Goal: Task Accomplishment & Management: Manage account settings

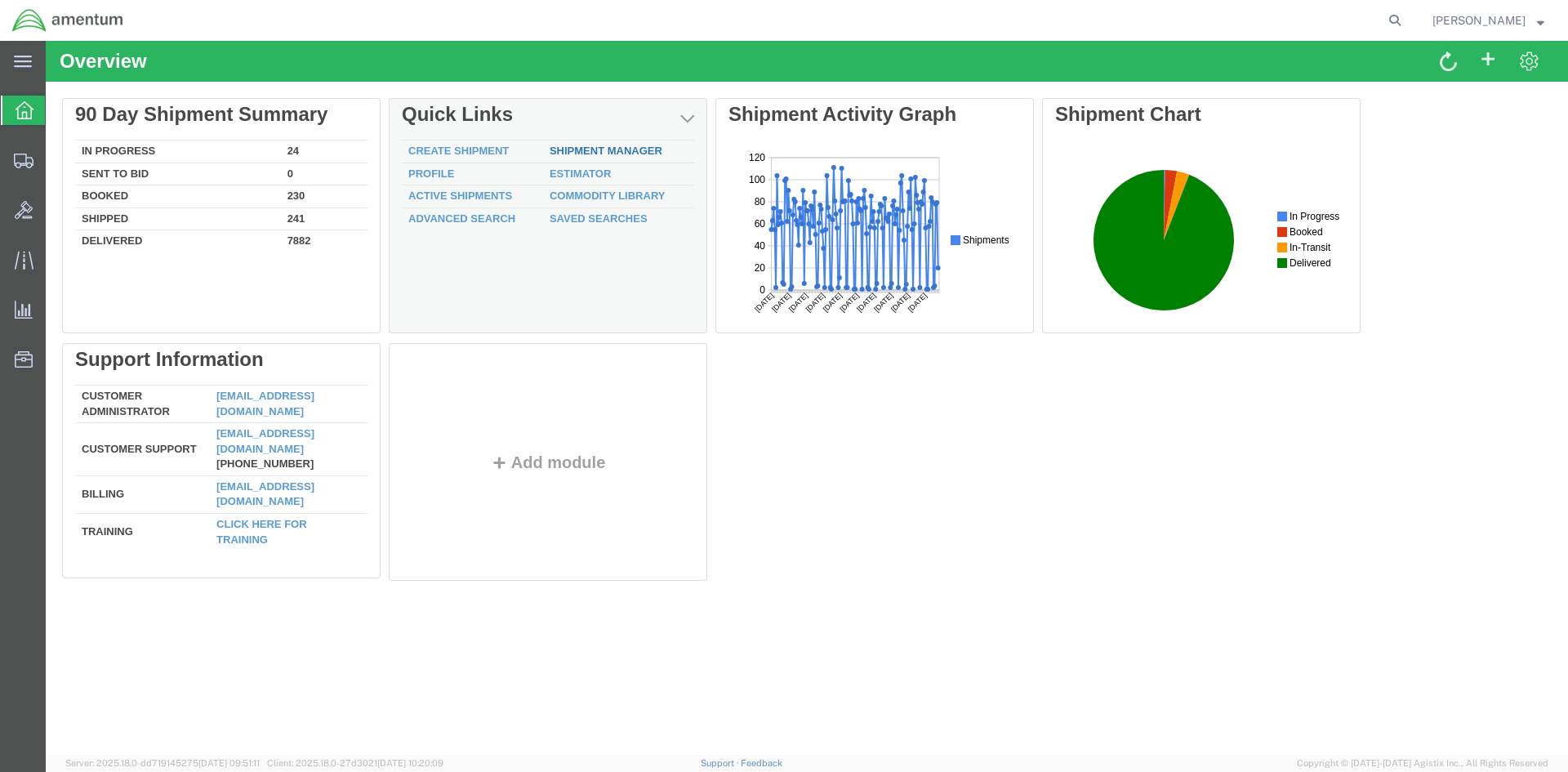
click at [582, 150] on link "Shipment Manager" at bounding box center [606, 151] width 113 height 12
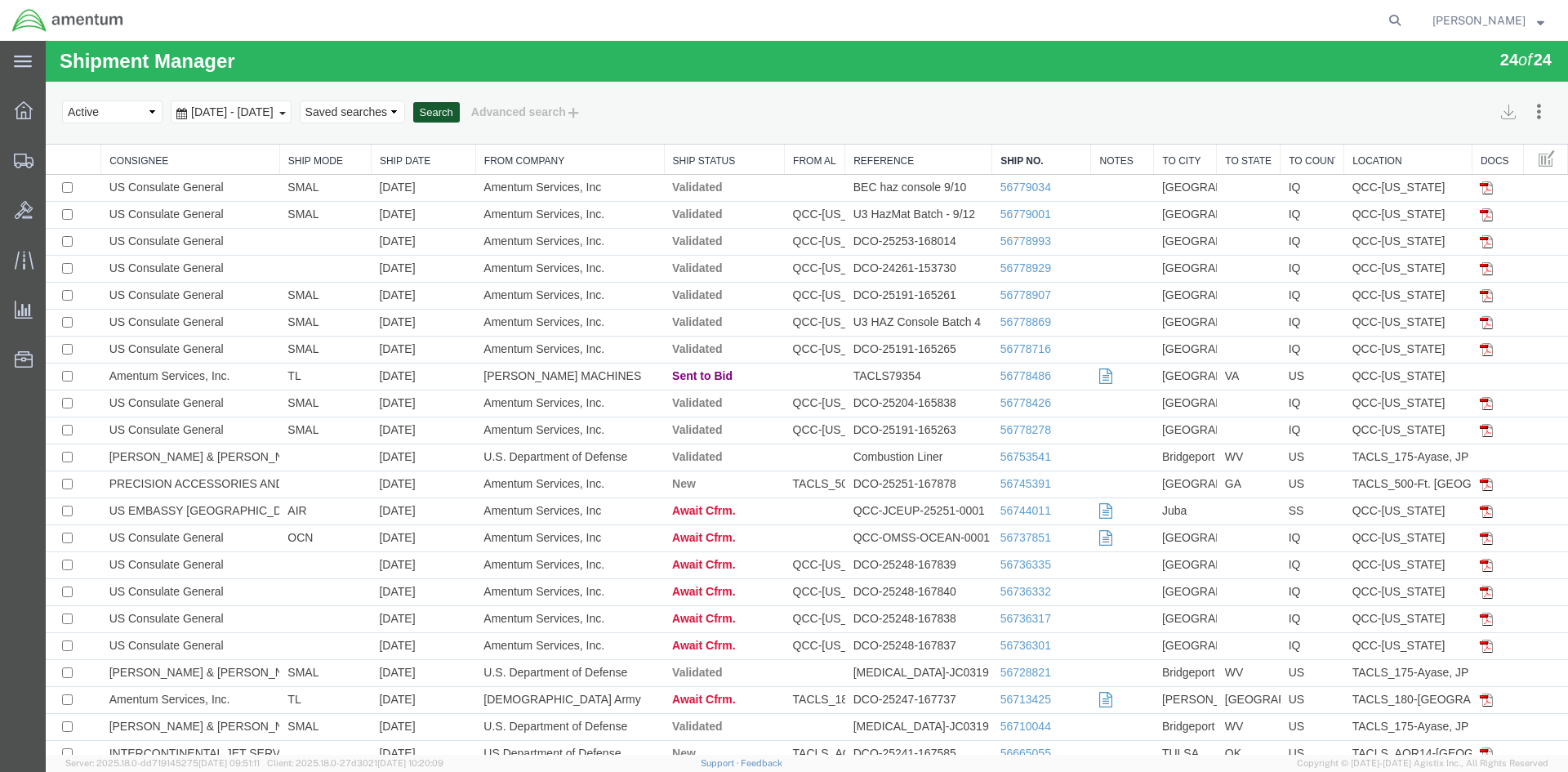
click at [460, 115] on button "Search" at bounding box center [437, 112] width 47 height 21
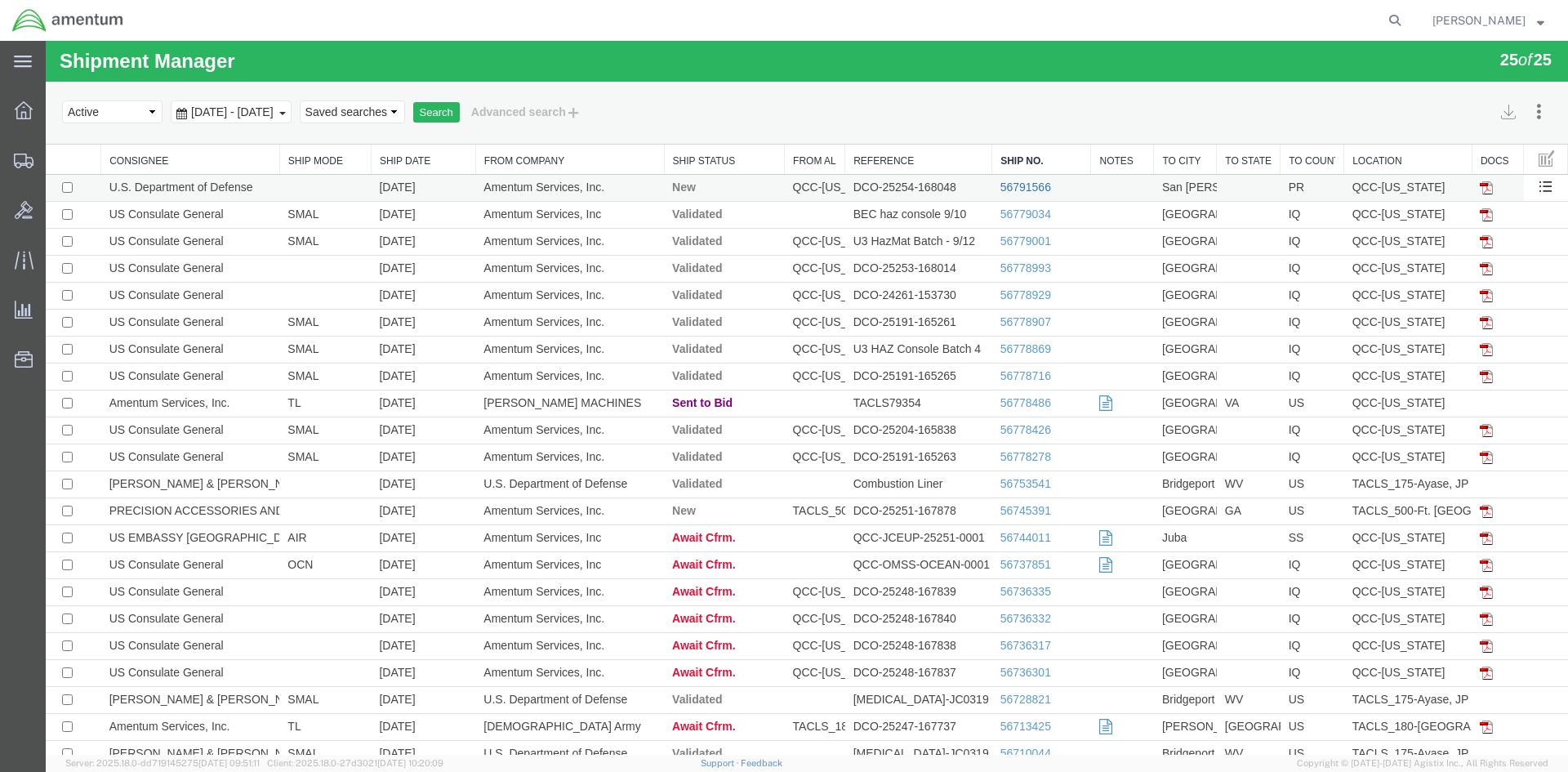
click at [1015, 188] on link "56791566" at bounding box center [1026, 186] width 50 height 13
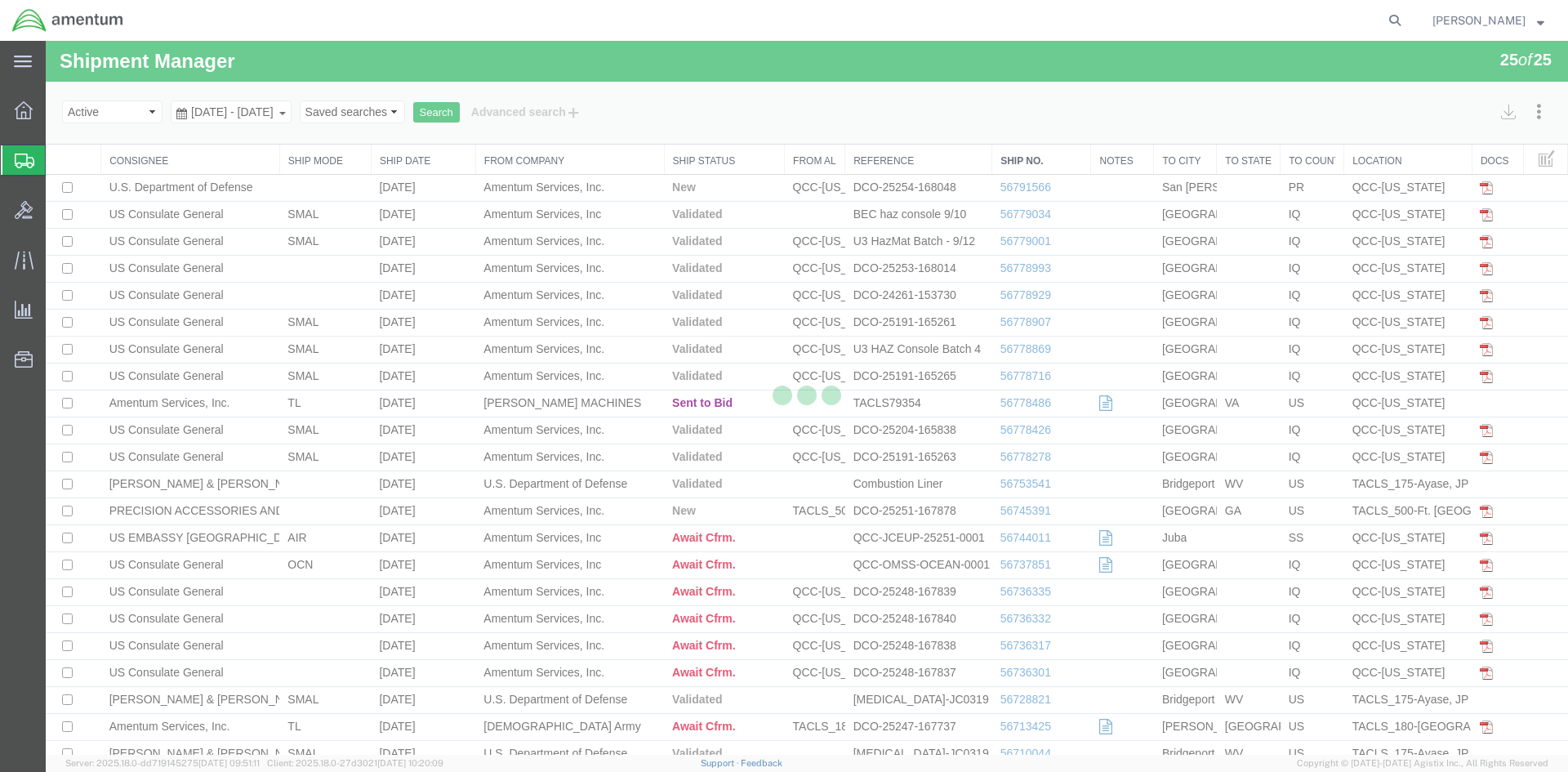
select select "42668"
select select "42681"
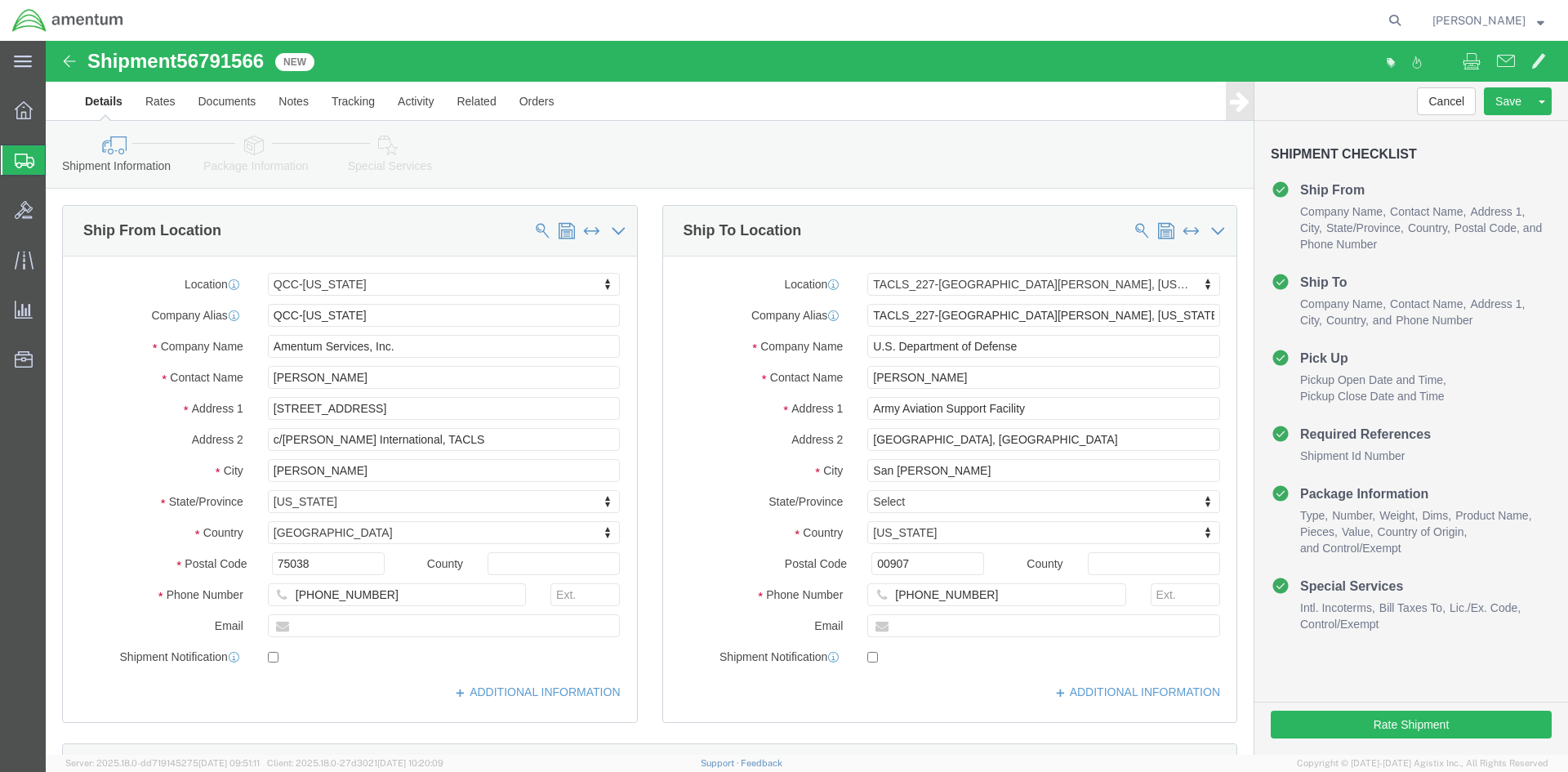
click icon
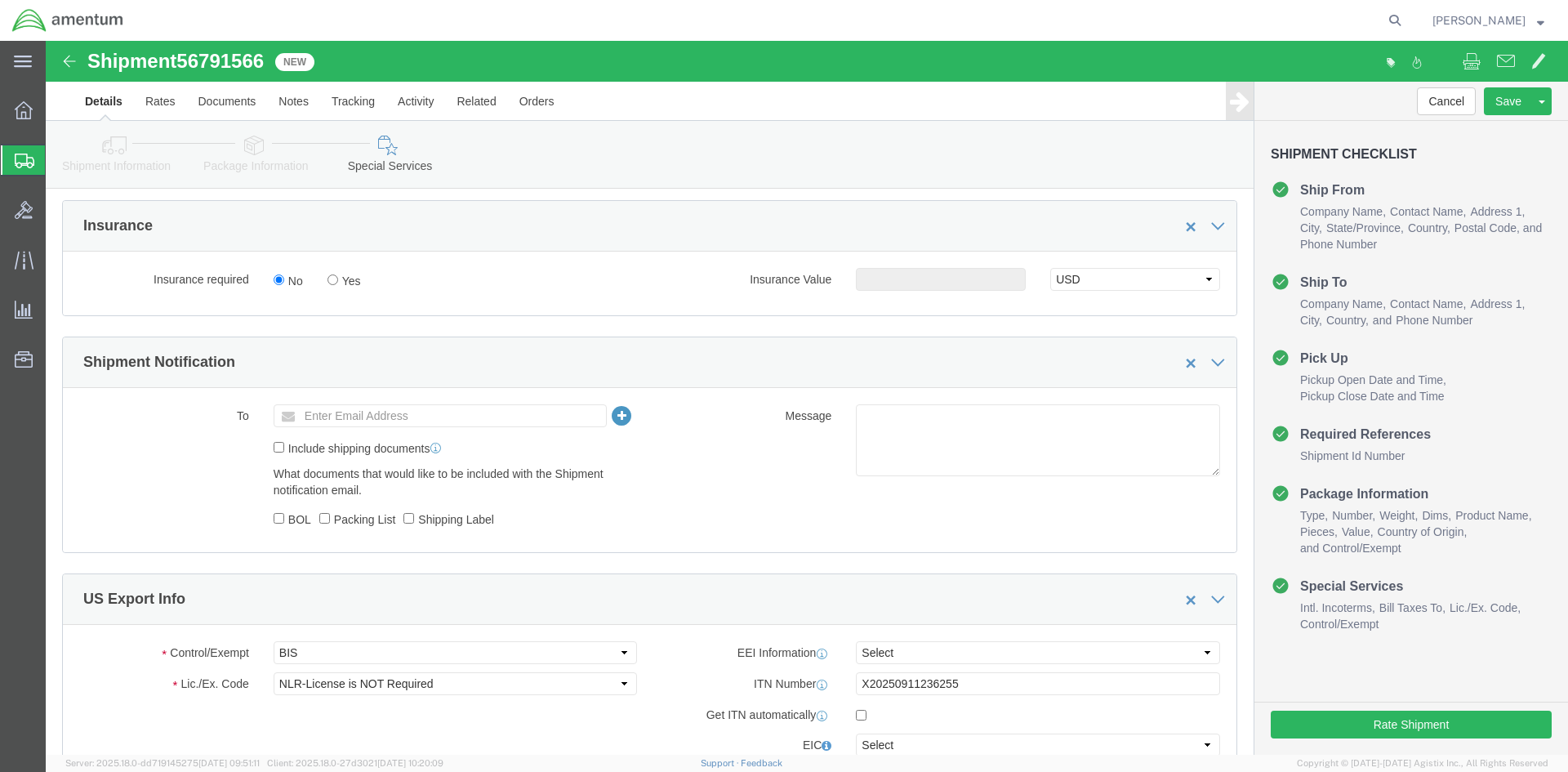
scroll to position [1144, 0]
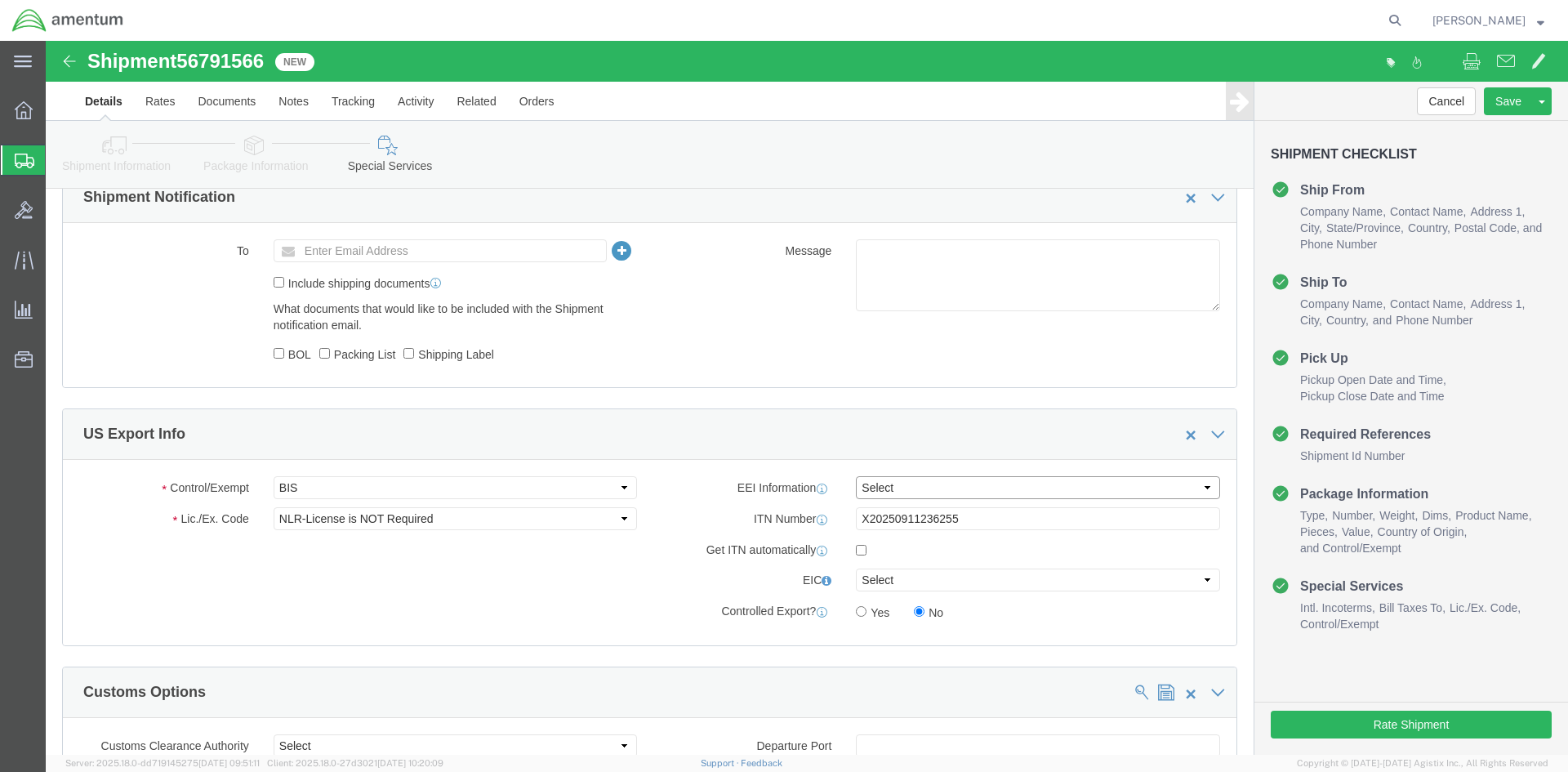
click select "Select AES-Direct EEI Carrier File EEI EEI Exempt"
select select "AESD"
click select "Select AES-Direct EEI Carrier File EEI EEI Exempt"
click button "Rate Shipment"
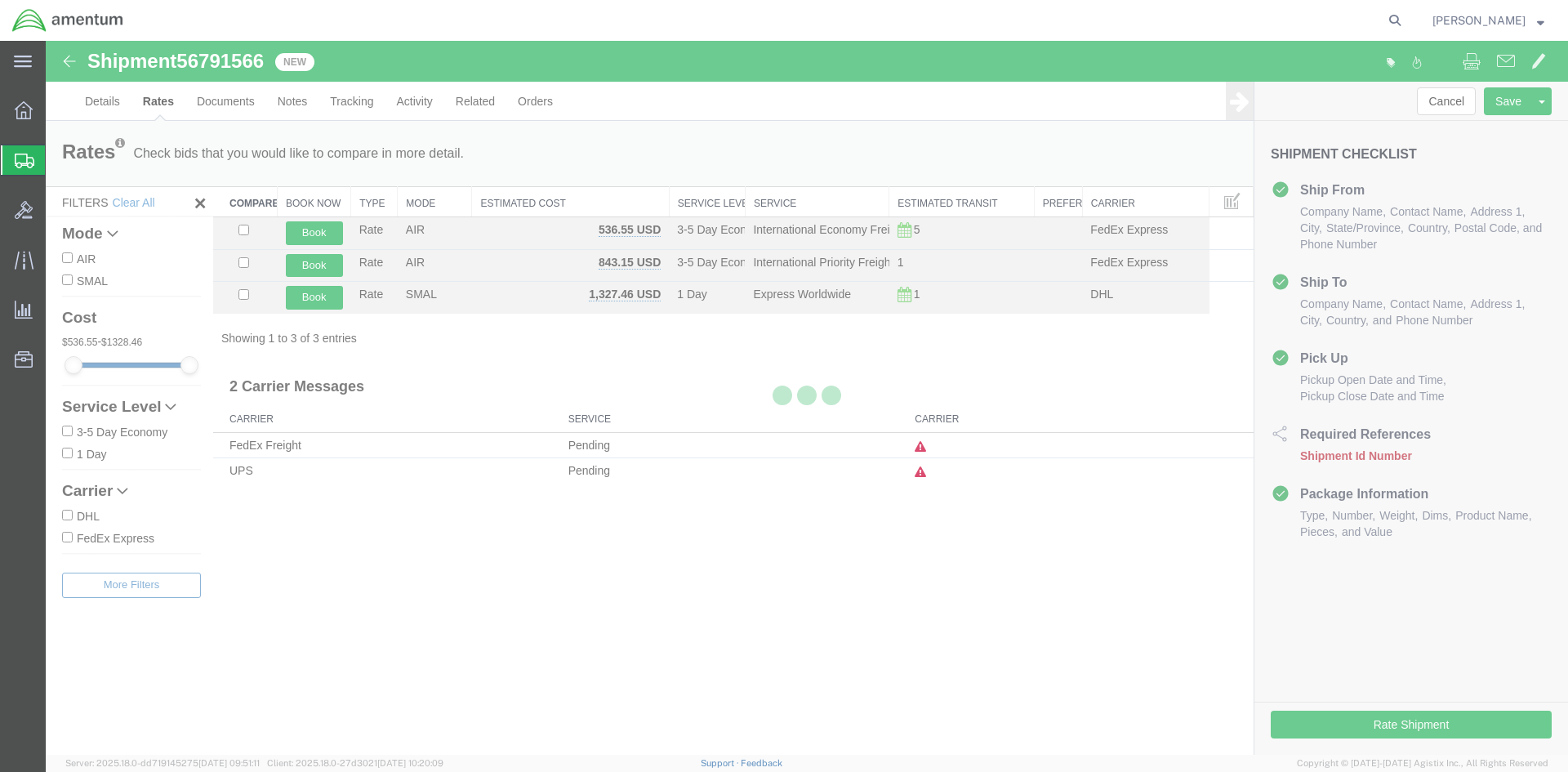
scroll to position [0, 0]
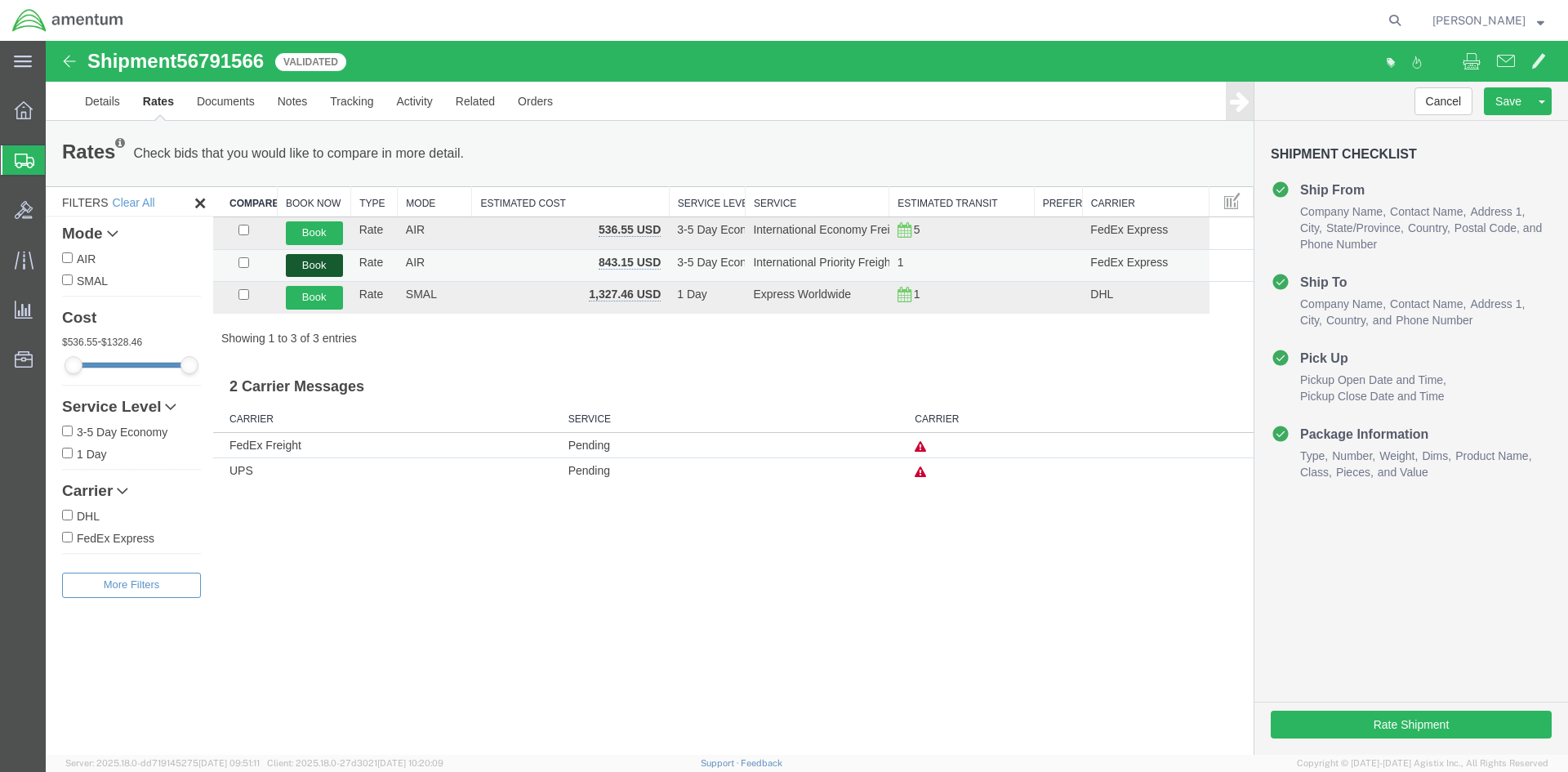
click at [318, 263] on button "Book" at bounding box center [315, 265] width 57 height 23
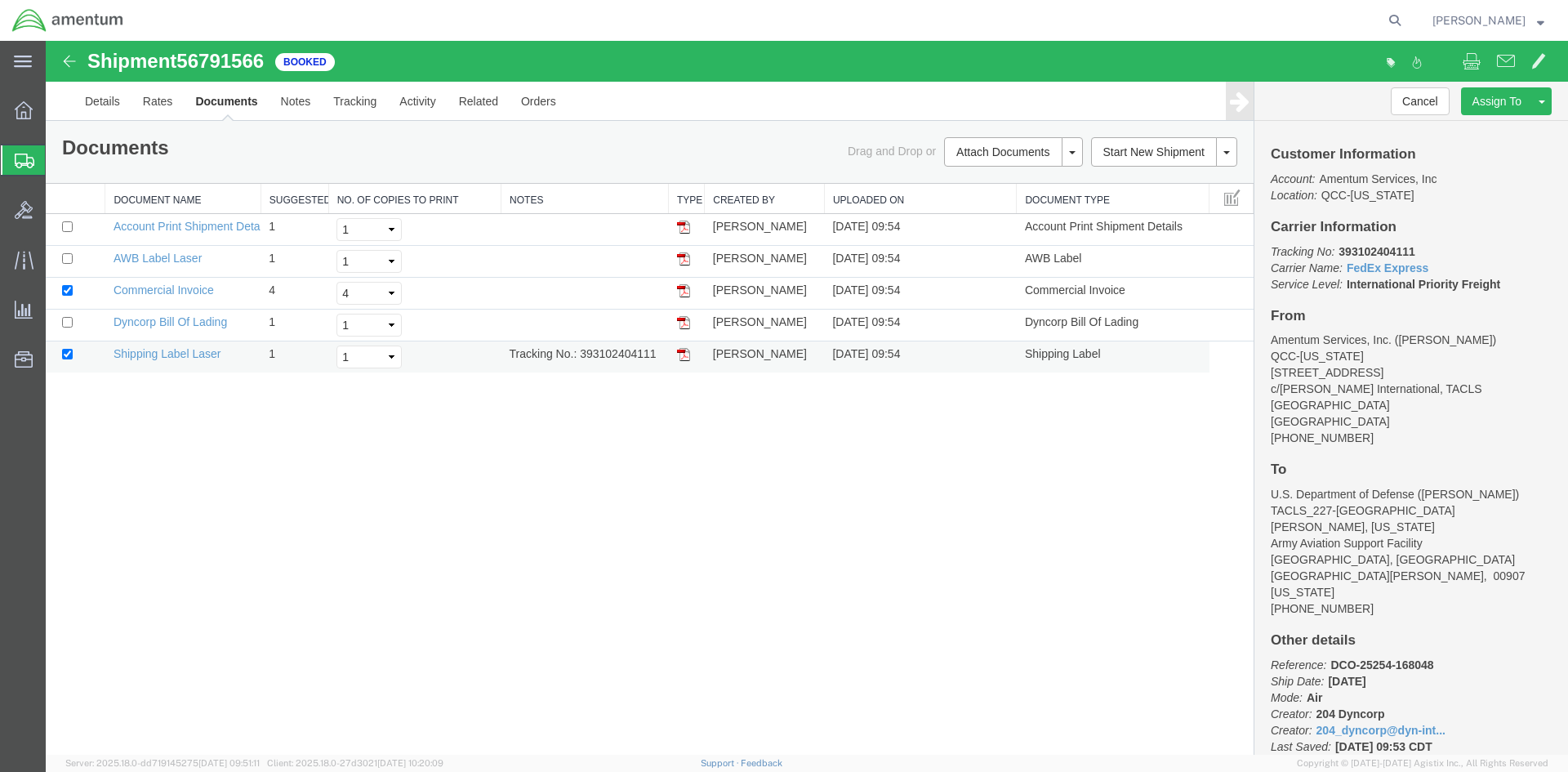
drag, startPoint x: 581, startPoint y: 355, endPoint x: 664, endPoint y: 355, distance: 83.0
click at [664, 355] on td "Tracking No.: 393102404111" at bounding box center [585, 357] width 167 height 32
copy td "393102404111"
drag, startPoint x: 687, startPoint y: 354, endPoint x: 87, endPoint y: 412, distance: 602.8
click at [687, 353] on img at bounding box center [683, 354] width 13 height 13
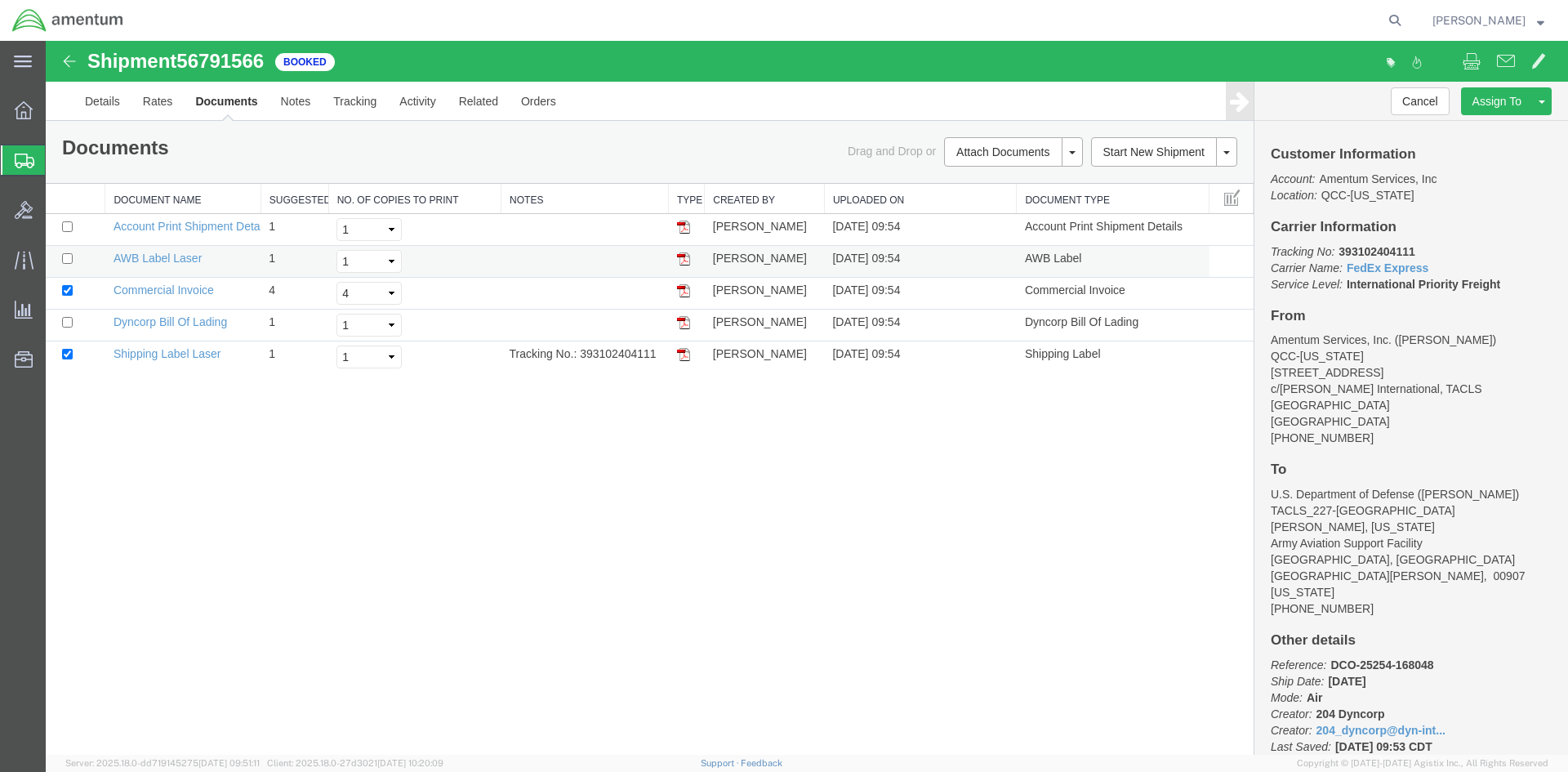
click at [683, 260] on img at bounding box center [683, 258] width 13 height 13
click at [107, 99] on link "Details" at bounding box center [102, 101] width 58 height 39
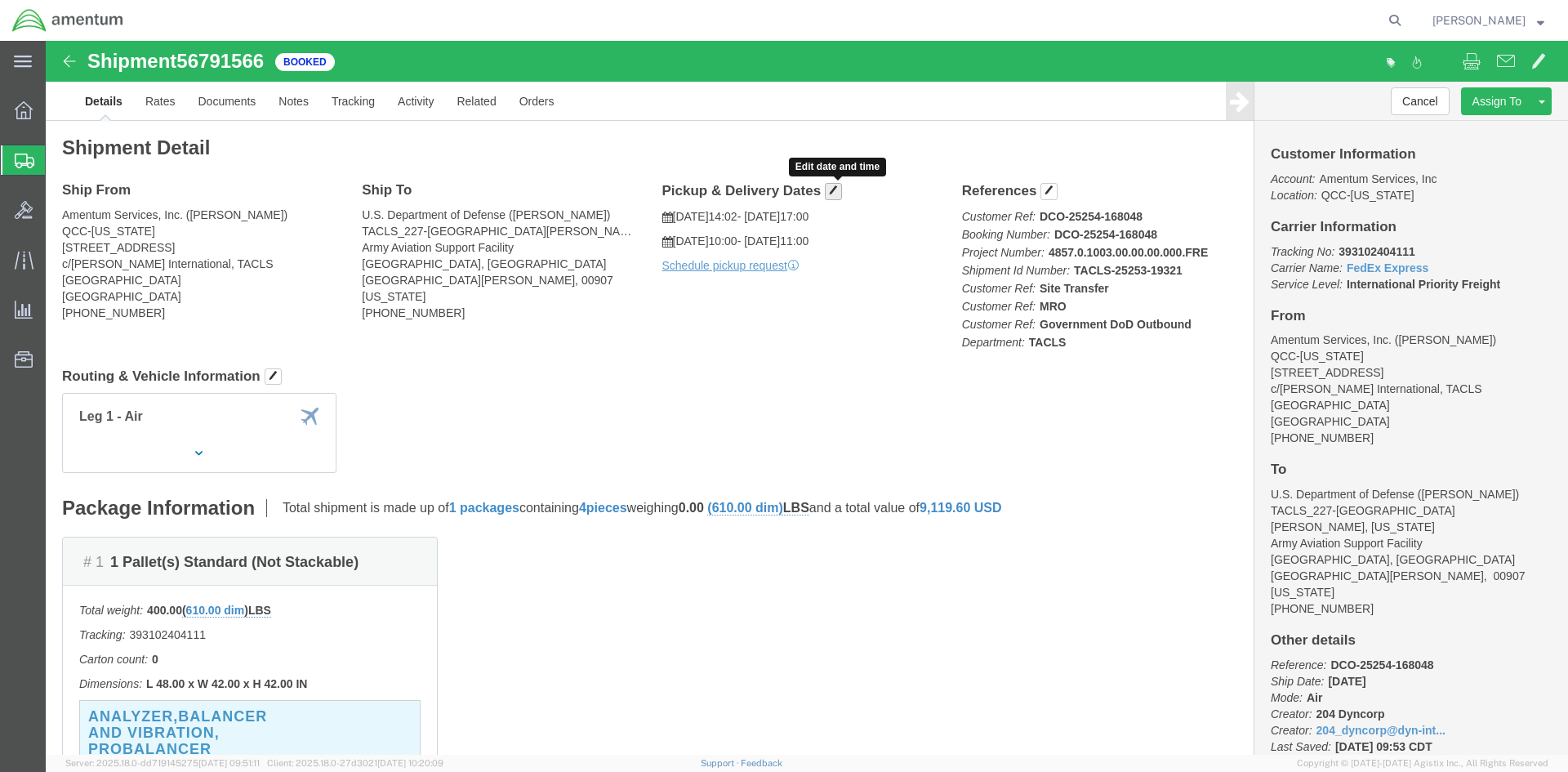
click span "button"
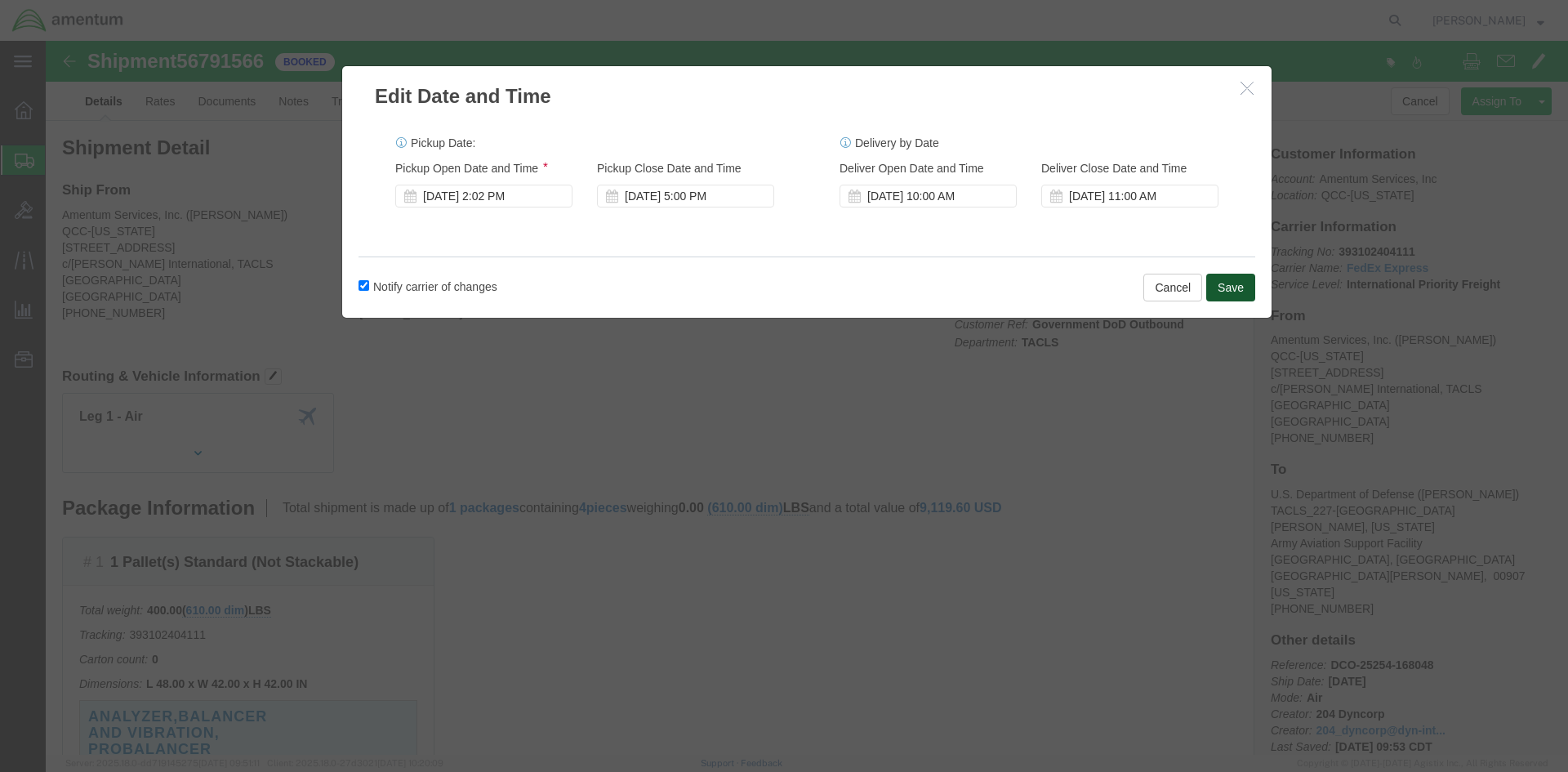
click button "Save"
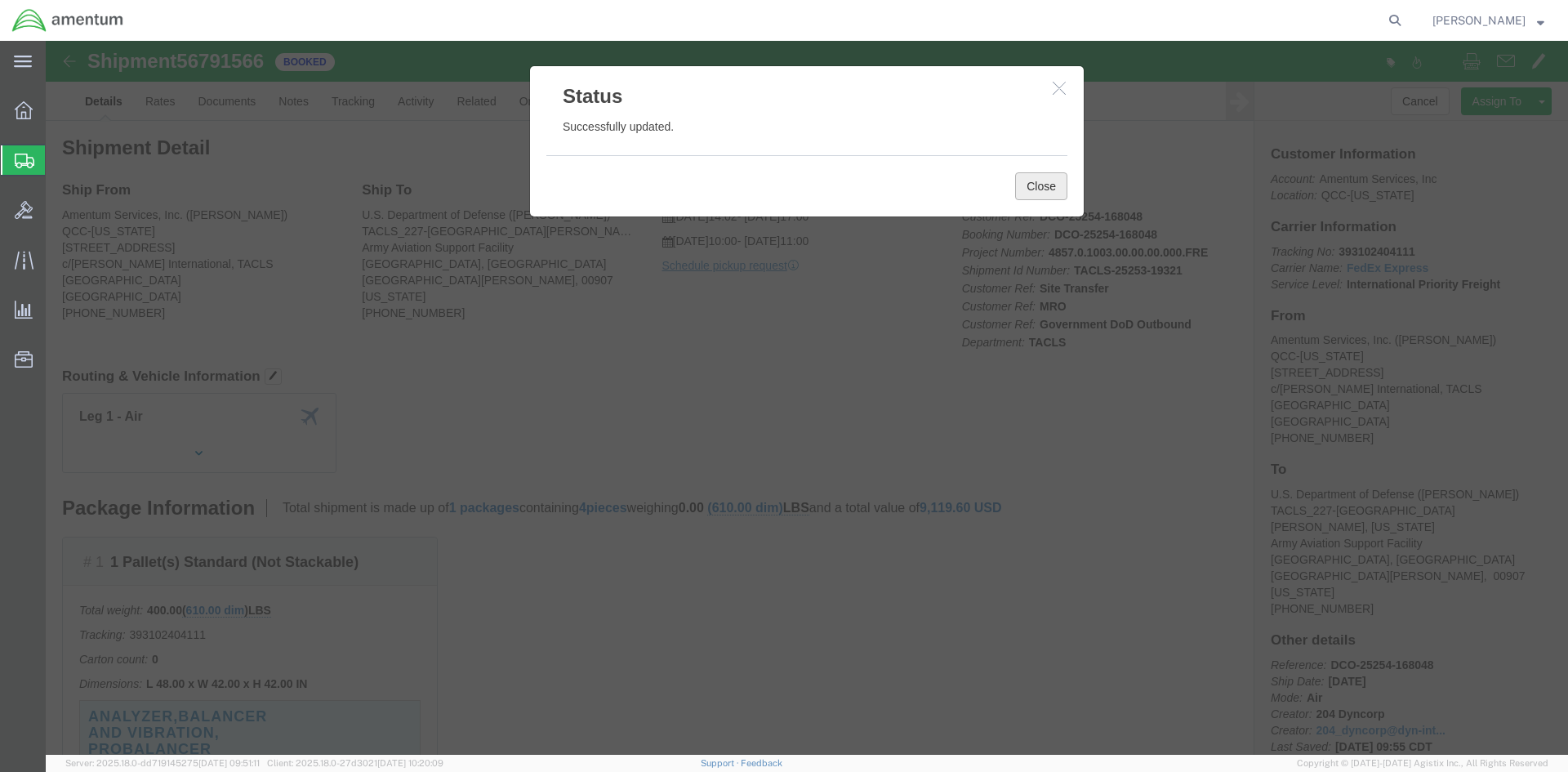
click button "Close"
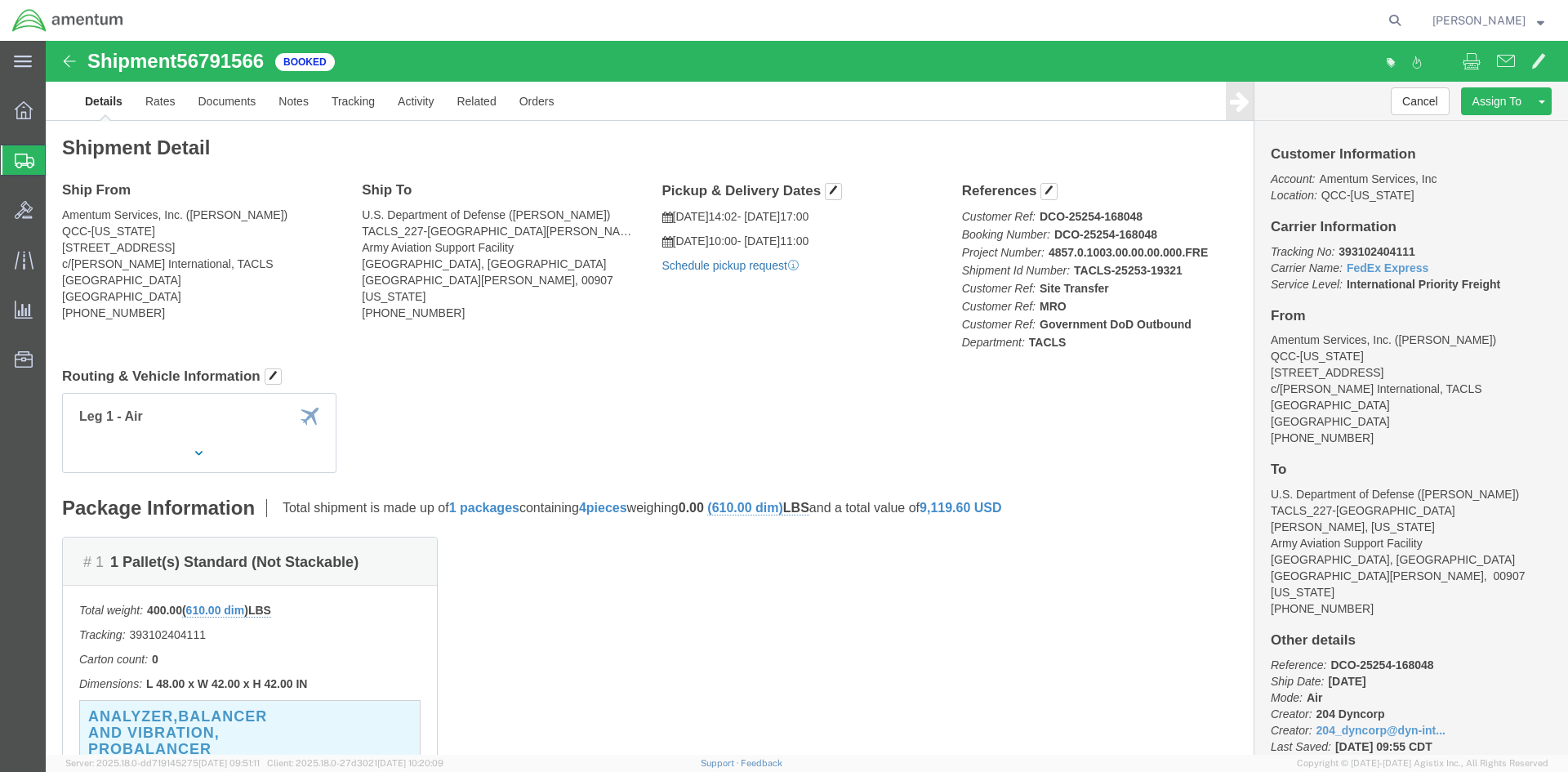
click link "Schedule pickup request"
click at [32, 111] on icon at bounding box center [23, 110] width 18 height 18
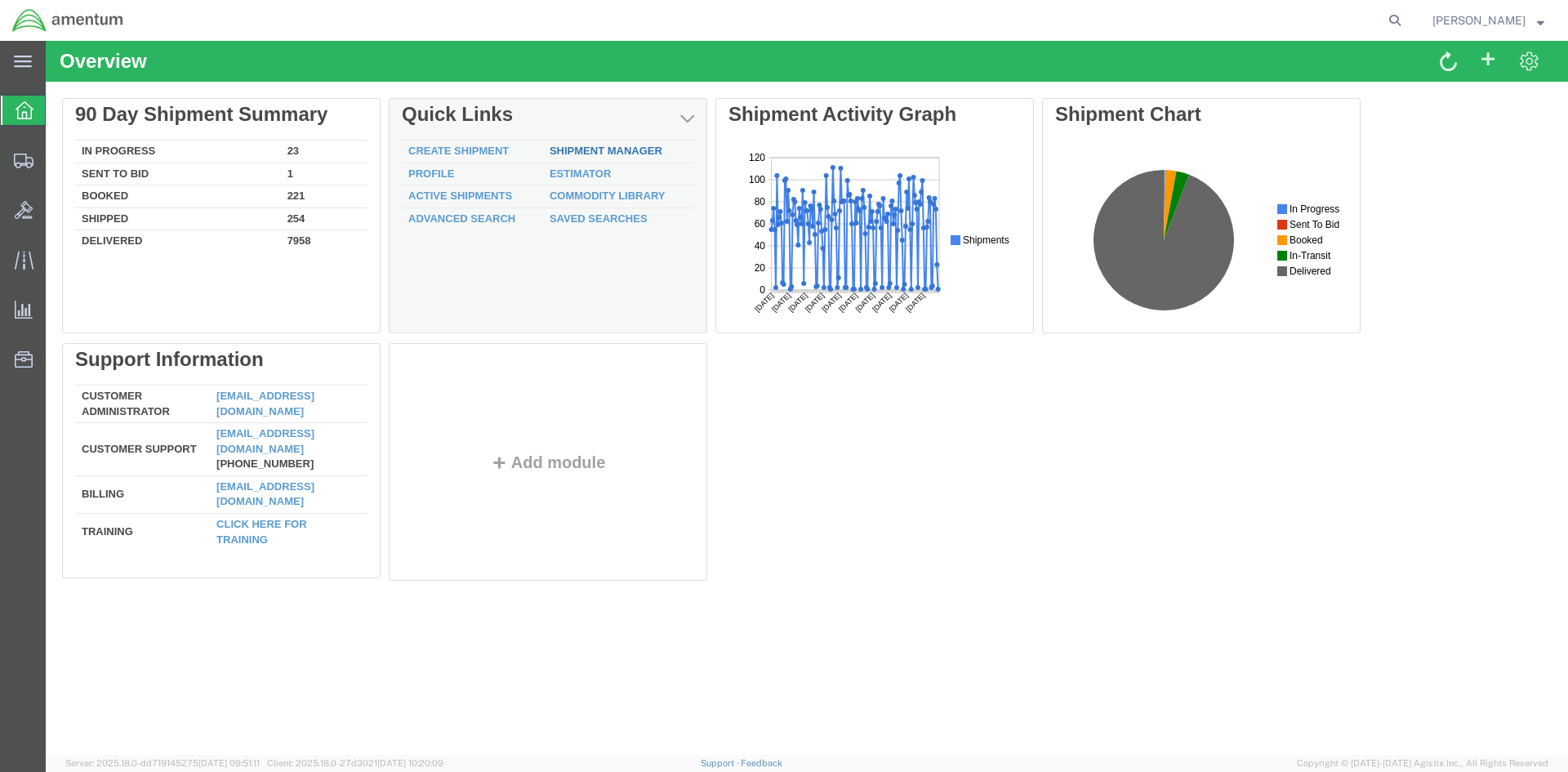
click at [620, 148] on link "Shipment Manager" at bounding box center [606, 151] width 113 height 12
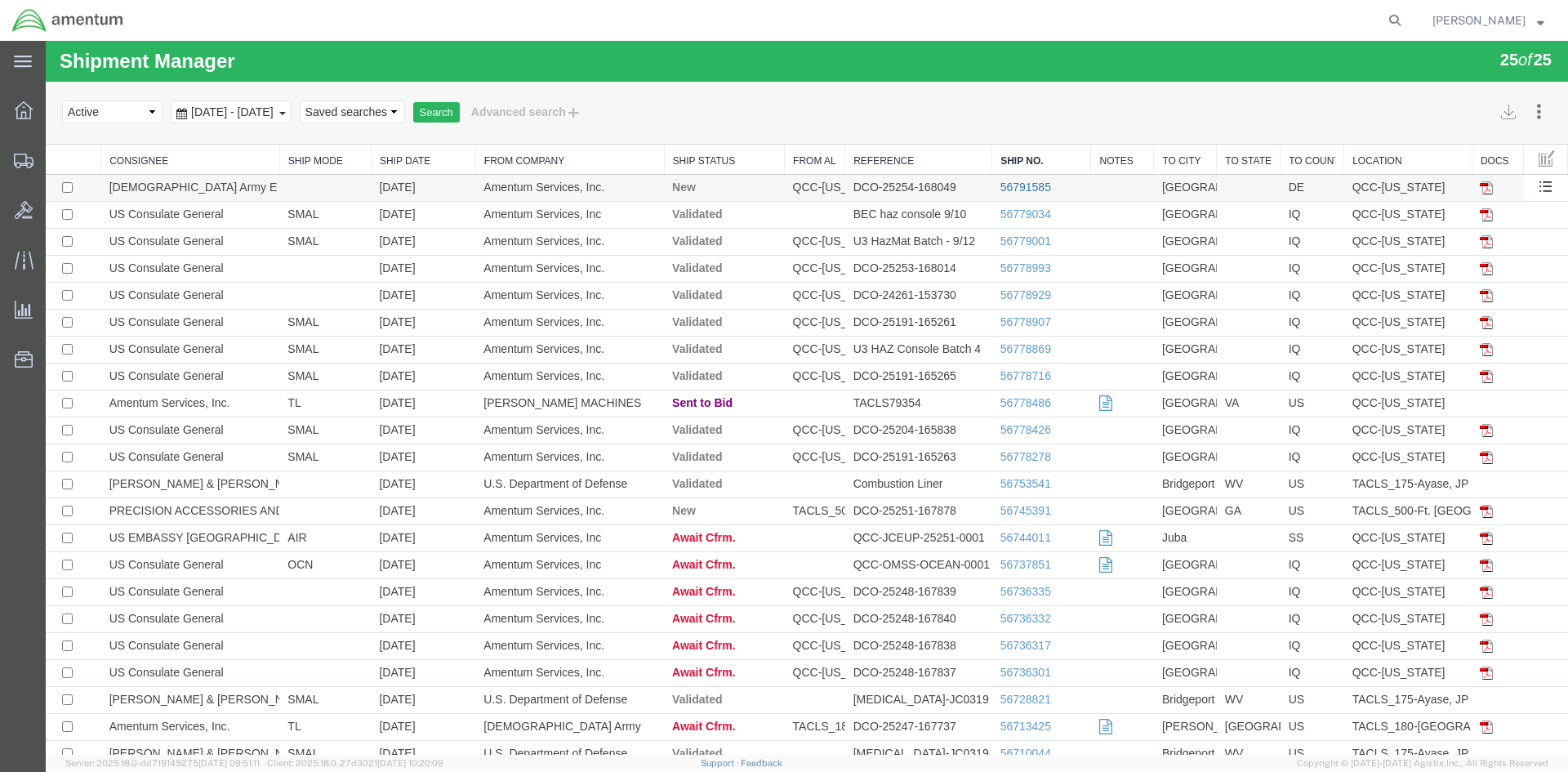
click at [1001, 187] on link "56791585" at bounding box center [1026, 186] width 50 height 13
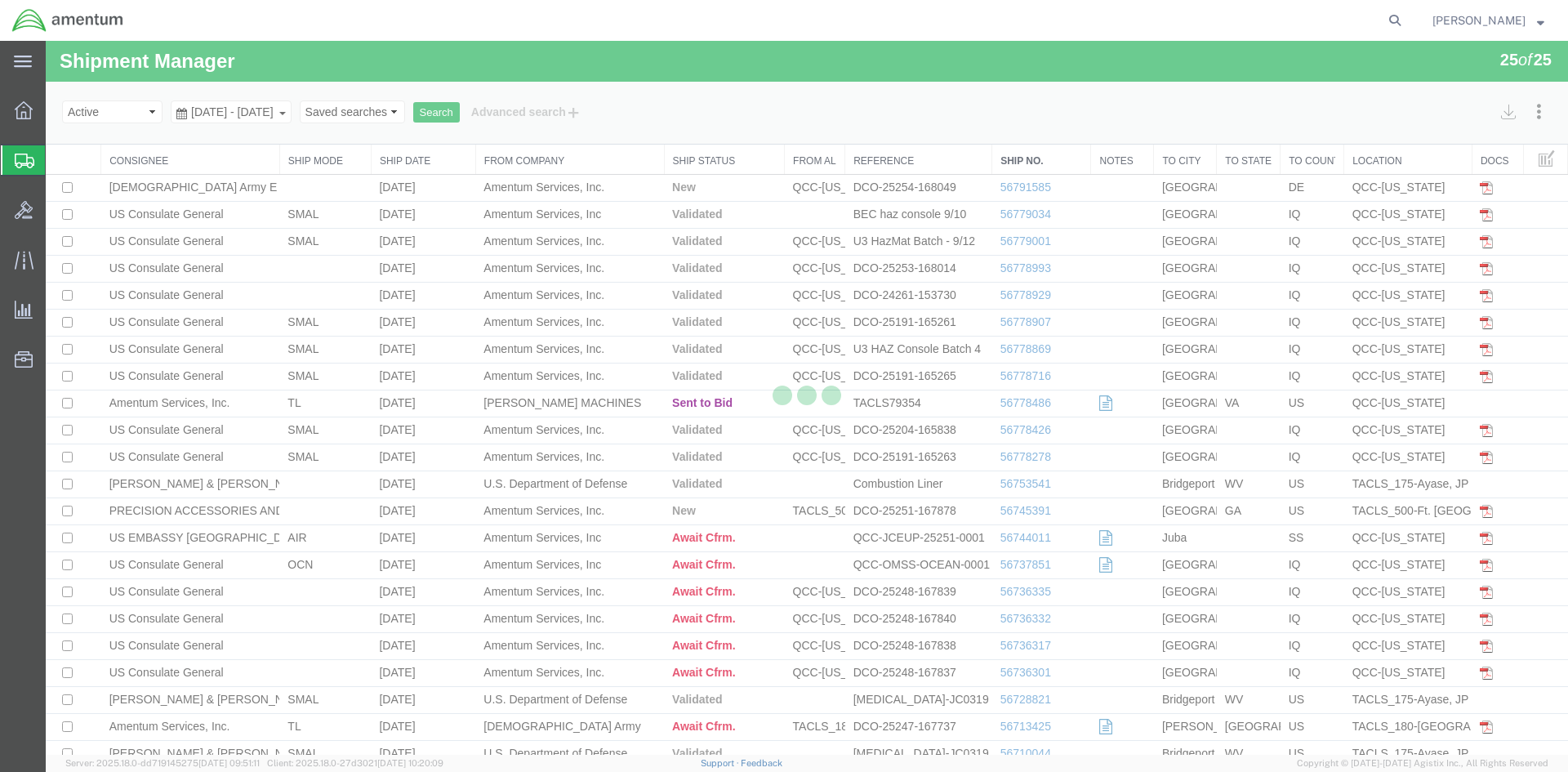
select select "42668"
select select "42677"
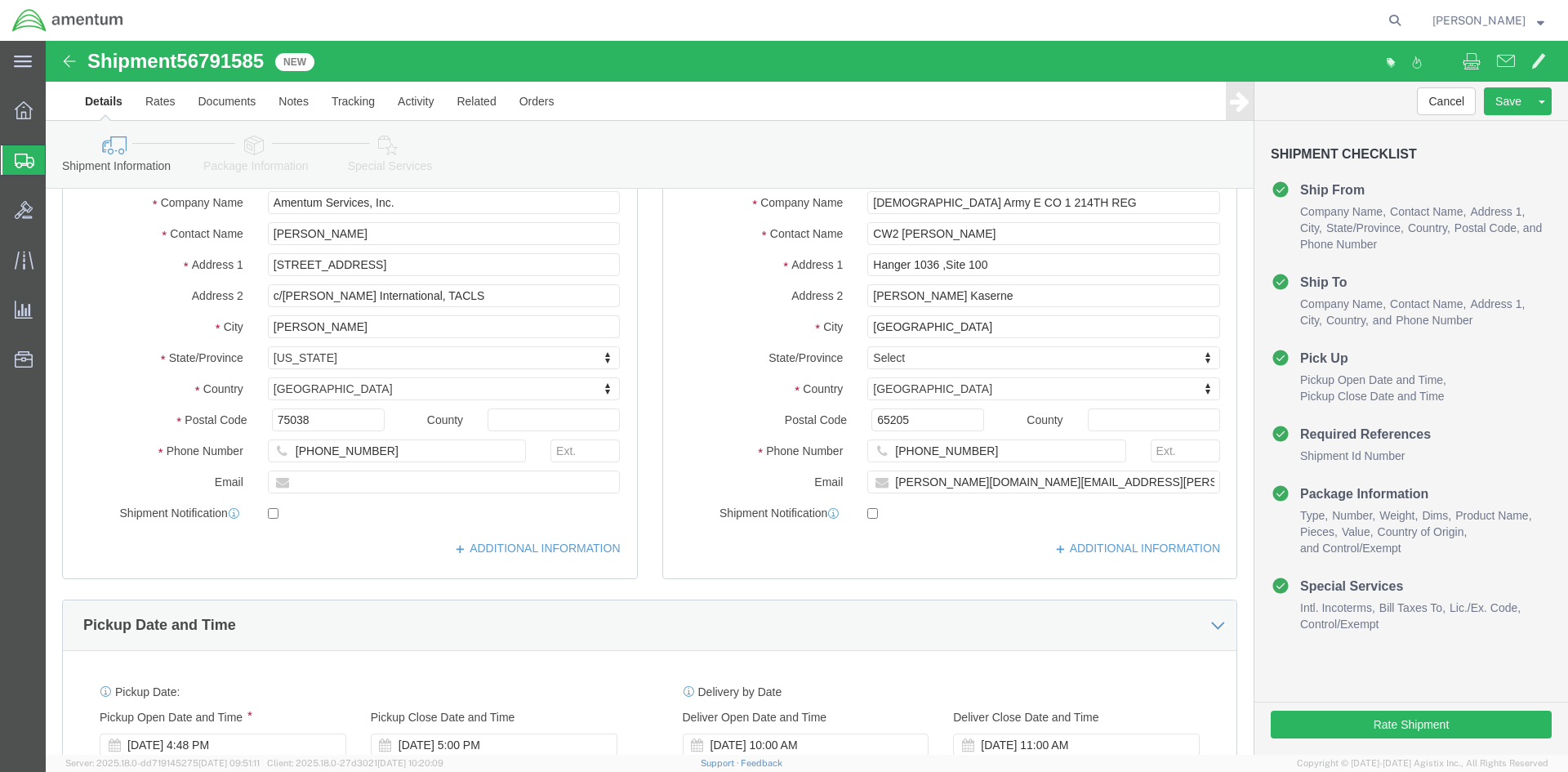
scroll to position [245, 0]
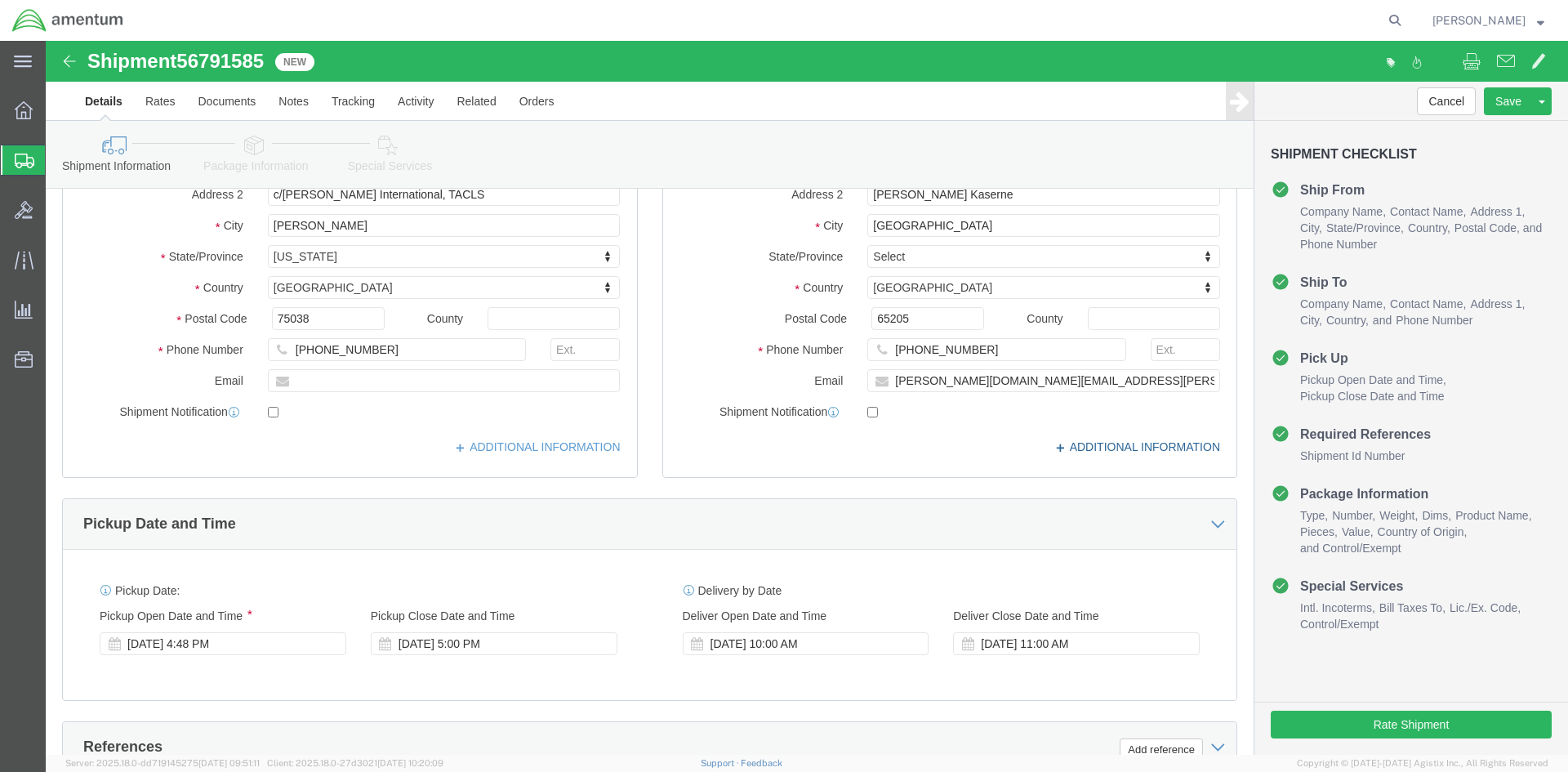
drag, startPoint x: 1002, startPoint y: 409, endPoint x: 946, endPoint y: 413, distance: 56.1
click icon
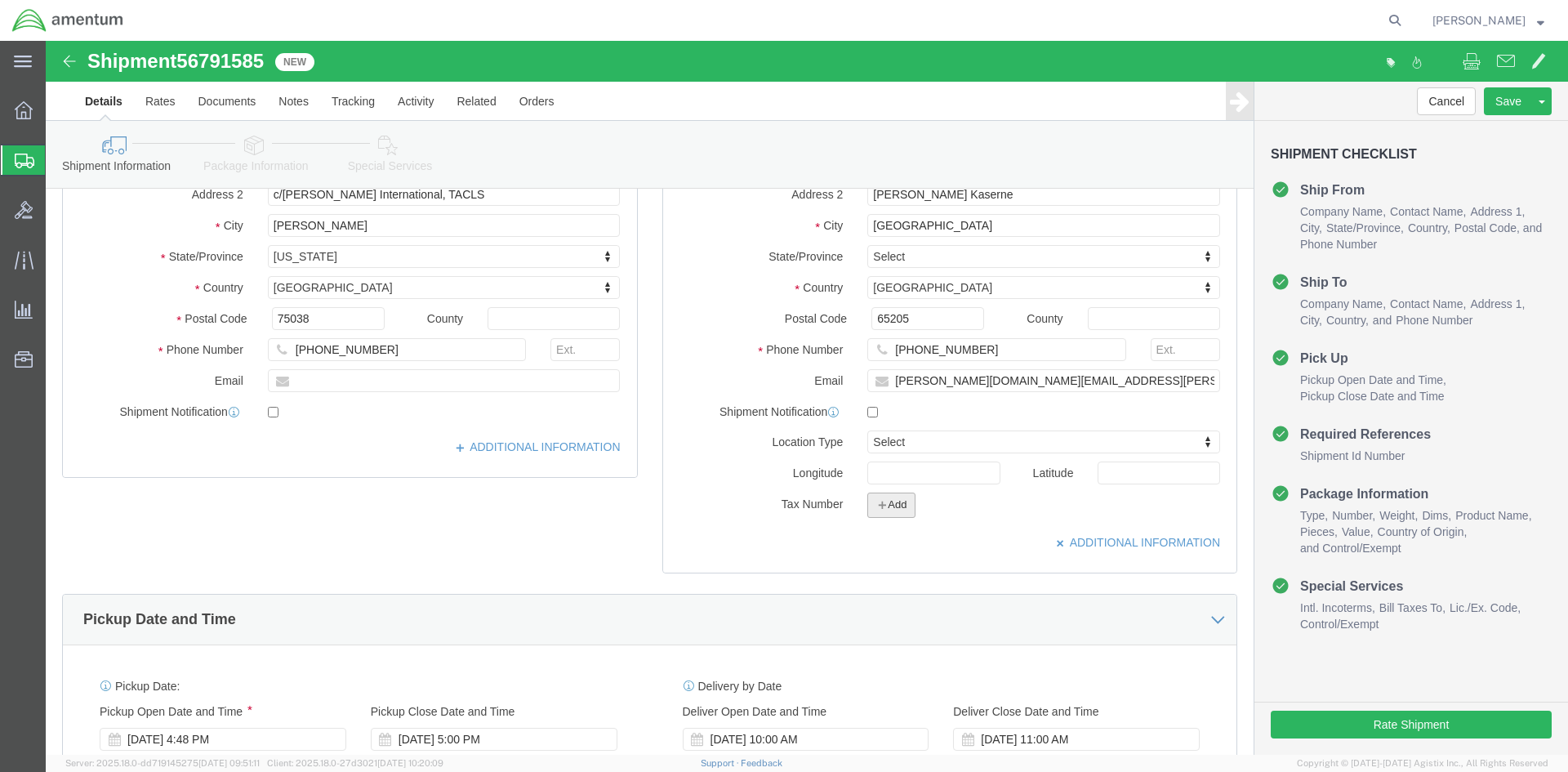
click button "Add"
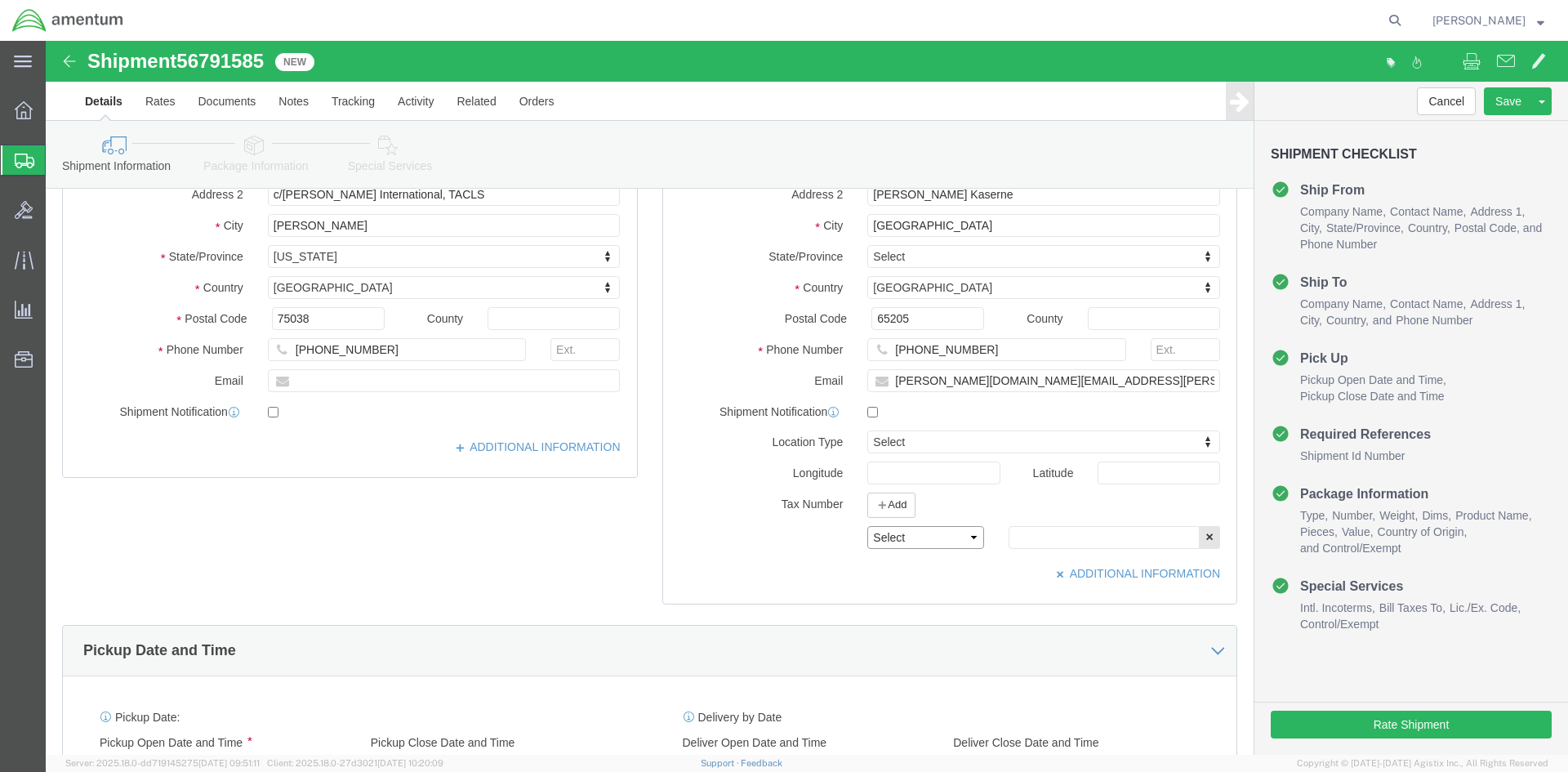
click select "Select EIN EORI TIN VAT Other"
select select "EORI"
click select "Select EIN EORI TIN VAT Other"
click input "text"
type input "DE326998639953594"
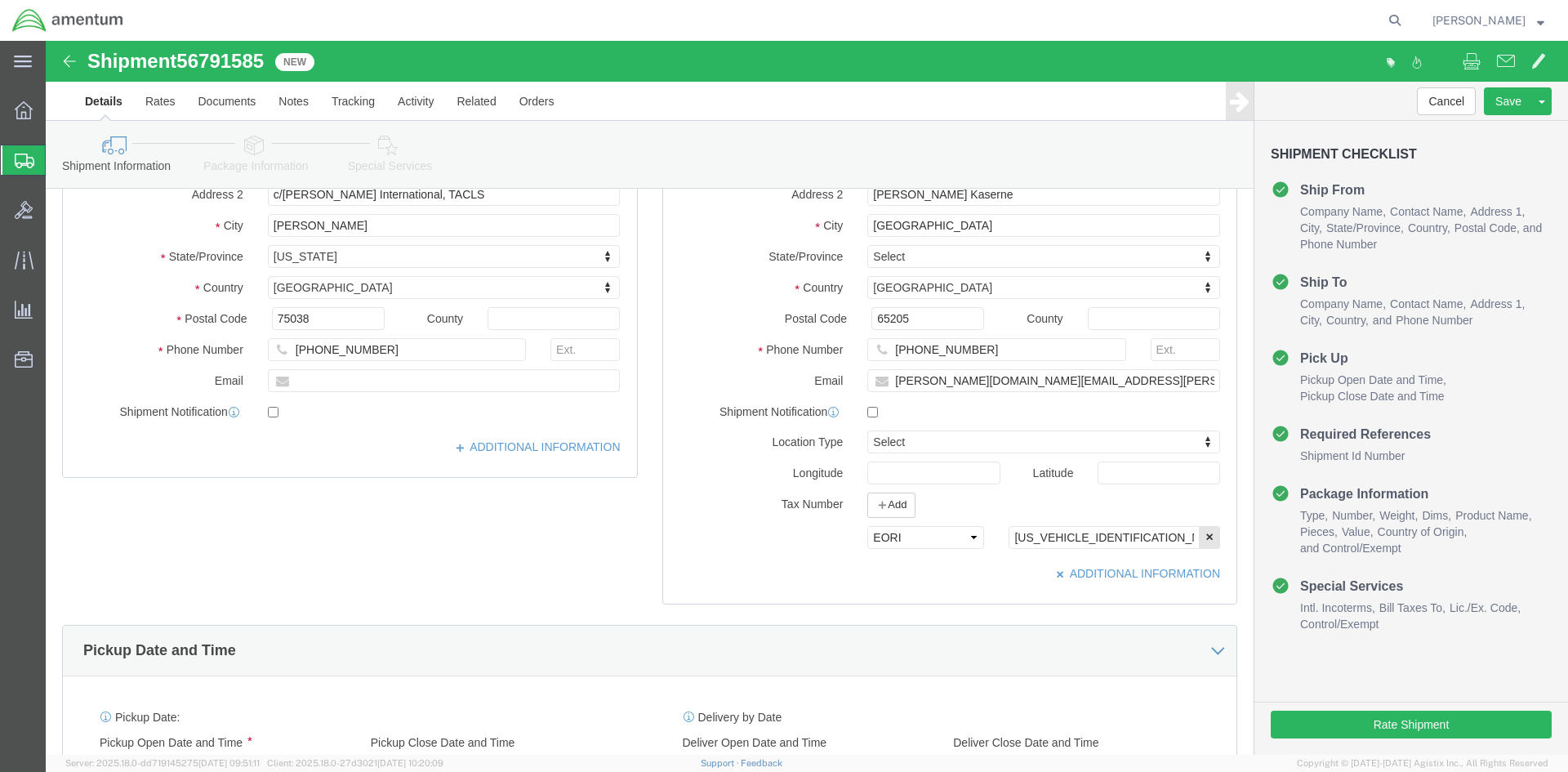
click link "Special Services"
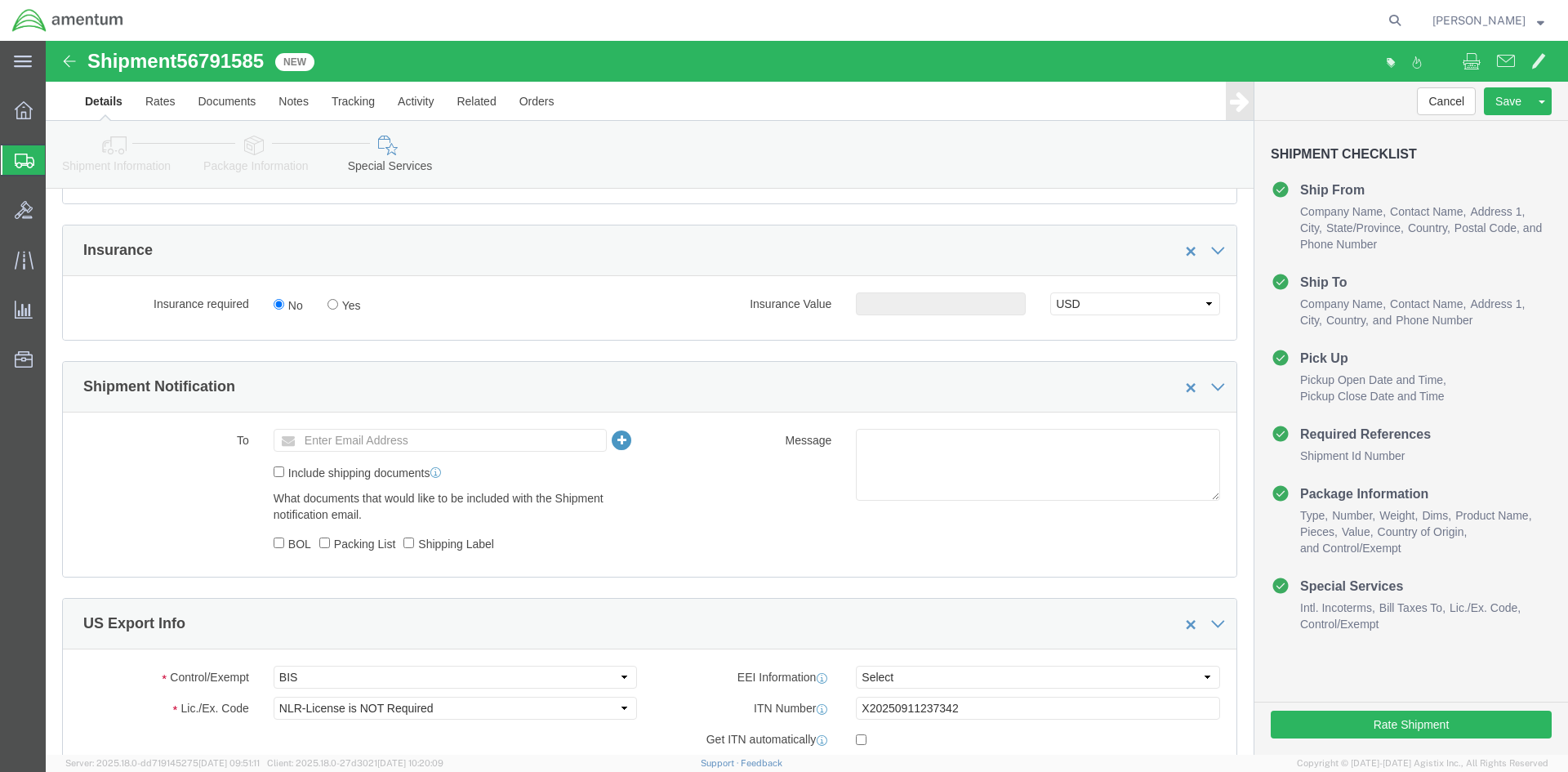
scroll to position [1062, 0]
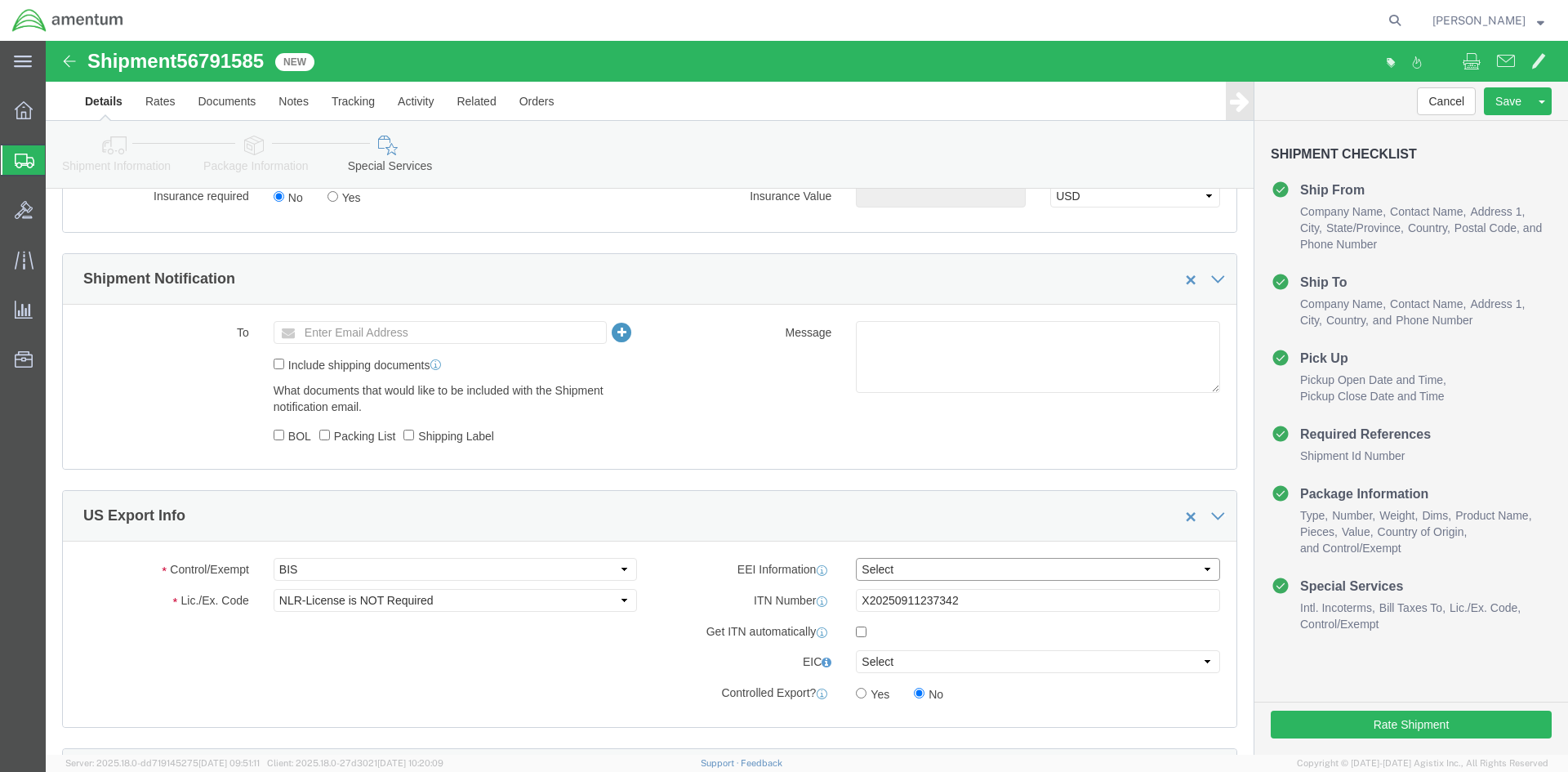
click select "Select AES-Direct EEI Carrier File EEI EEI Exempt"
select select "AESD"
click select "Select AES-Direct EEI Carrier File EEI EEI Exempt"
click button "Rate Shipment"
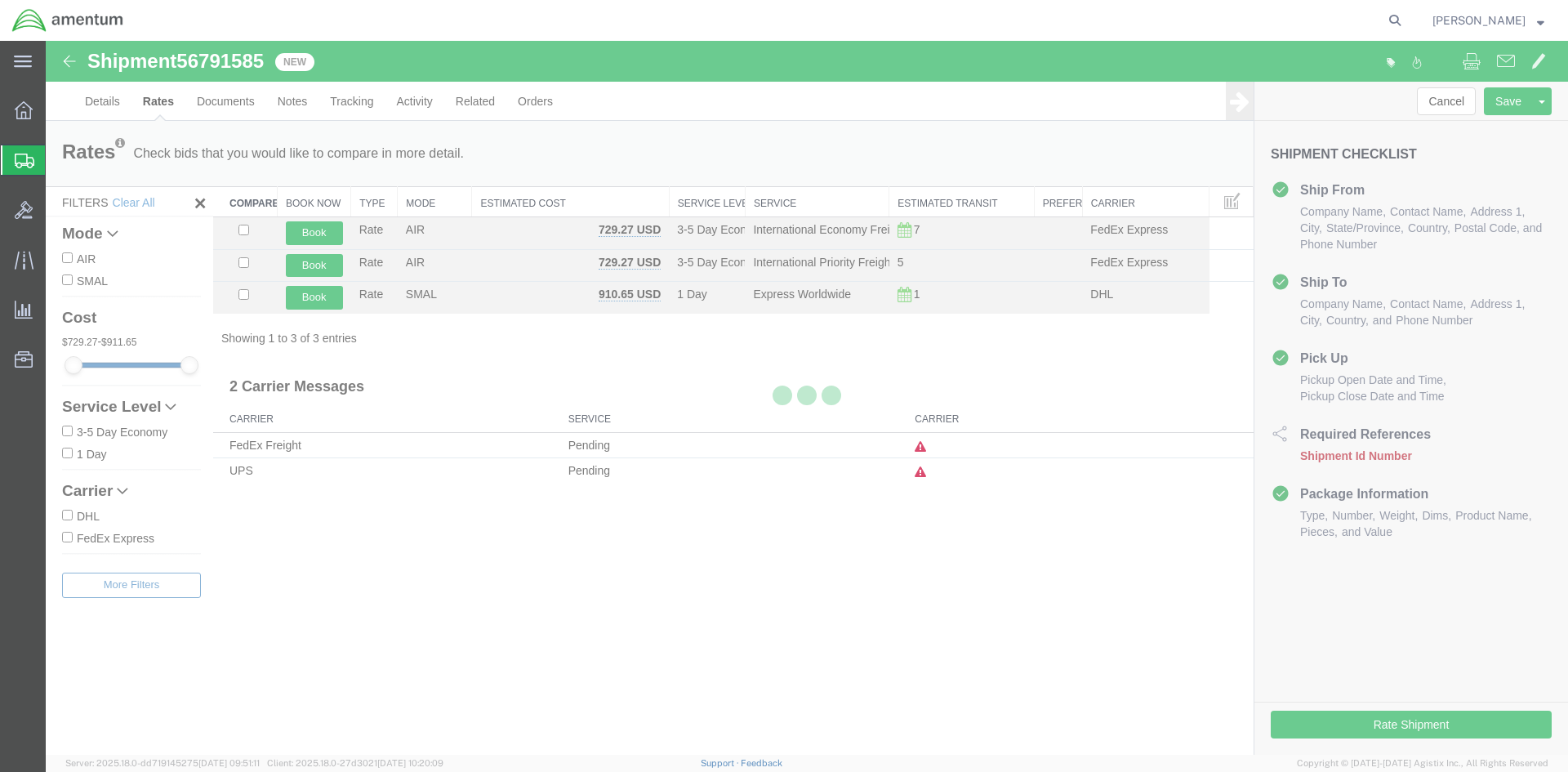
scroll to position [0, 0]
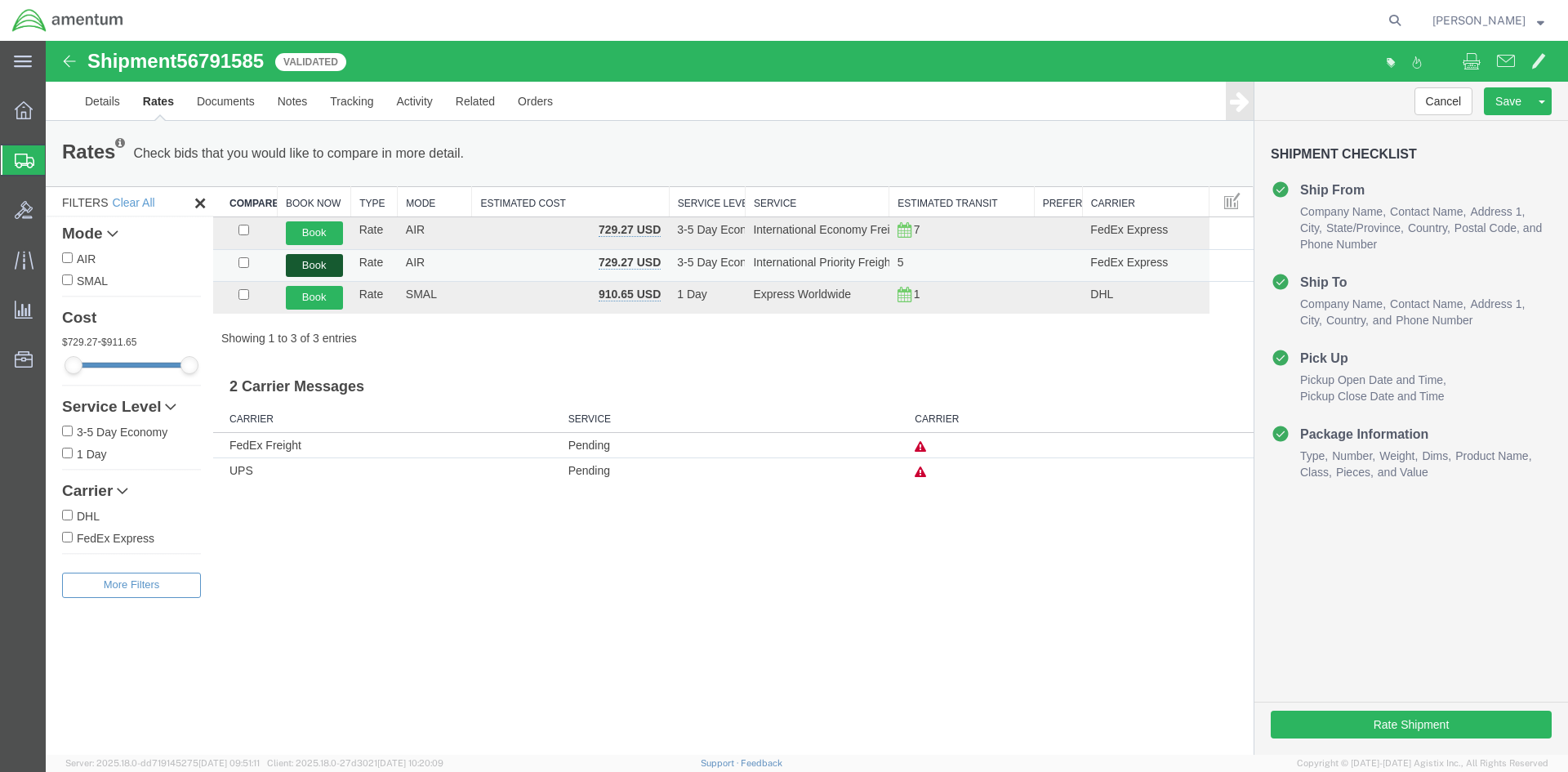
click at [299, 262] on button "Book" at bounding box center [315, 265] width 57 height 23
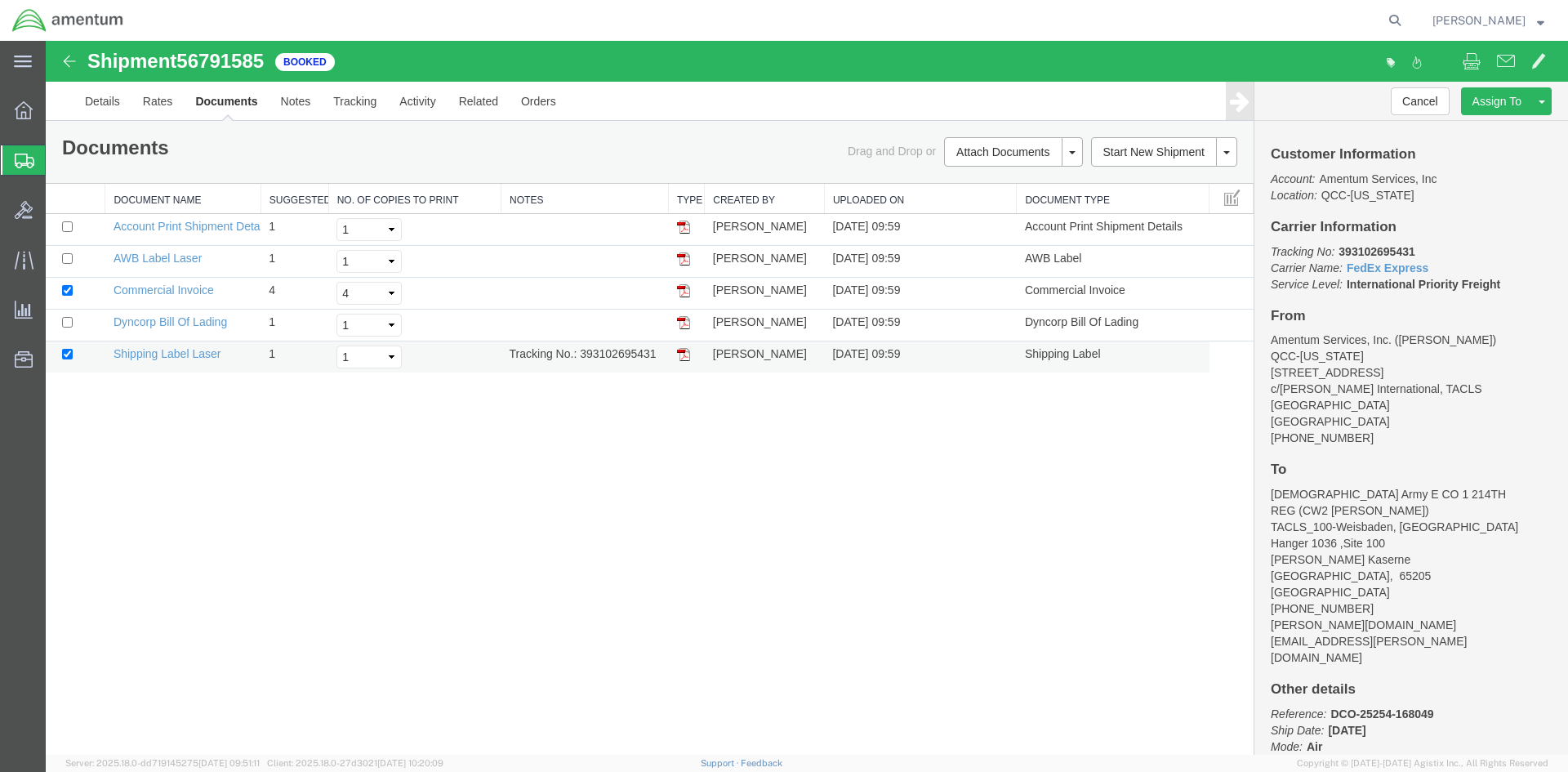
click at [683, 352] on img at bounding box center [683, 354] width 13 height 13
drag, startPoint x: 682, startPoint y: 258, endPoint x: 63, endPoint y: 403, distance: 635.8
click at [682, 258] on img at bounding box center [683, 258] width 13 height 13
click at [109, 104] on link "Details" at bounding box center [102, 101] width 58 height 39
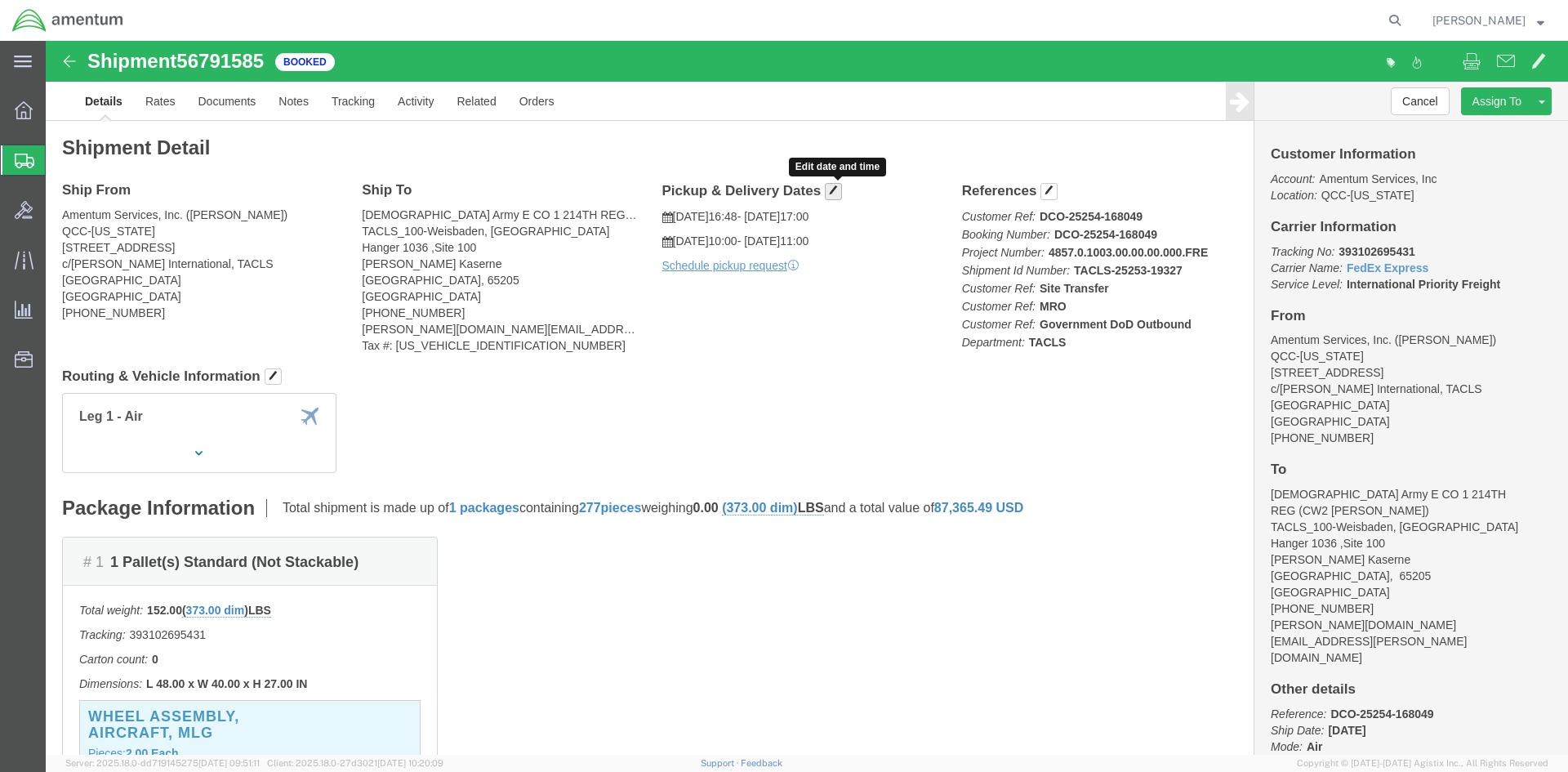
click button "button"
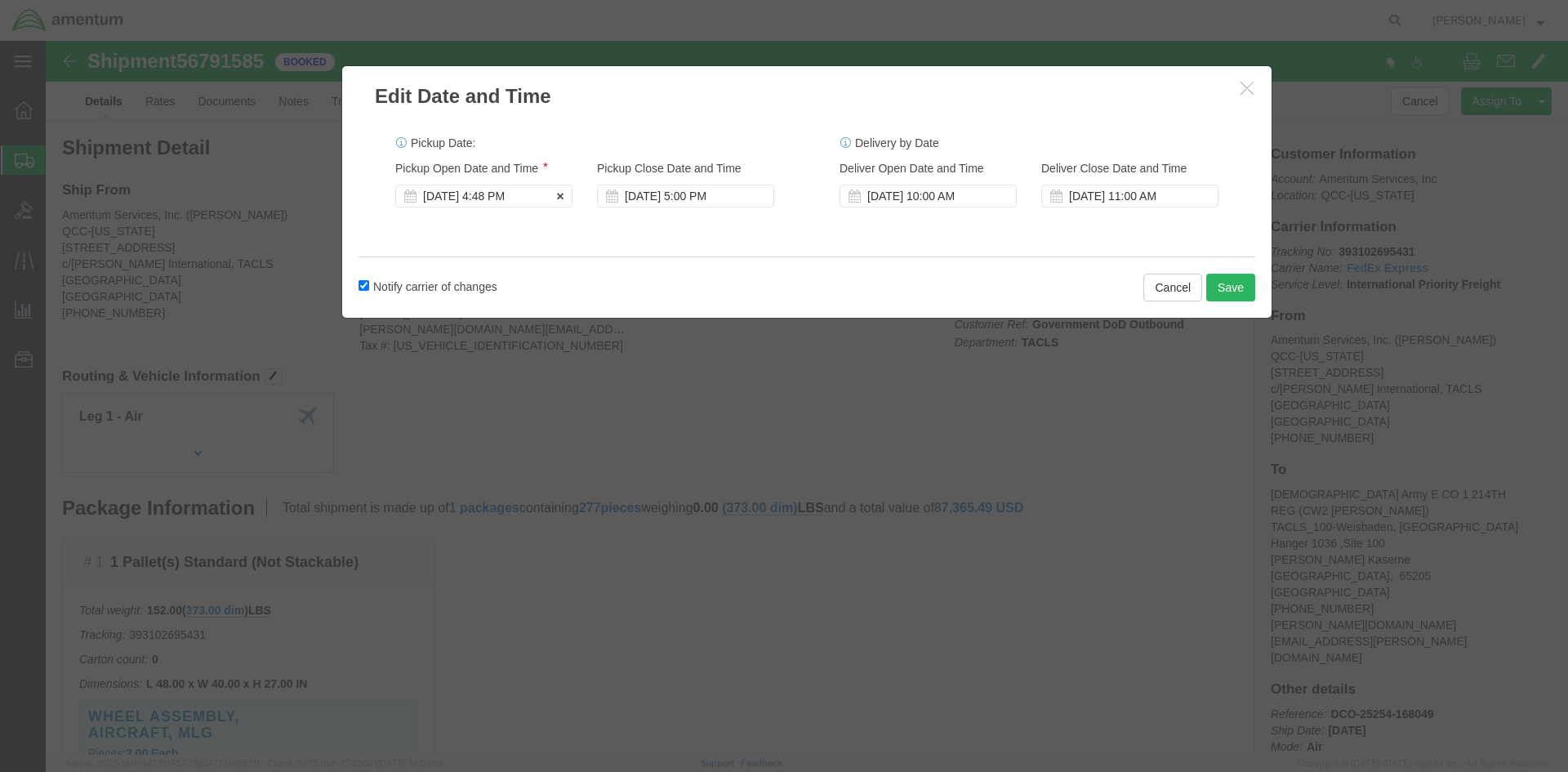
click div "Sep 11 2025 4:48 PM"
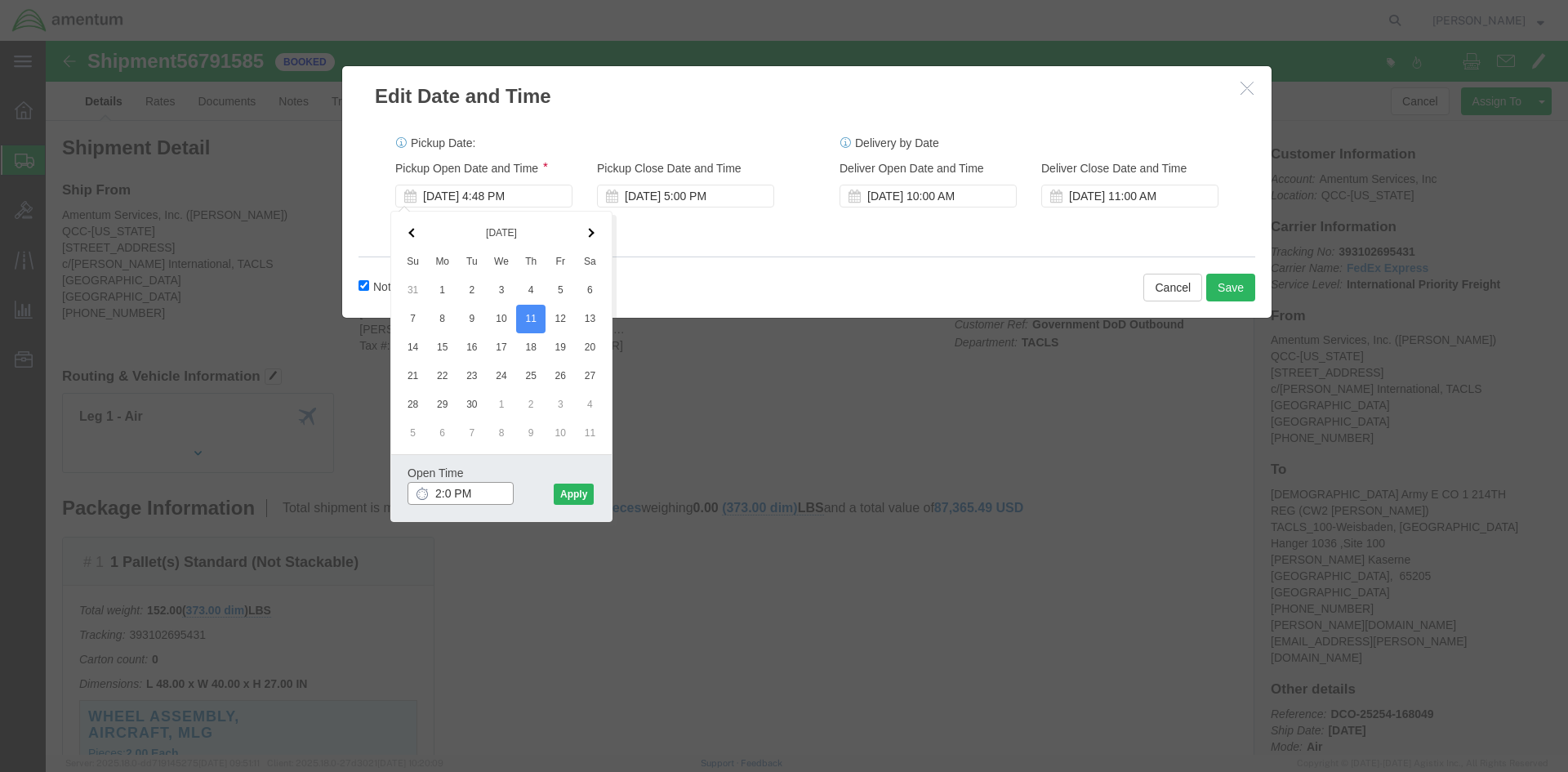
type input "2:00 PM"
click button "Apply"
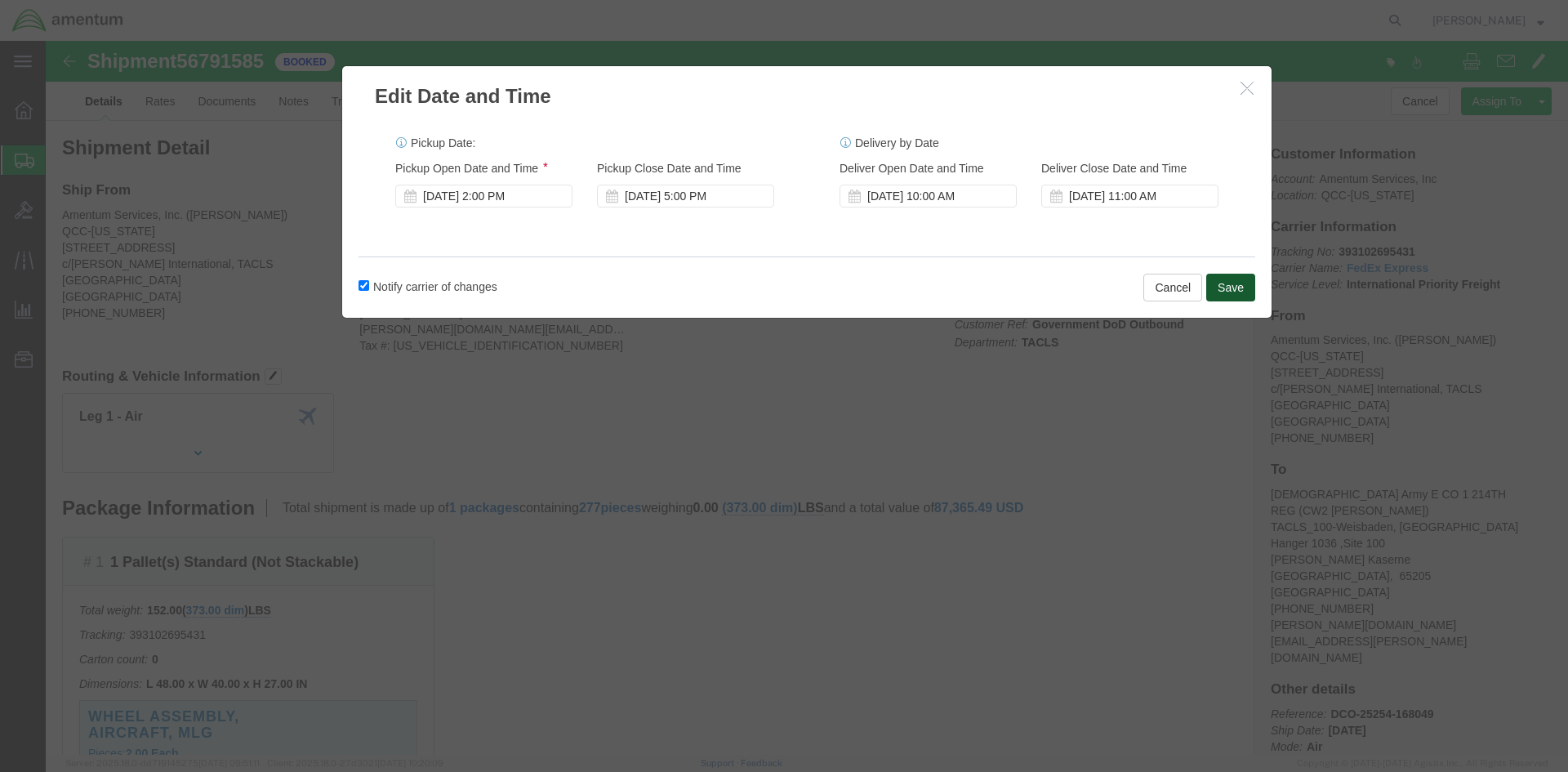
click button "Save"
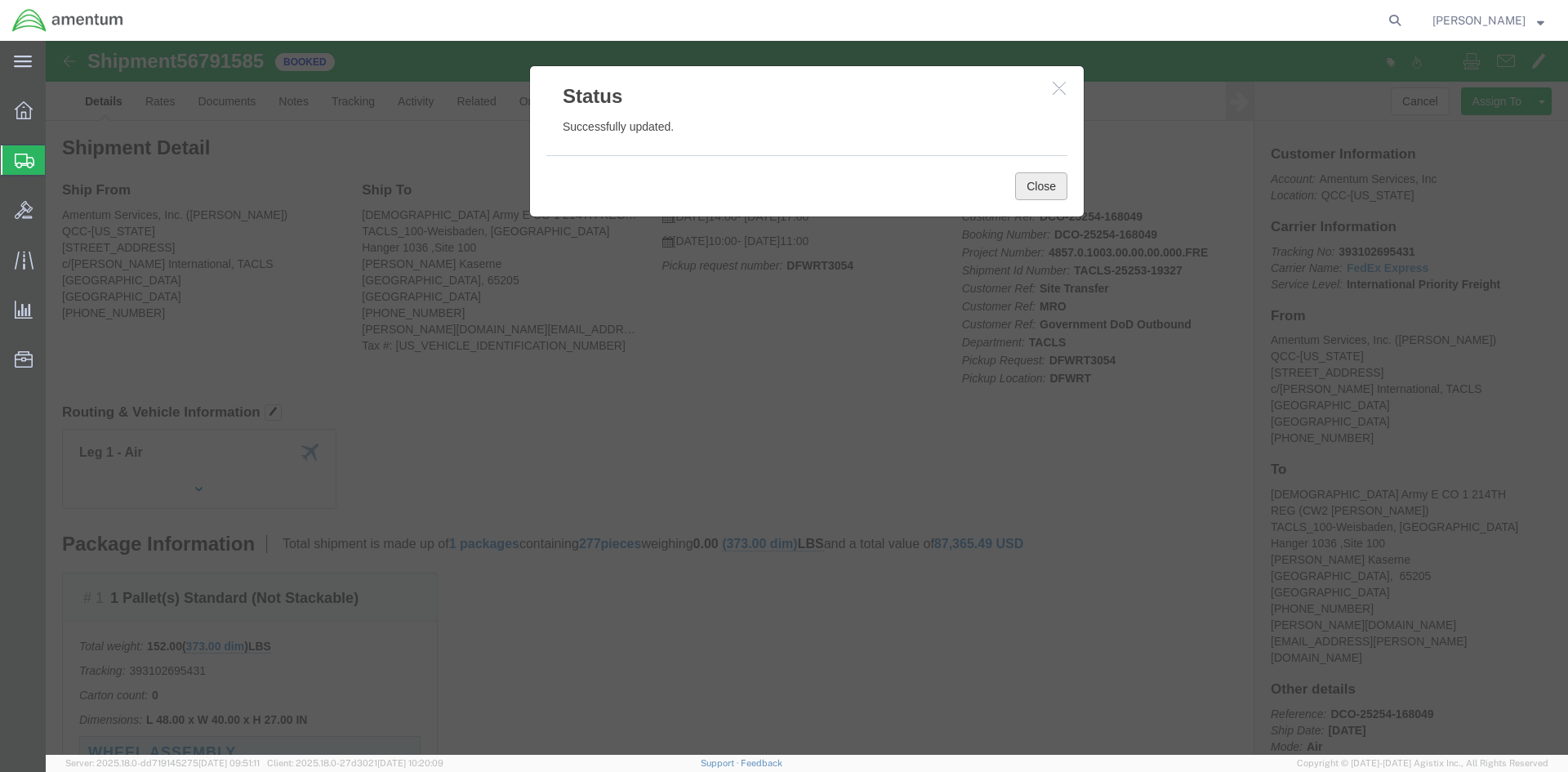
click button "Close"
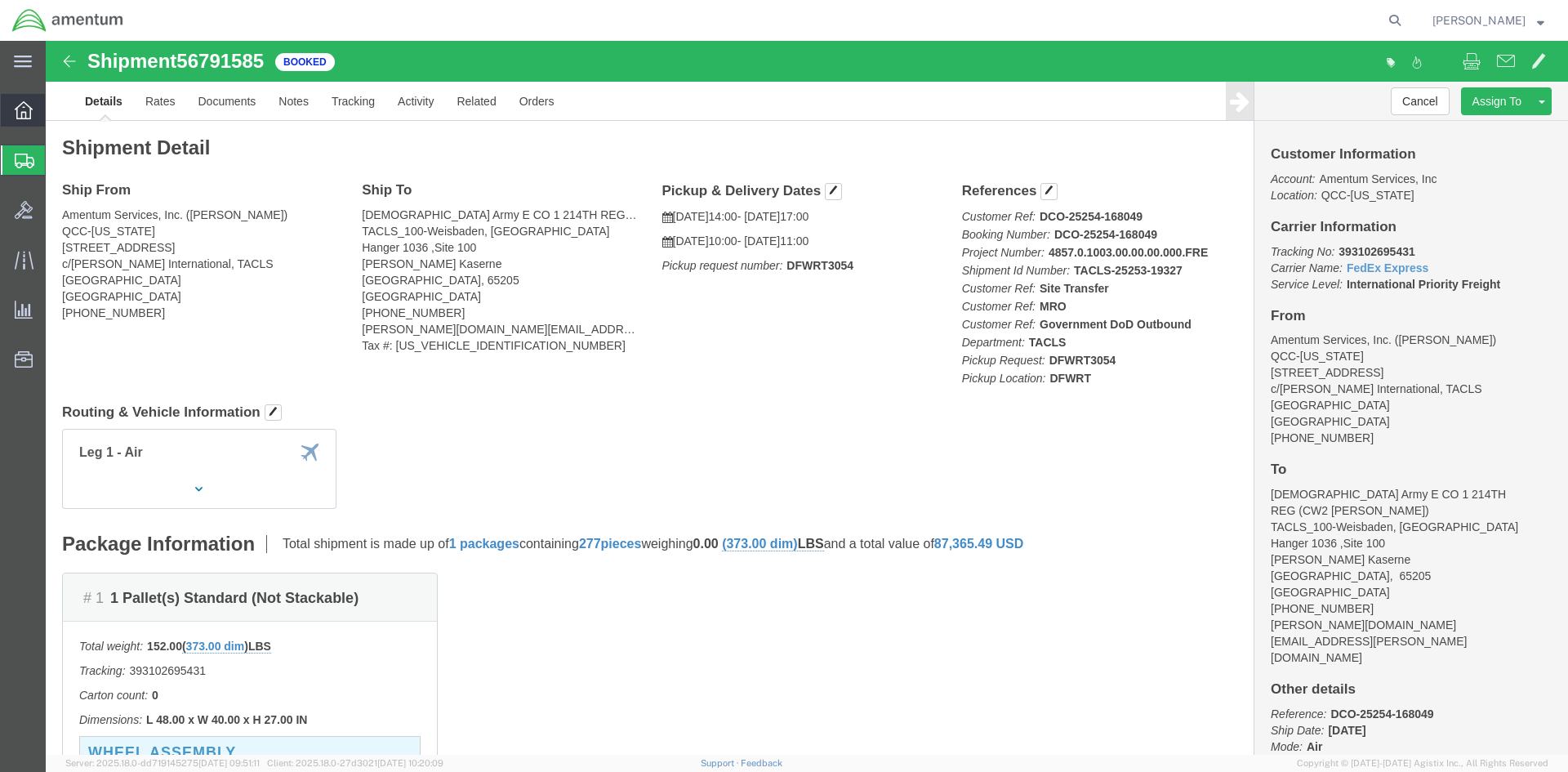
click at [57, 113] on span "Overview" at bounding box center [50, 111] width 11 height 33
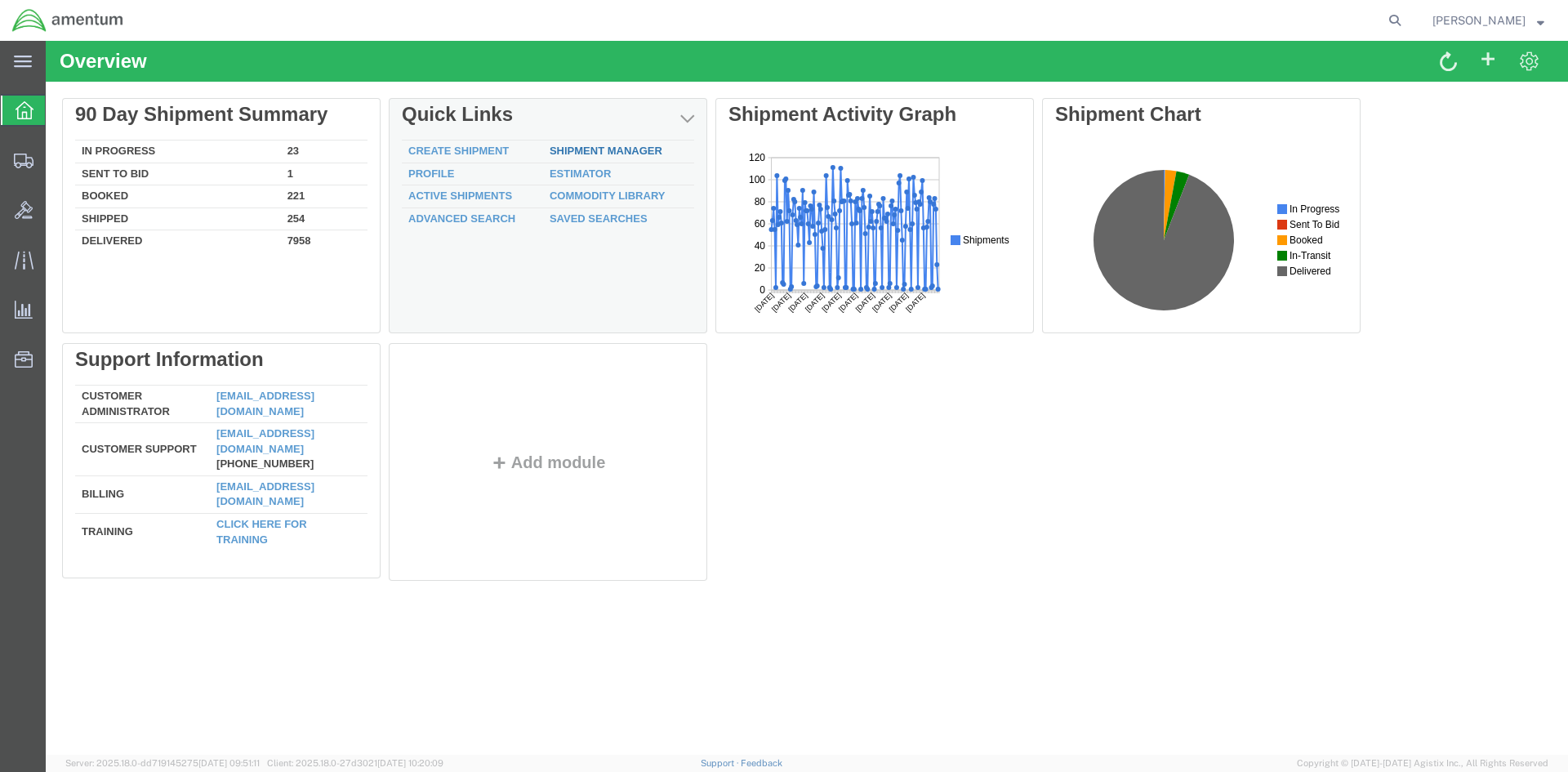
click at [580, 153] on link "Shipment Manager" at bounding box center [606, 151] width 113 height 12
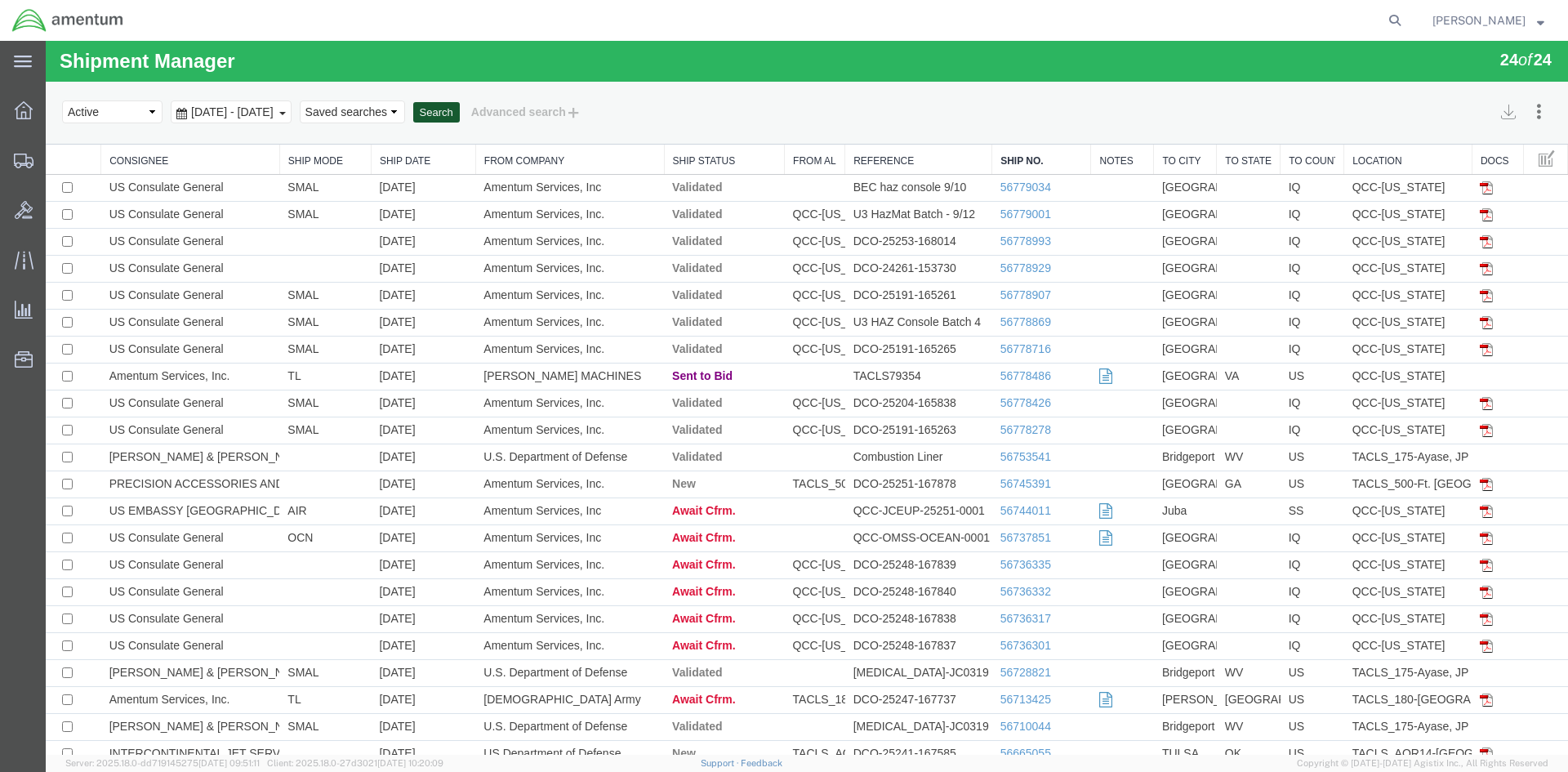
click at [460, 113] on button "Search" at bounding box center [437, 112] width 47 height 21
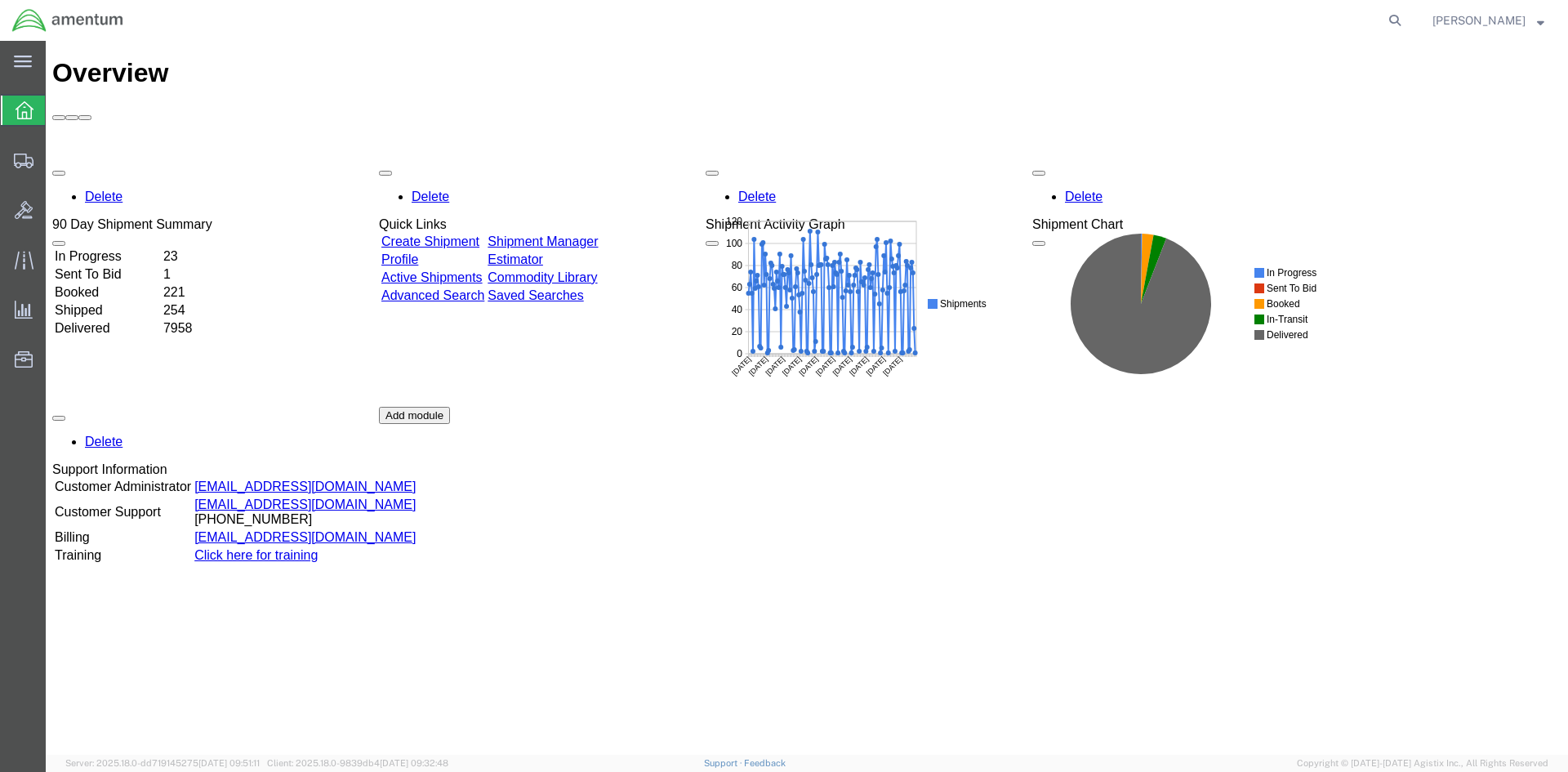
click at [598, 234] on link "Shipment Manager" at bounding box center [542, 241] width 111 height 14
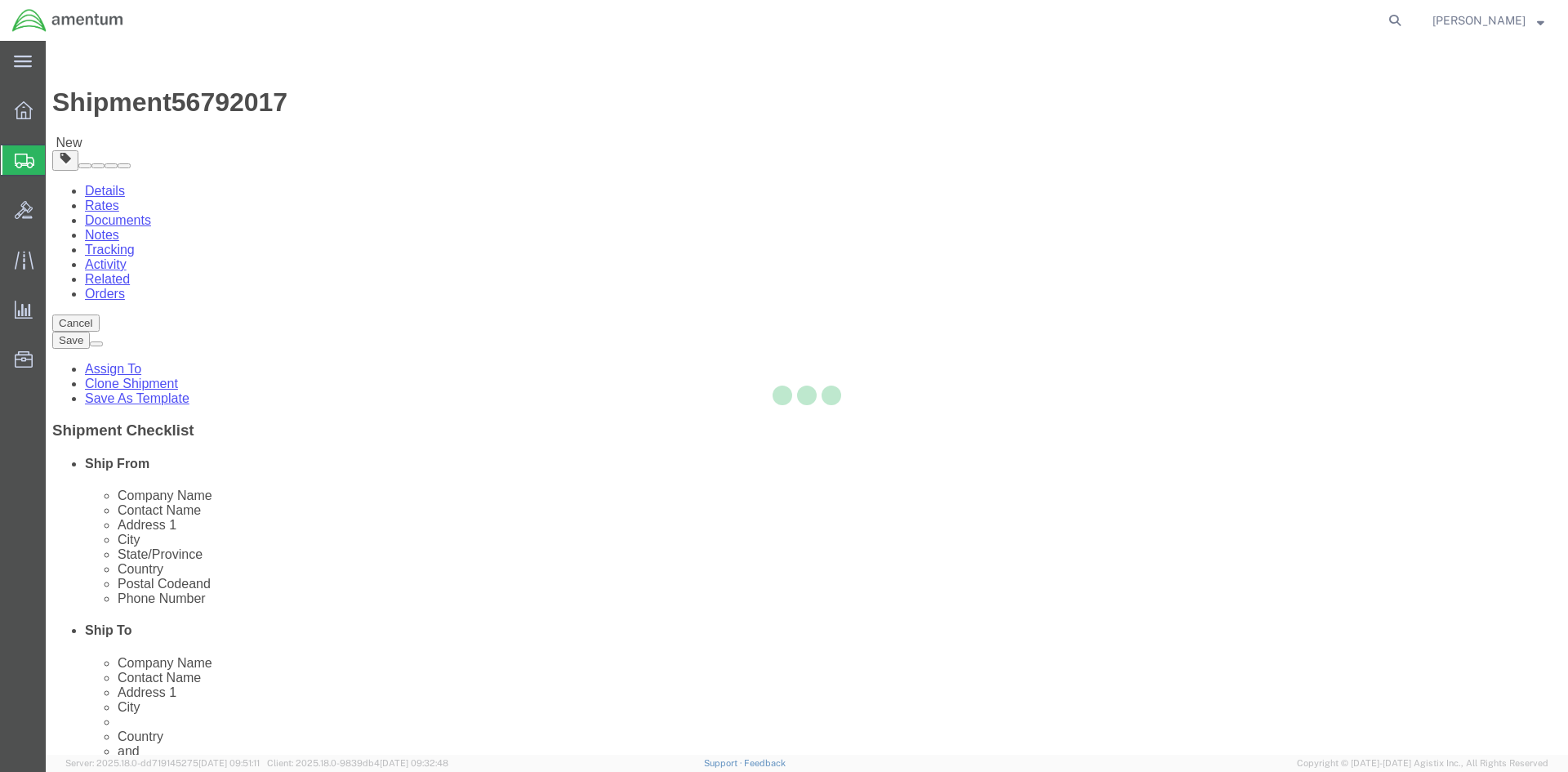
select select "42668"
select select "42679"
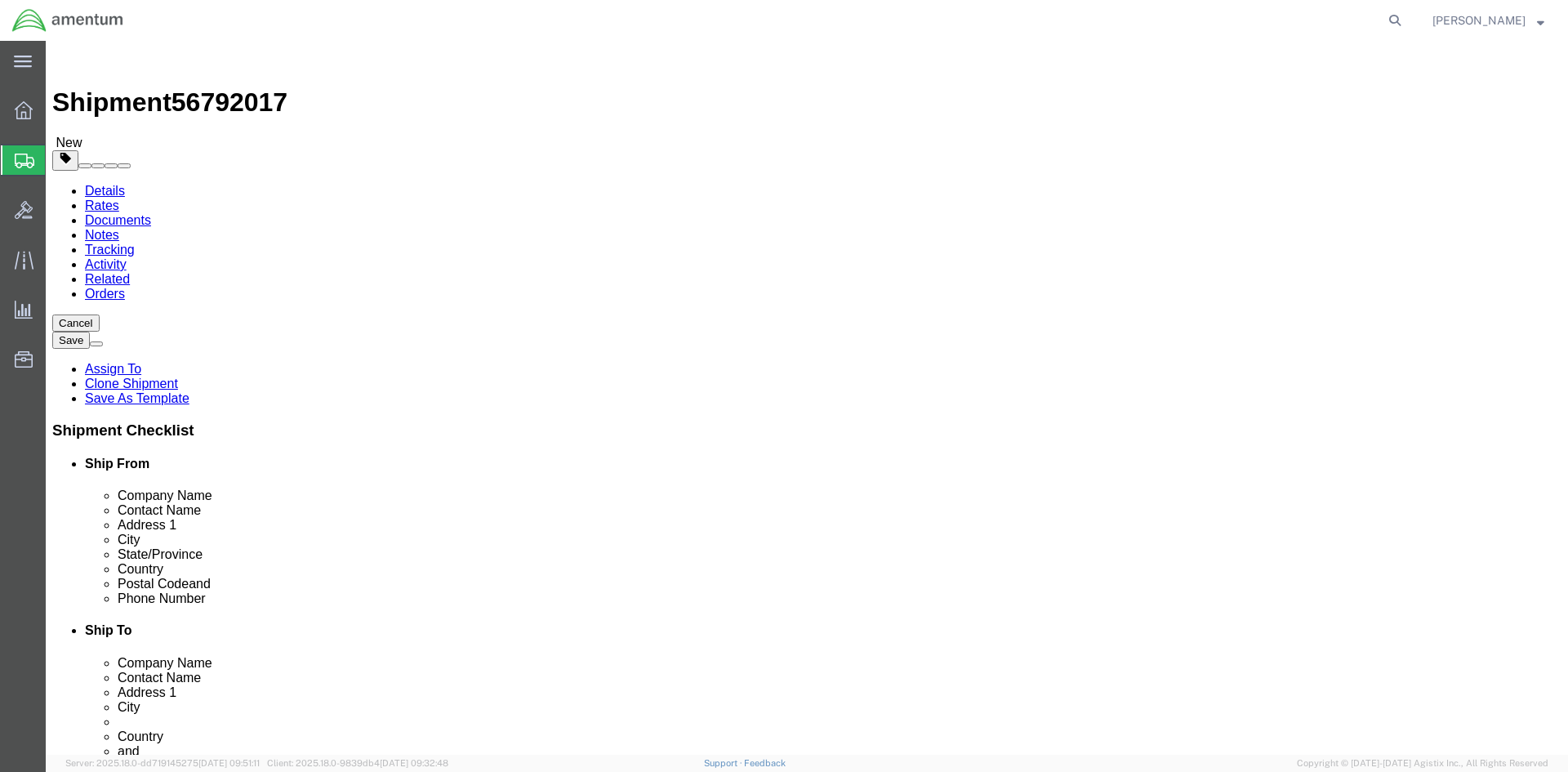
click link "Special Services"
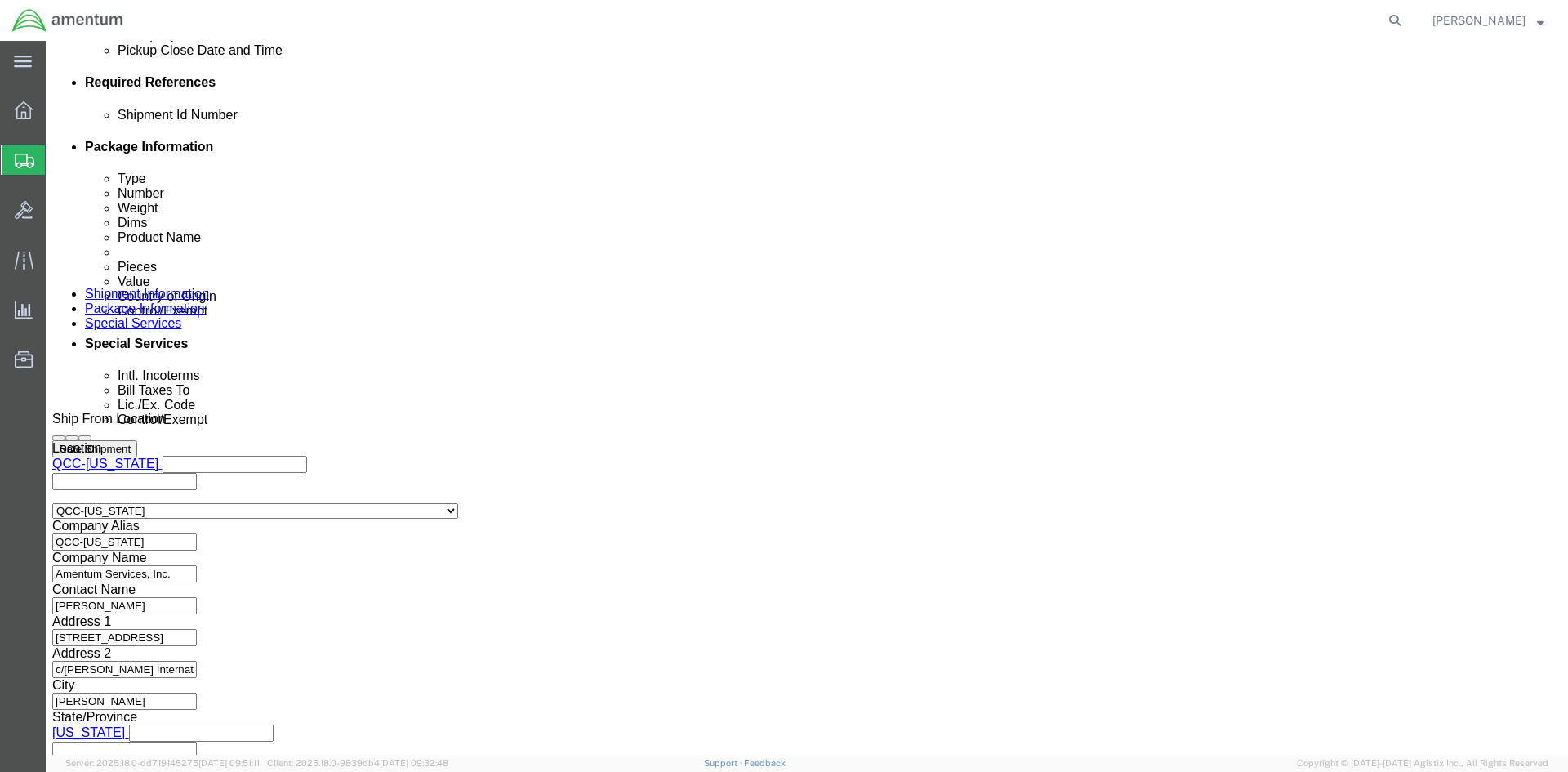
scroll to position [1225, 0]
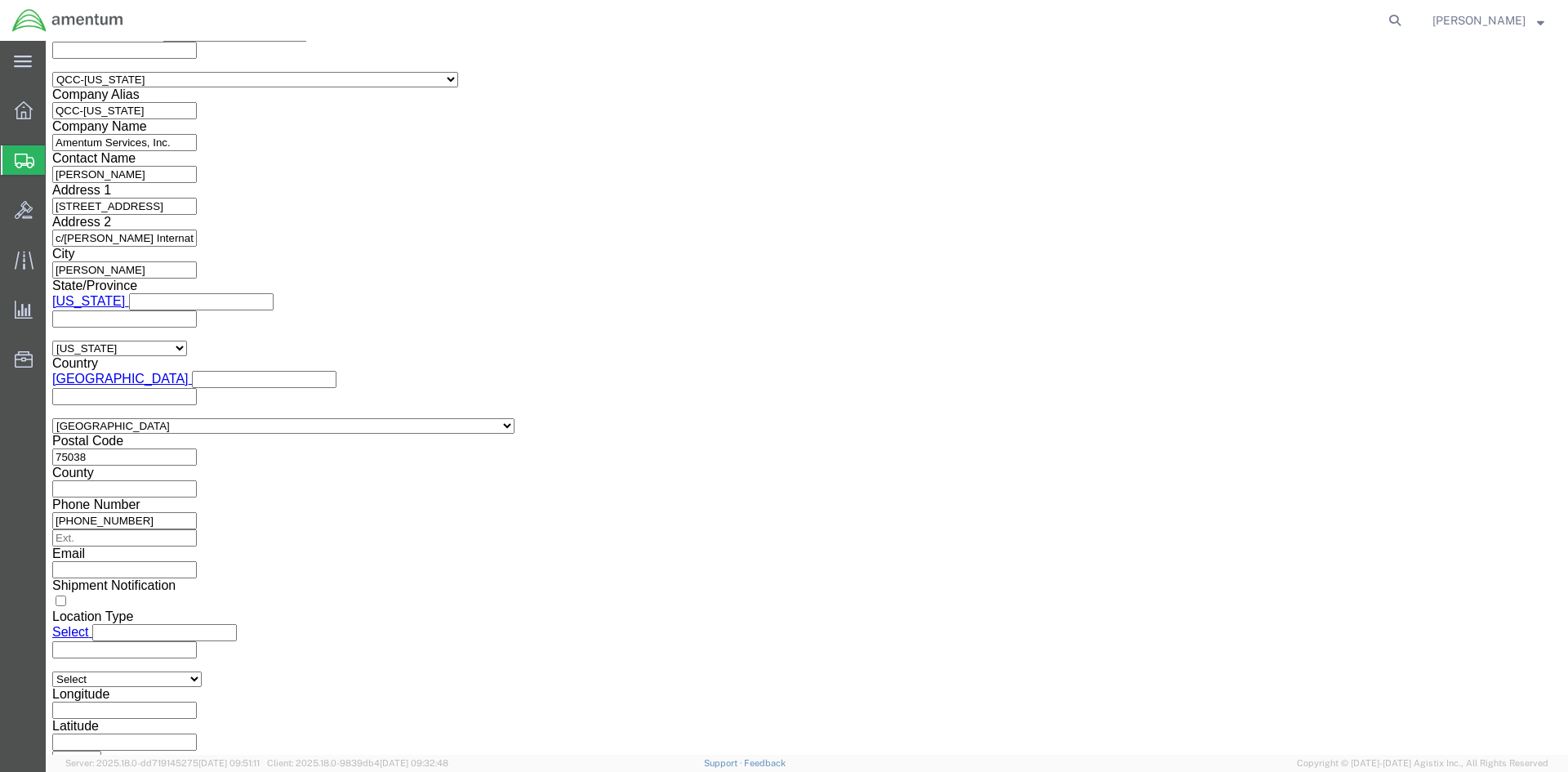
click select "Select AES-Direct EEI Carrier File EEI EEI Exempt"
select select "AESD"
click select "Select AES-Direct EEI Carrier File EEI EEI Exempt"
click button "Rate Shipment"
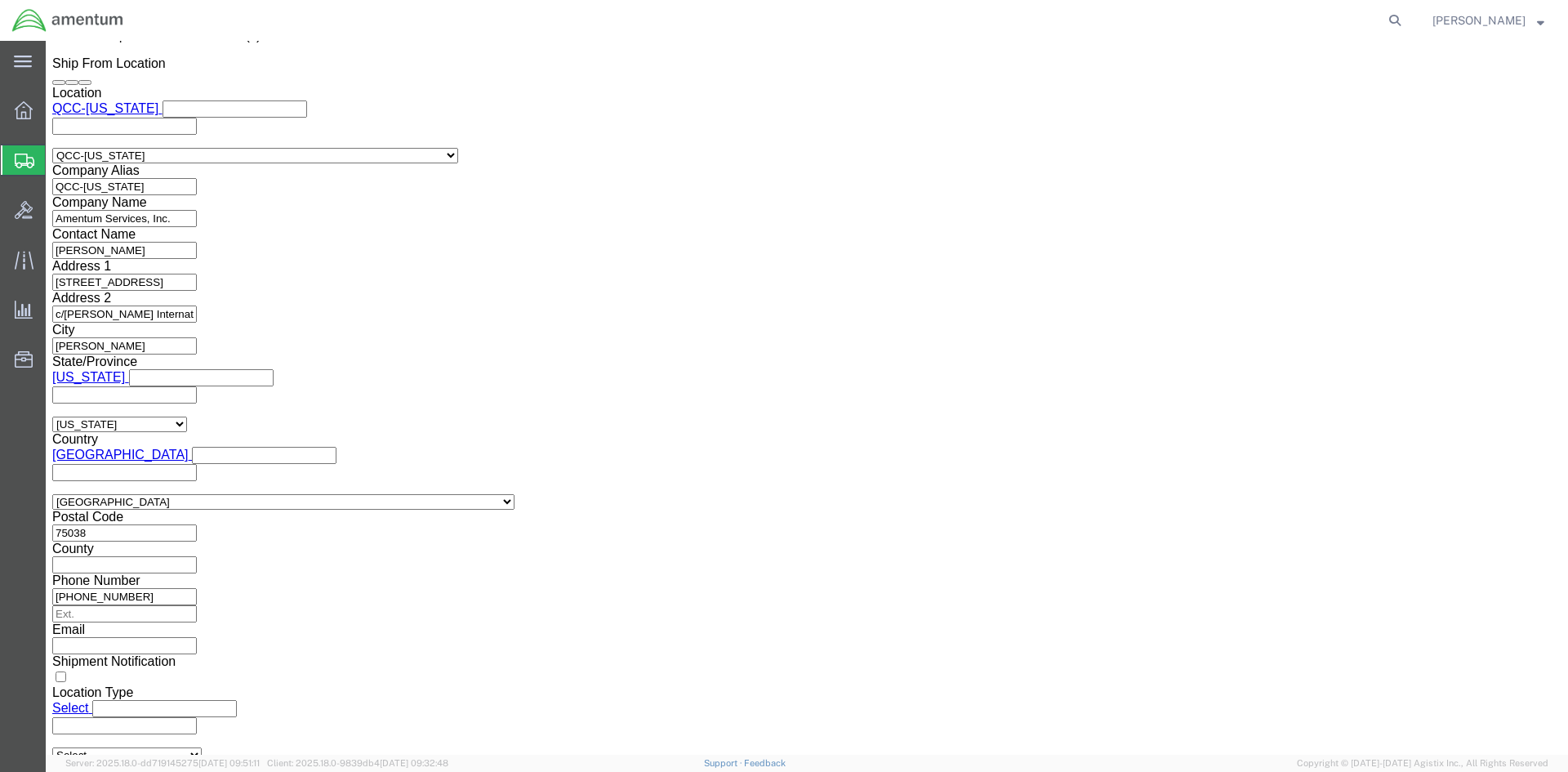
scroll to position [0, 0]
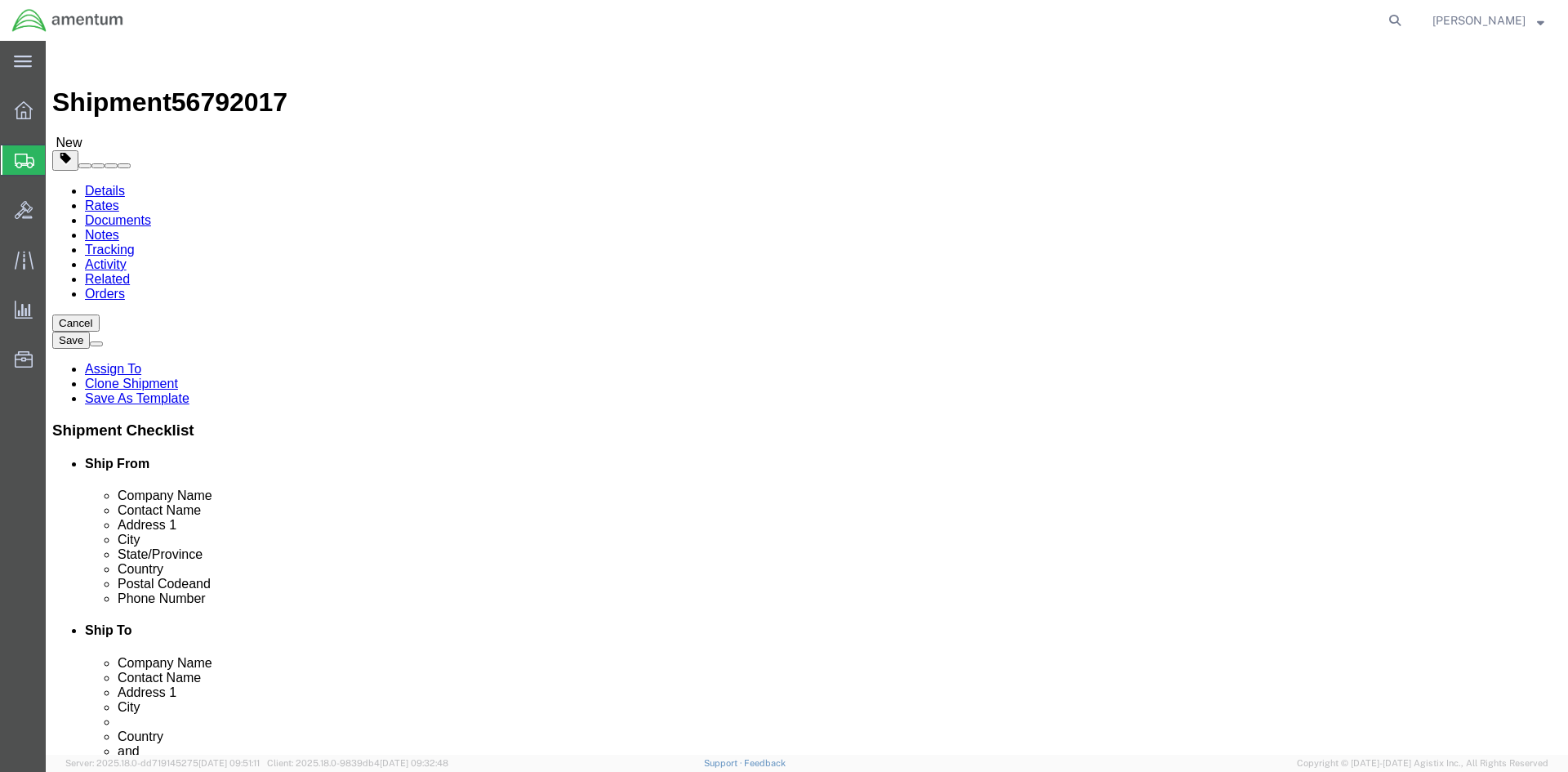
click link "Package Information"
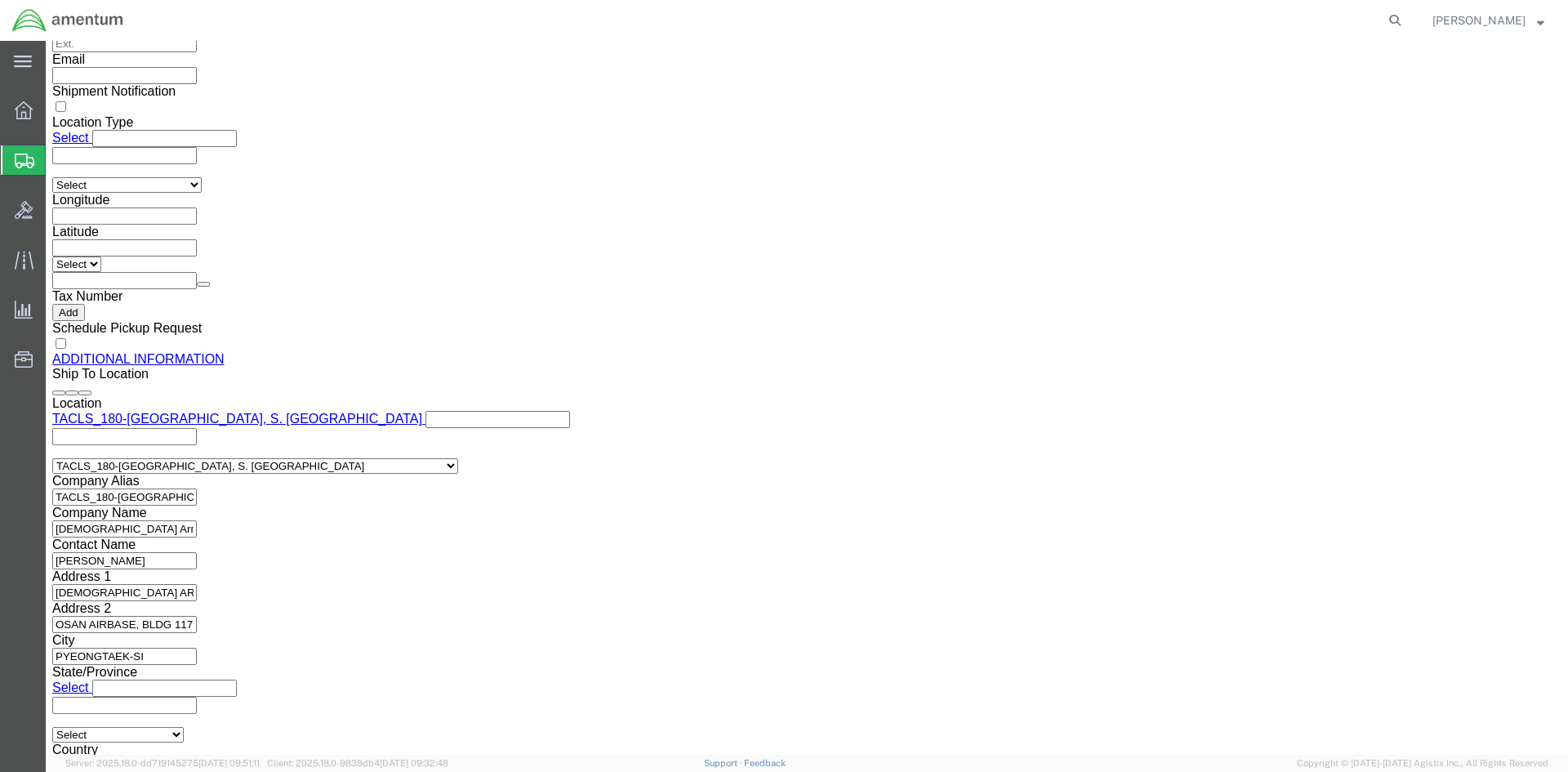
scroll to position [1797, 0]
click dd "43.20 USD"
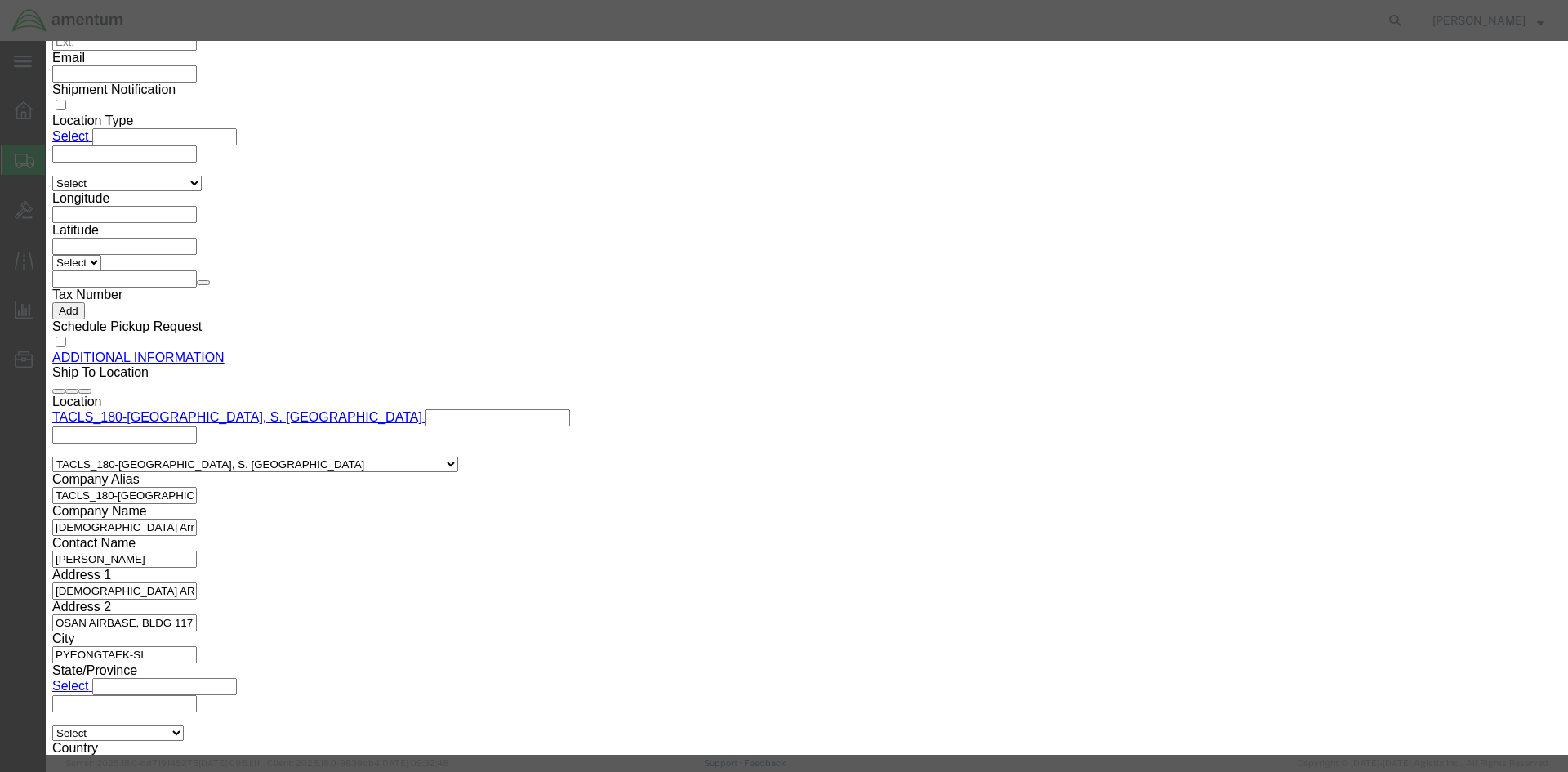
click select "Select [GEOGRAPHIC_DATA] [GEOGRAPHIC_DATA] [GEOGRAPHIC_DATA] [GEOGRAPHIC_DATA] …"
select select "CN"
click select "Select [GEOGRAPHIC_DATA] [GEOGRAPHIC_DATA] [GEOGRAPHIC_DATA] [GEOGRAPHIC_DATA] …"
click button "Save & Close"
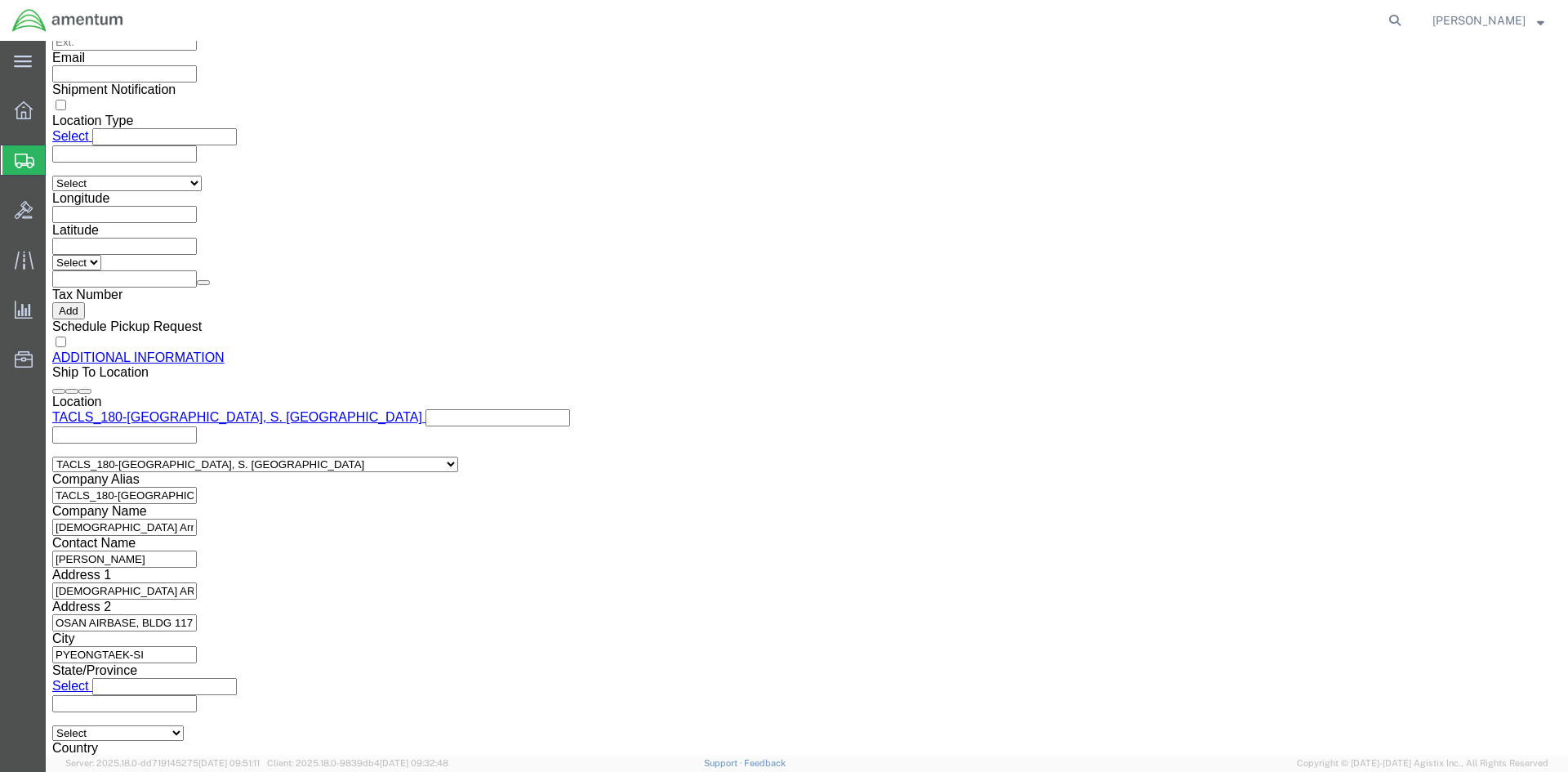
click button "Rate Shipment"
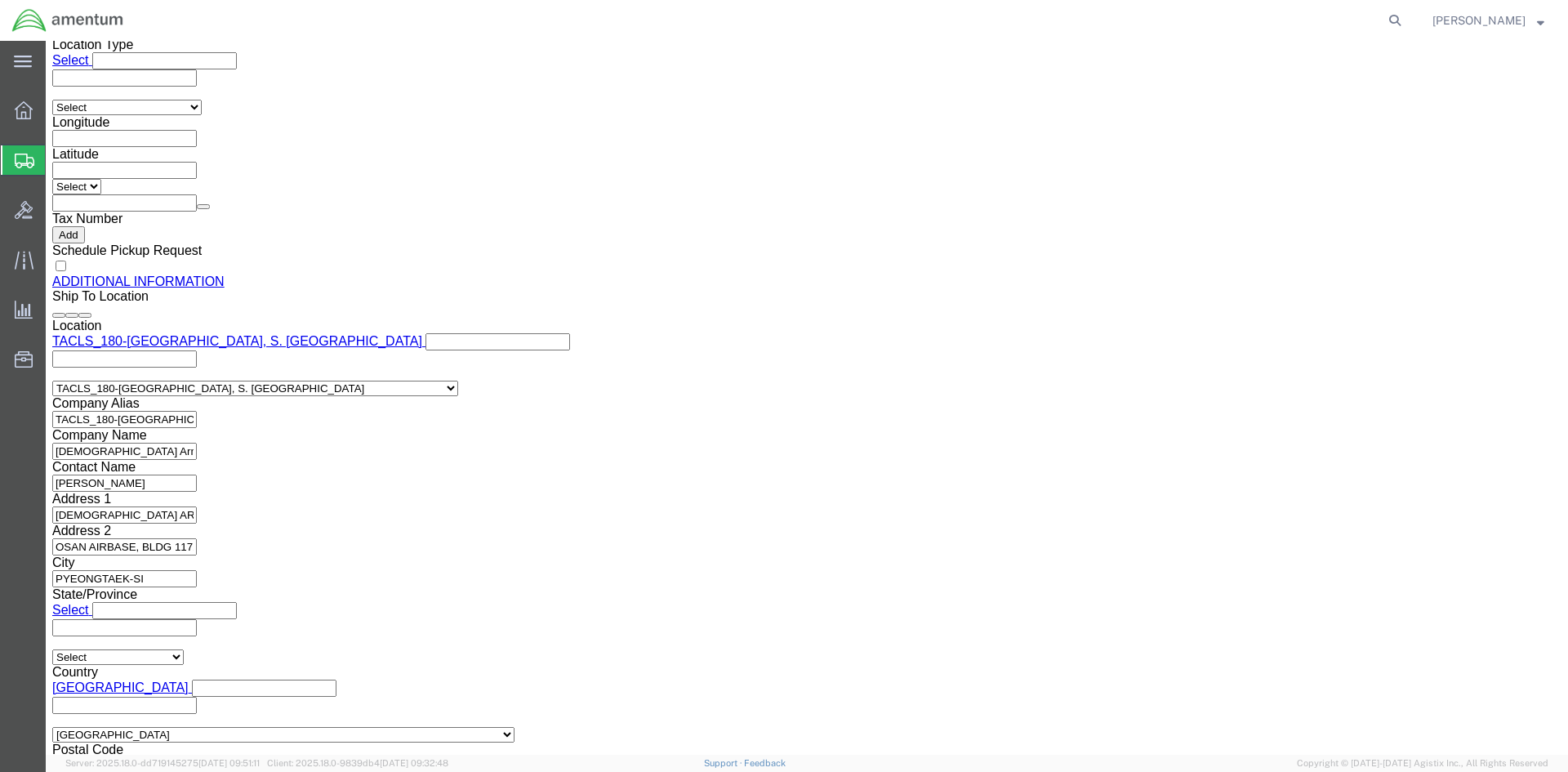
scroll to position [1729, 0]
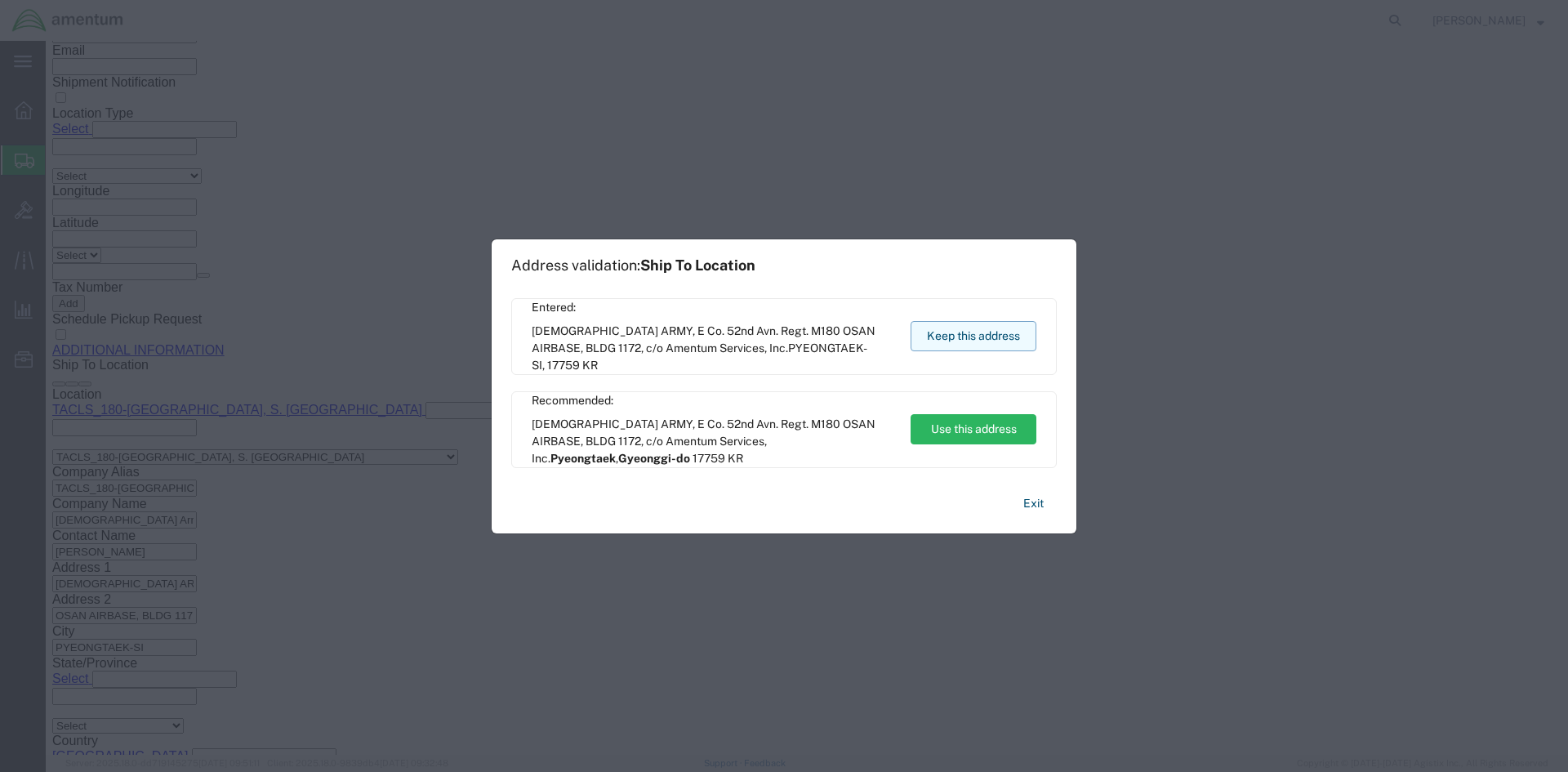
click at [953, 340] on button "Keep this address" at bounding box center [974, 336] width 126 height 30
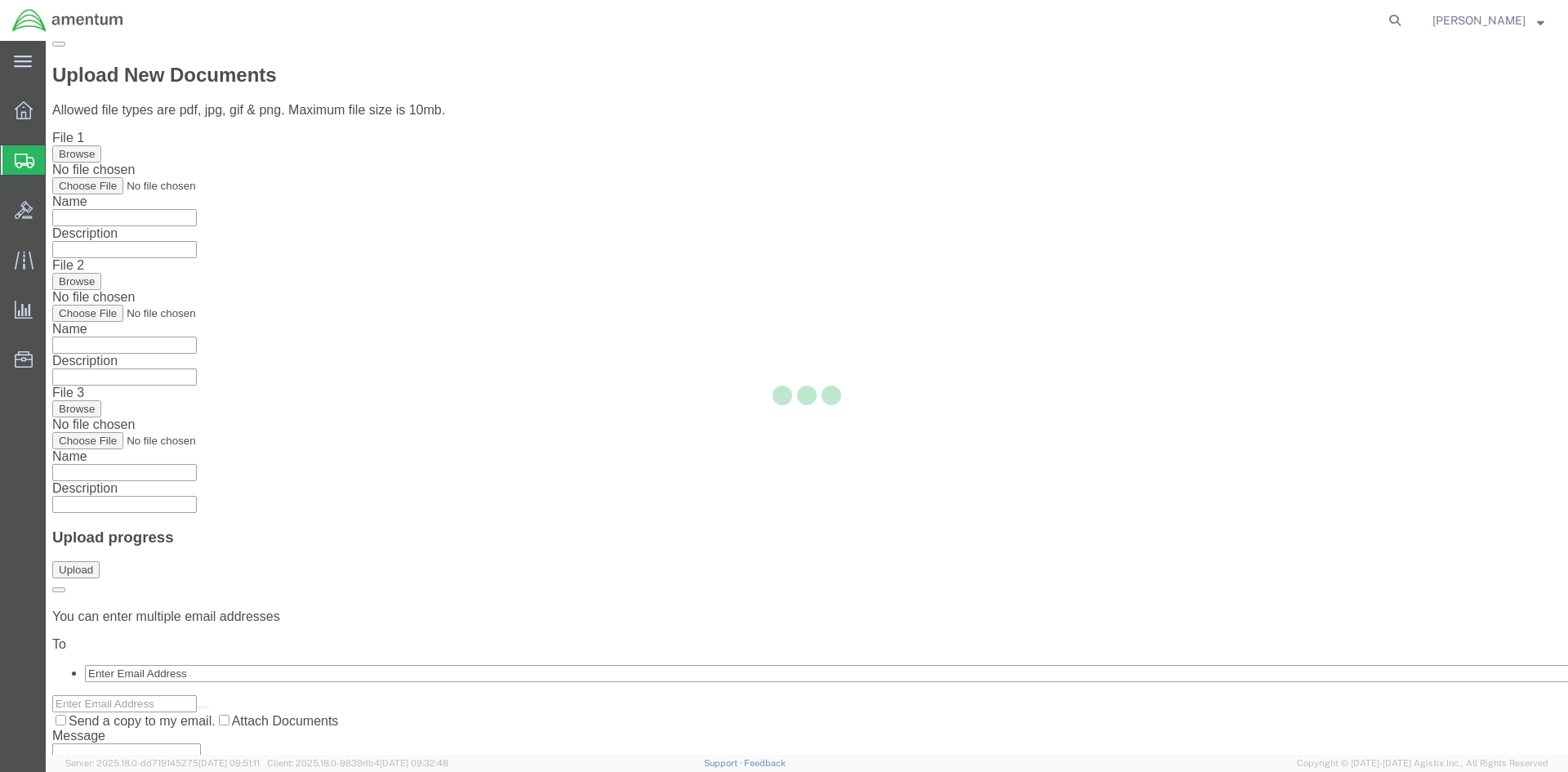
scroll to position [0, 0]
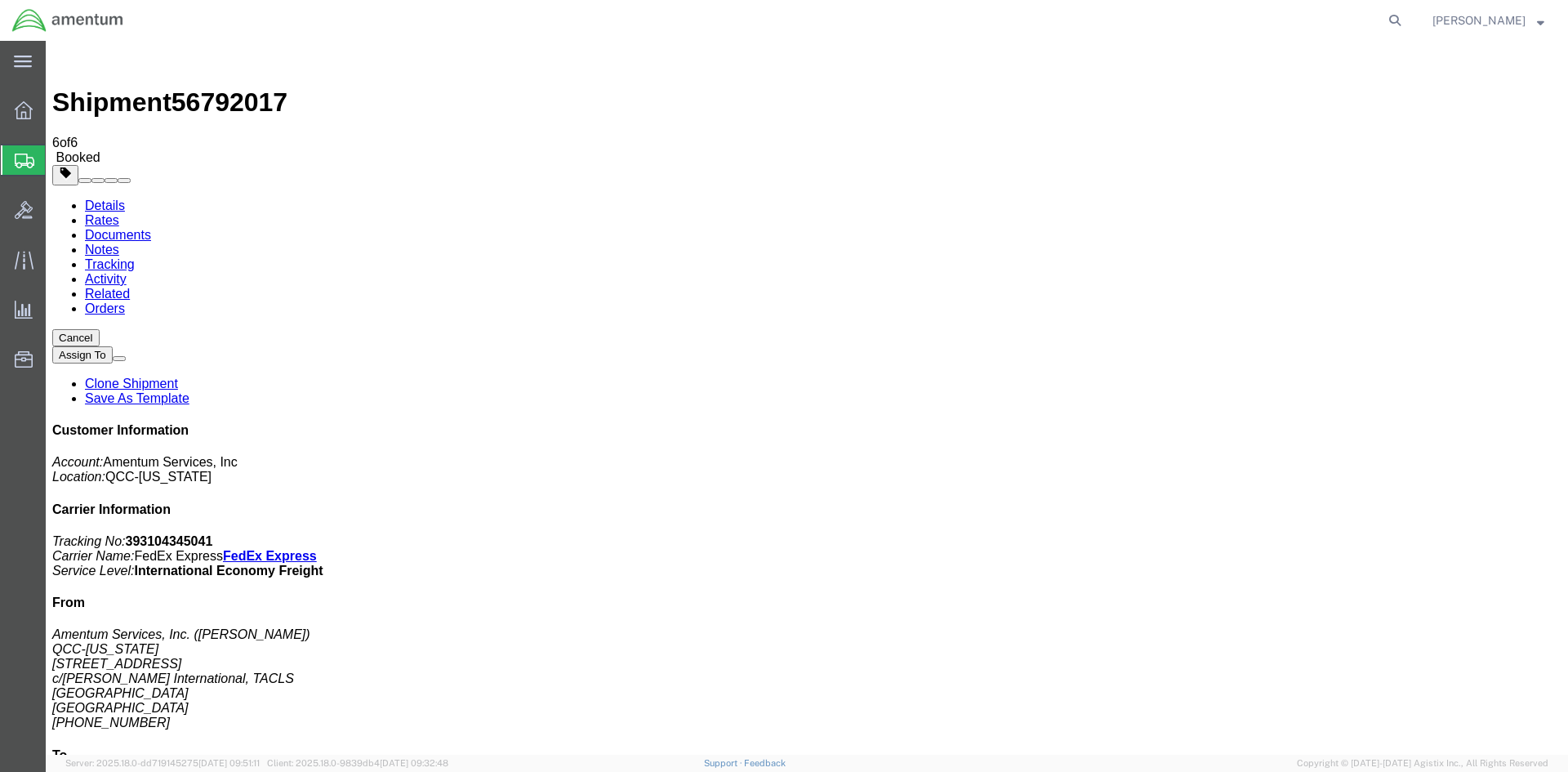
drag, startPoint x: 681, startPoint y: 352, endPoint x: 109, endPoint y: 280, distance: 576.5
click at [111, 198] on link "Details" at bounding box center [105, 205] width 40 height 14
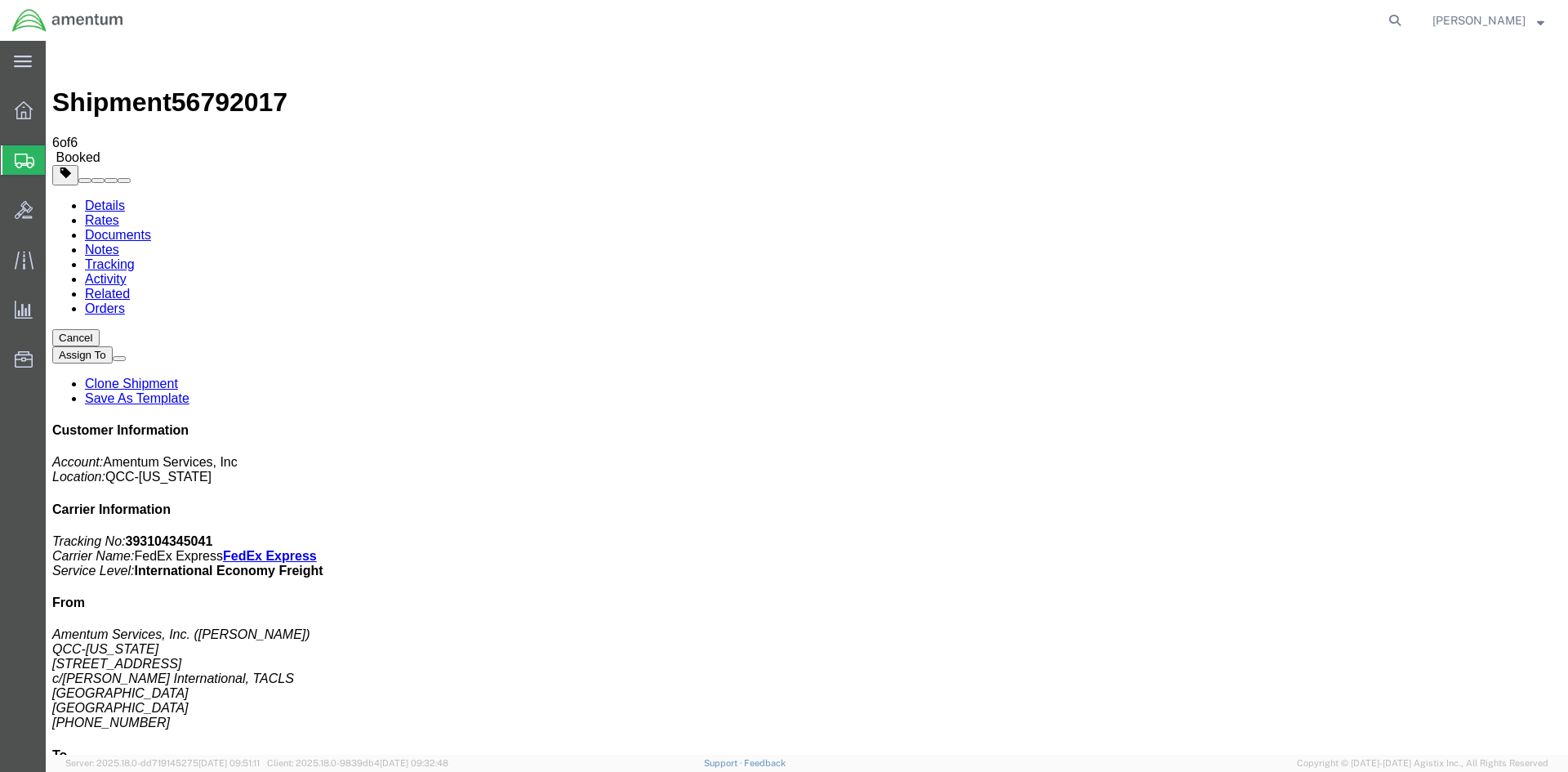
click span "button"
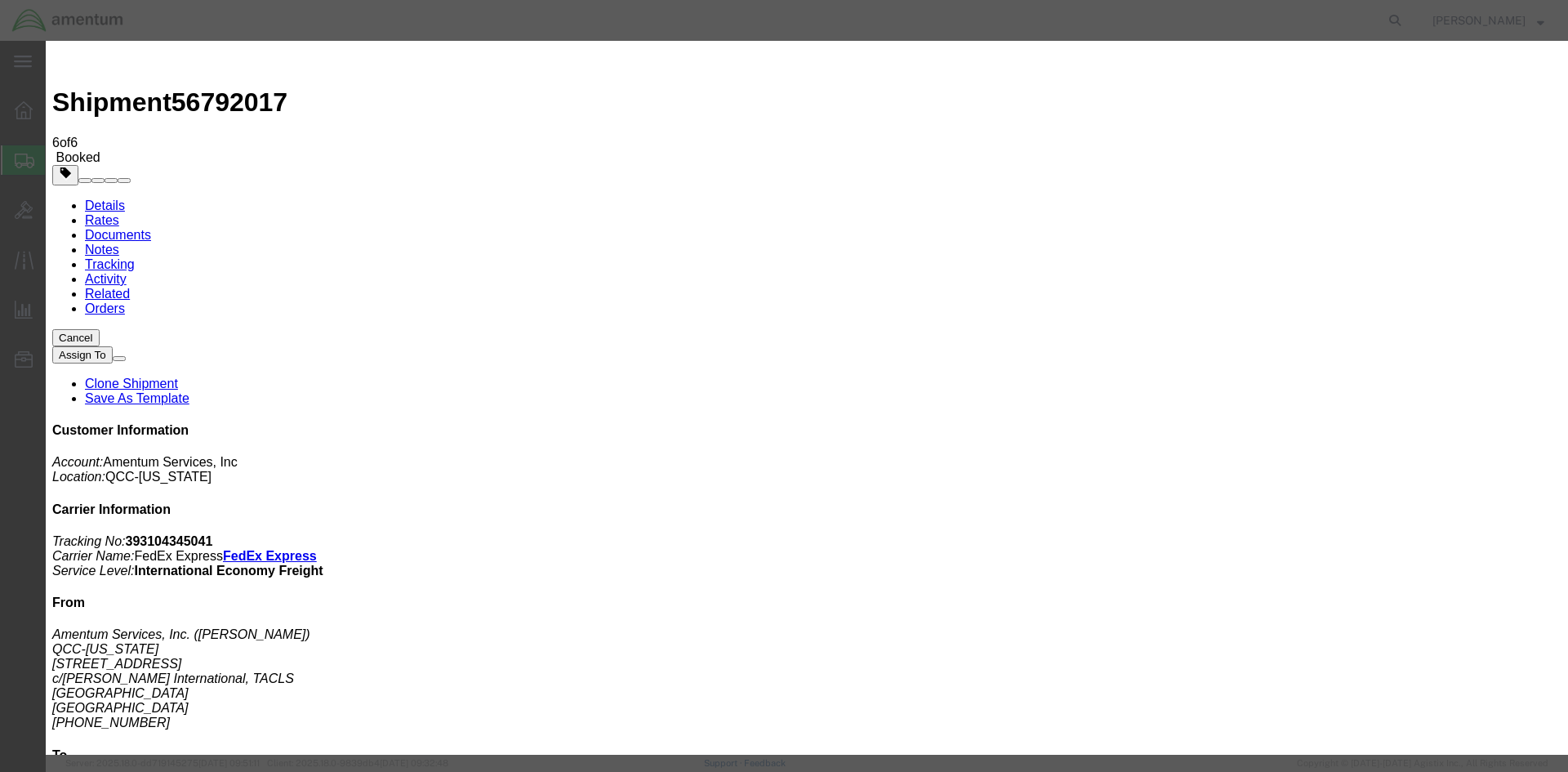
click div "[DATE] 3:57 PM"
type input "2:00 PM"
click button "Apply"
click button "Save"
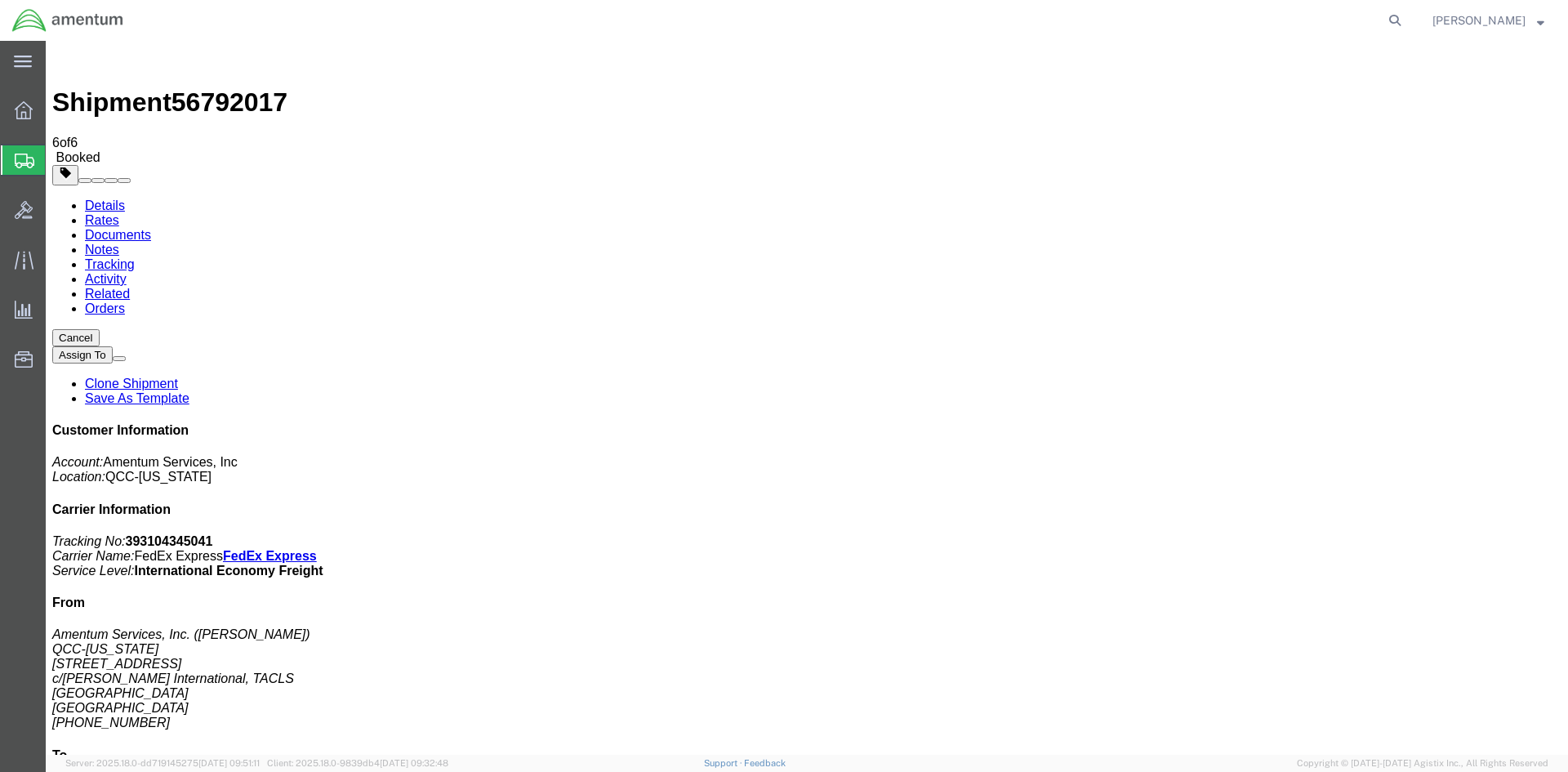
drag, startPoint x: 1007, startPoint y: 151, endPoint x: 995, endPoint y: 151, distance: 12.0
click button "Close"
click at [57, 117] on span "Overview" at bounding box center [50, 111] width 11 height 33
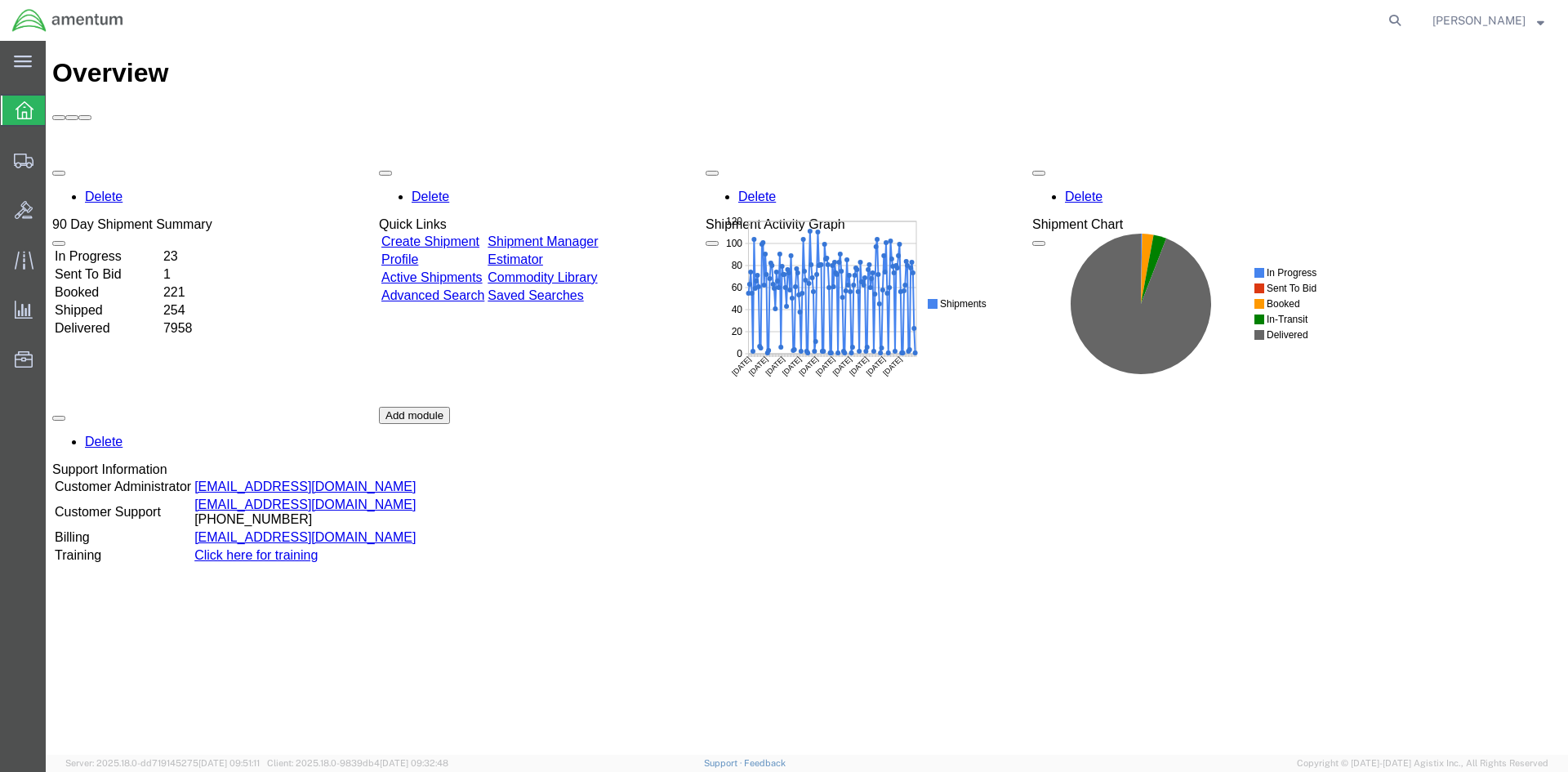
click at [598, 234] on link "Shipment Manager" at bounding box center [542, 241] width 111 height 14
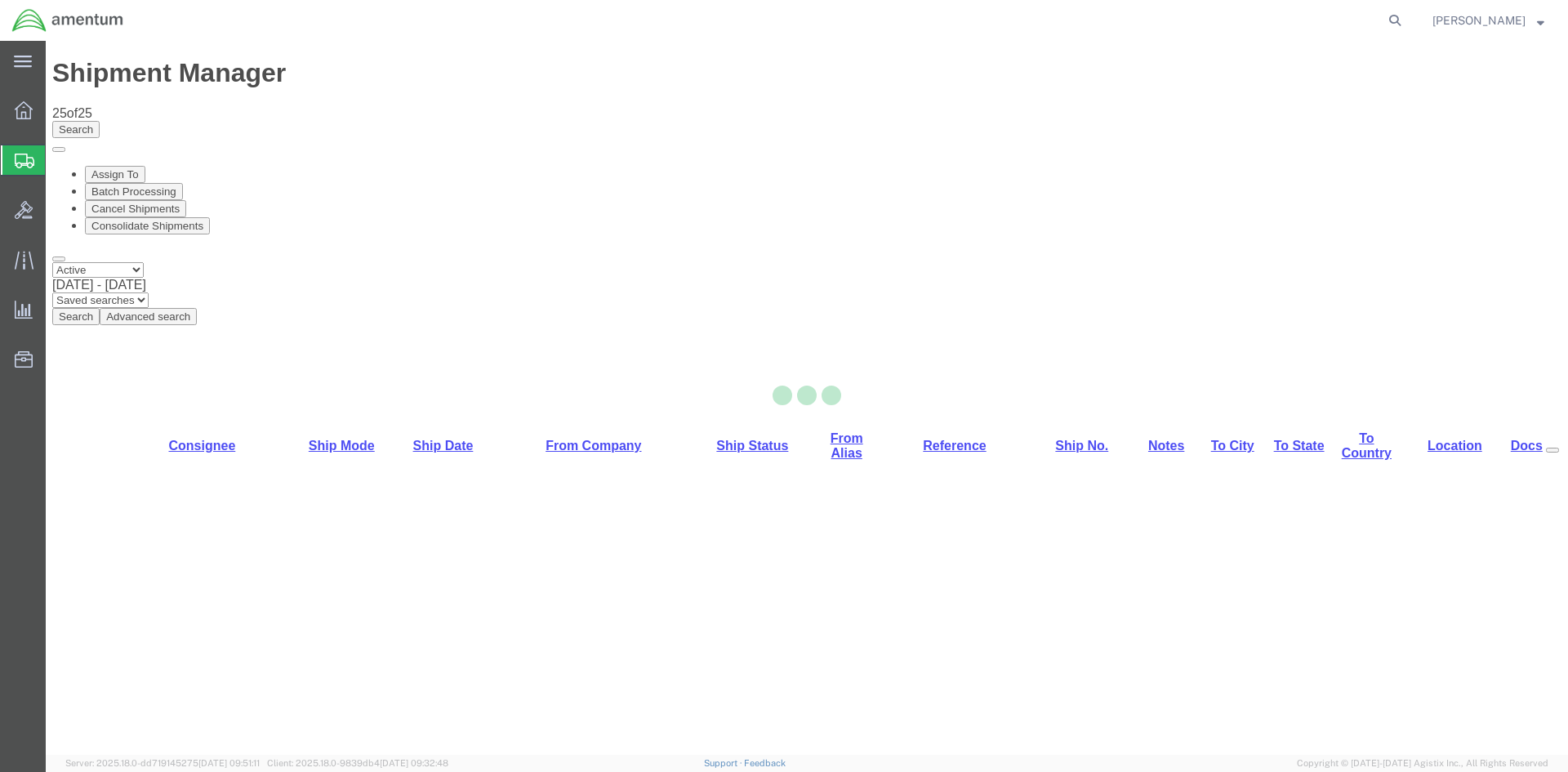
select select "42668"
select select "42740"
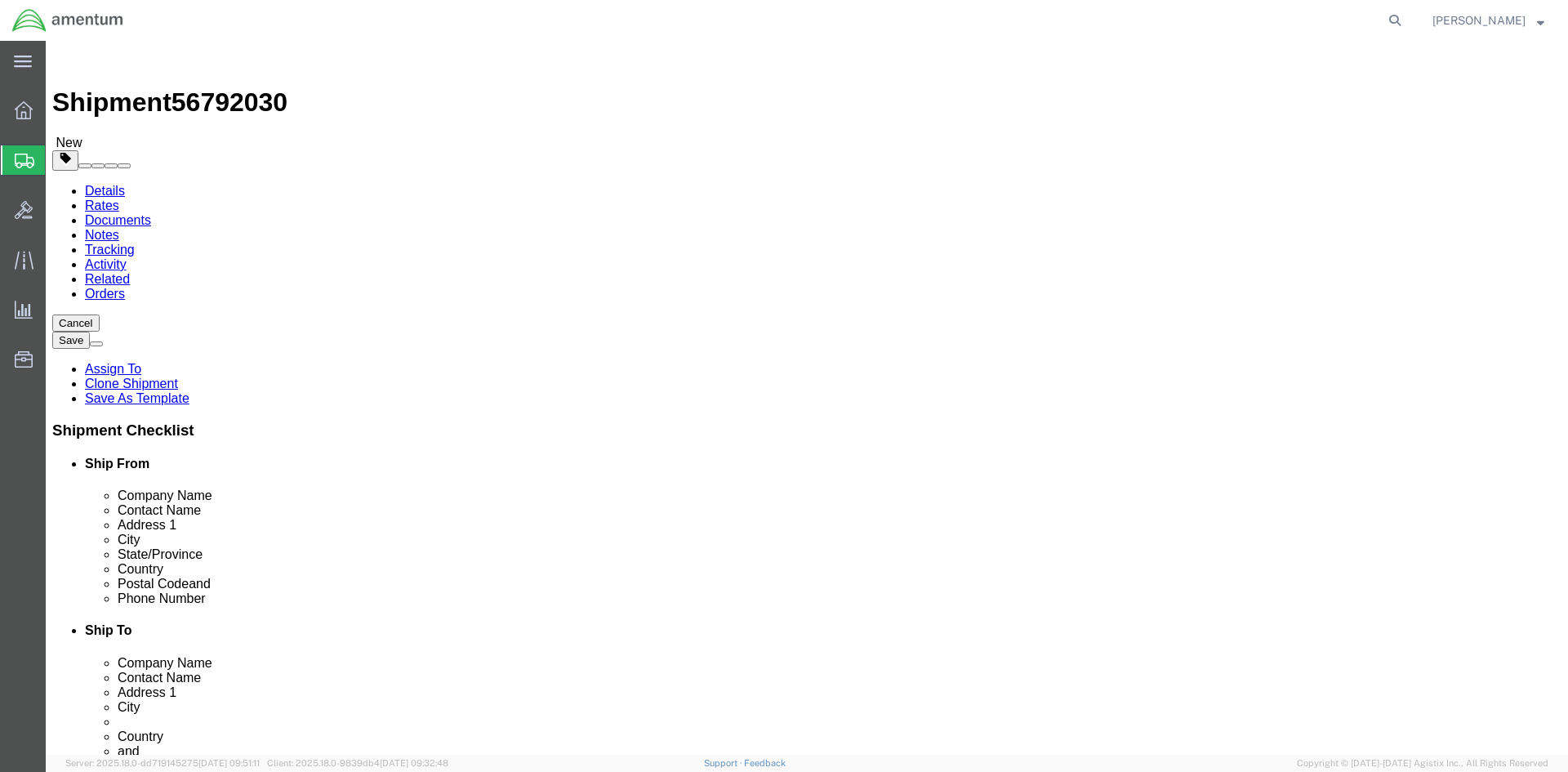
click link "Special Services"
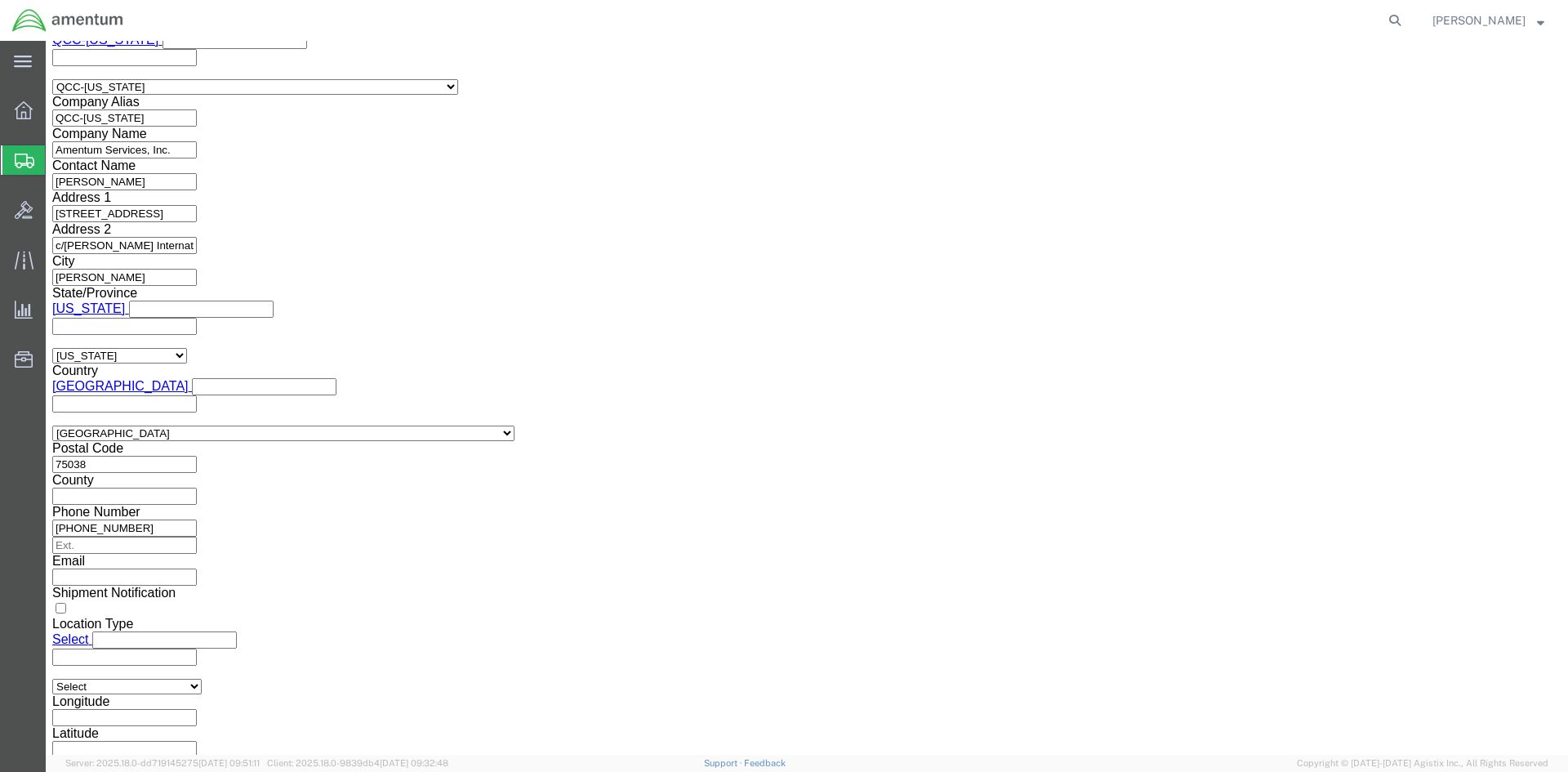
scroll to position [1225, 0]
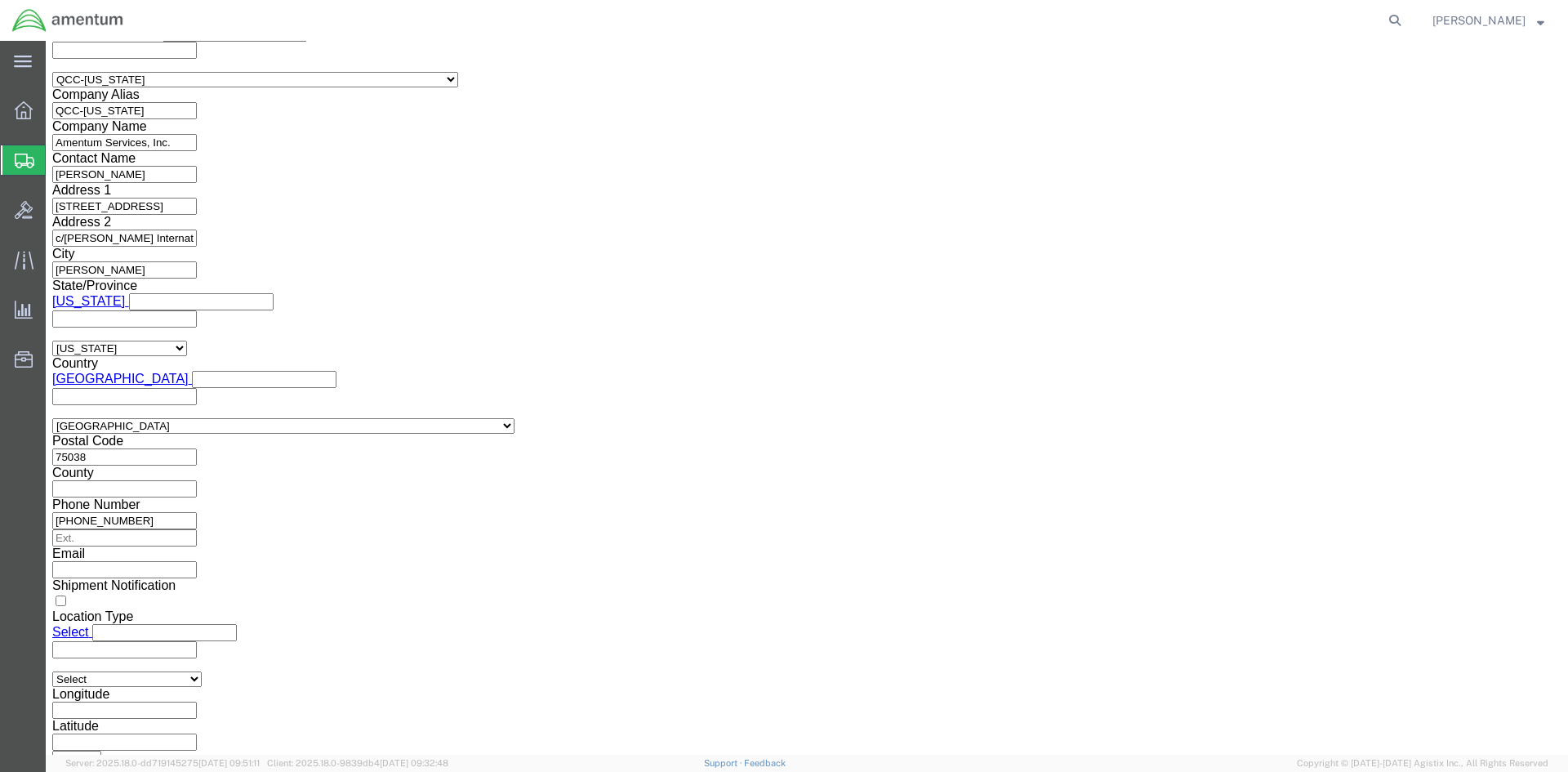
click select "Select AES-Direct EEI Carrier File EEI EEI Exempt"
select select "AESD"
click select "Select AES-Direct EEI Carrier File EEI EEI Exempt"
click button "Rate Shipment"
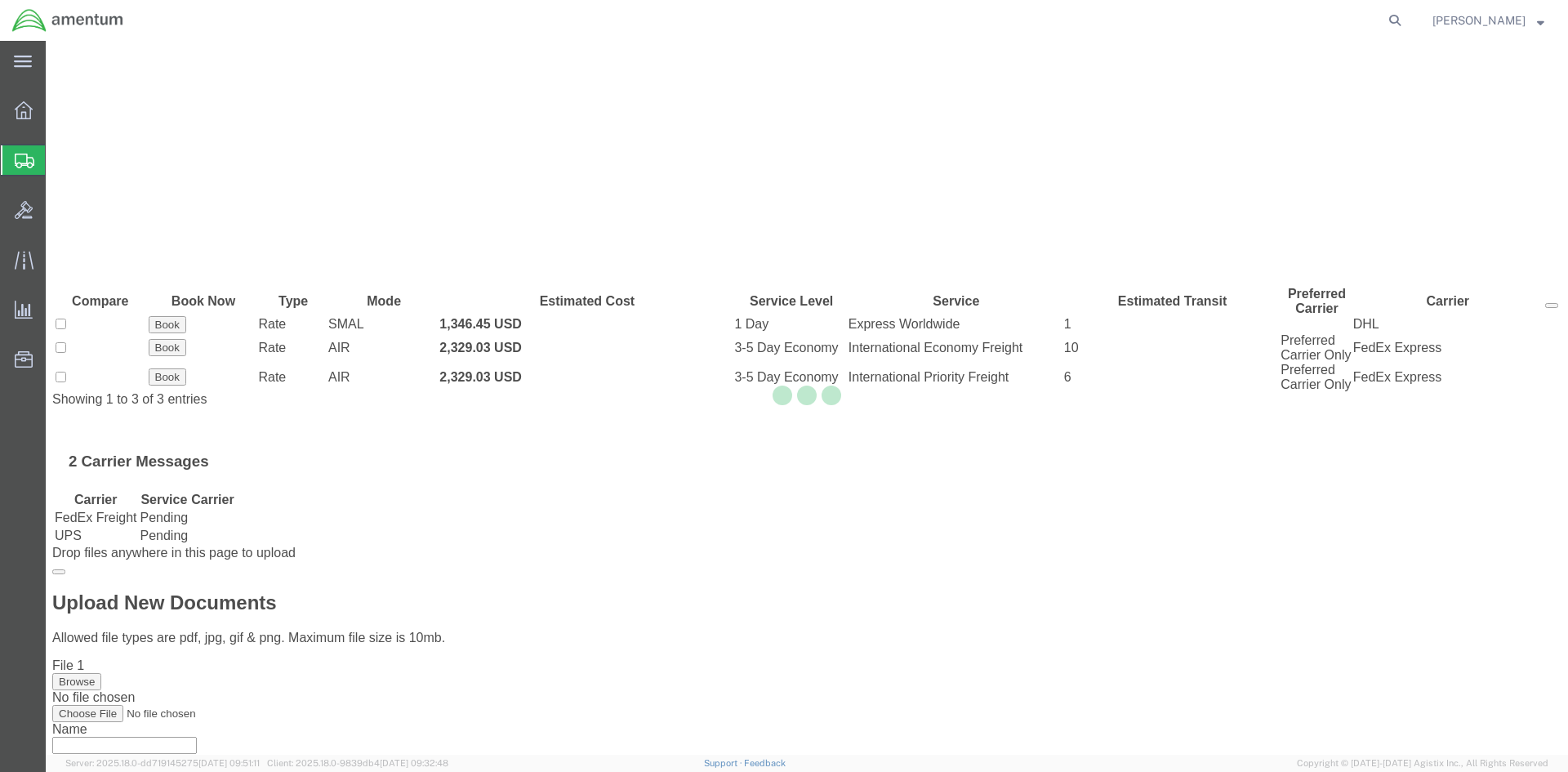
scroll to position [0, 0]
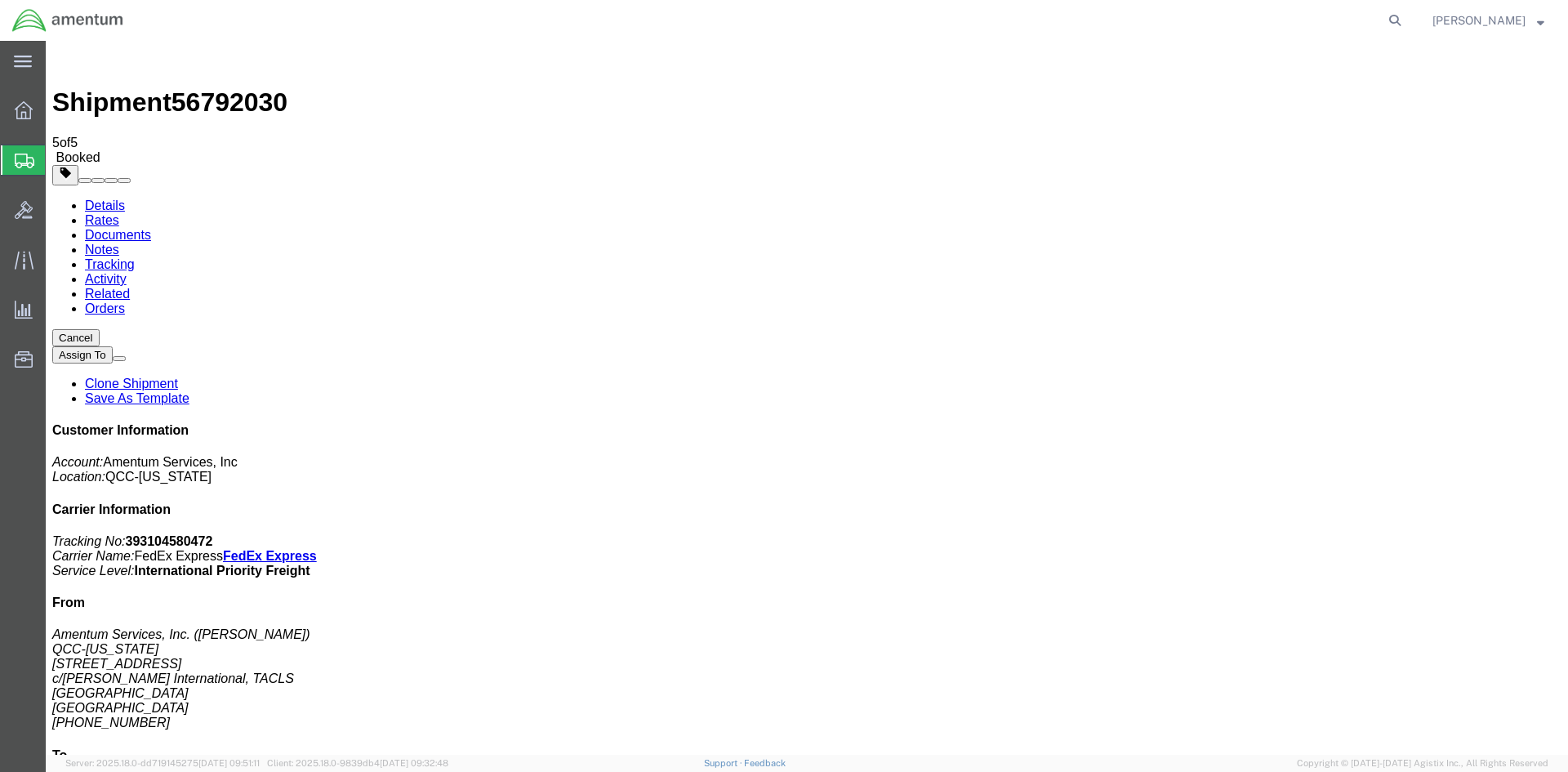
drag, startPoint x: 680, startPoint y: 357, endPoint x: 66, endPoint y: 381, distance: 614.5
drag, startPoint x: 682, startPoint y: 259, endPoint x: 104, endPoint y: 359, distance: 586.6
click at [94, 198] on link "Details" at bounding box center [105, 205] width 40 height 14
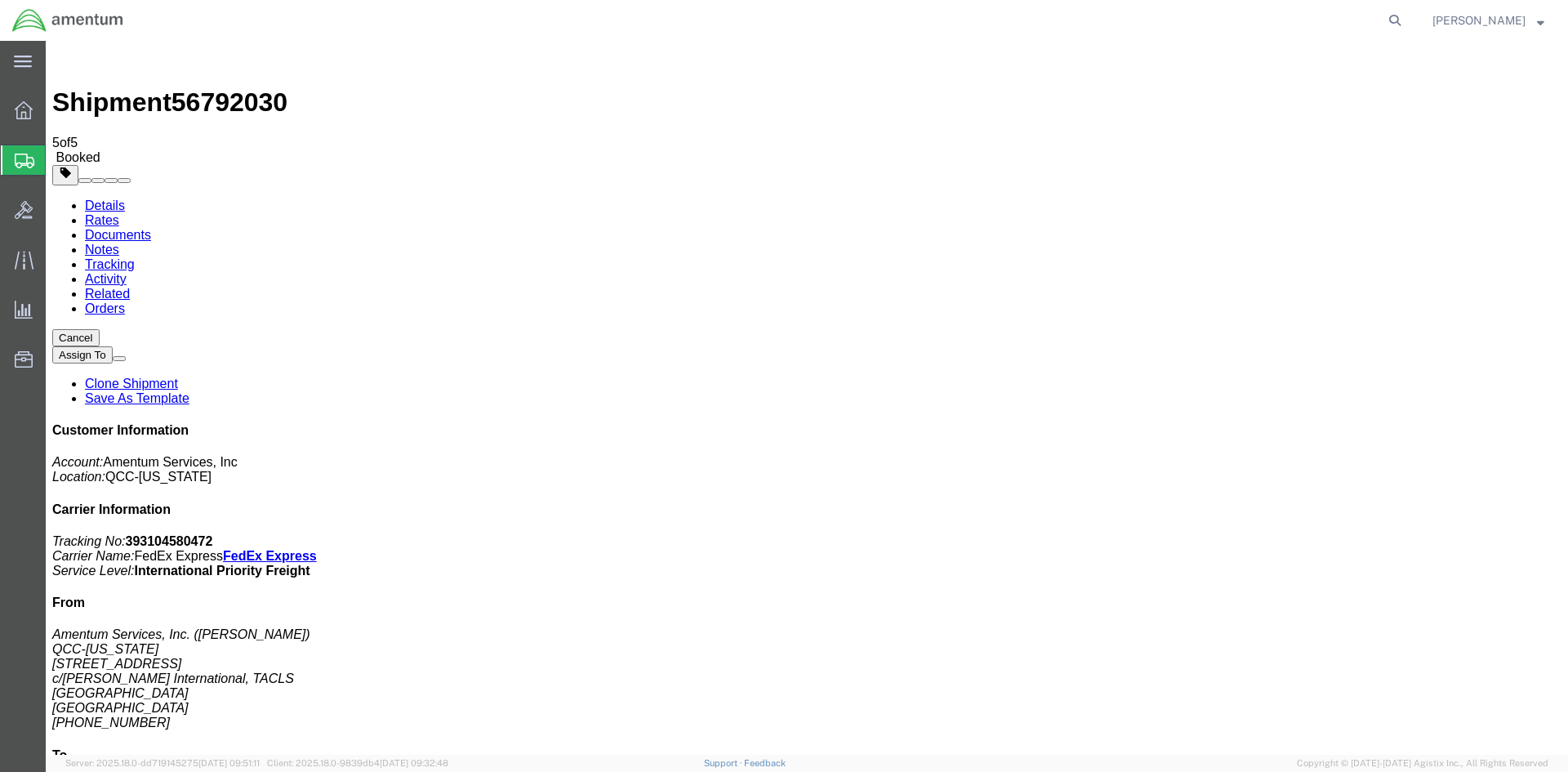
drag, startPoint x: 783, startPoint y: 151, endPoint x: 627, endPoint y: 144, distance: 156.2
click span "button"
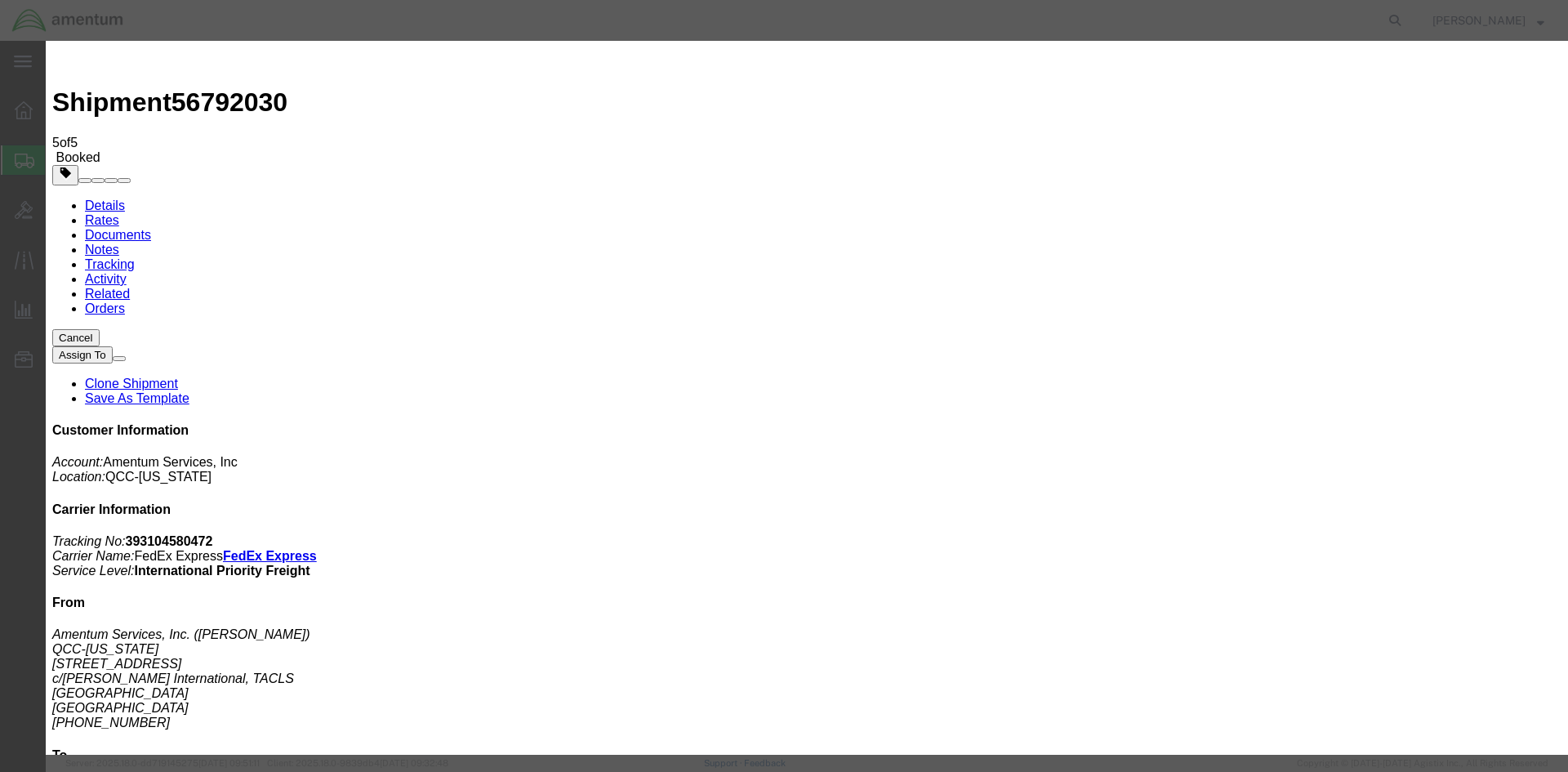
click div "[DATE] 12:20 PM"
type input "2:00 PM"
click button "Apply"
click button "Save"
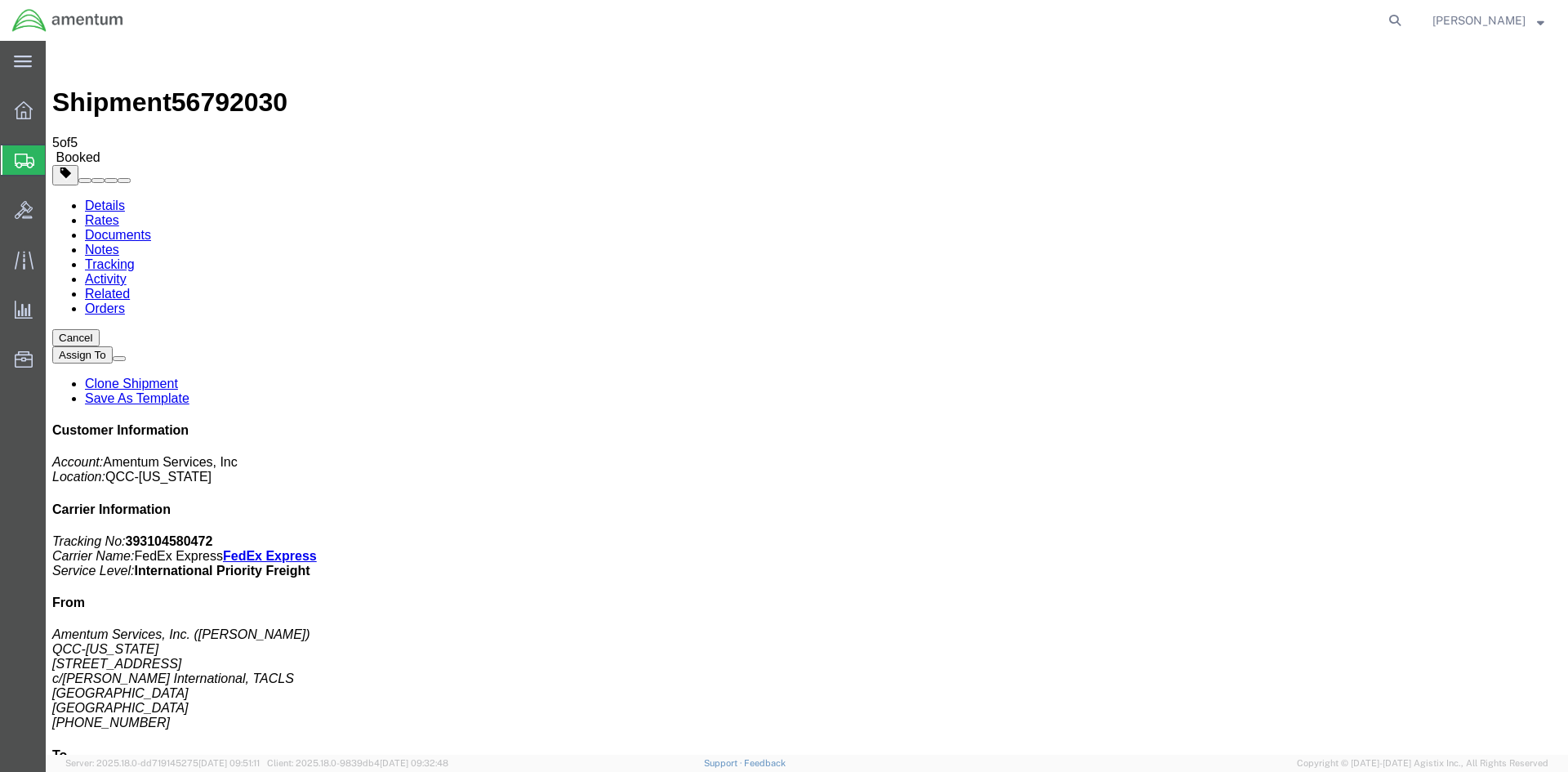
click button "Close"
click at [57, 113] on span "Overview" at bounding box center [50, 111] width 11 height 33
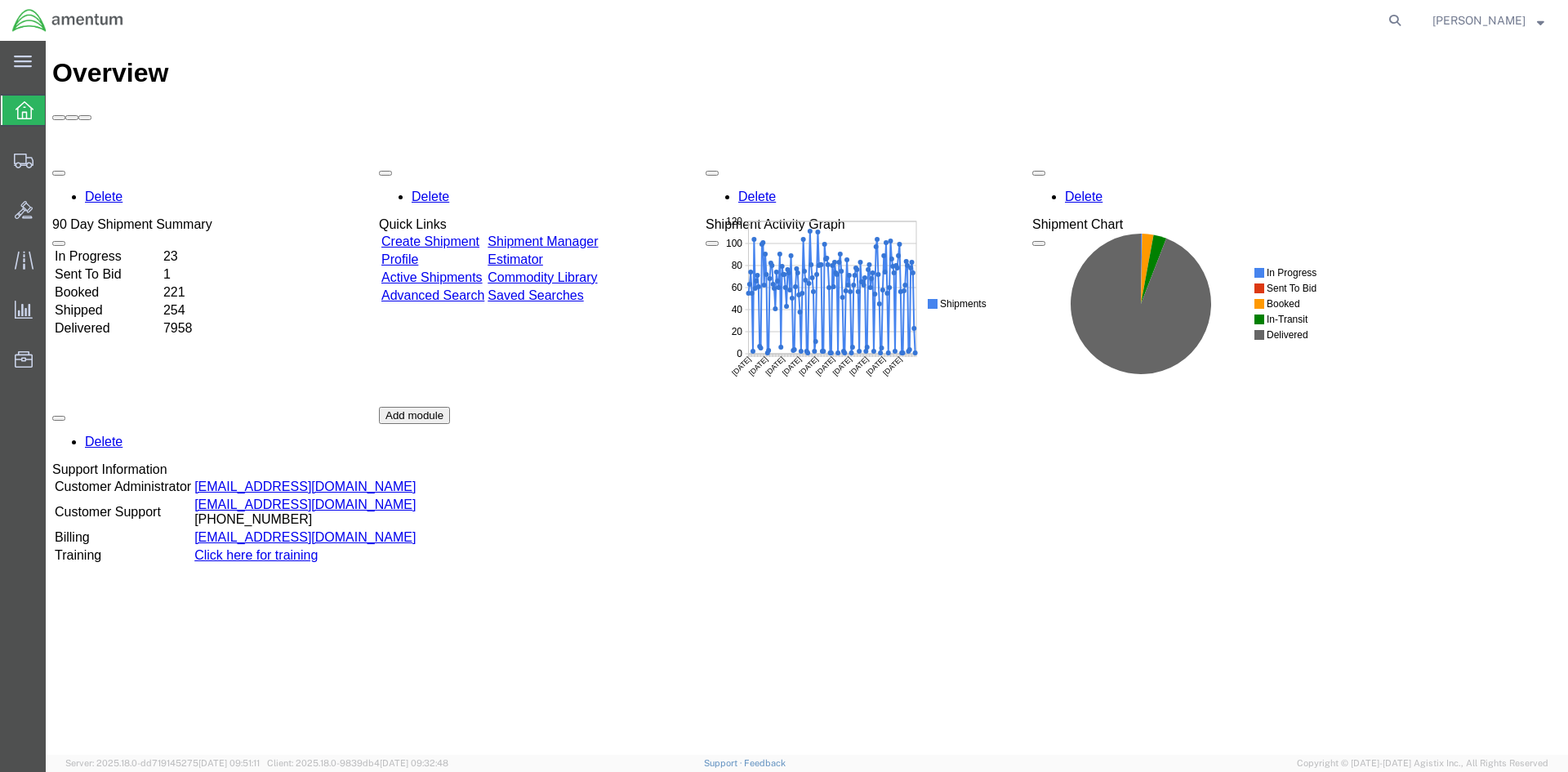
click at [579, 234] on link "Shipment Manager" at bounding box center [542, 241] width 111 height 14
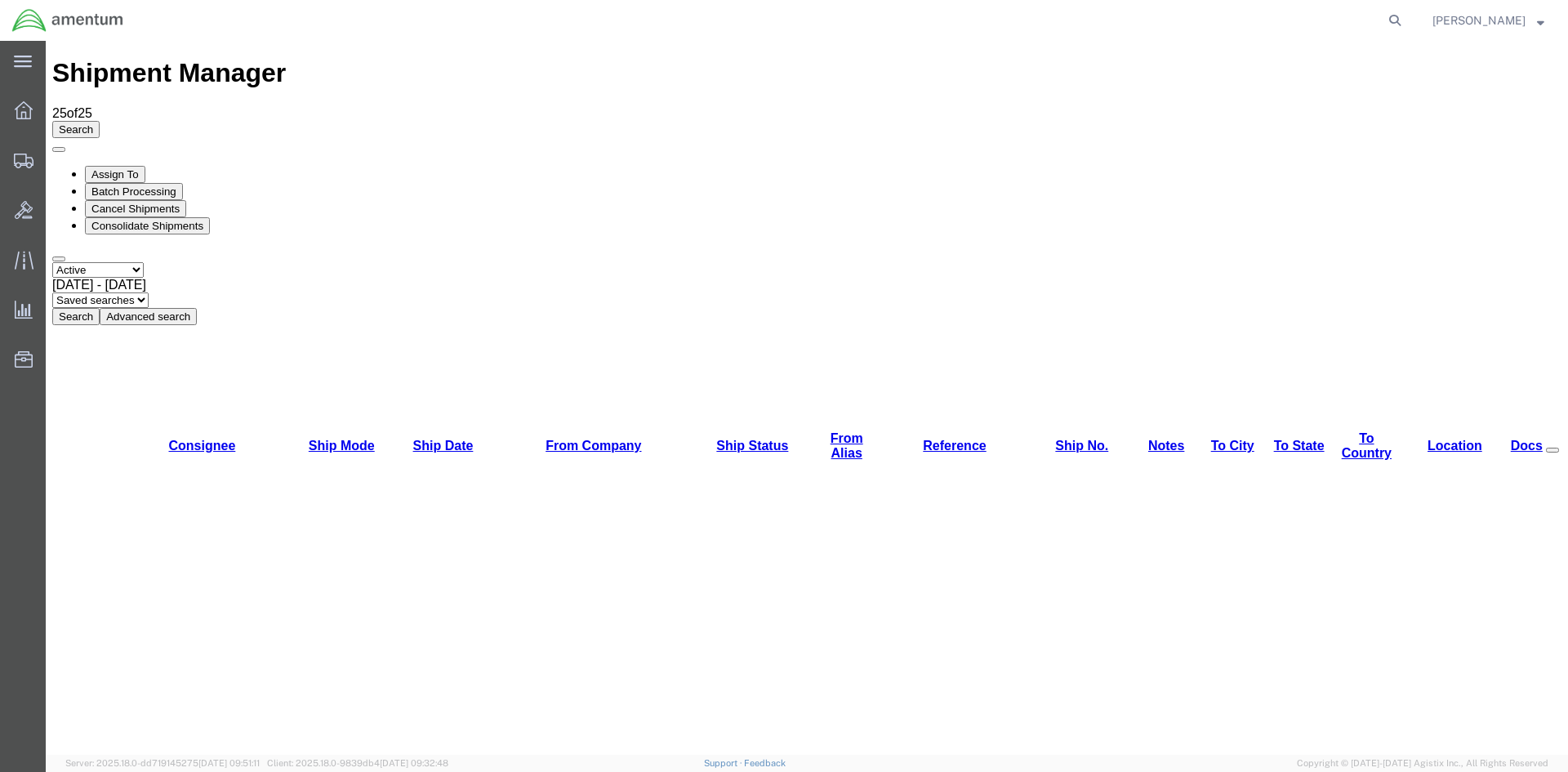
click at [100, 308] on button "Search" at bounding box center [76, 317] width 47 height 17
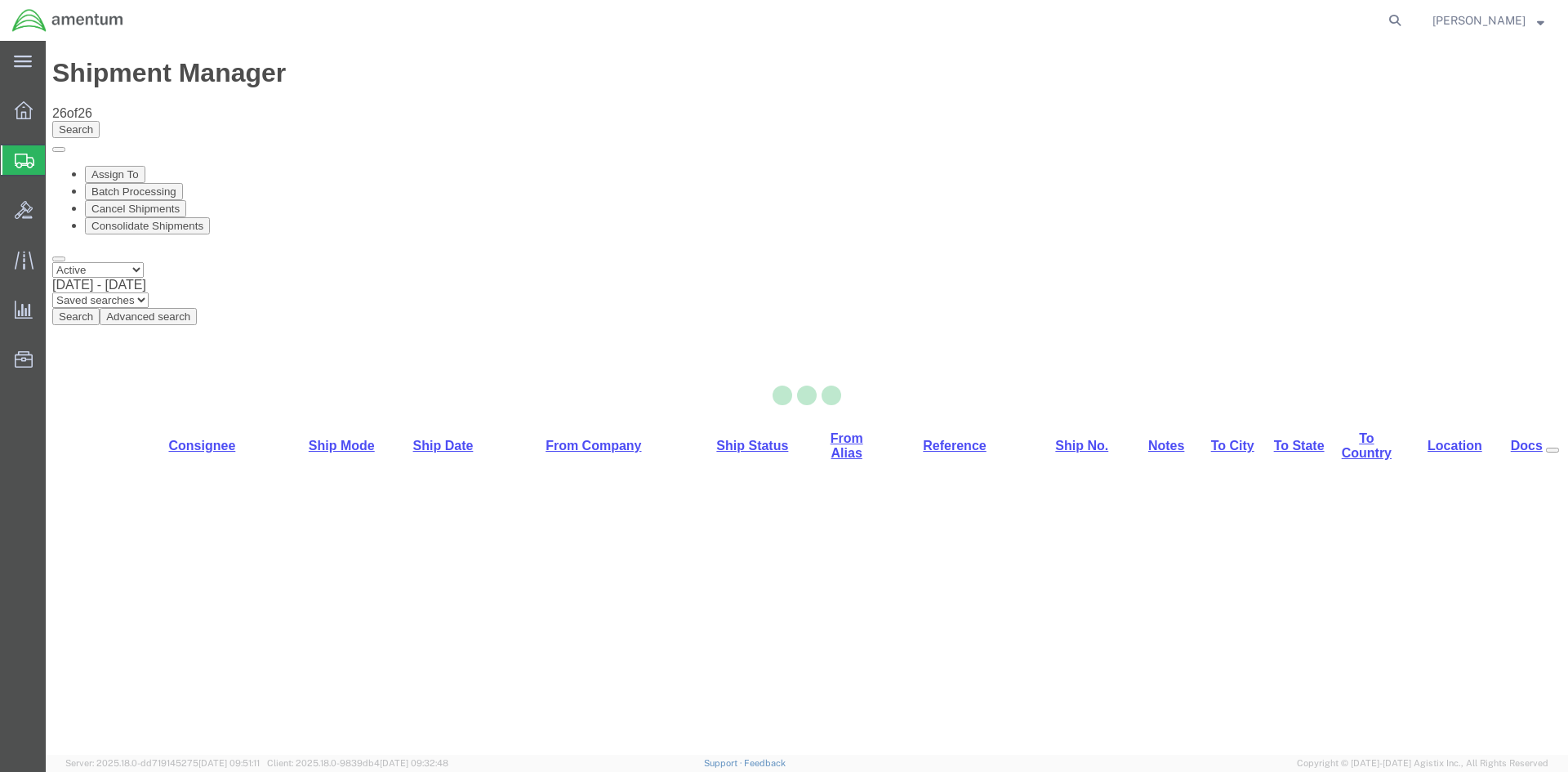
select select "42668"
select select "60371"
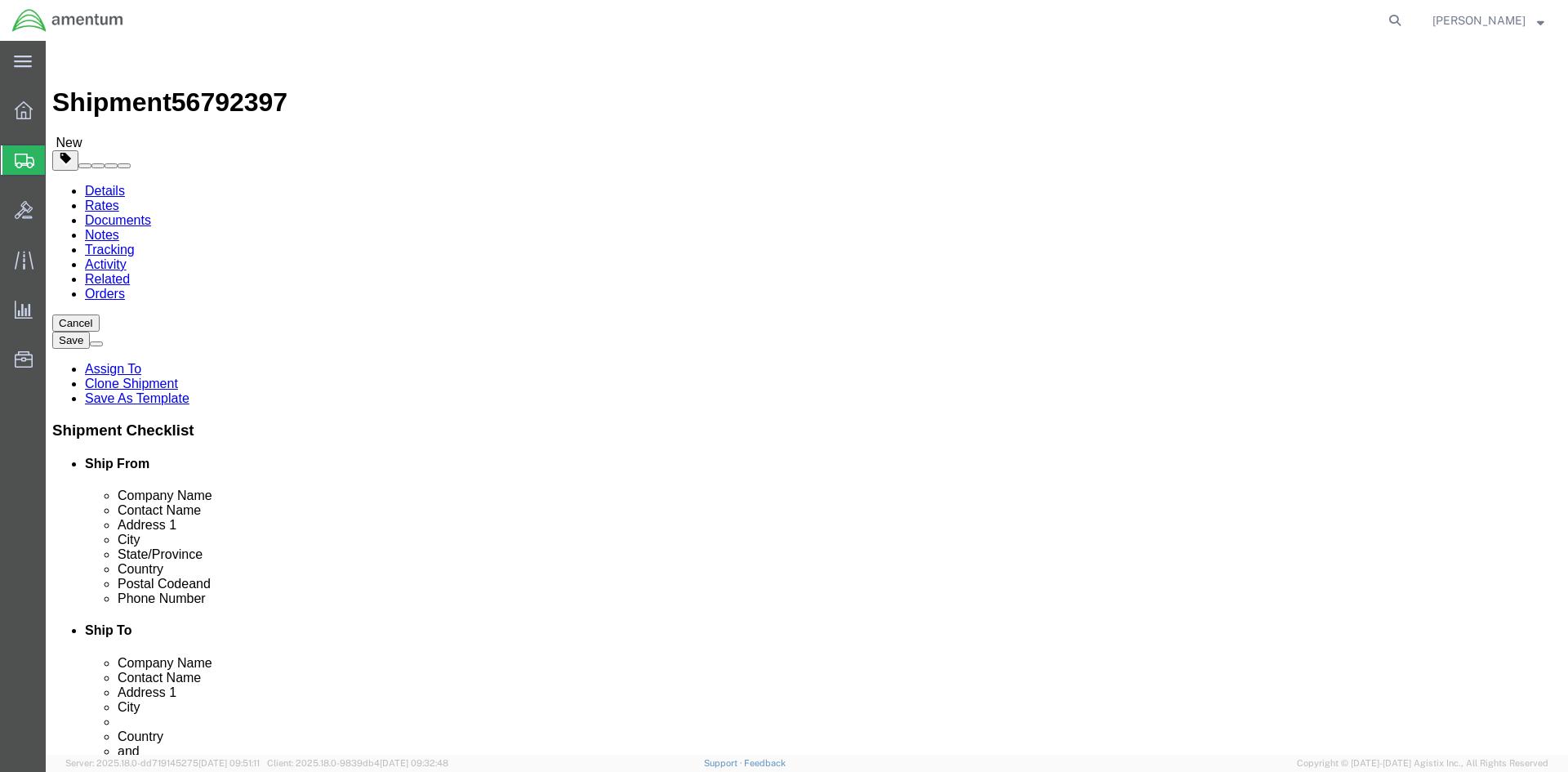
click icon
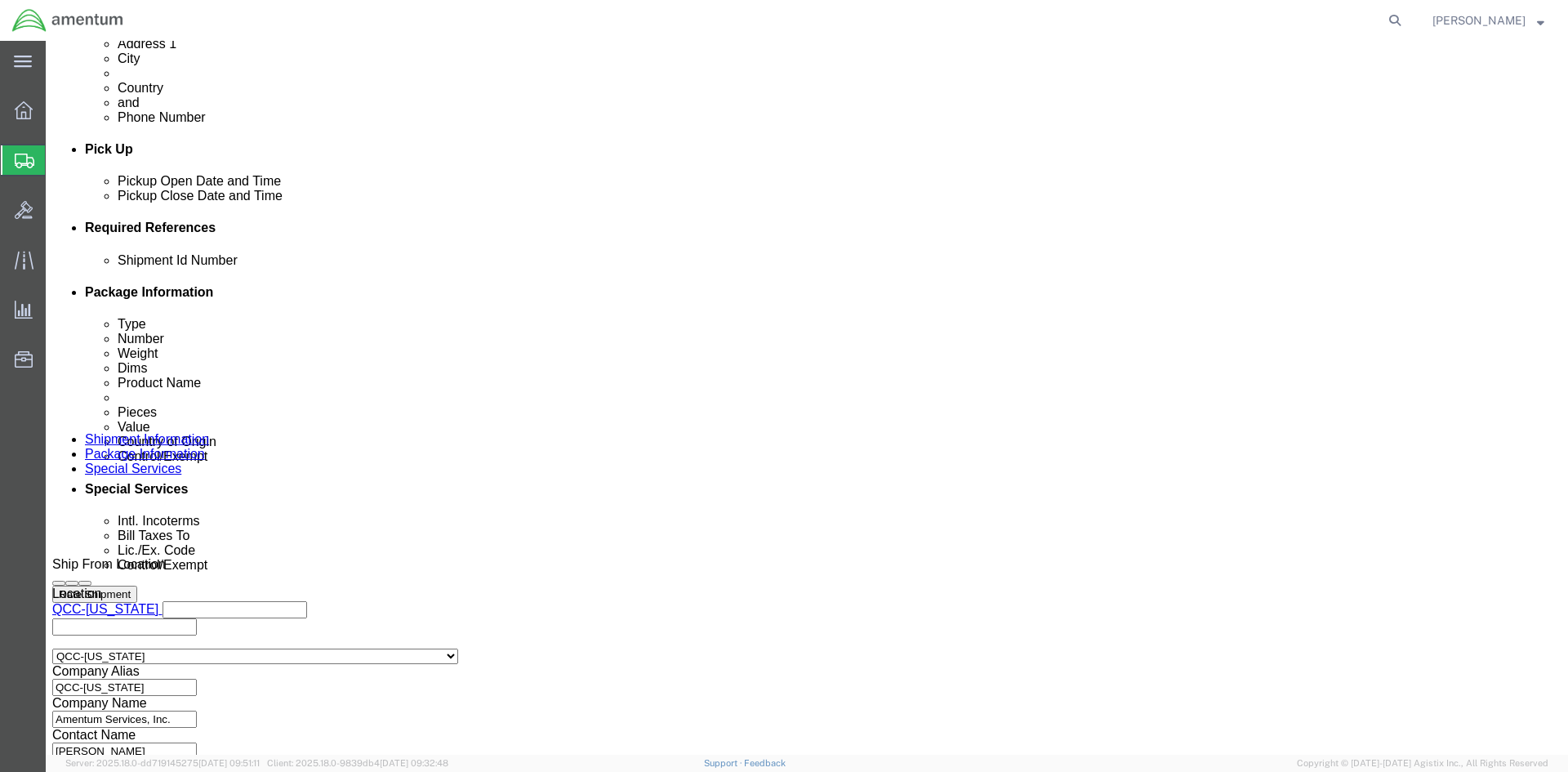
scroll to position [1062, 0]
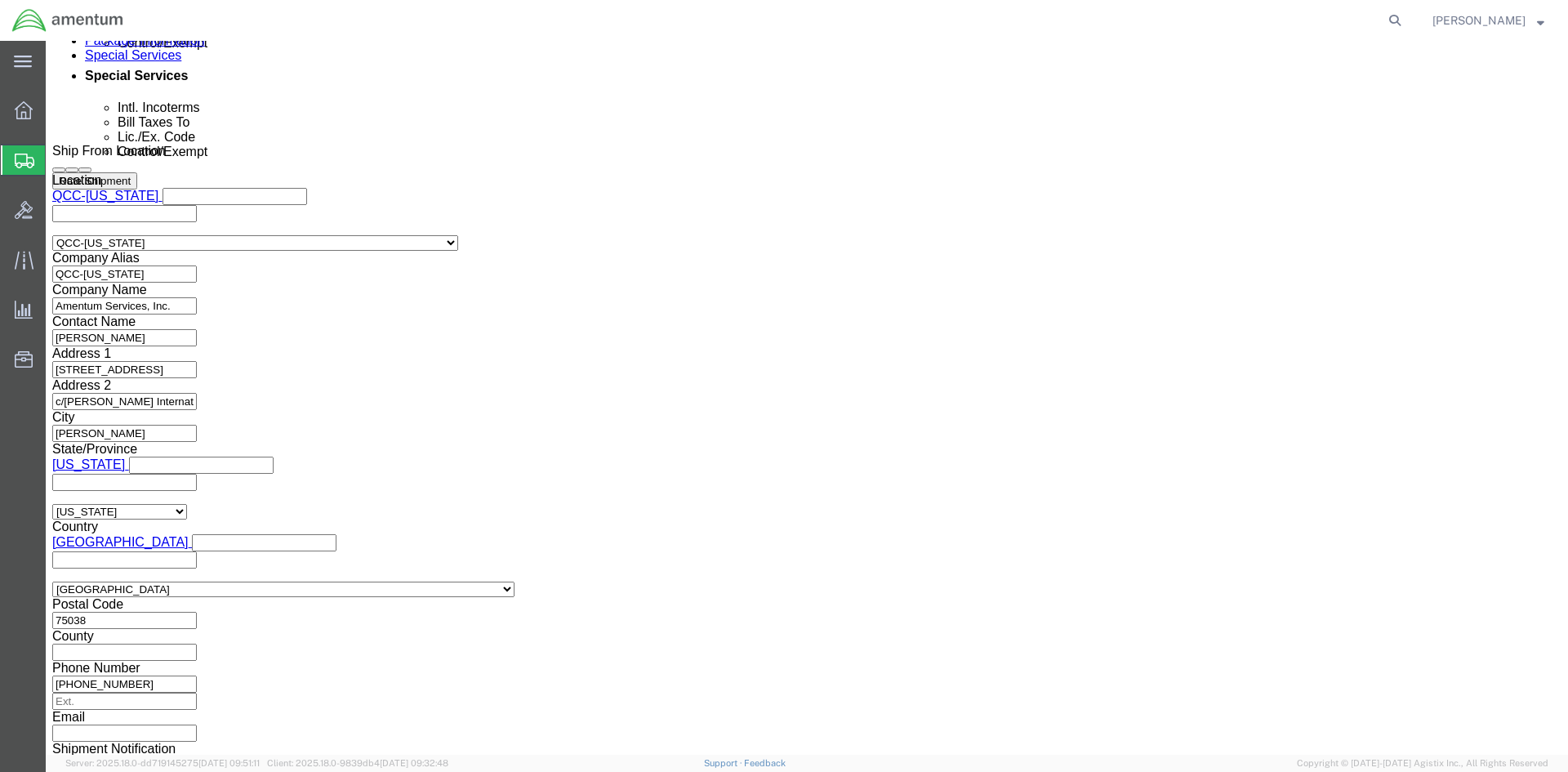
drag, startPoint x: 825, startPoint y: 527, endPoint x: 822, endPoint y: 517, distance: 10.4
click select "Select AES-Direct EEI Carrier File EEI EEI Exempt"
select select "AESD"
click select "Select AES-Direct EEI Carrier File EEI EEI Exempt"
click button "Rate Shipment"
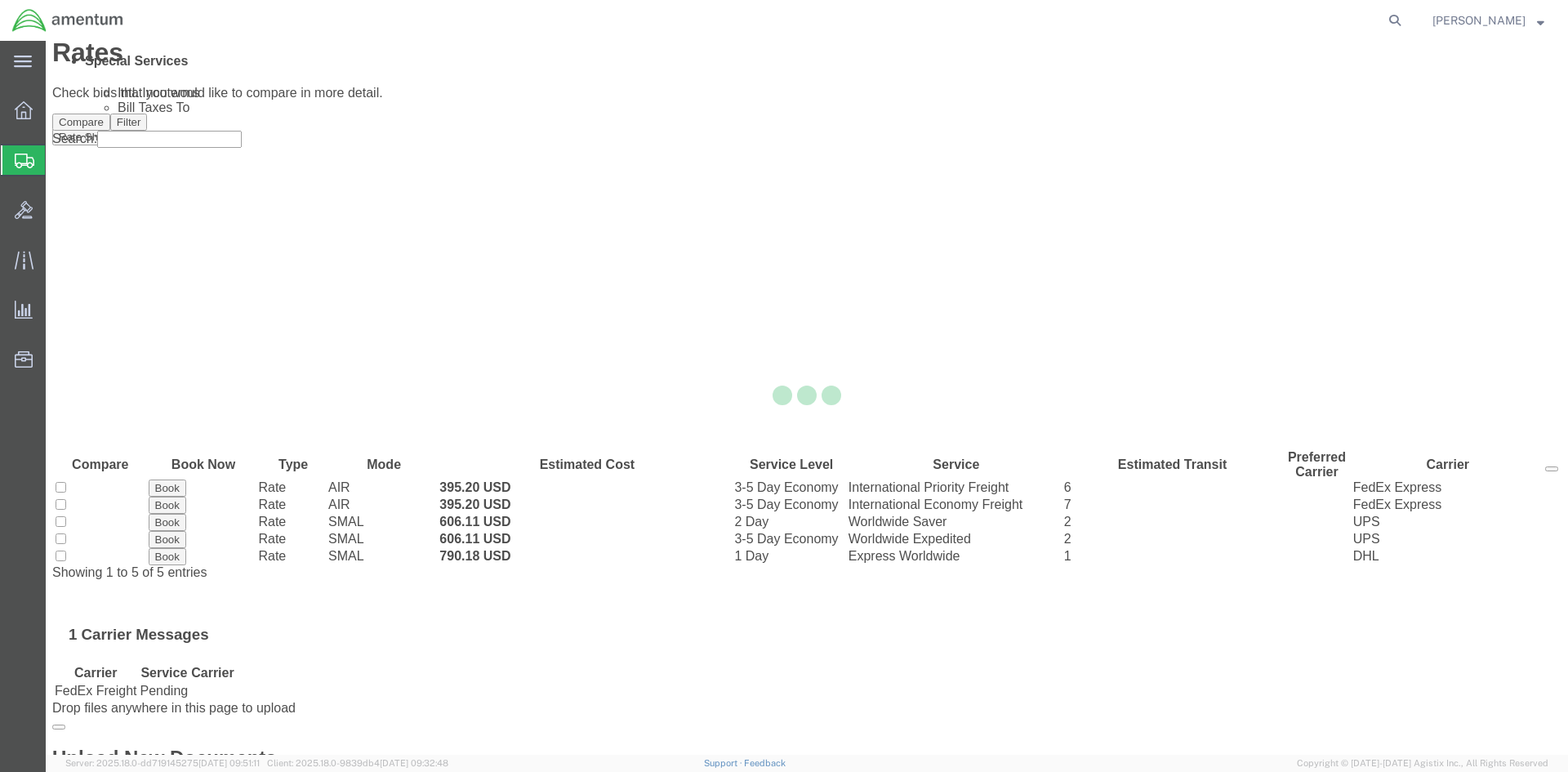
scroll to position [0, 0]
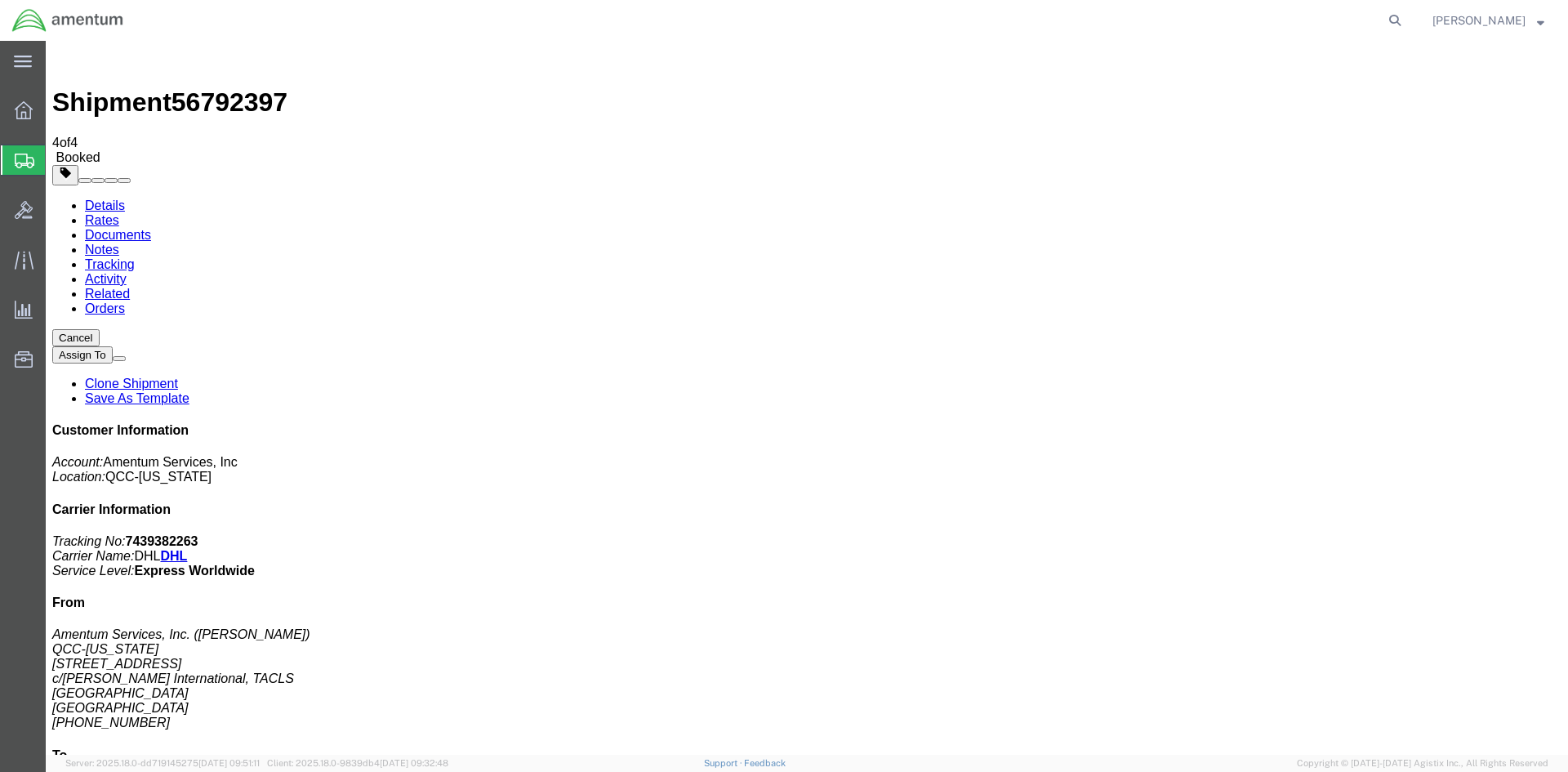
drag, startPoint x: 685, startPoint y: 325, endPoint x: 55, endPoint y: 305, distance: 630.3
click at [57, 108] on span "Overview" at bounding box center [50, 111] width 11 height 33
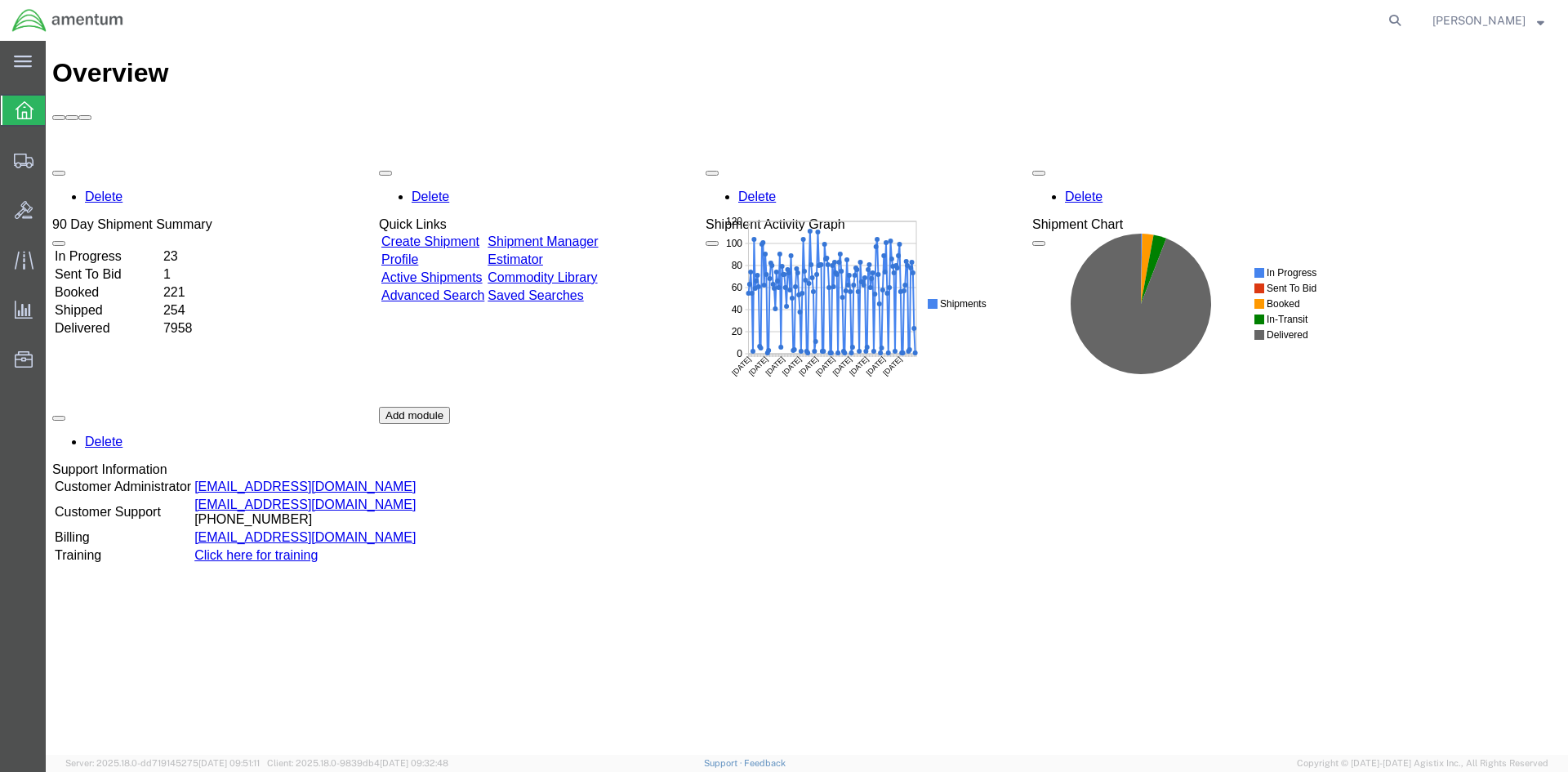
click at [562, 234] on link "Shipment Manager" at bounding box center [542, 241] width 111 height 14
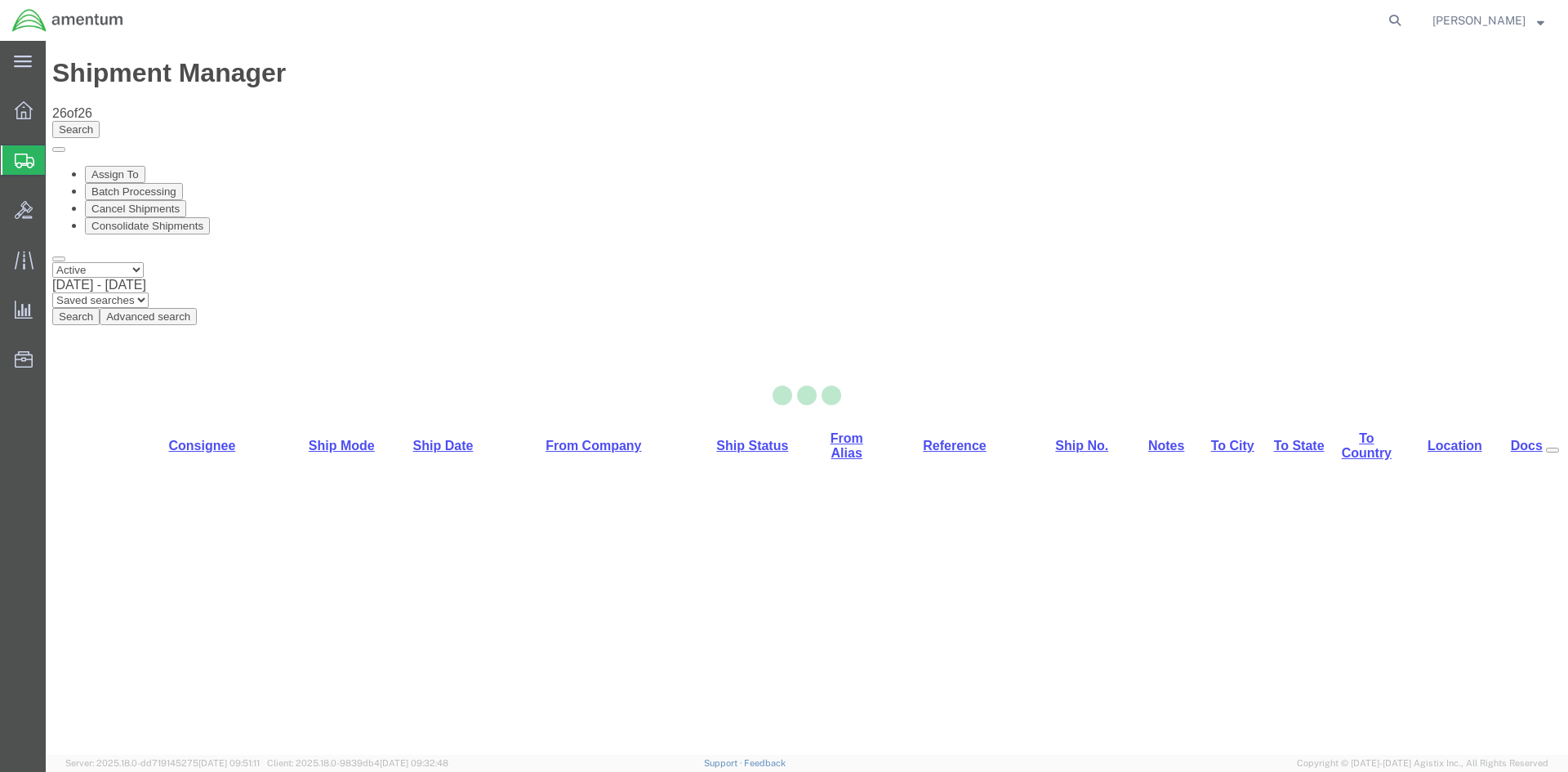
select select "42668"
select select "42682"
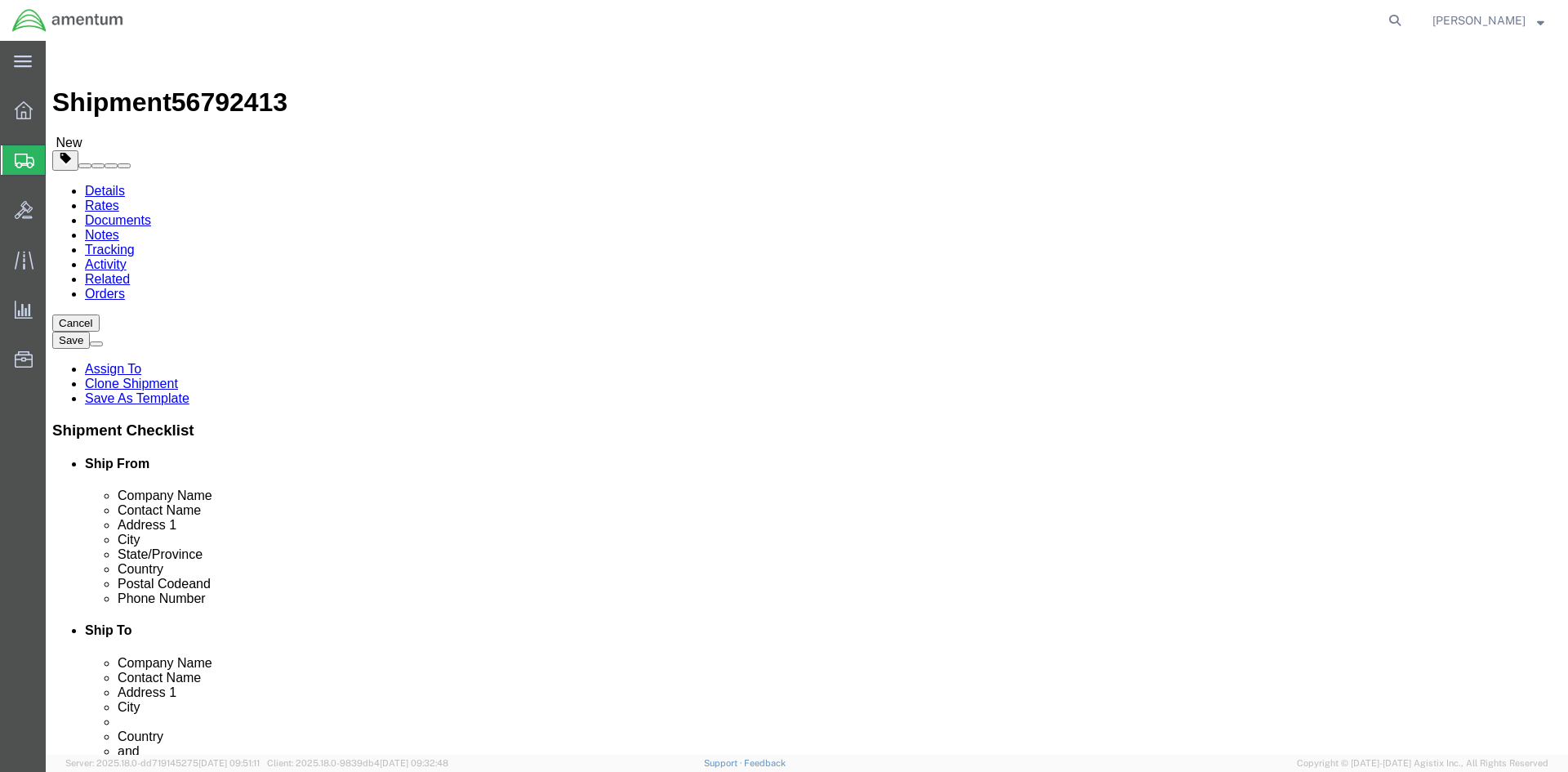
click link "Special Services"
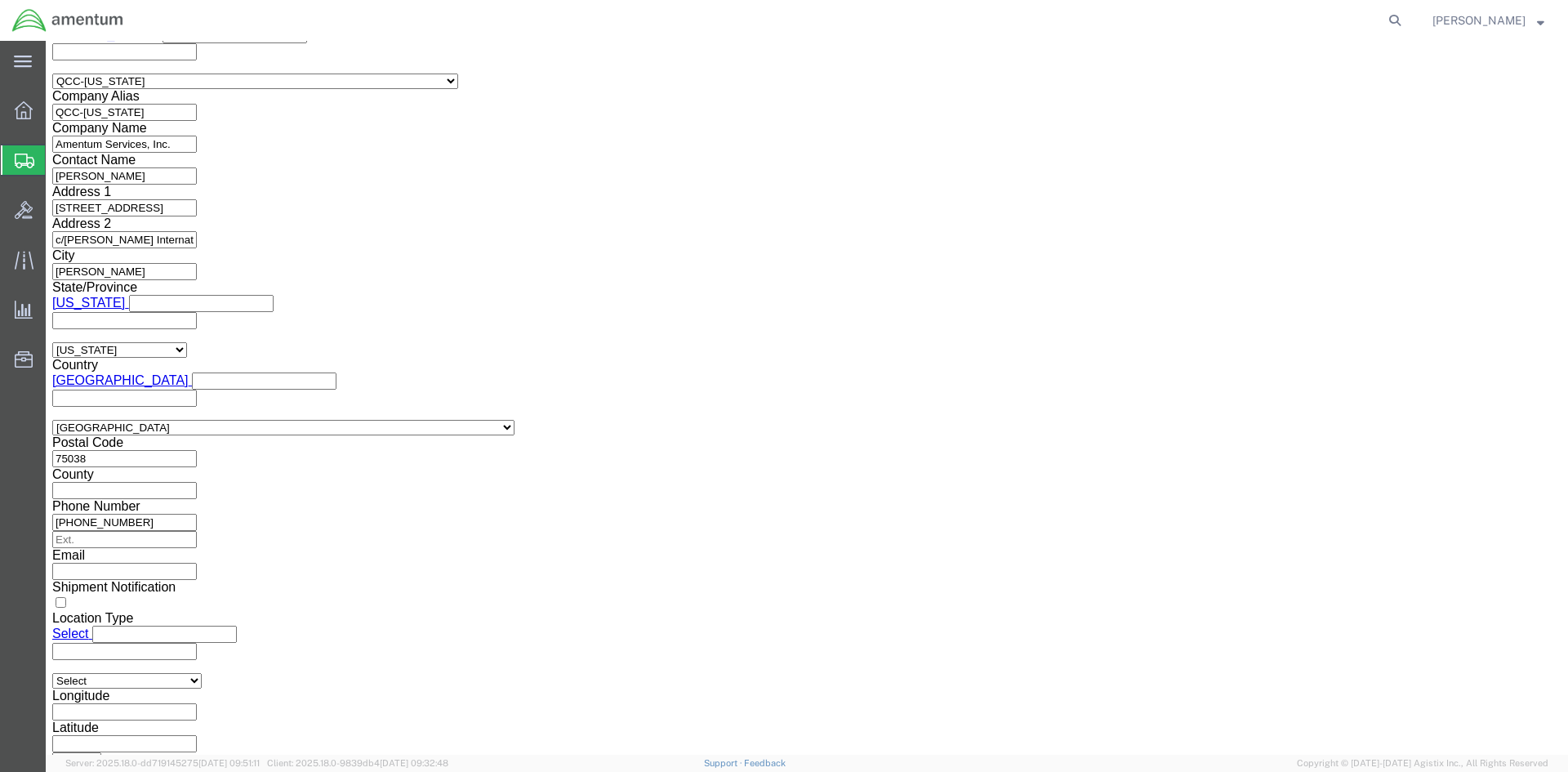
scroll to position [1225, 0]
click select "Select AES-Direct EEI Carrier File EEI EEI Exempt"
select select "AESD"
click select "Select AES-Direct EEI Carrier File EEI EEI Exempt"
click button "Rate Shipment"
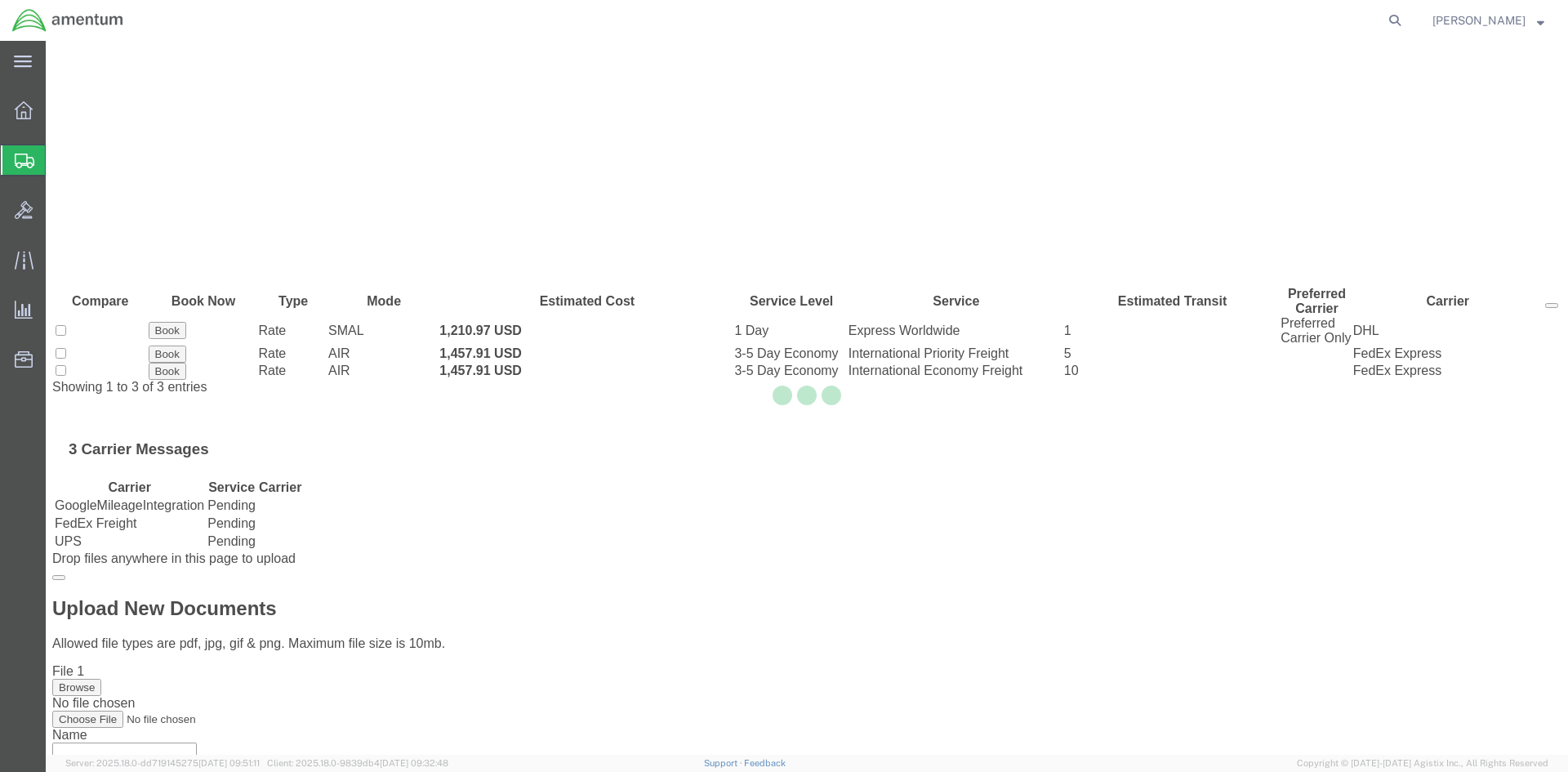
scroll to position [0, 0]
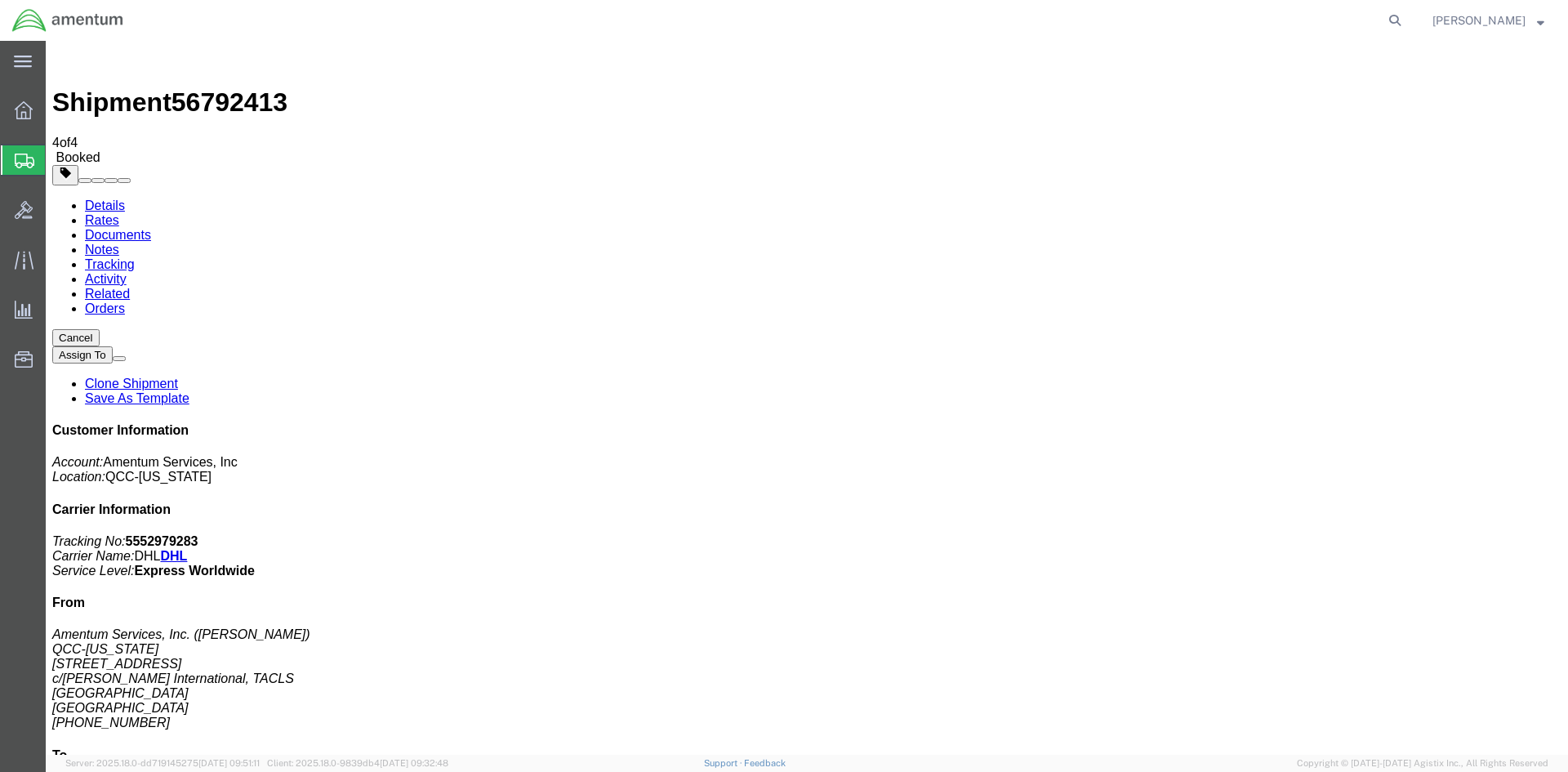
drag, startPoint x: 58, startPoint y: 393, endPoint x: 686, endPoint y: 323, distance: 631.9
click at [57, 114] on span "Overview" at bounding box center [50, 111] width 11 height 33
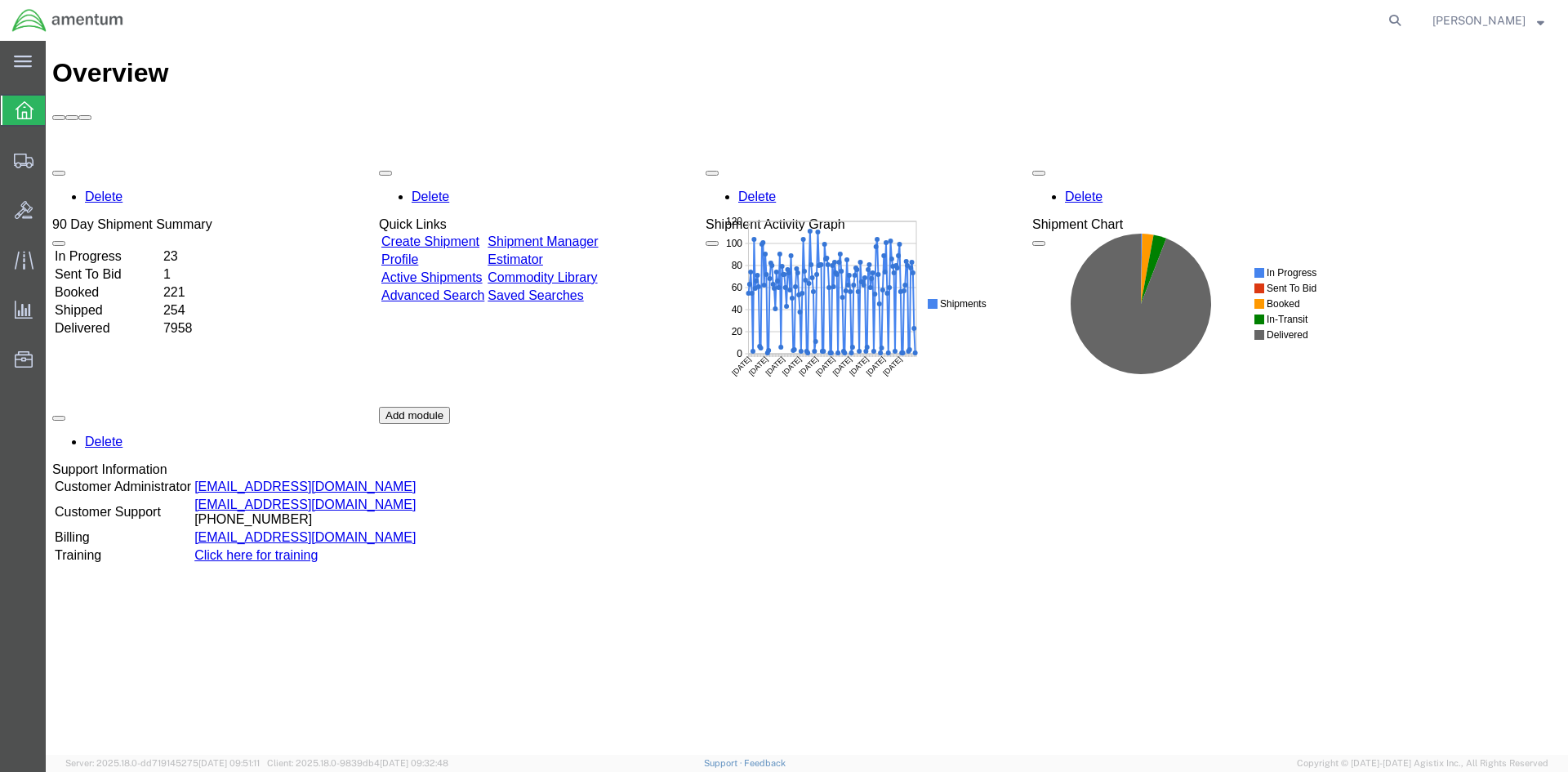
click at [565, 234] on link "Shipment Manager" at bounding box center [542, 241] width 111 height 14
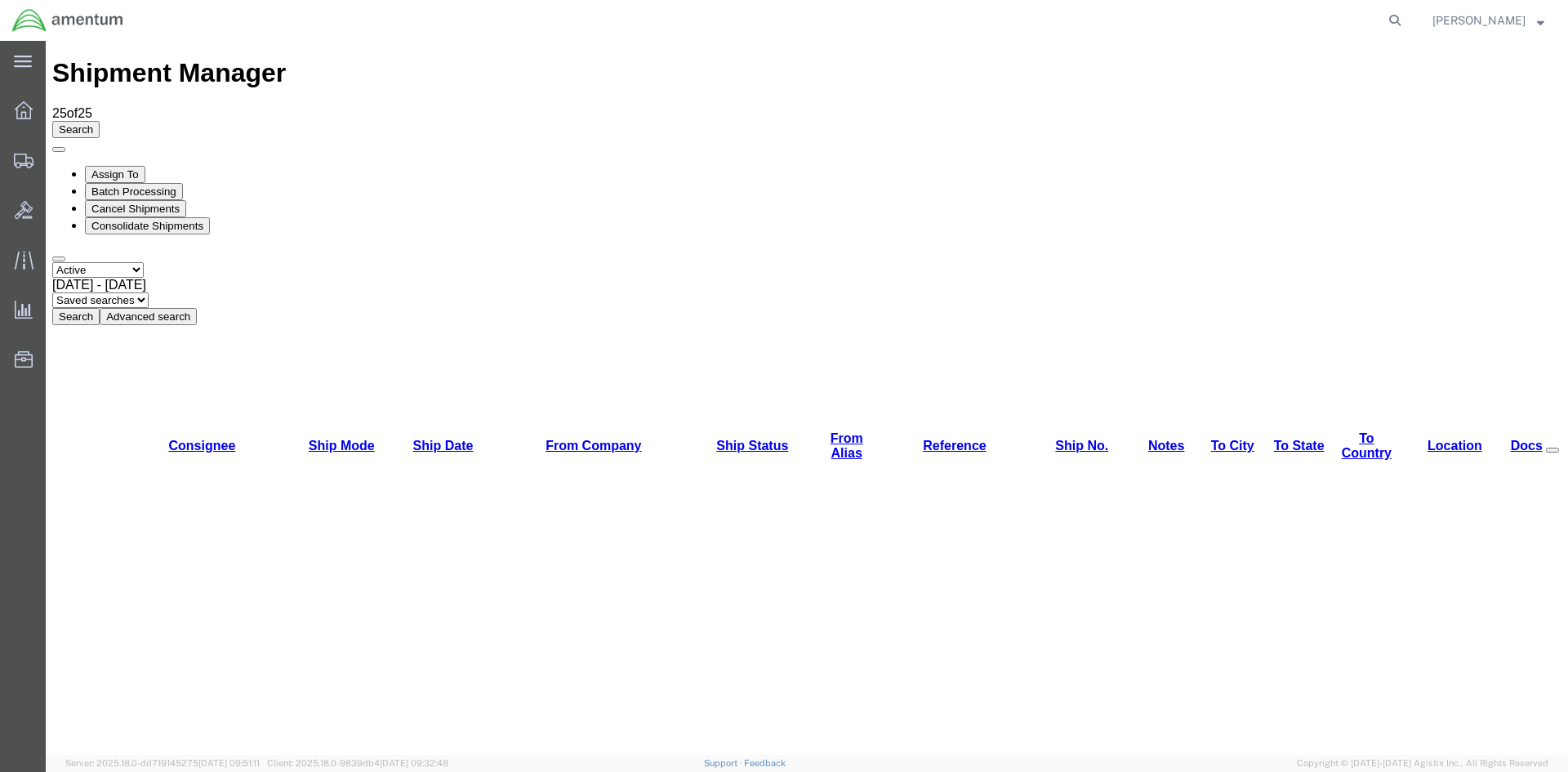
click at [100, 308] on button "Search" at bounding box center [76, 317] width 47 height 17
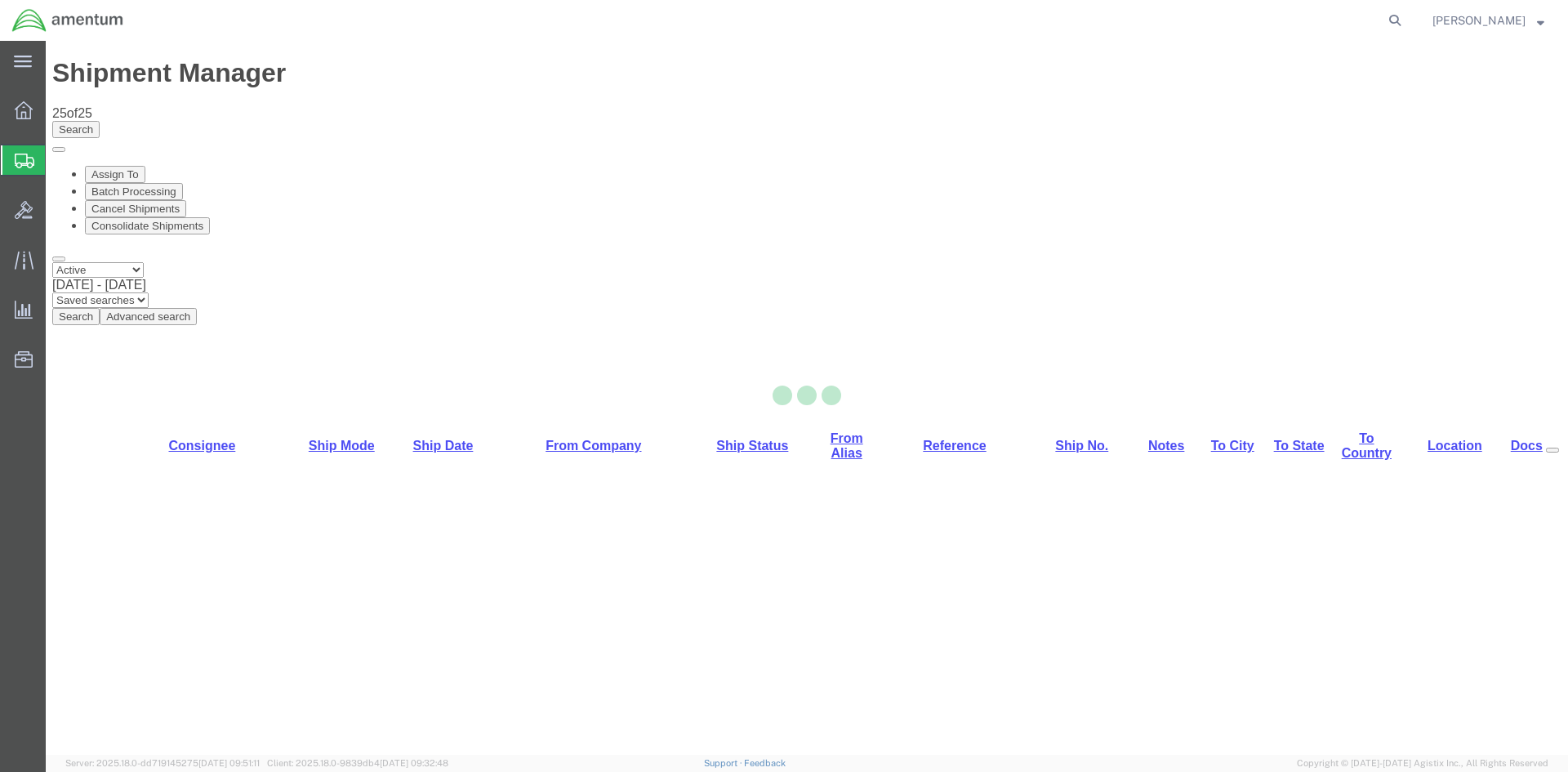
select select "42668"
select select "42739"
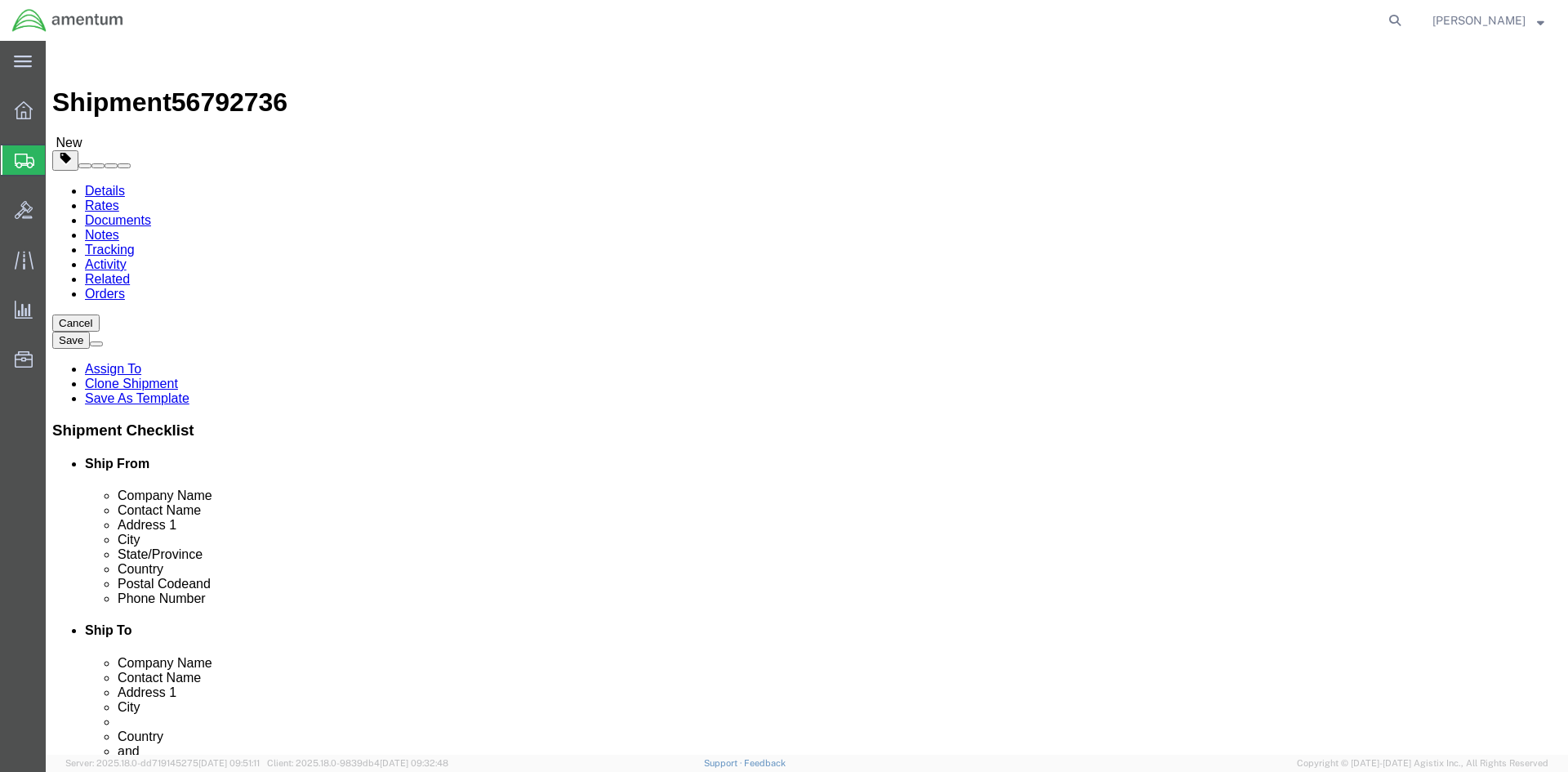
click link "Special Services"
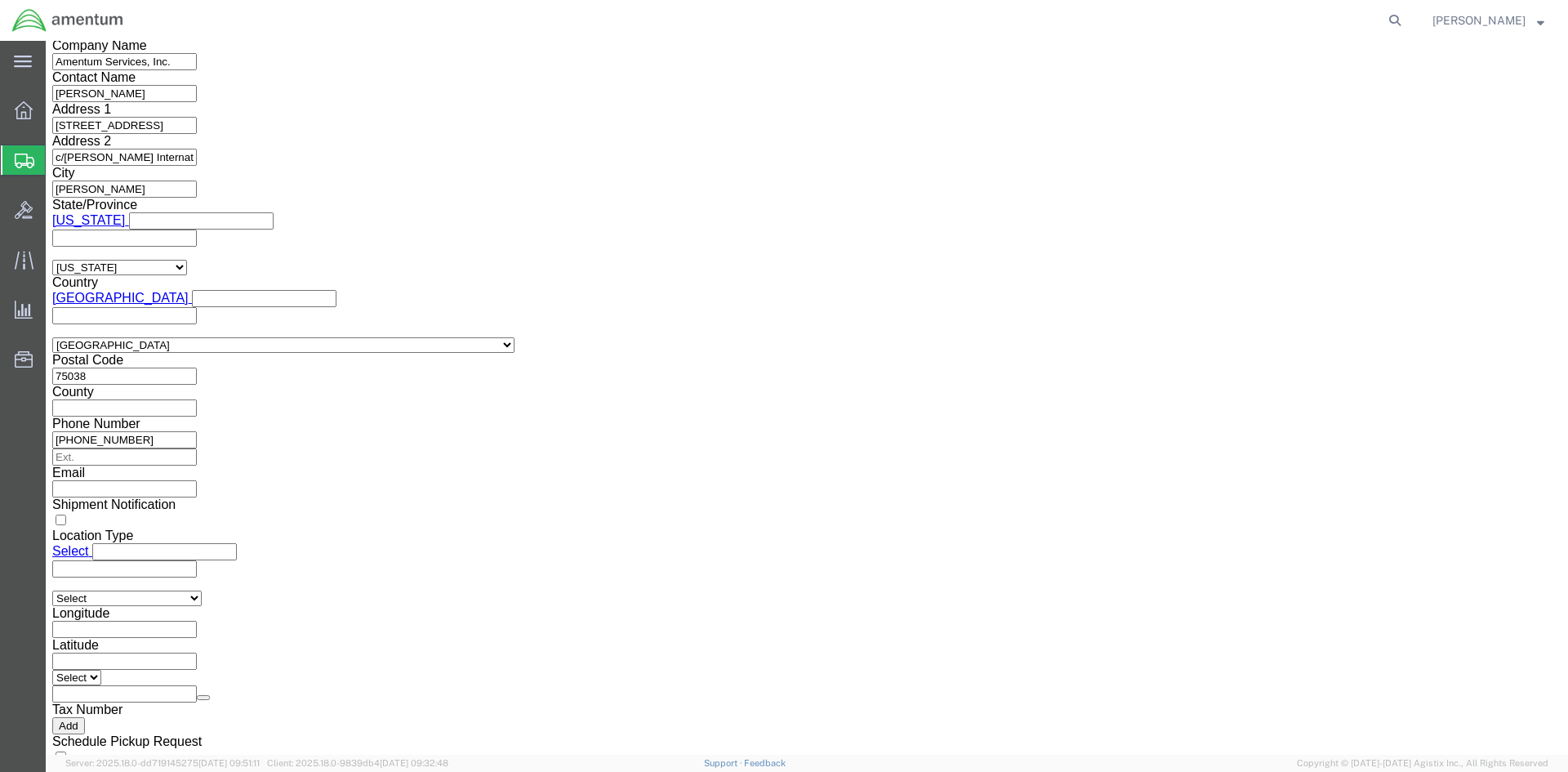
scroll to position [1389, 0]
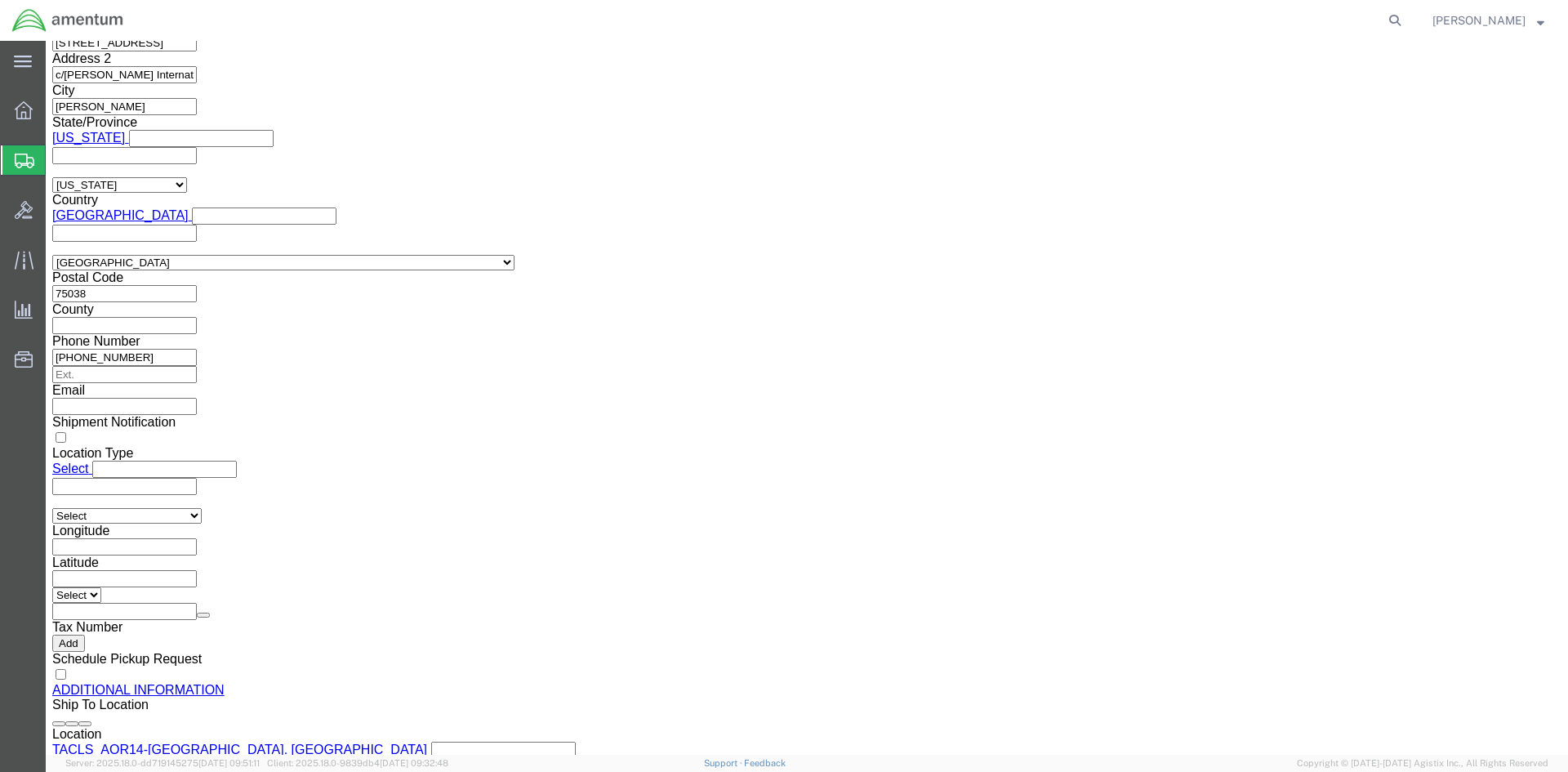
click select "Select AES-Direct EEI Carrier File EEI EEI Exempt"
select select "AESD"
click select "Select AES-Direct EEI Carrier File EEI EEI Exempt"
click button "Rate Shipment"
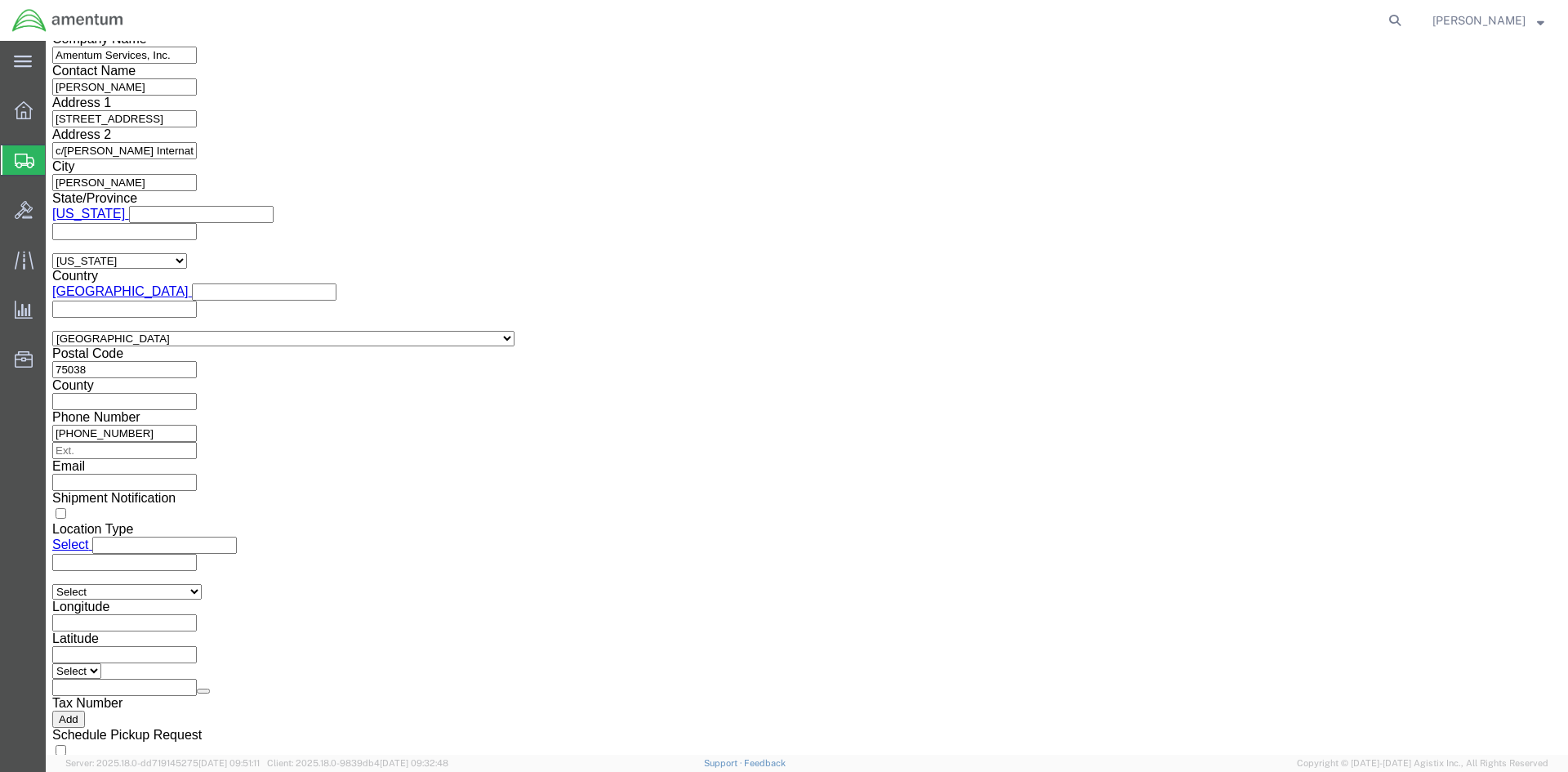
scroll to position [0, 0]
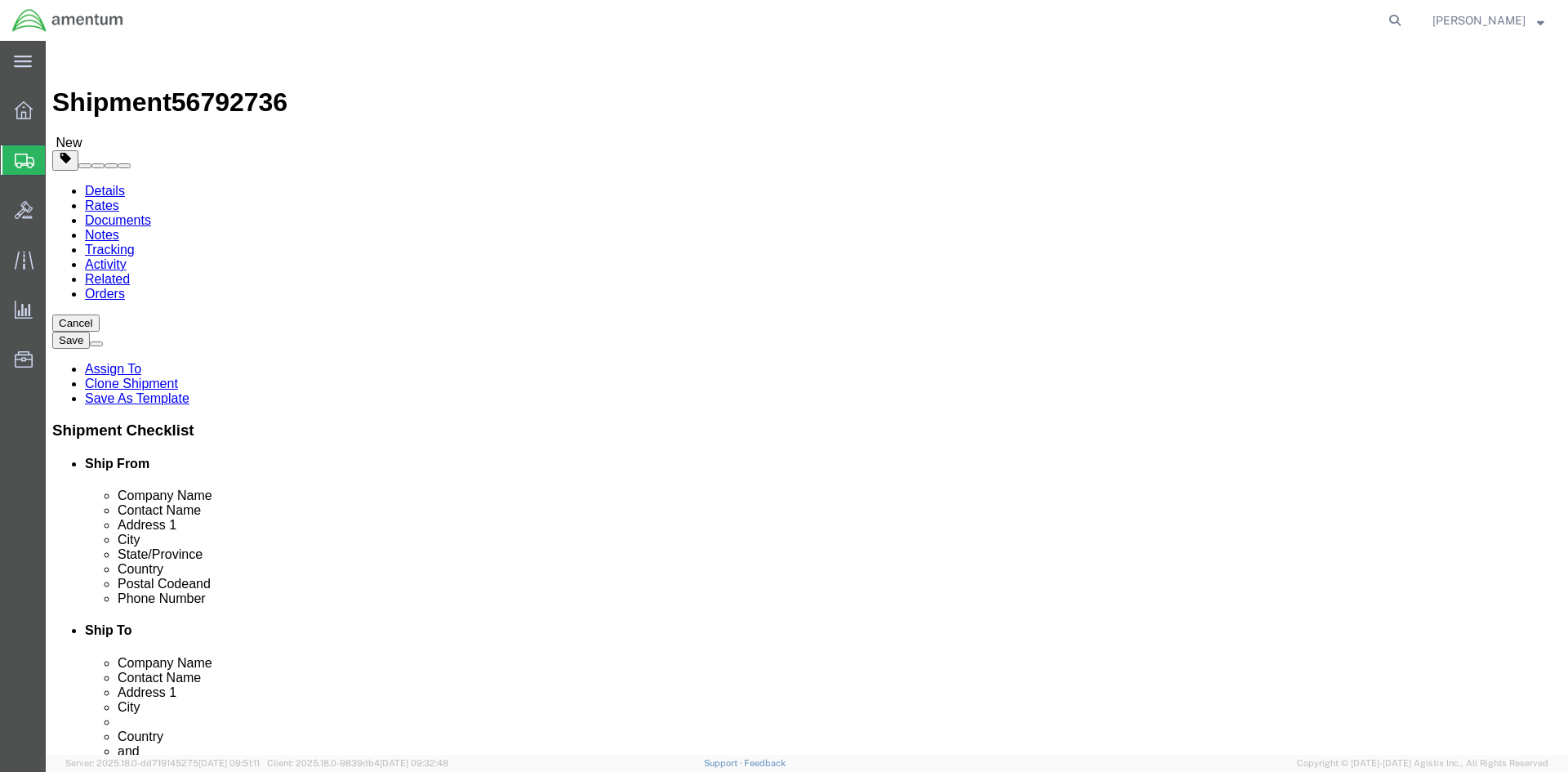
click link "Package Information"
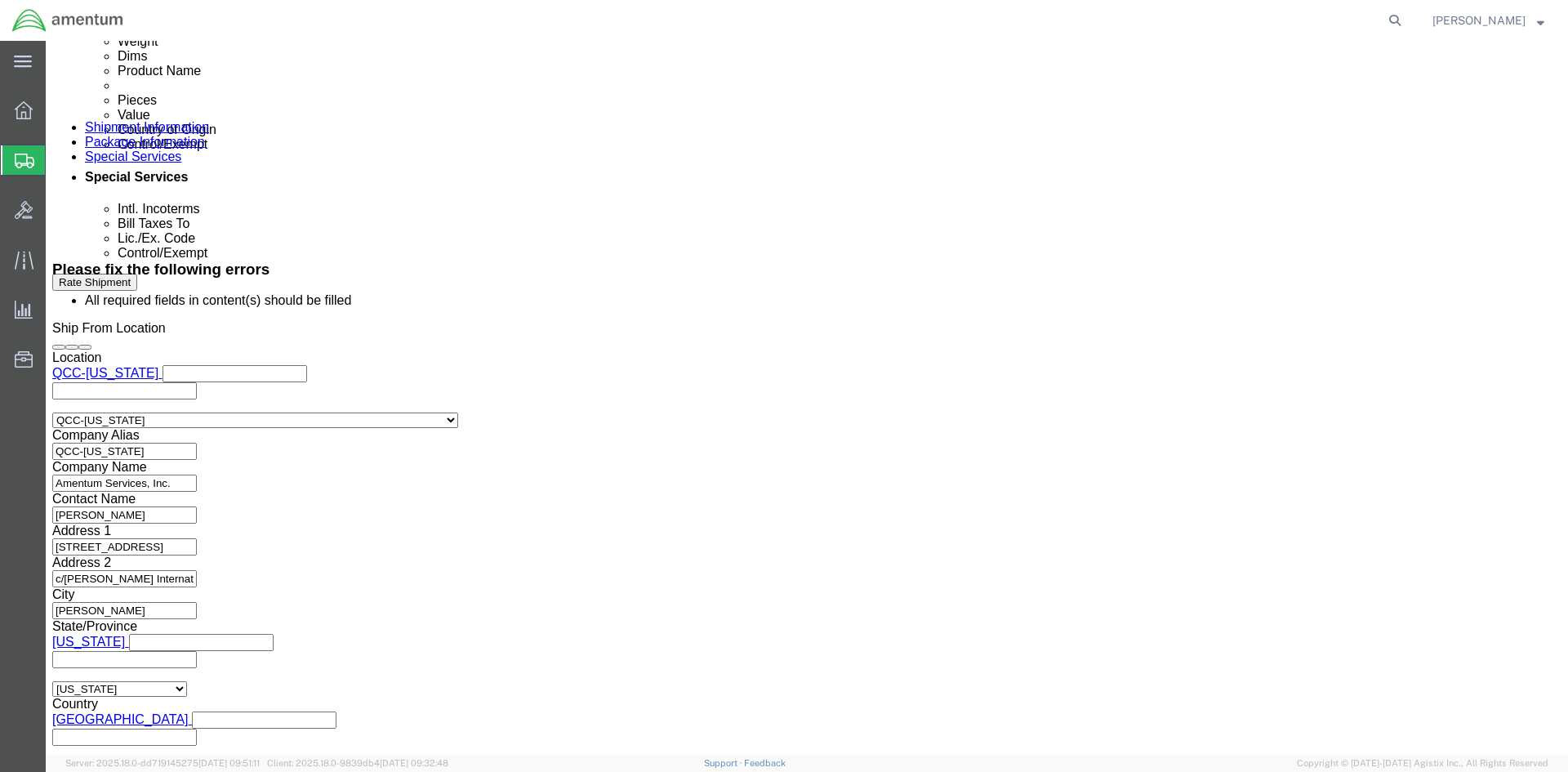
scroll to position [981, 0]
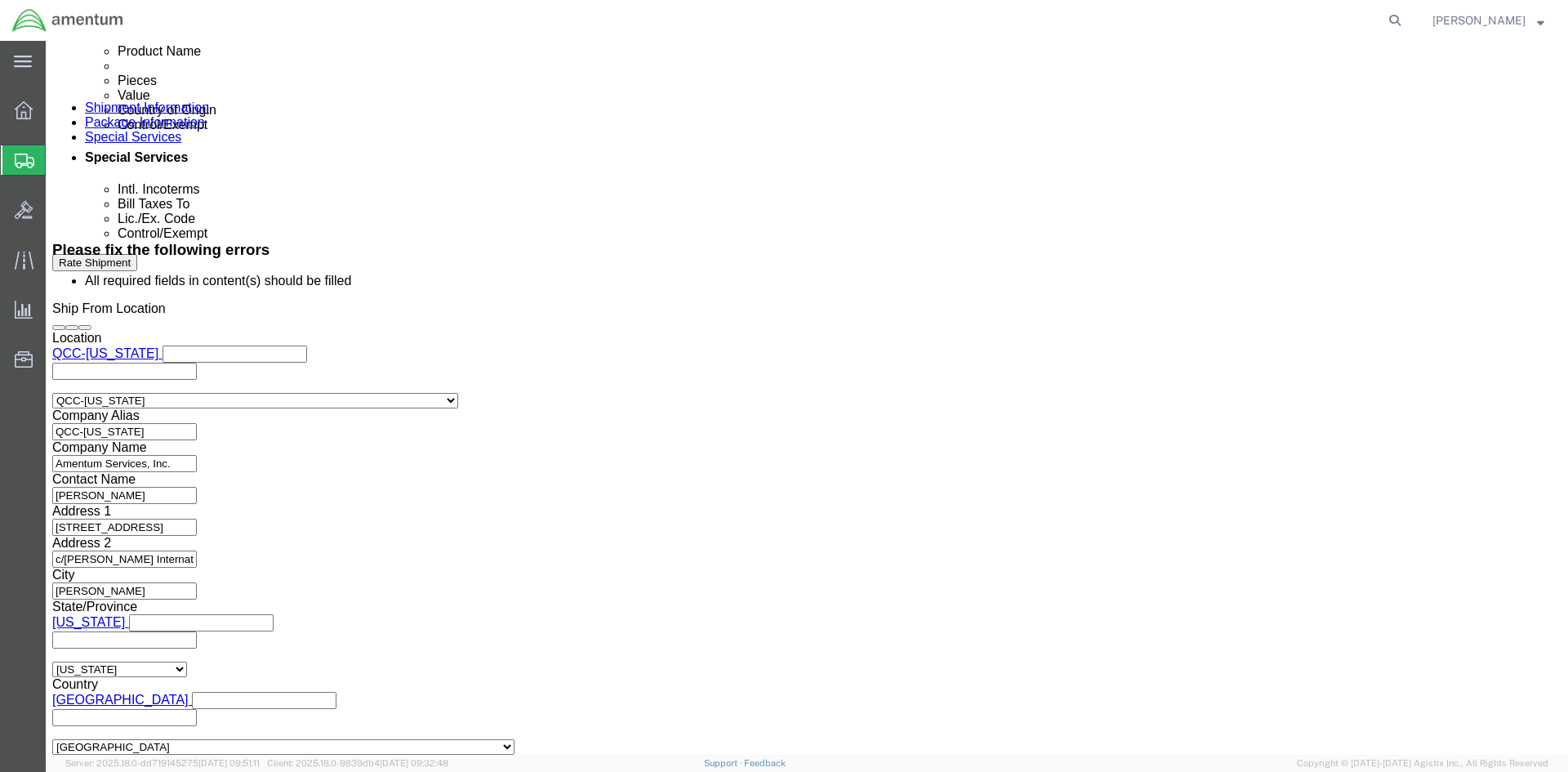
click dd "29.59 USD"
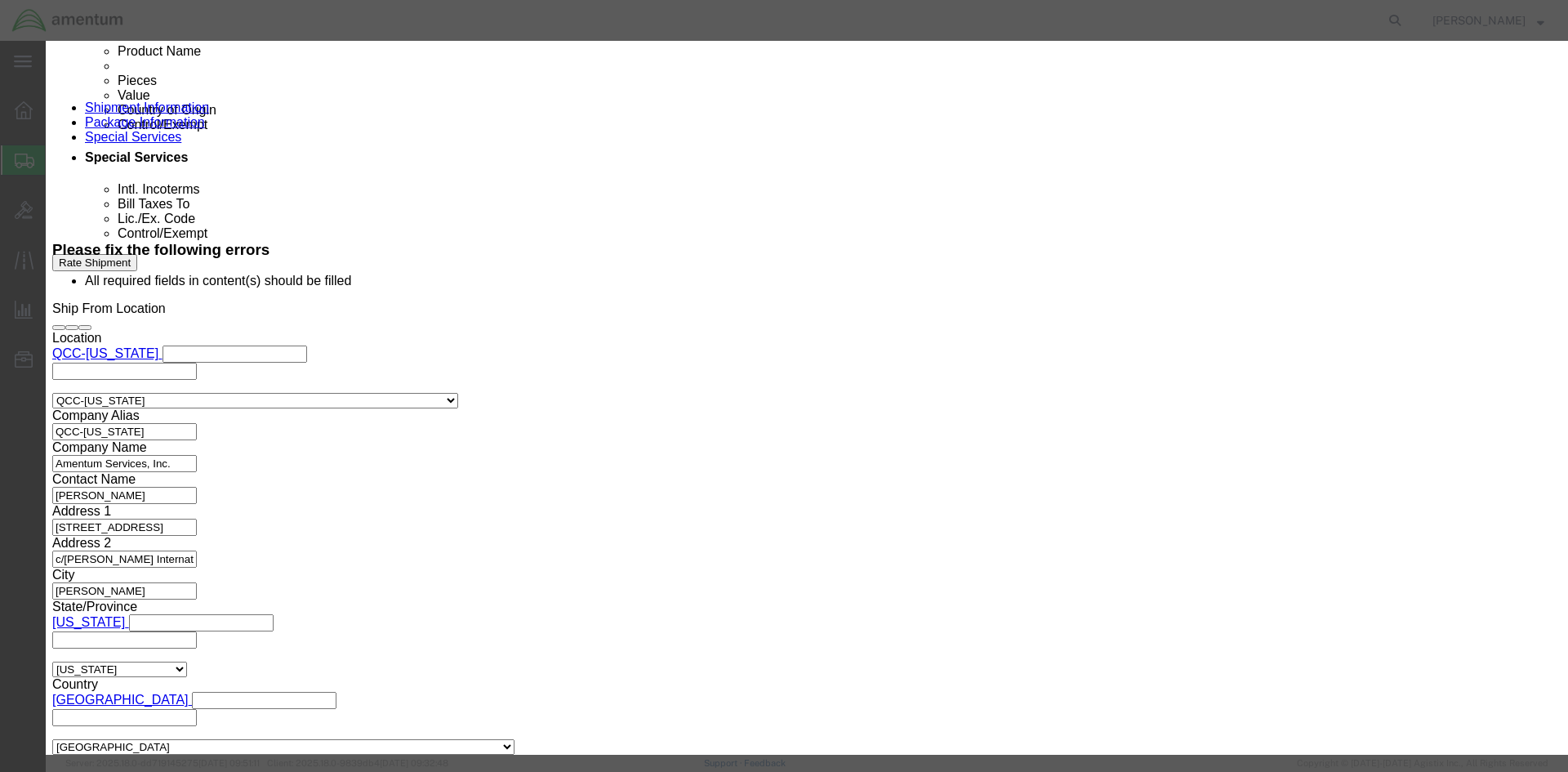
click select "Select [GEOGRAPHIC_DATA] [GEOGRAPHIC_DATA] [GEOGRAPHIC_DATA] [GEOGRAPHIC_DATA] …"
select select "US"
click select "Select [GEOGRAPHIC_DATA] [GEOGRAPHIC_DATA] [GEOGRAPHIC_DATA] [GEOGRAPHIC_DATA] …"
click button "Save & Close"
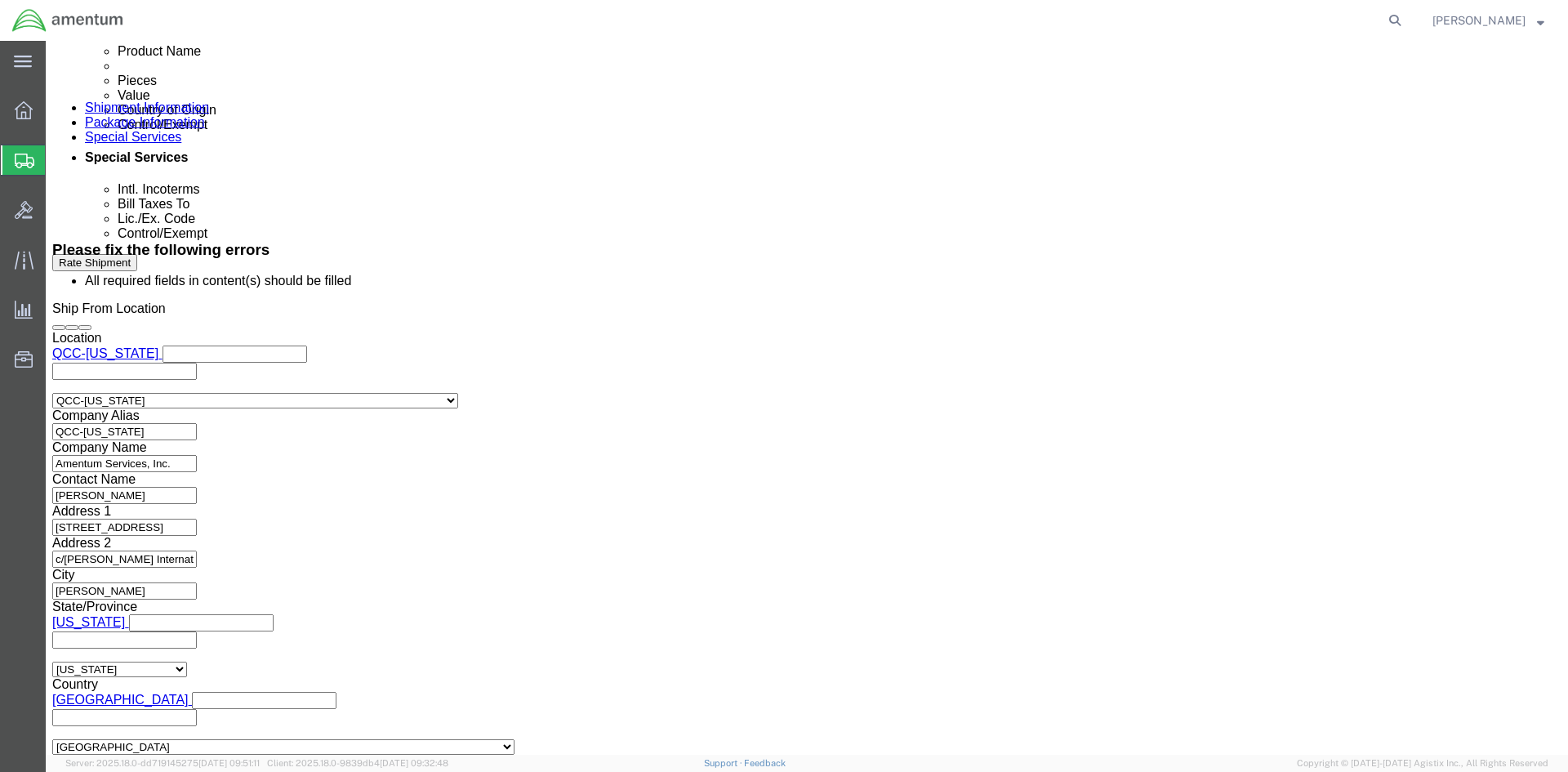
click button "Rate Shipment"
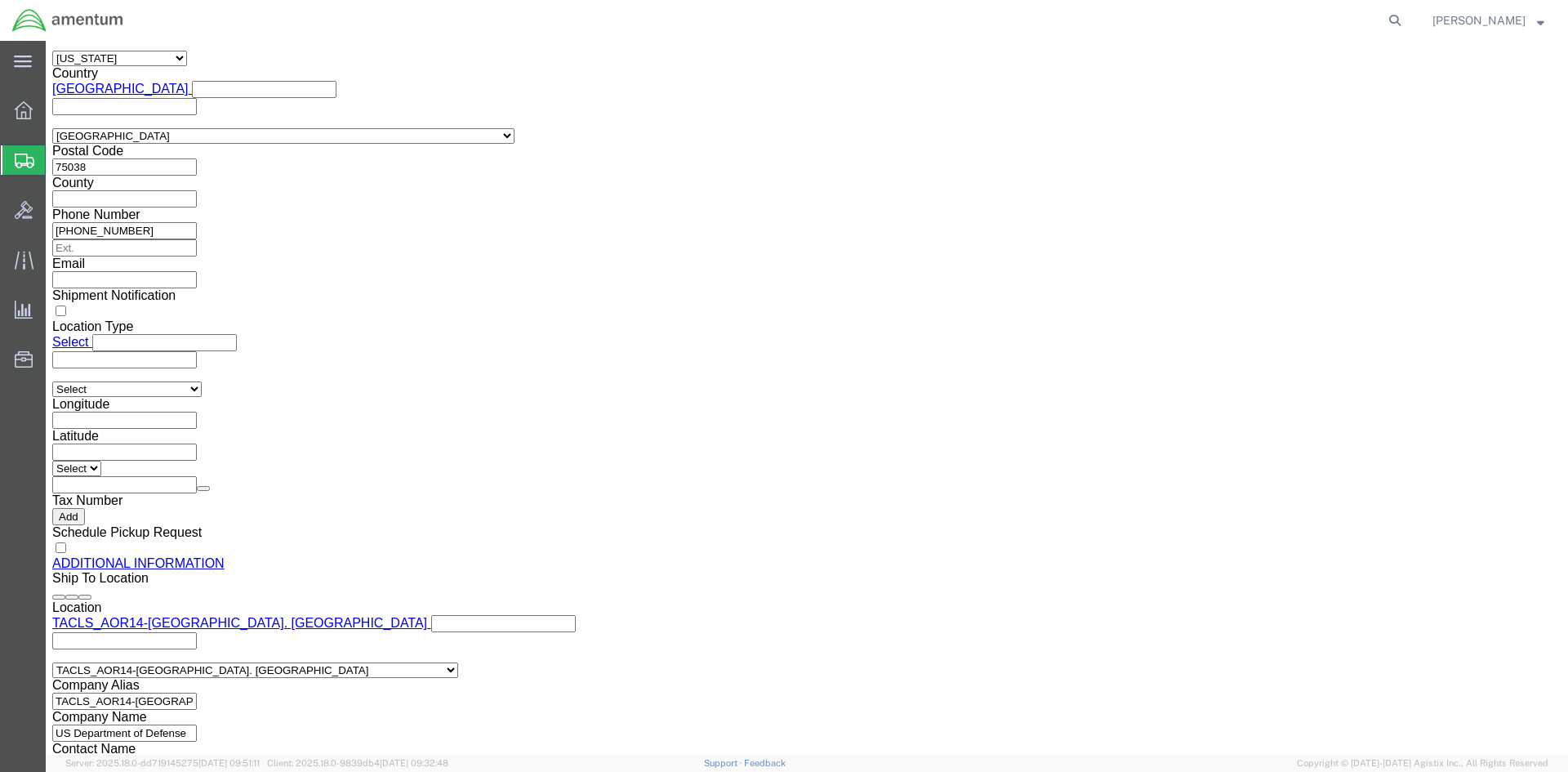
scroll to position [1635, 0]
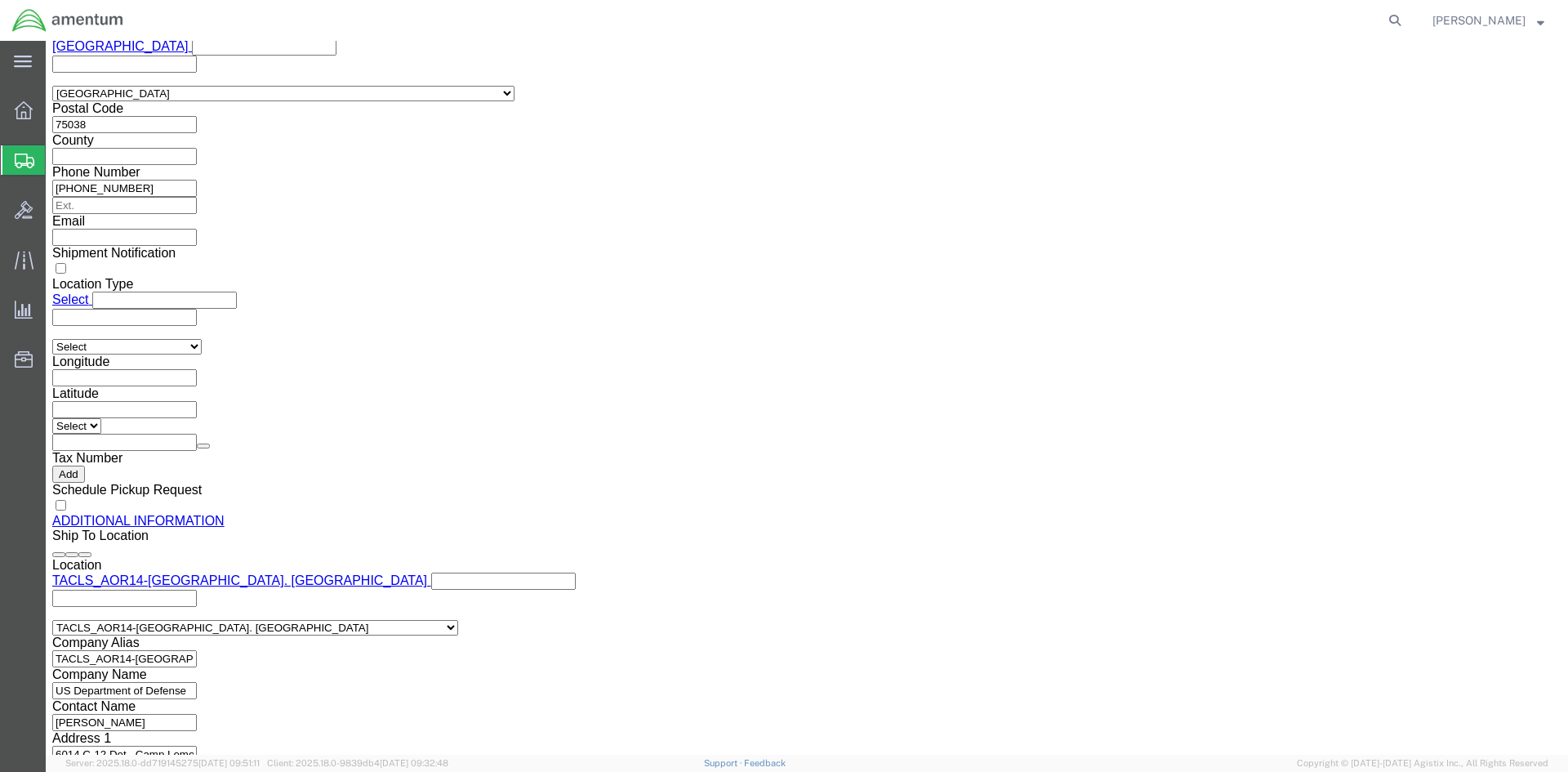
click dd "51.00 USD"
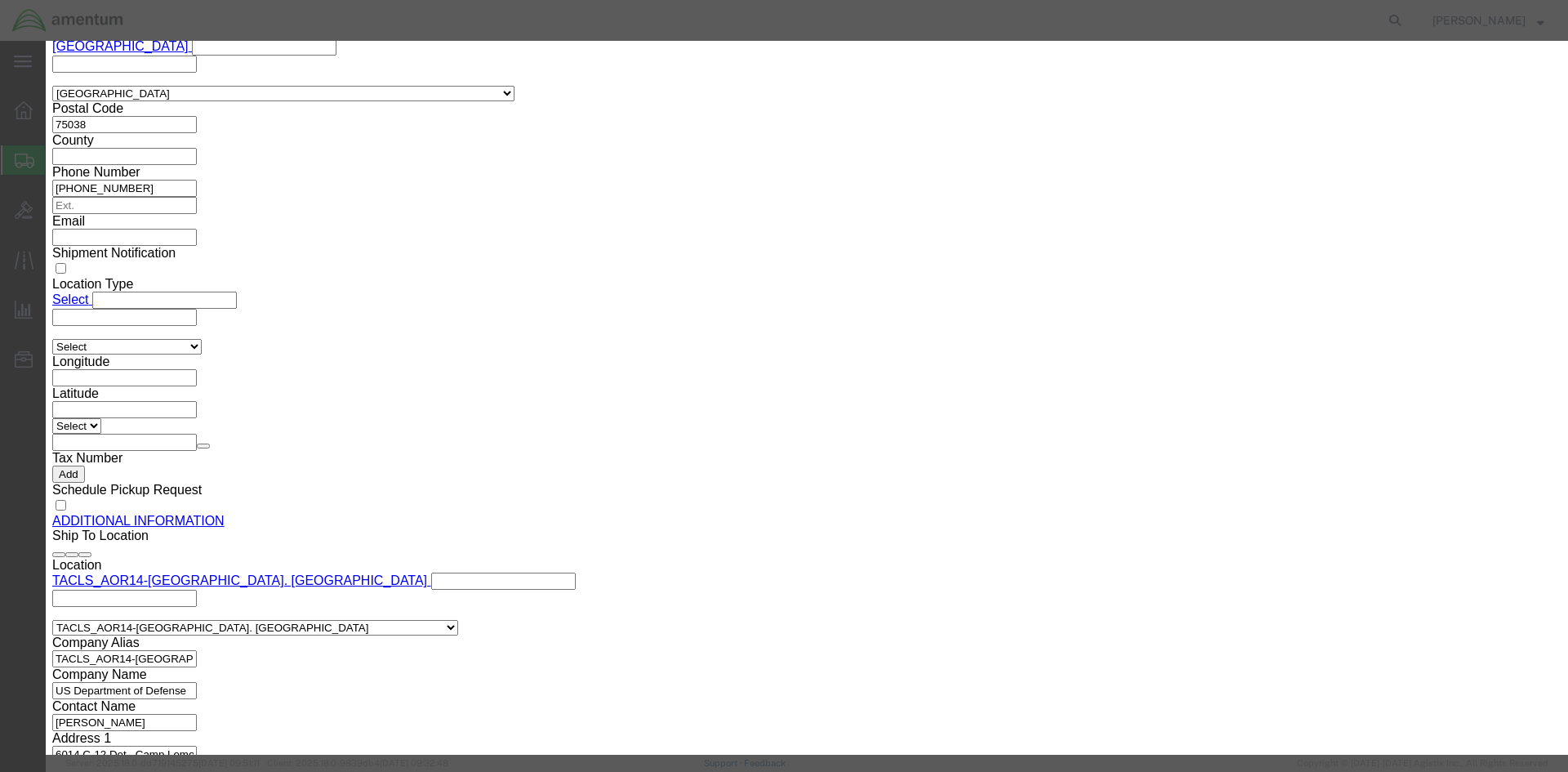
click select "Select [GEOGRAPHIC_DATA] [GEOGRAPHIC_DATA] [GEOGRAPHIC_DATA] [GEOGRAPHIC_DATA] …"
select select "VN"
click select "Select [GEOGRAPHIC_DATA] [GEOGRAPHIC_DATA] [GEOGRAPHIC_DATA] [GEOGRAPHIC_DATA] …"
click button "Save & Close"
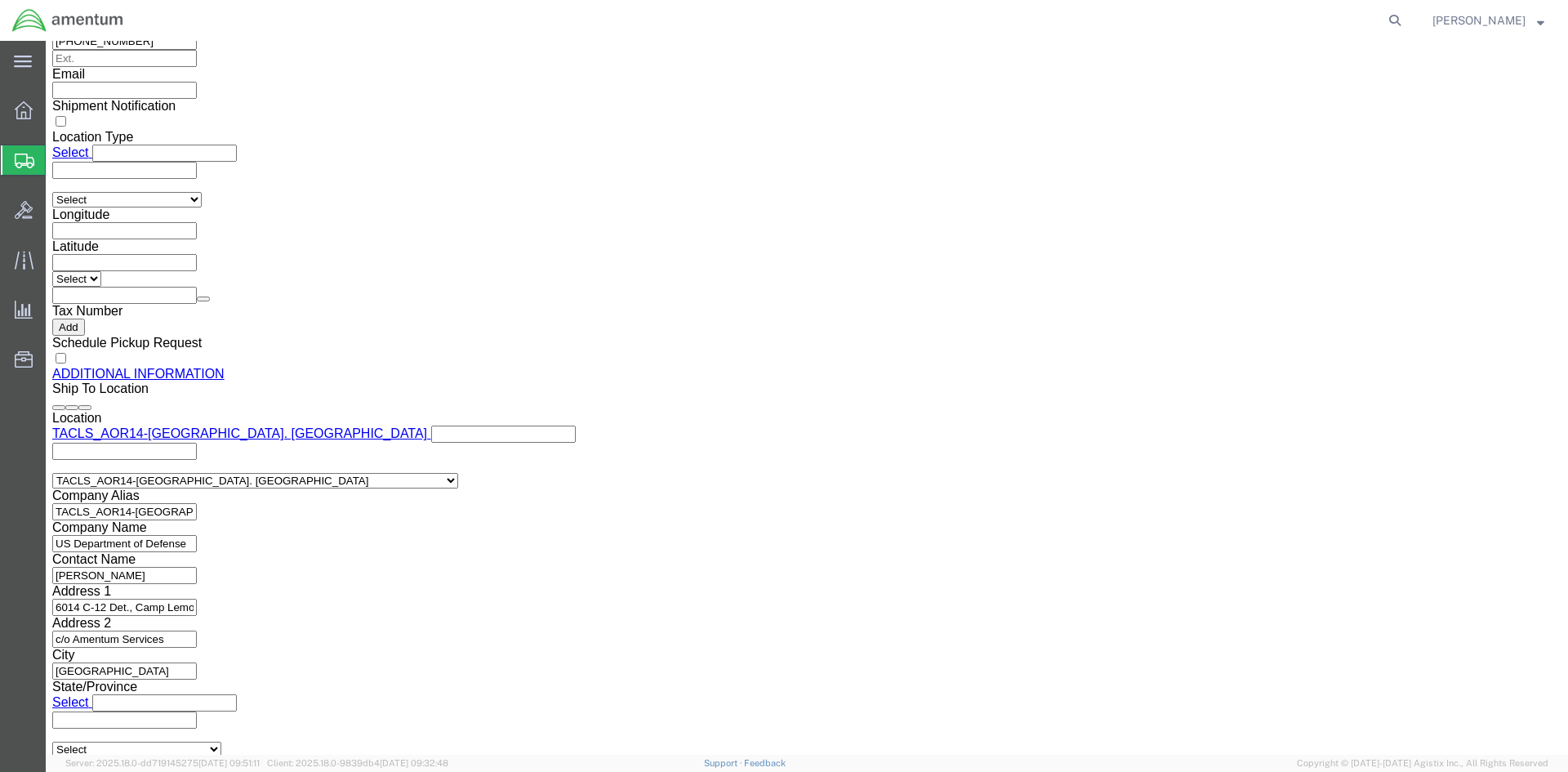
scroll to position [1879, 0]
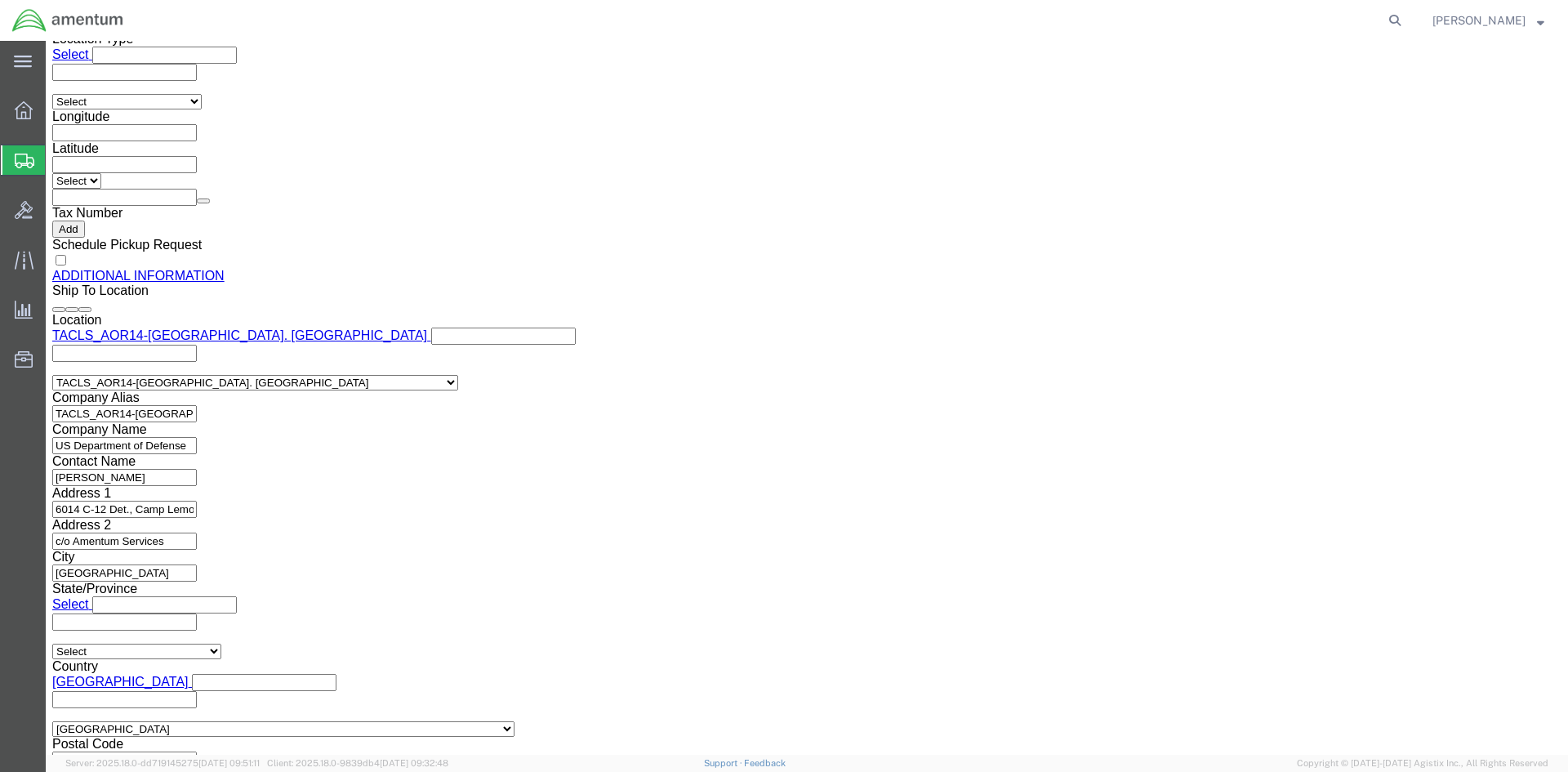
click dd "5.00 Each"
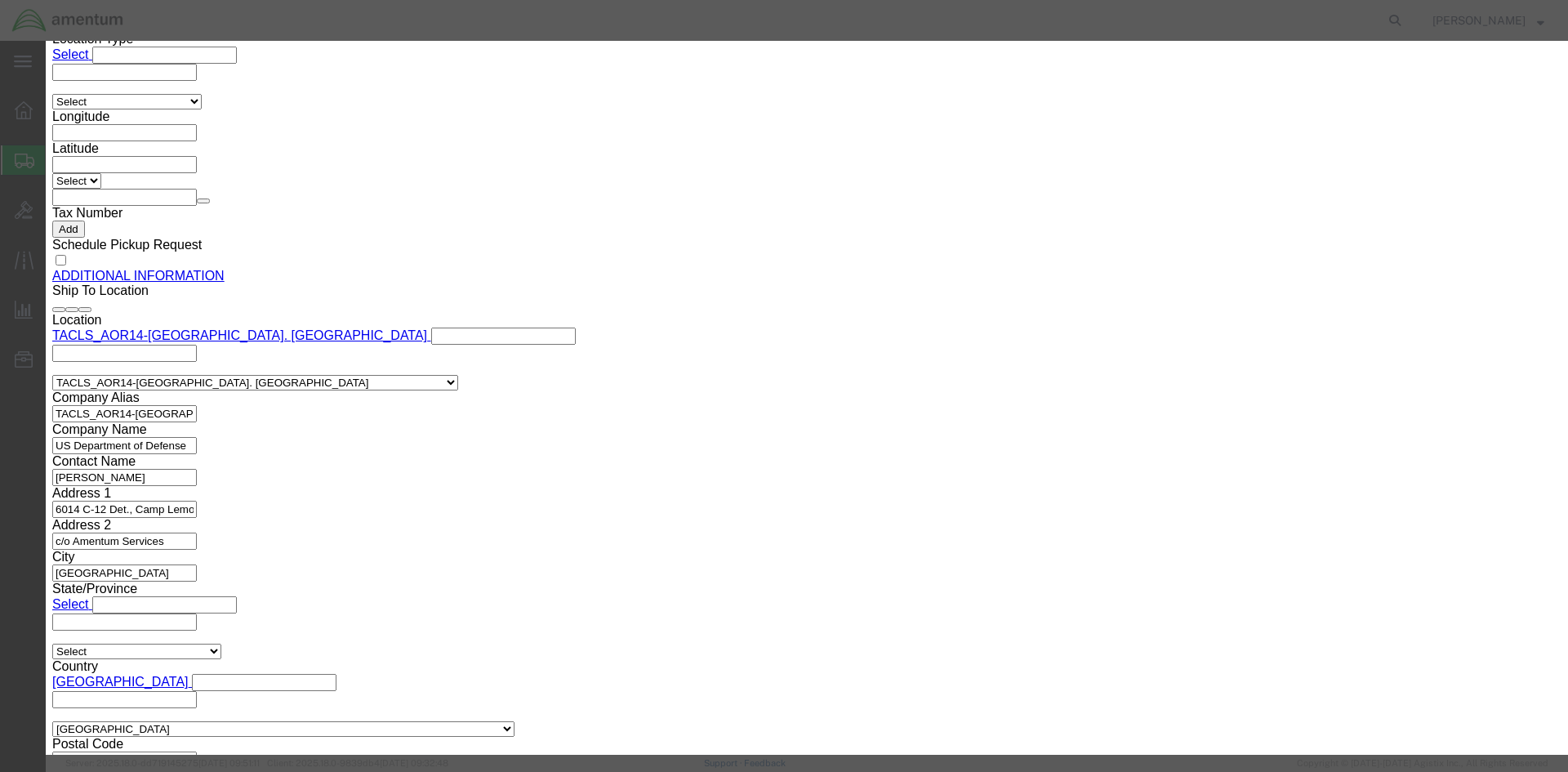
click select "Select [GEOGRAPHIC_DATA] [GEOGRAPHIC_DATA] [GEOGRAPHIC_DATA] [GEOGRAPHIC_DATA] …"
select select "MX"
click select "Select [GEOGRAPHIC_DATA] [GEOGRAPHIC_DATA] [GEOGRAPHIC_DATA] [GEOGRAPHIC_DATA] …"
click button "Save & Close"
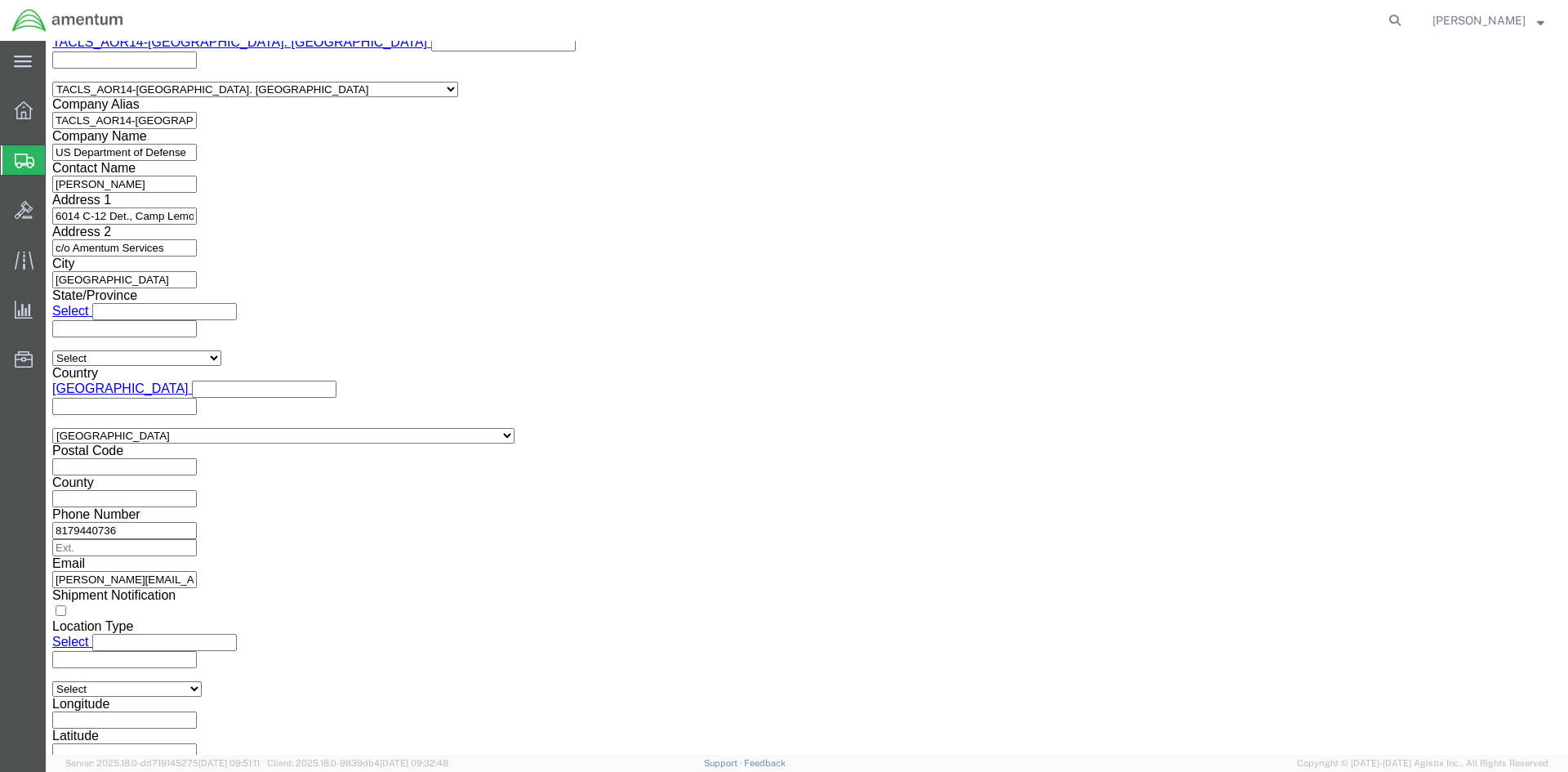
scroll to position [2196, 0]
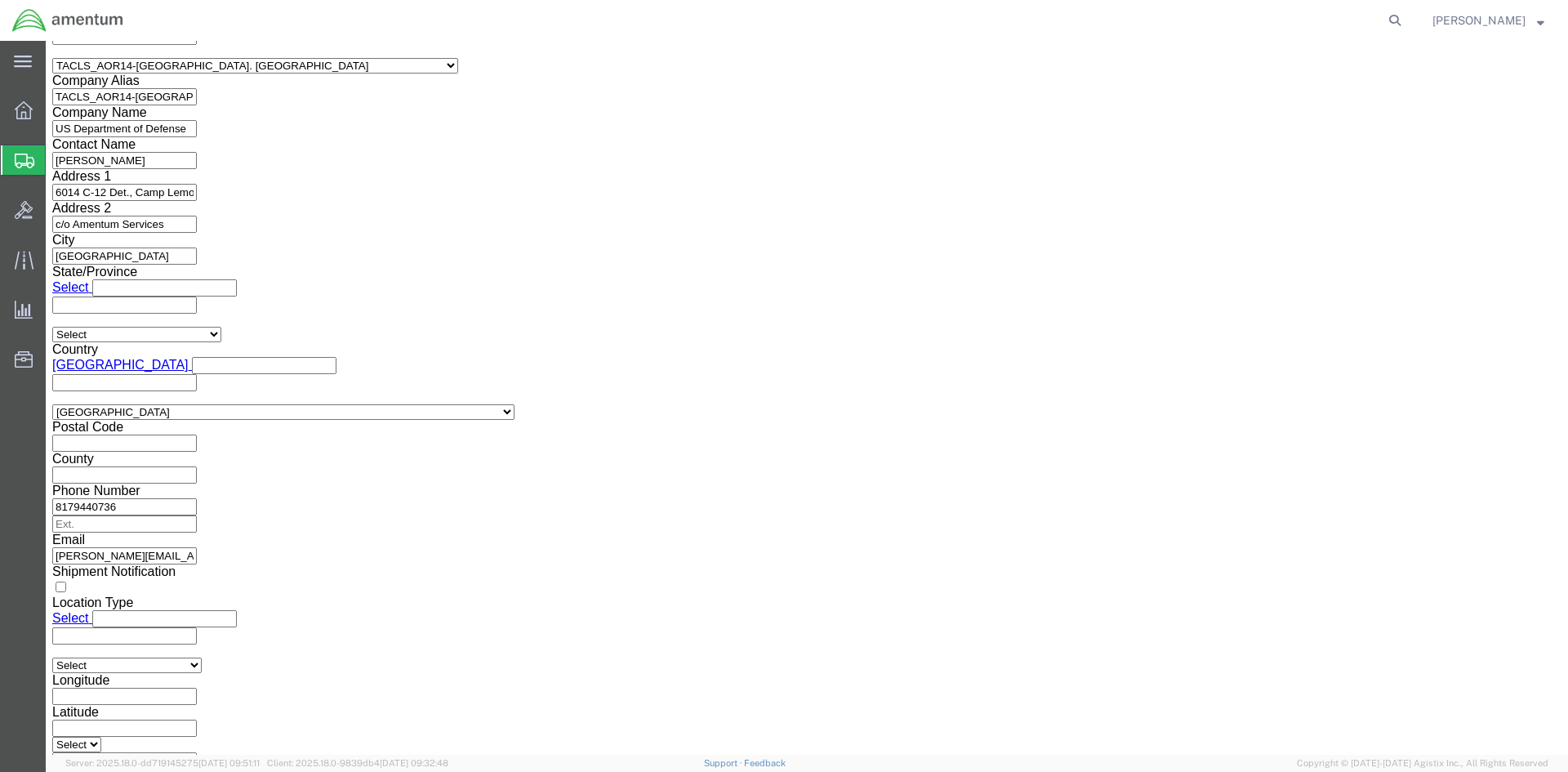
click button "Rate Shipment"
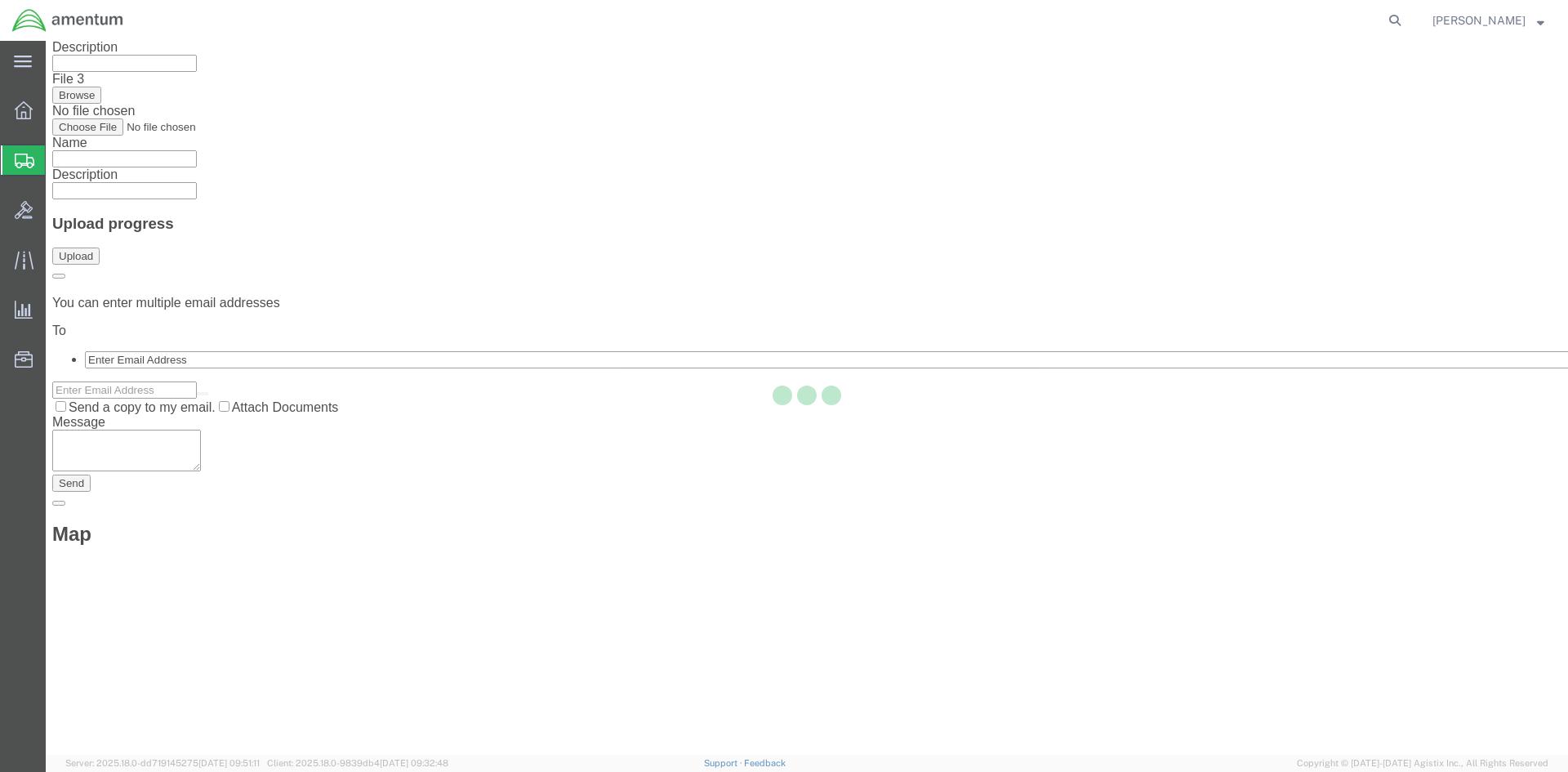
scroll to position [0, 0]
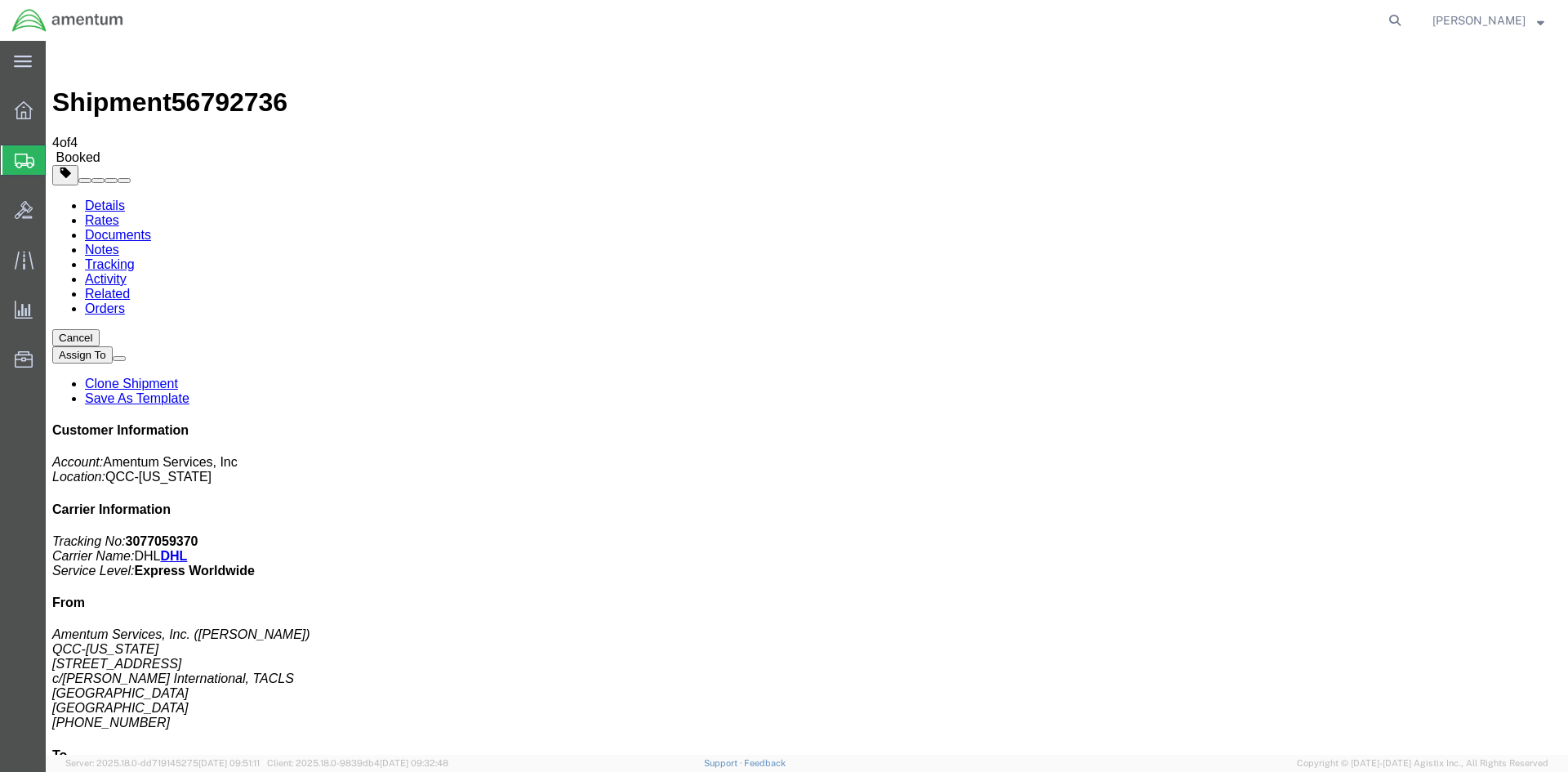
click at [57, 119] on span "Overview" at bounding box center [50, 111] width 11 height 33
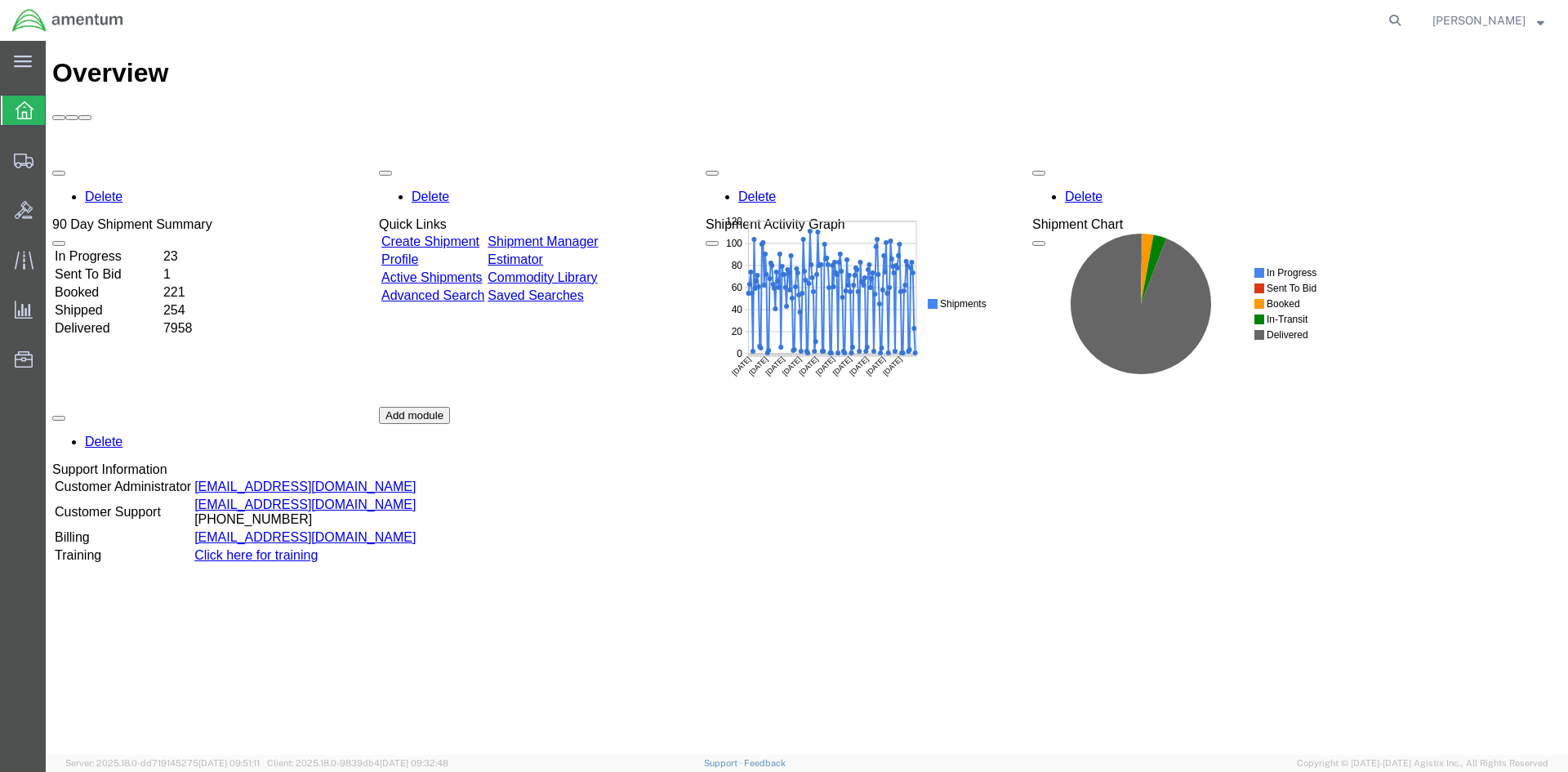
click at [598, 234] on link "Shipment Manager" at bounding box center [542, 241] width 111 height 14
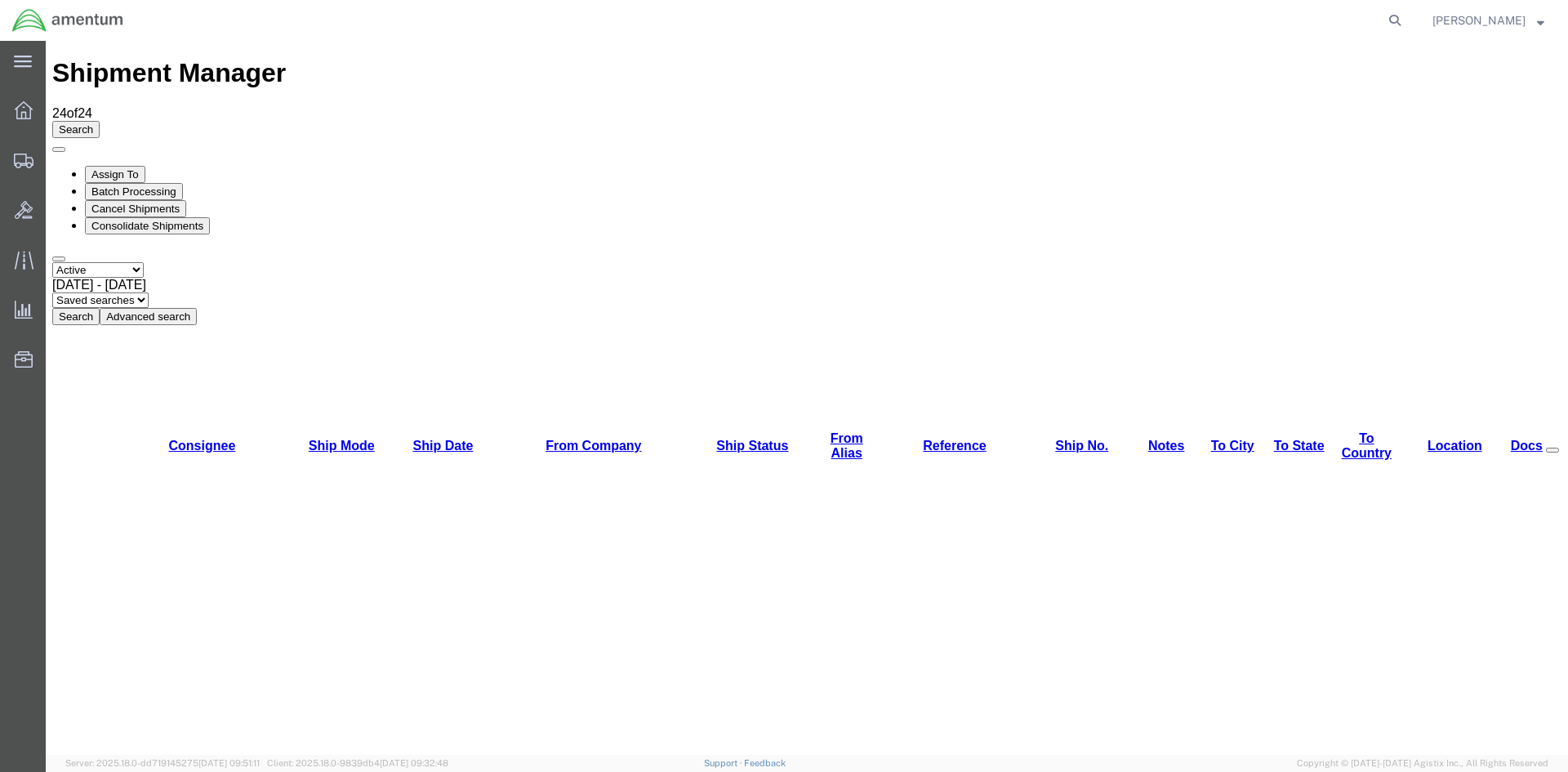
click at [100, 308] on button "Search" at bounding box center [76, 317] width 47 height 17
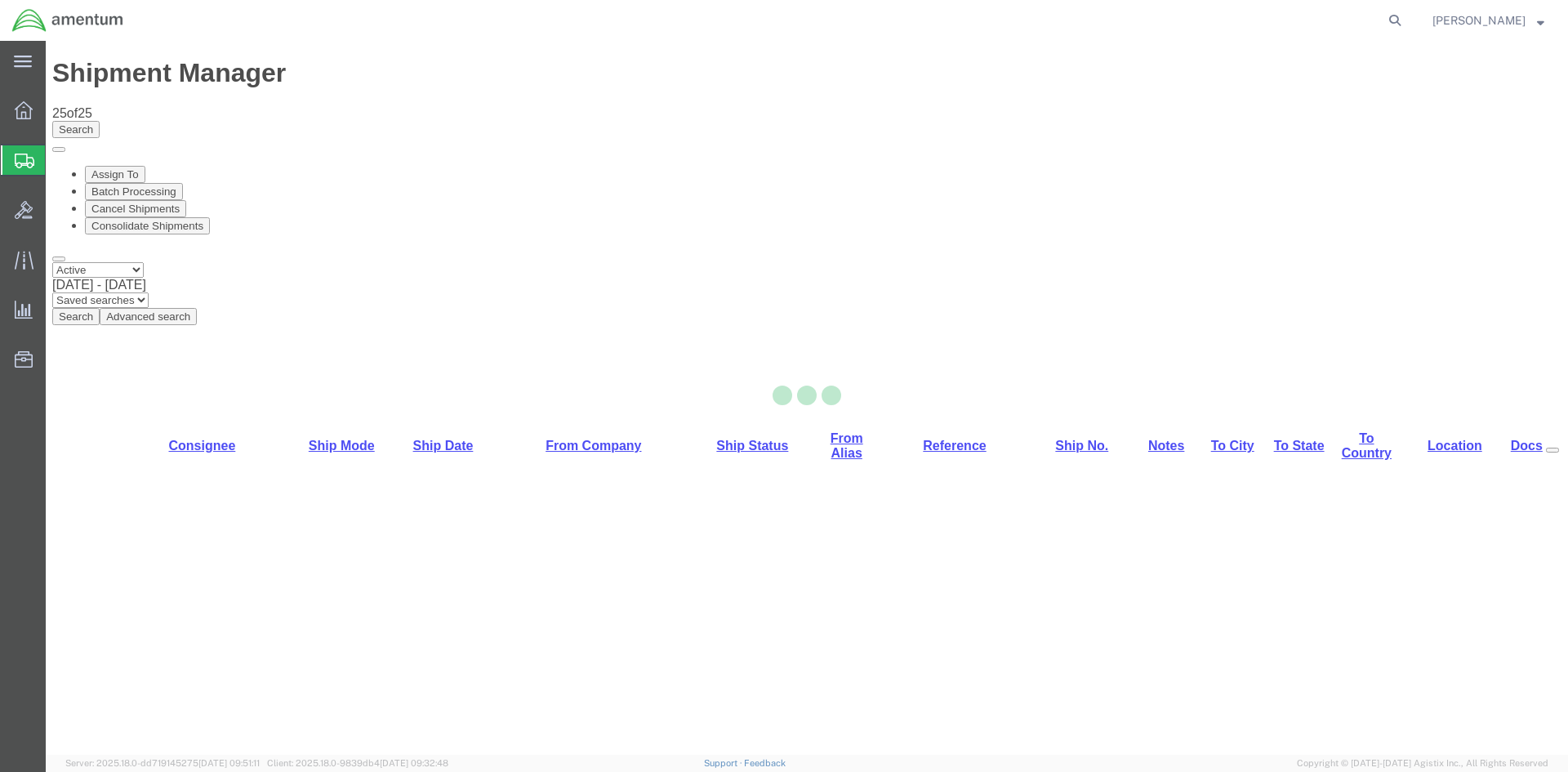
select select "42668"
select select "42737"
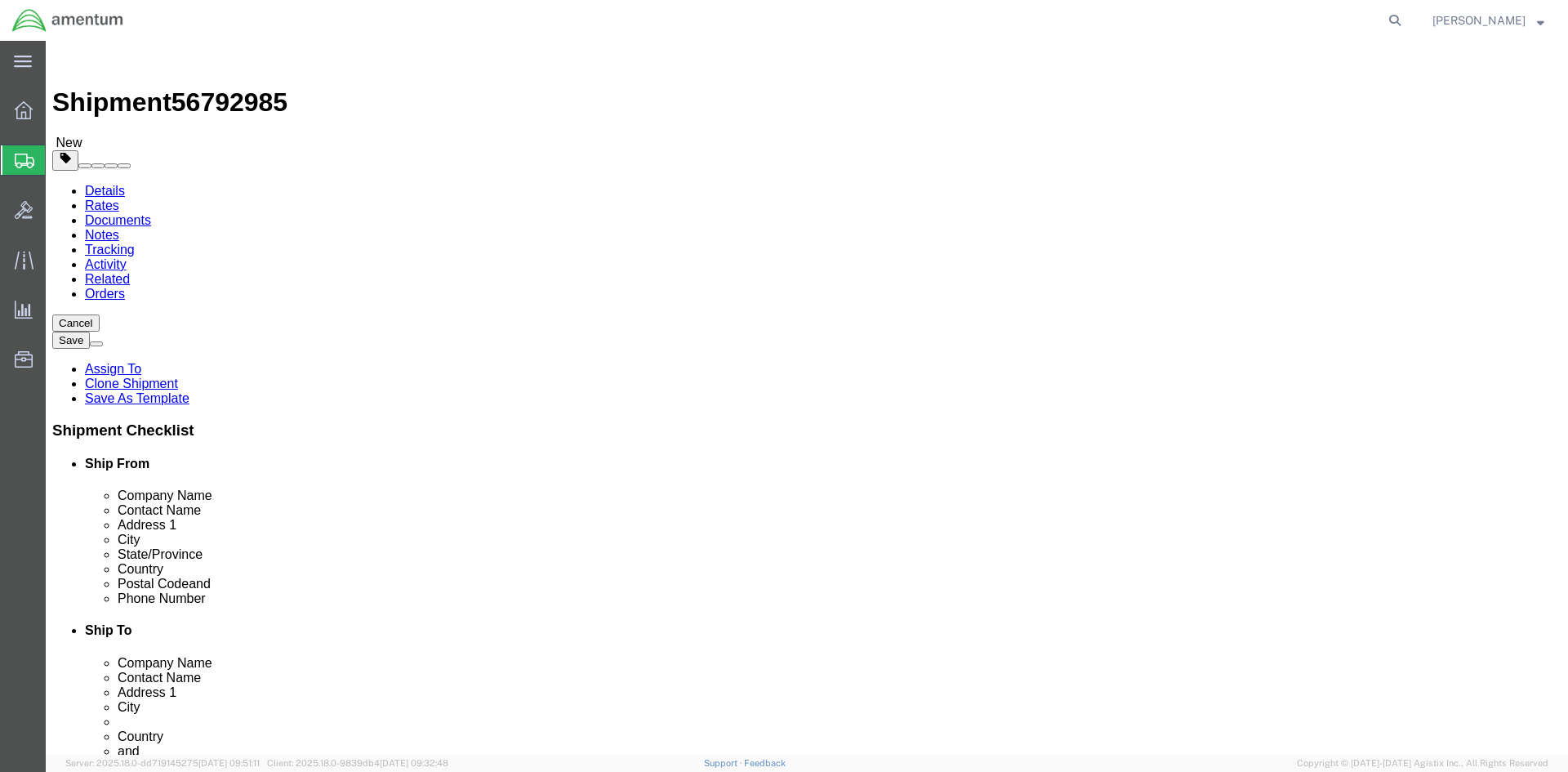
click link "Special Services"
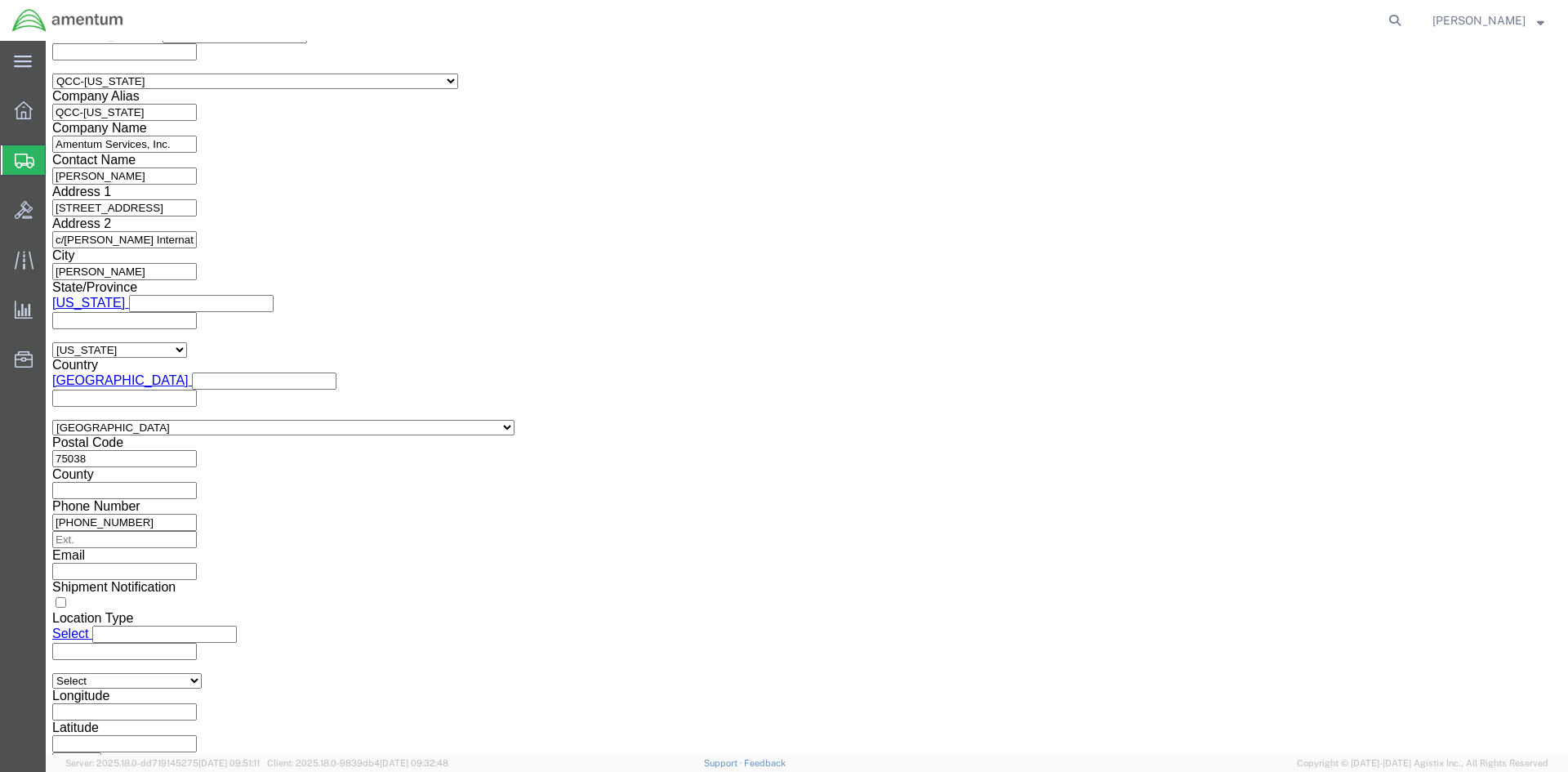
scroll to position [1225, 0]
click select "Select AES-Direct EEI Carrier File EEI EEI Exempt"
select select "AESD"
click select "Select AES-Direct EEI Carrier File EEI EEI Exempt"
click button "Rate Shipment"
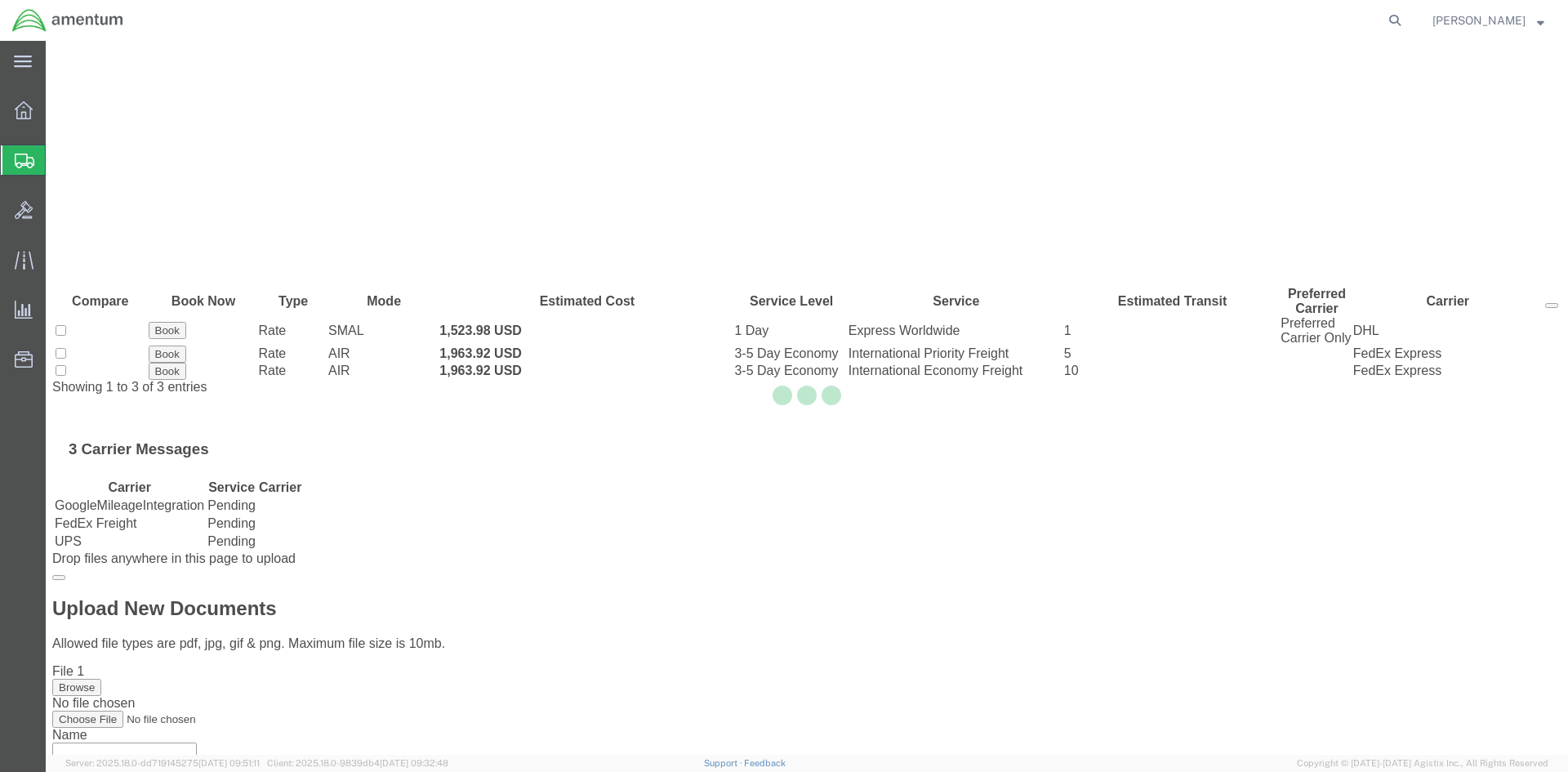
scroll to position [0, 0]
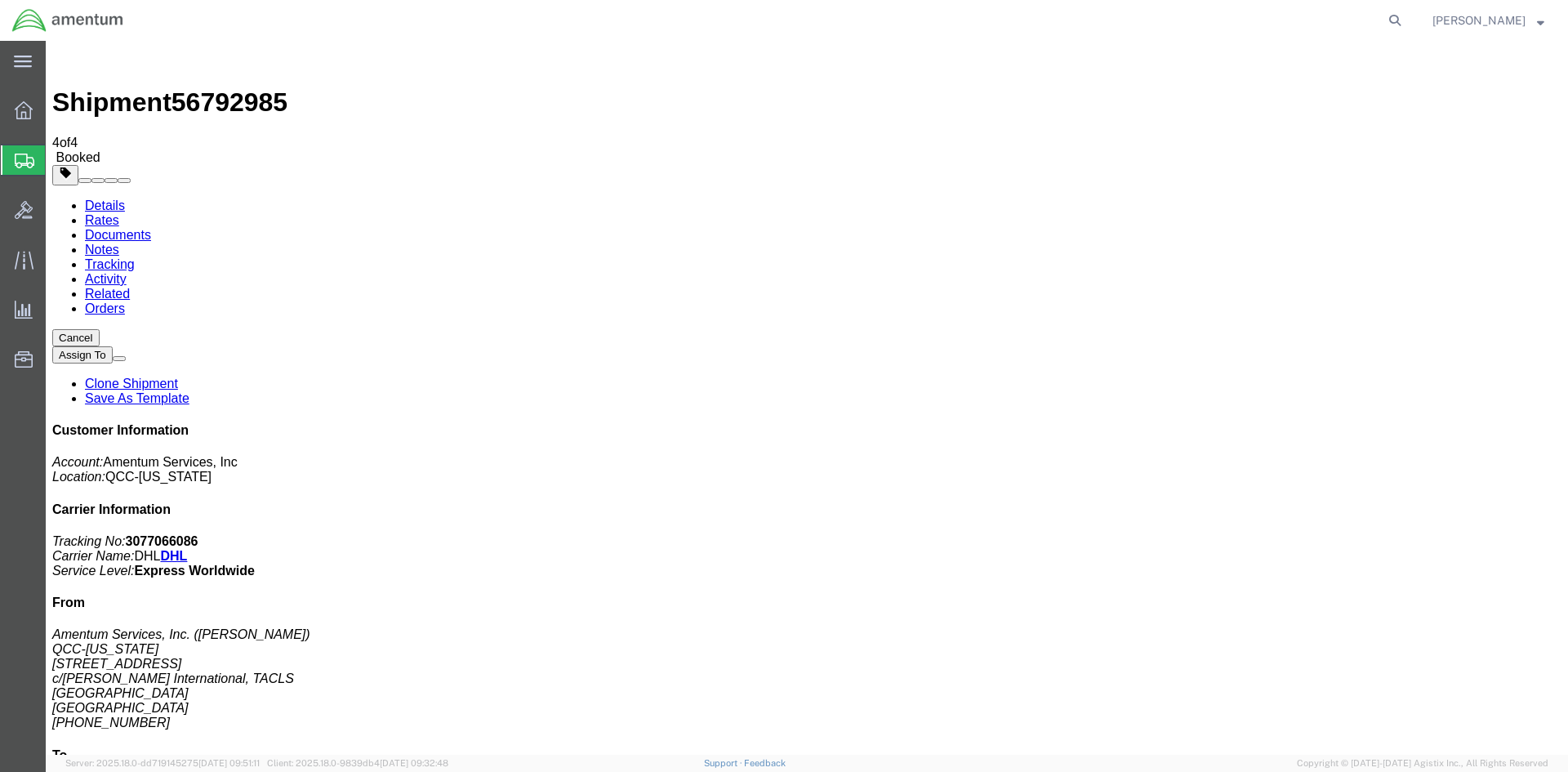
drag, startPoint x: 684, startPoint y: 319, endPoint x: 87, endPoint y: 302, distance: 597.2
click at [33, 112] on div at bounding box center [23, 111] width 46 height 33
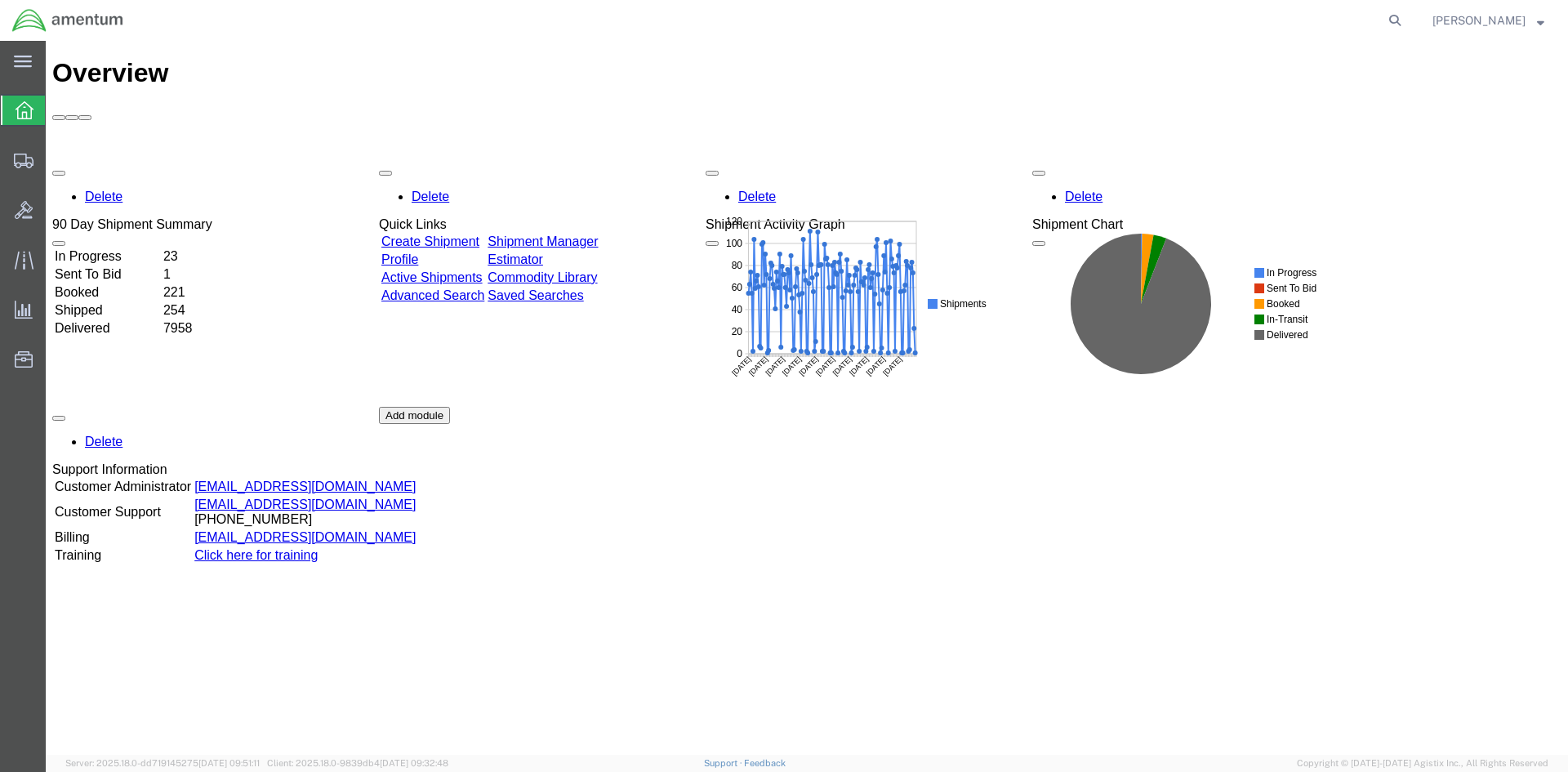
click at [594, 234] on link "Shipment Manager" at bounding box center [542, 241] width 111 height 14
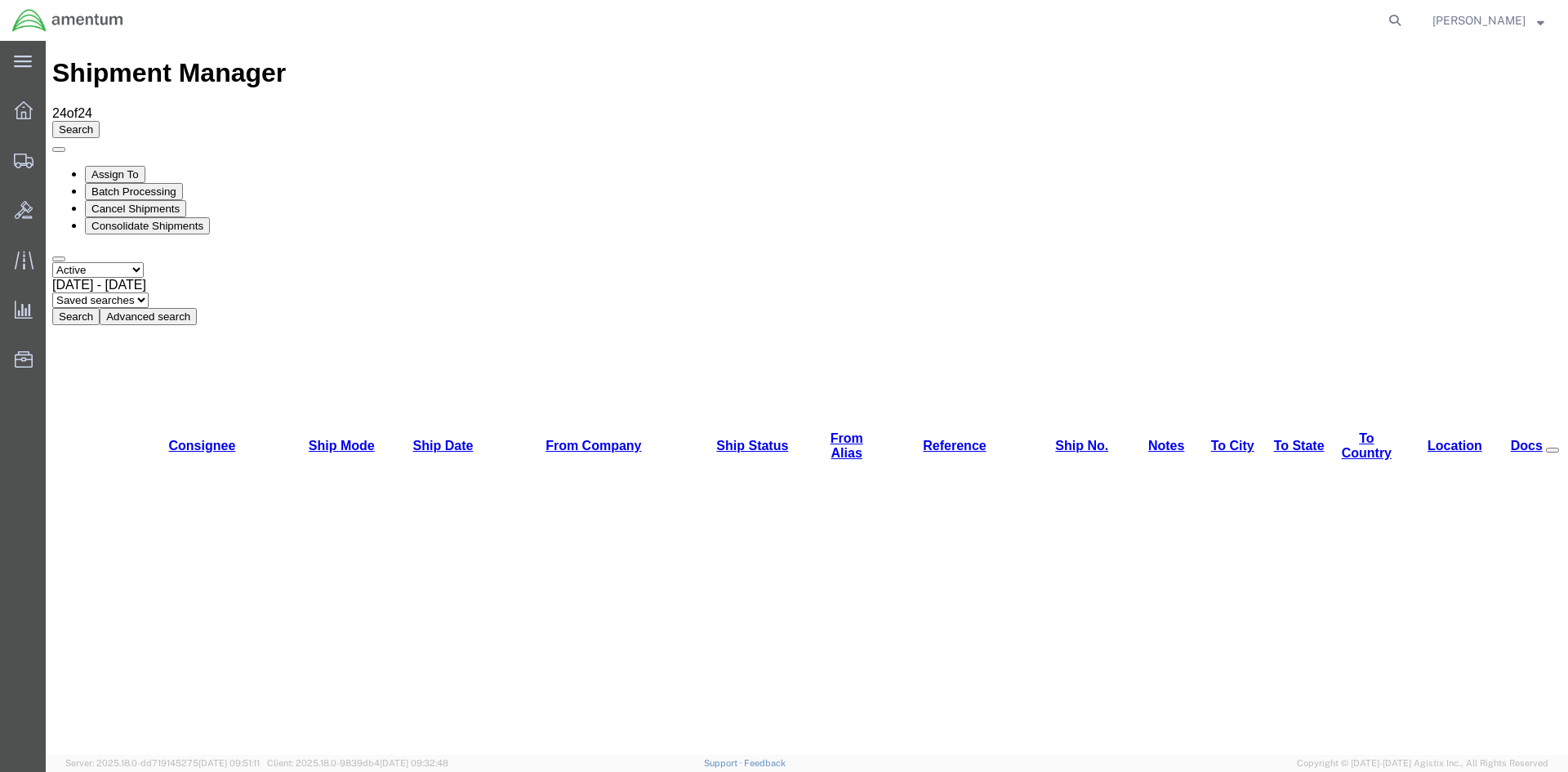
click at [100, 308] on button "Search" at bounding box center [76, 317] width 47 height 17
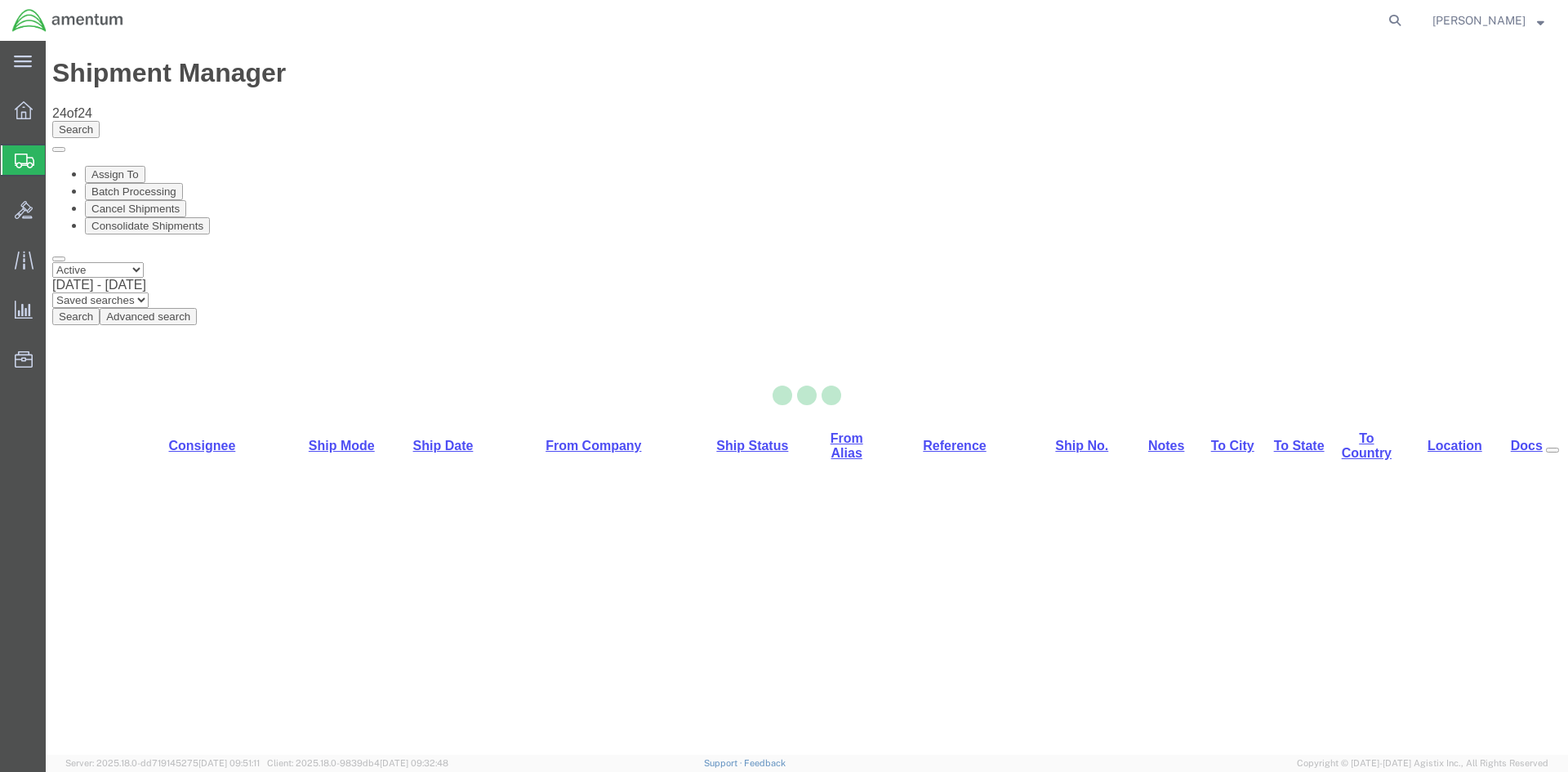
select select "42668"
select select "42679"
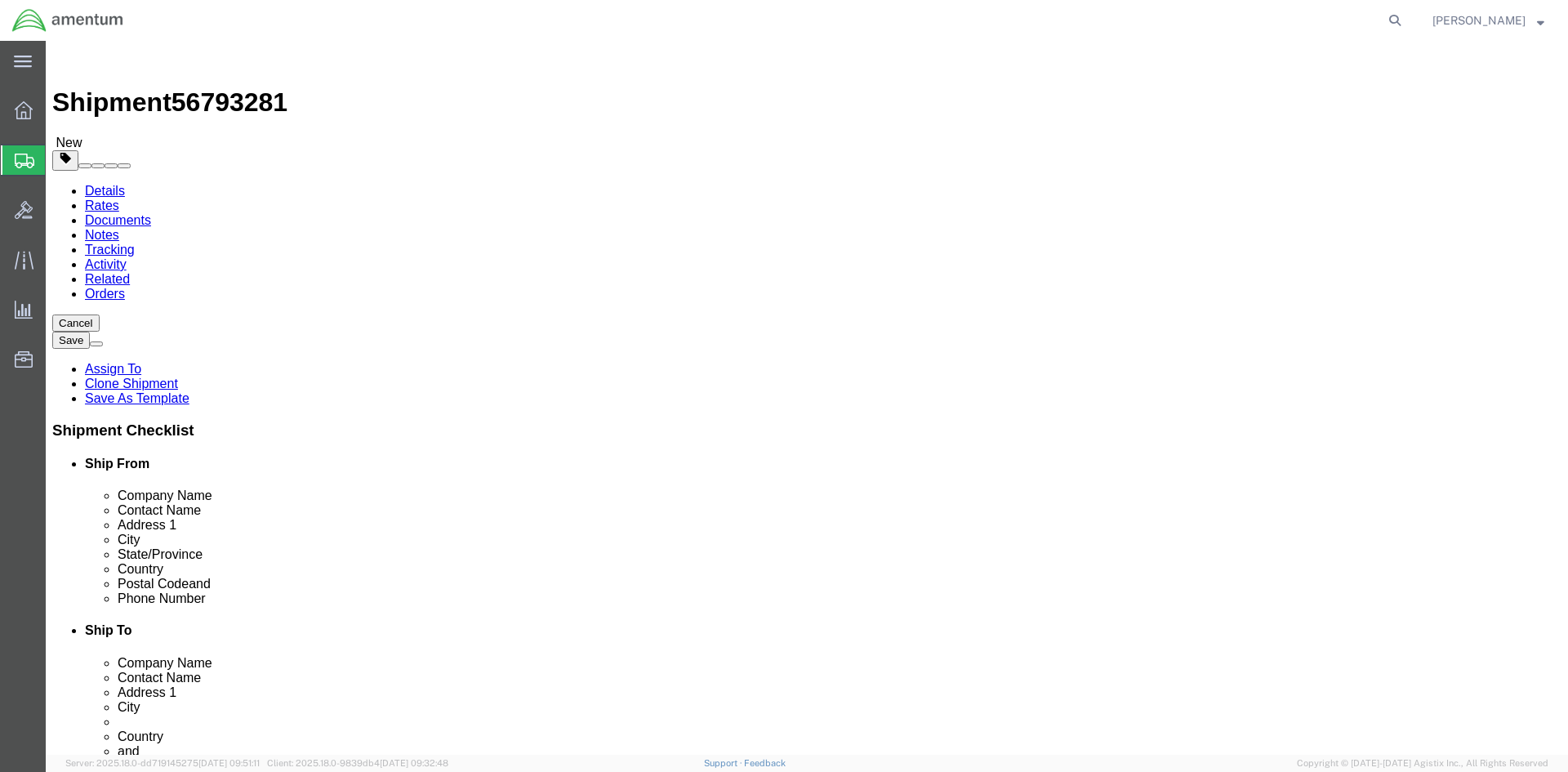
click link "Special Services"
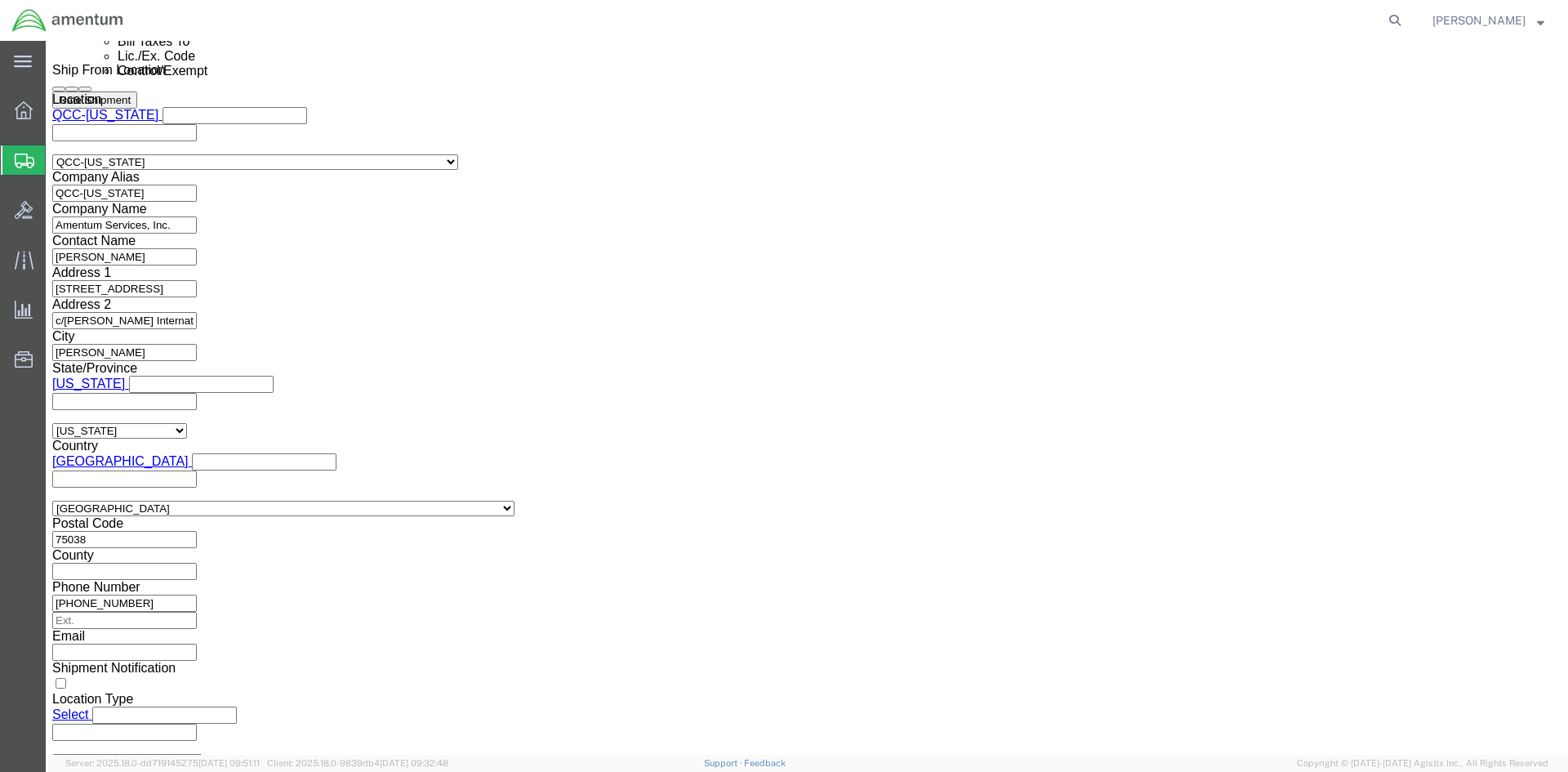
scroll to position [1144, 0]
click select "Select ATF BIS DEA EPA FDA FTR ITAR OFAC Other (OPA)"
select select "FTR"
click select "Select ATF BIS DEA EPA FDA FTR ITAR OFAC Other (OPA)"
click select "Select 30.2(d)(2) 30.36 30.37(a) 30.37(f) 30.37(g) 30.37(h) 30.37(i) 30.37(j) 3…"
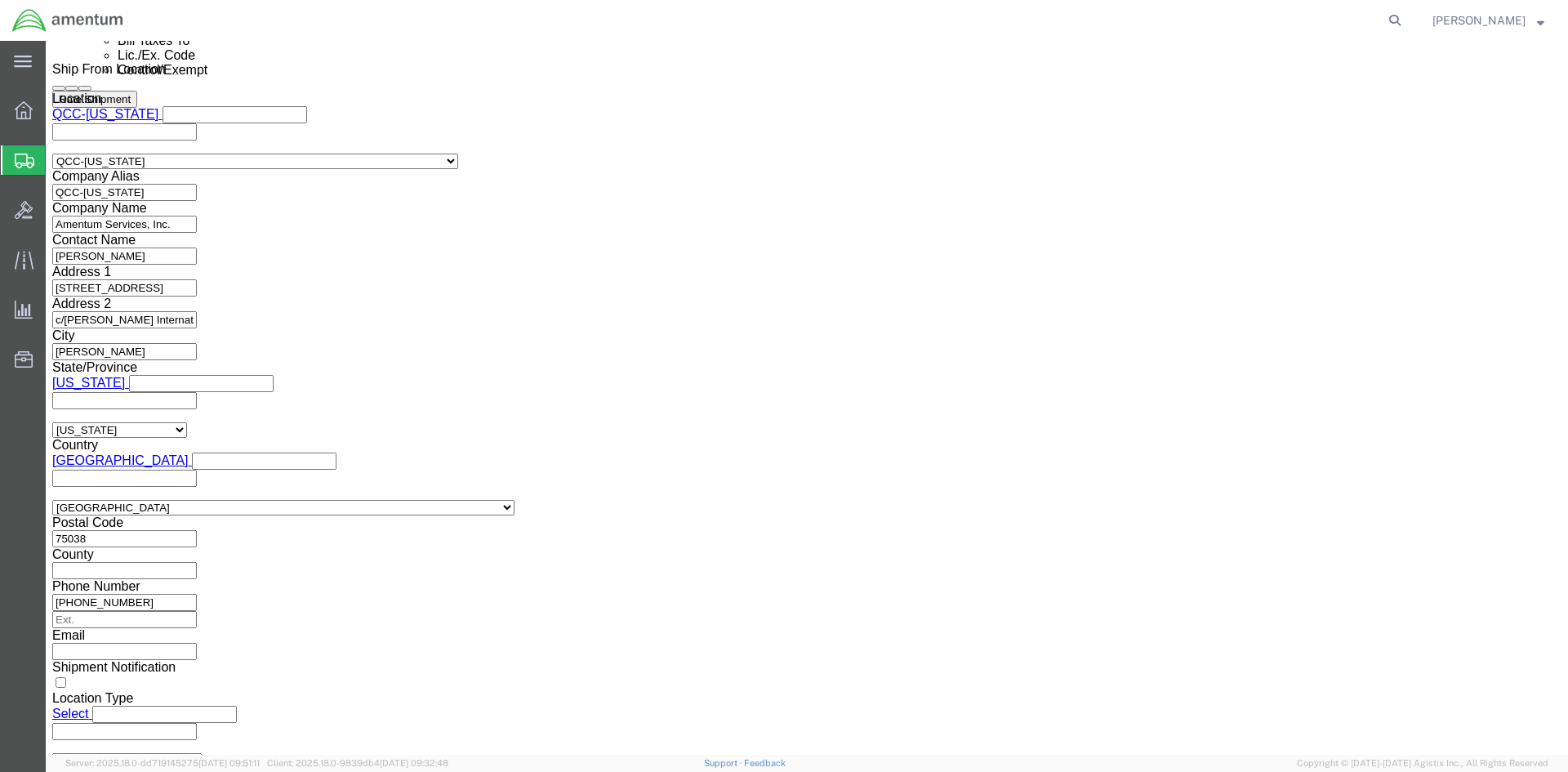
select select "30.37(a)"
click select "Select 30.2(d)(2) 30.36 30.37(a) 30.37(f) 30.37(g) 30.37(h) 30.37(i) 30.37(j) 3…"
click select "Select AES-Direct EEI Carrier File EEI EEI Exempt"
select select "EXEM"
click select "Select AES-Direct EEI Carrier File EEI EEI Exempt"
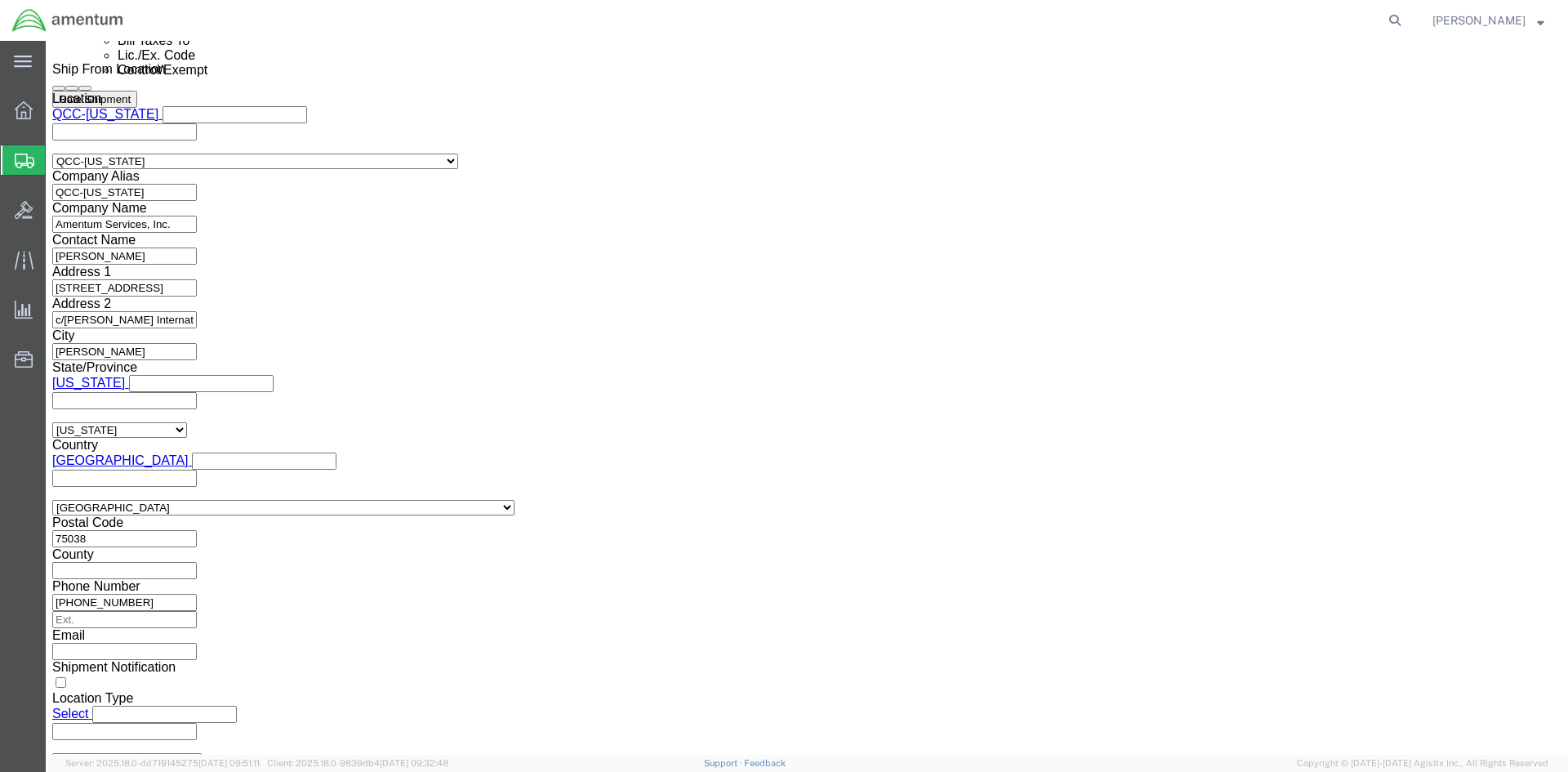
drag, startPoint x: 868, startPoint y: 478, endPoint x: 792, endPoint y: 480, distance: 76.0
click div "30.37(A)"
click button "Rate Shipment"
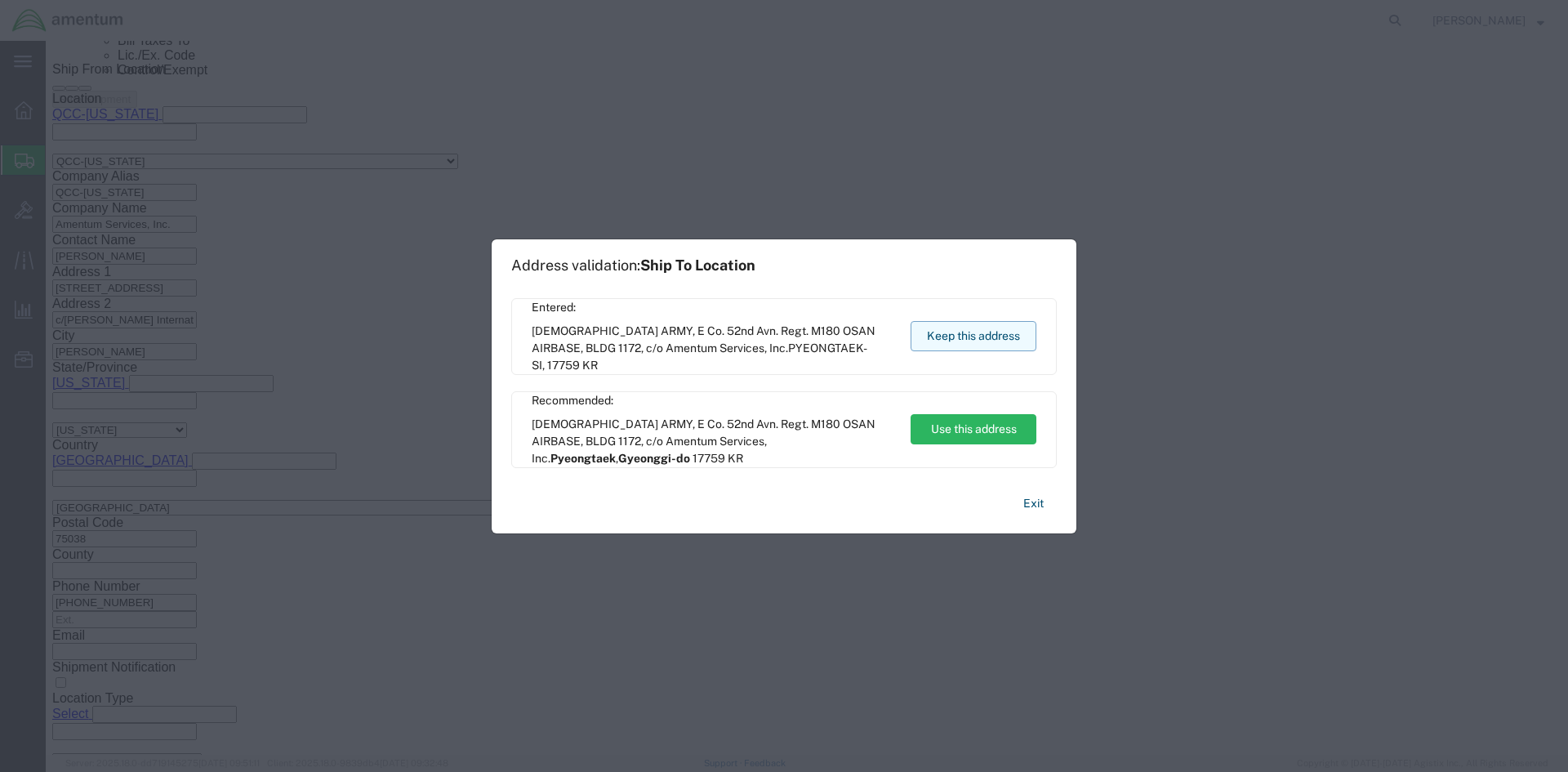
click at [966, 346] on button "Keep this address" at bounding box center [974, 336] width 126 height 30
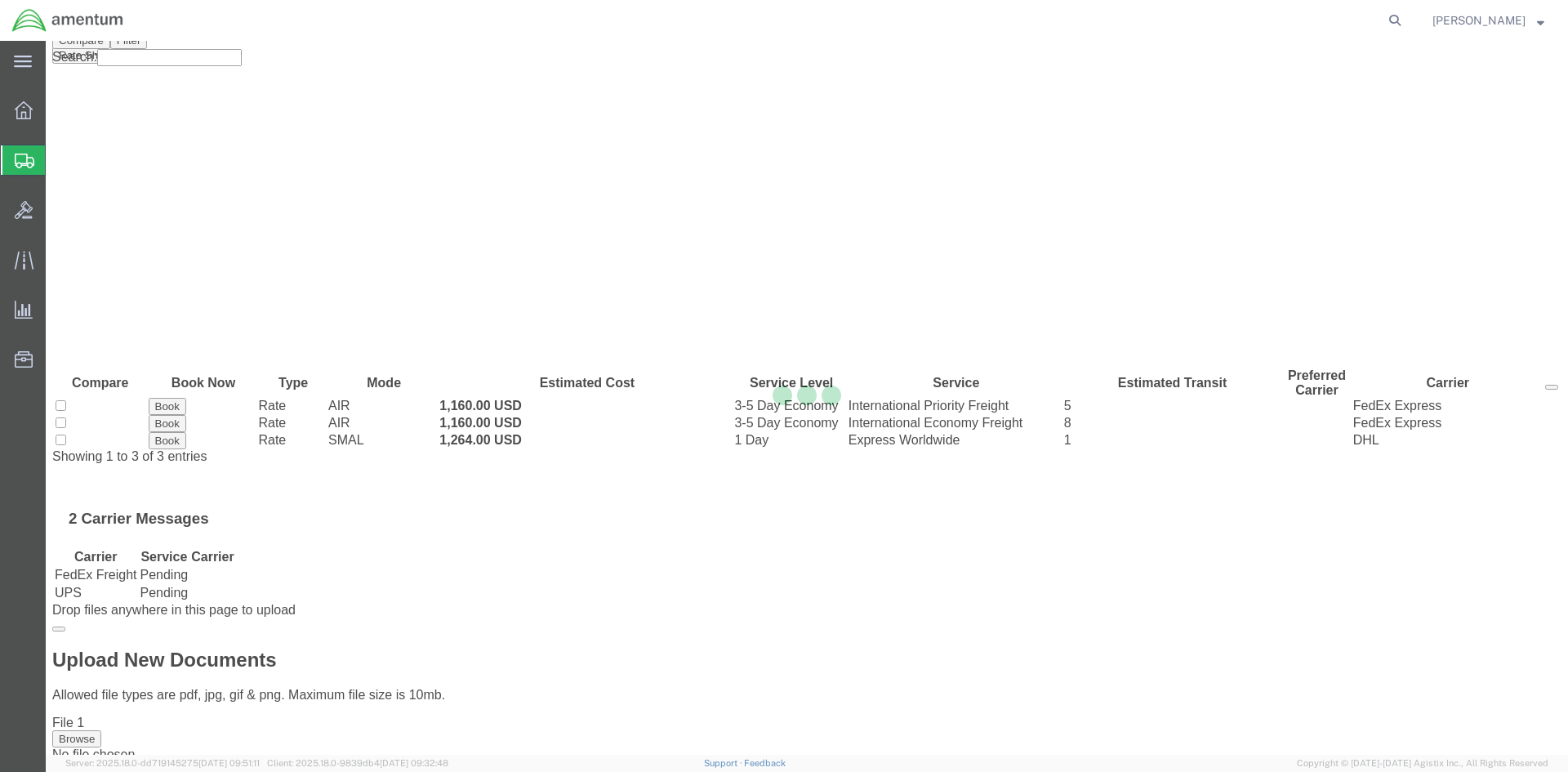
scroll to position [0, 0]
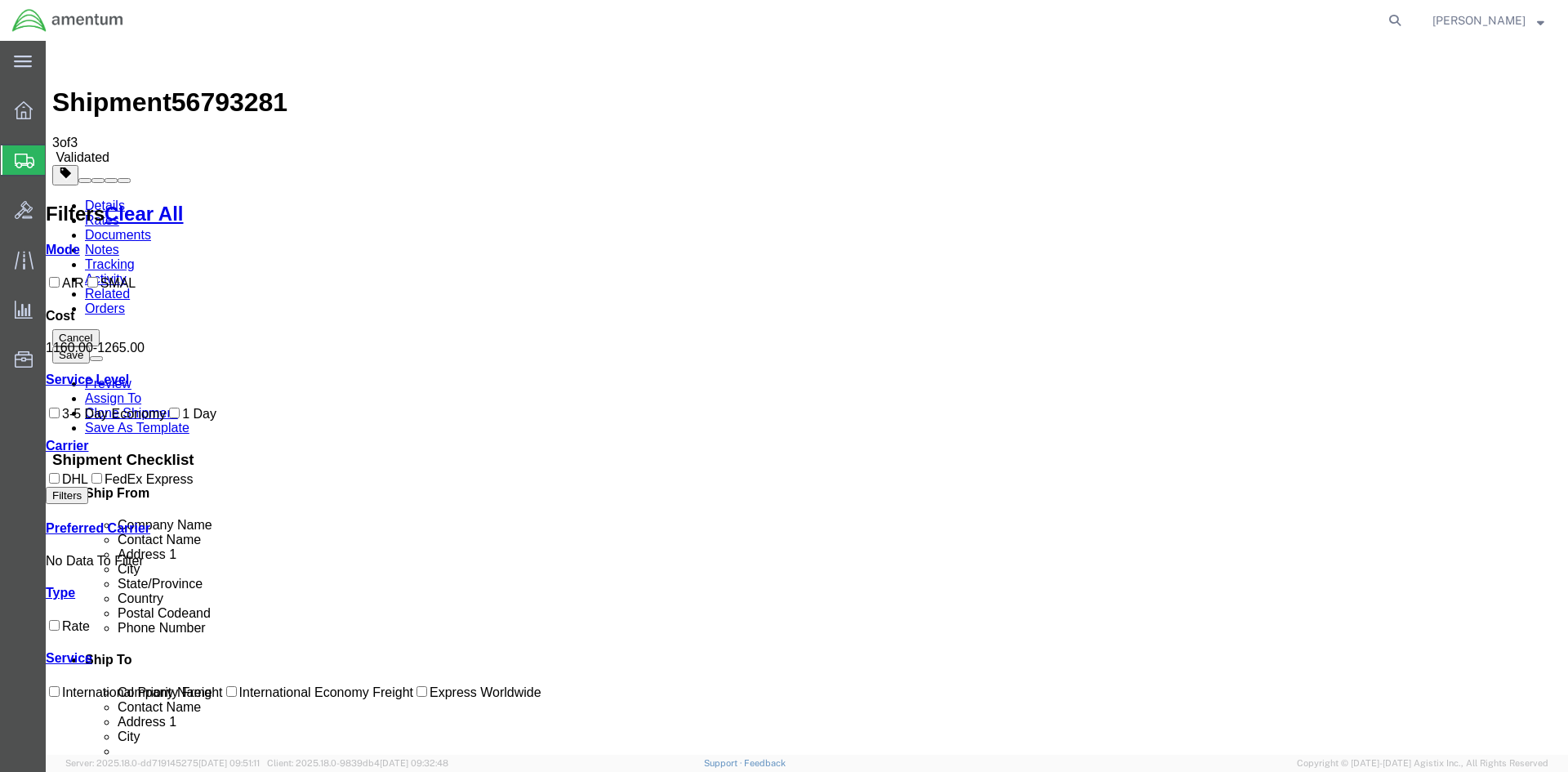
click at [94, 198] on link "Details" at bounding box center [105, 205] width 40 height 14
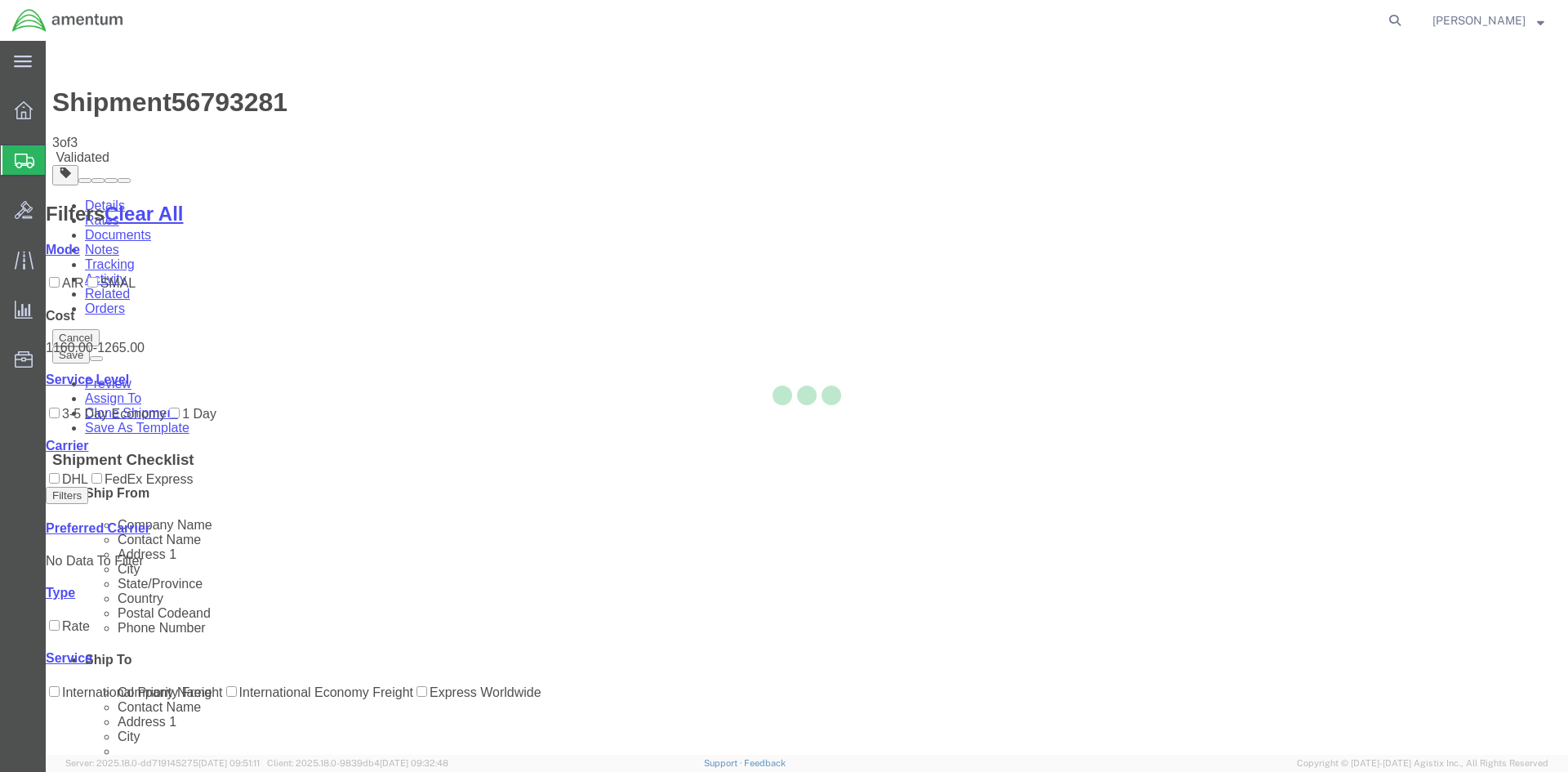
select select "42668"
select select "42679"
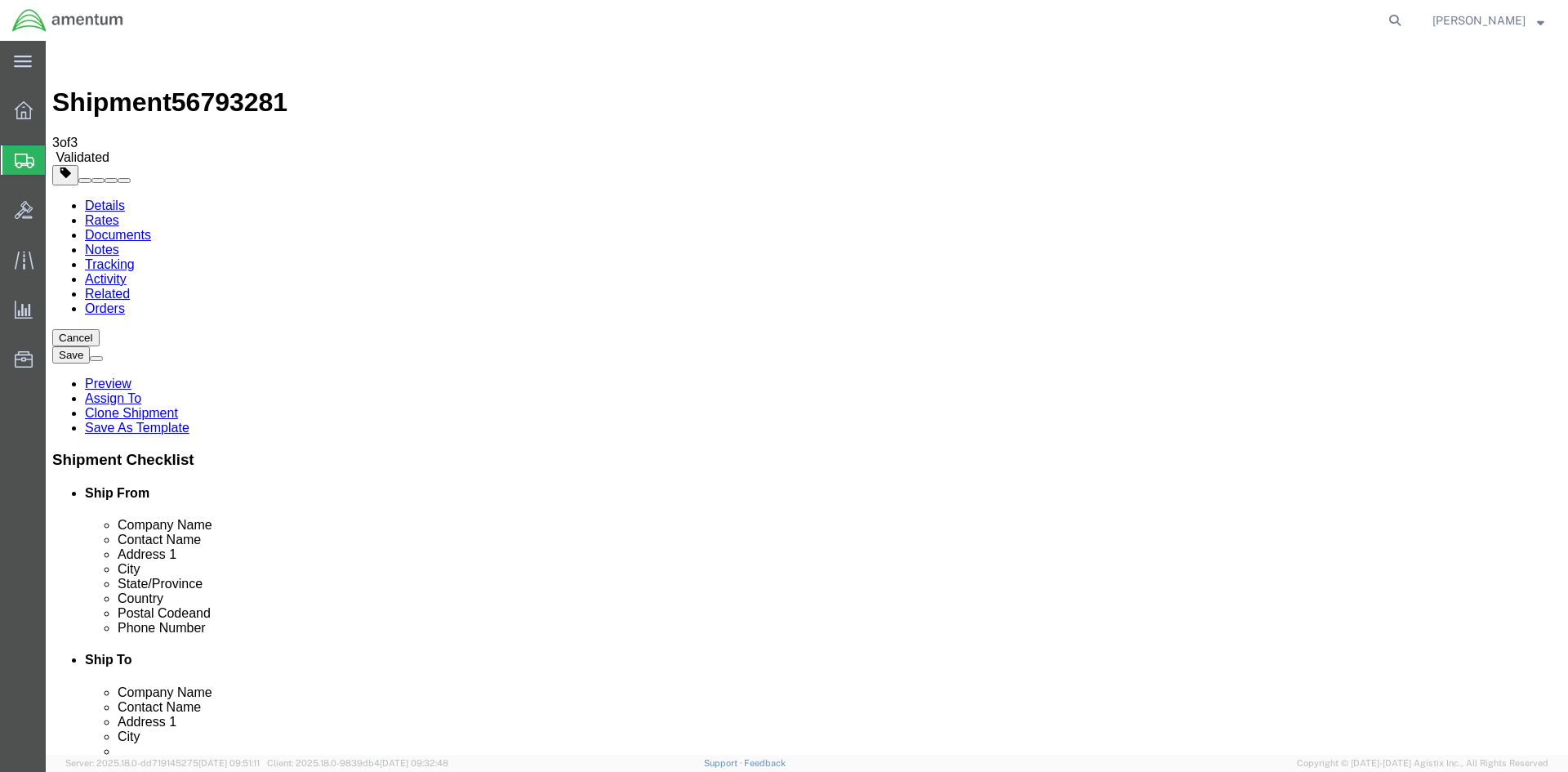
click link "Package Information"
drag, startPoint x: 265, startPoint y: 386, endPoint x: 198, endPoint y: 378, distance: 67.5
click div "Weight 725.00 Select kgs lbs Ship. t°"
type input "7"
click div "Package Content # 1 1 x Cardboard Box(es) Package Type Select BCK Boxes Bale(s)…"
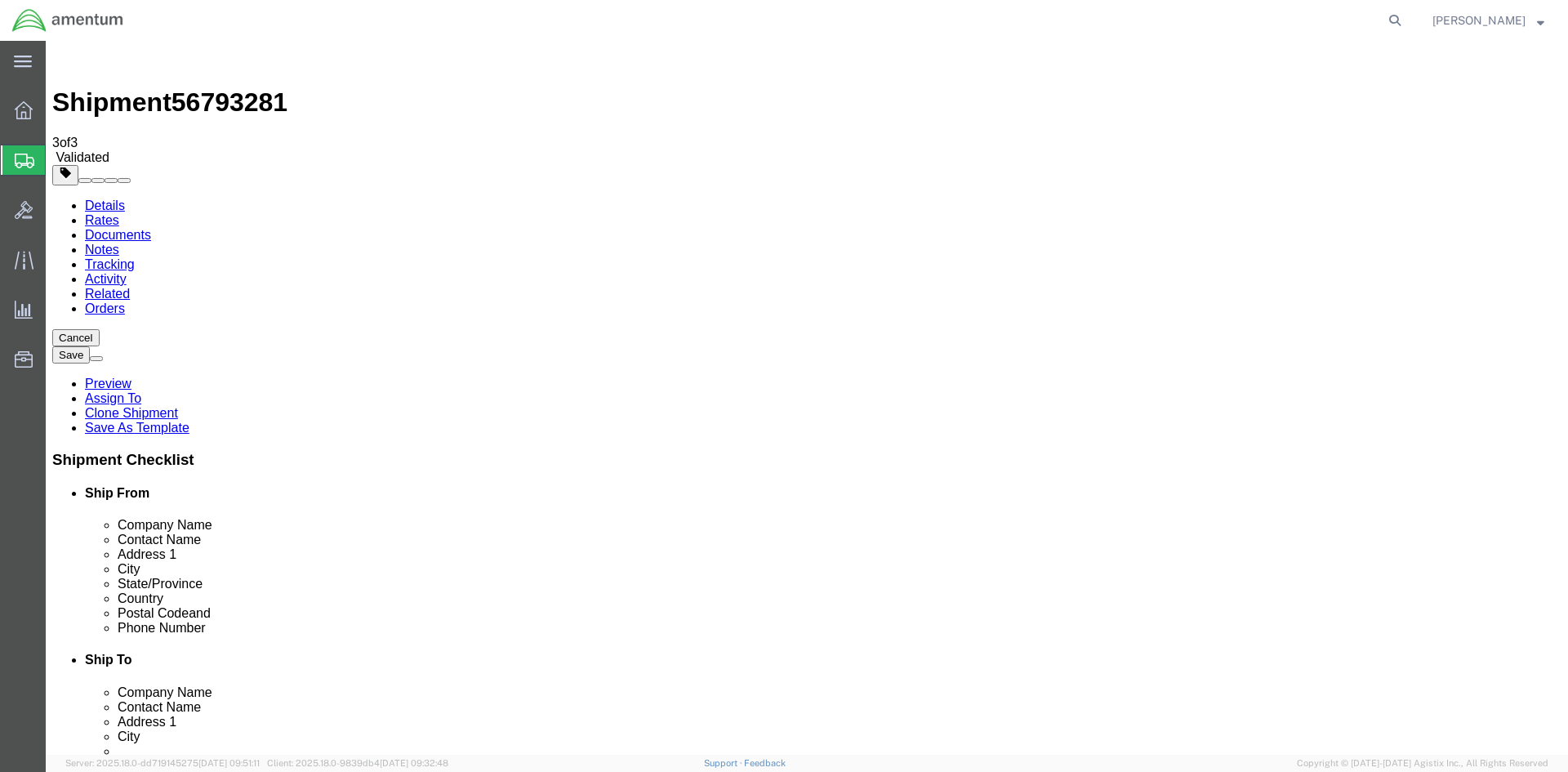
click button "Rate Shipment"
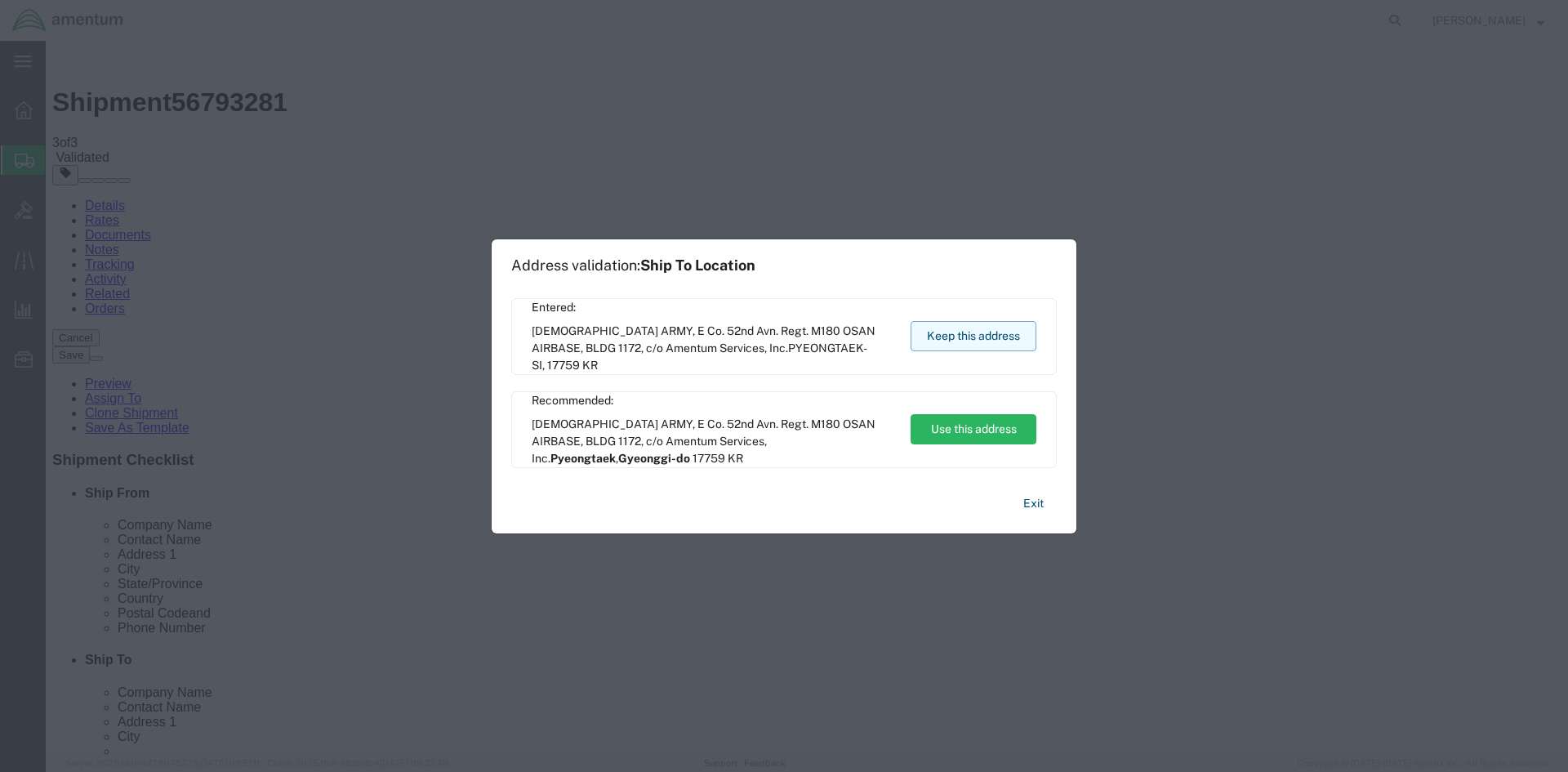
click at [947, 334] on button "Keep this address" at bounding box center [974, 336] width 126 height 30
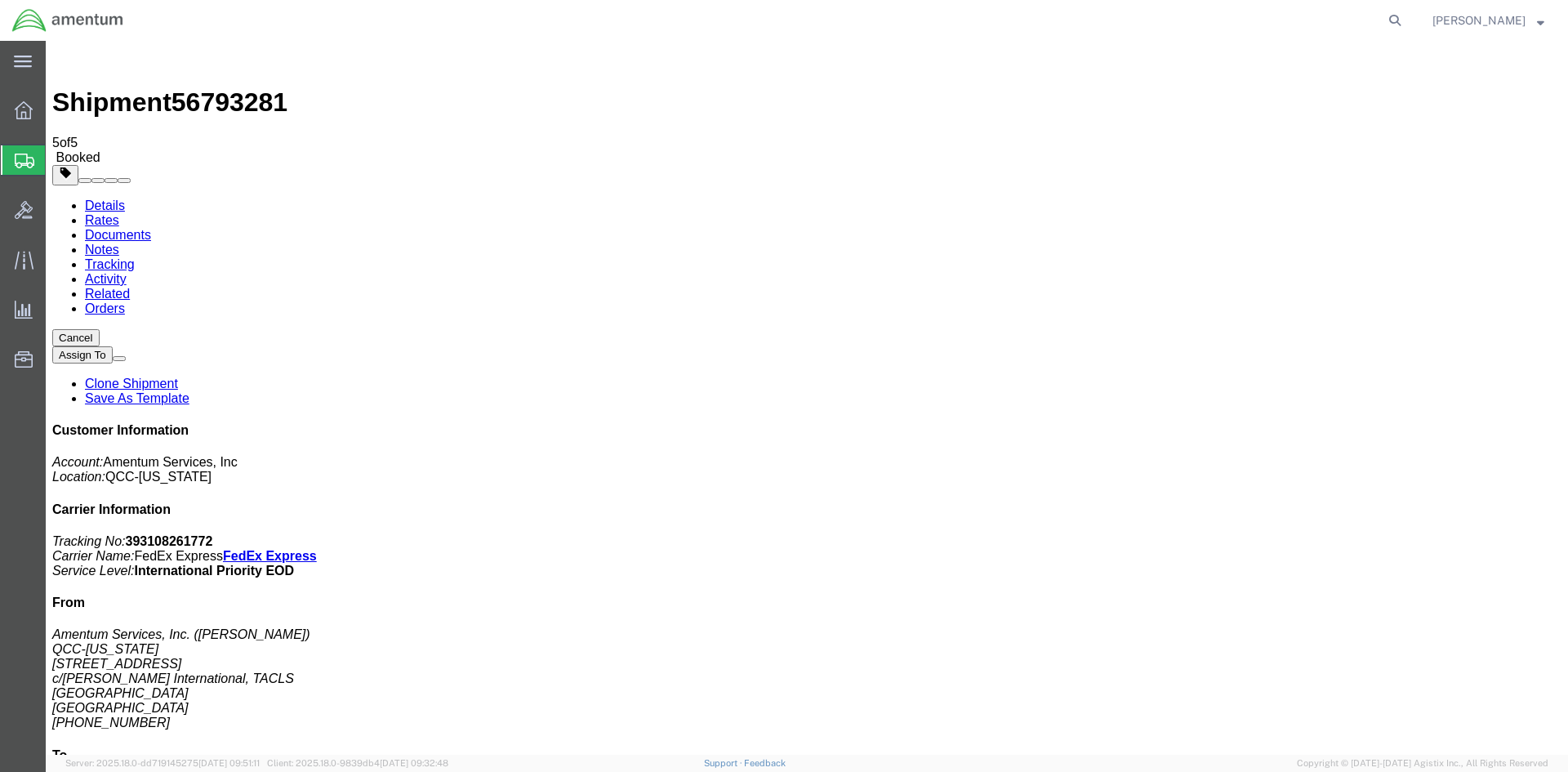
drag, startPoint x: 581, startPoint y: 356, endPoint x: 638, endPoint y: 360, distance: 57.1
copy td "393108261772"
drag, startPoint x: 687, startPoint y: 358, endPoint x: 62, endPoint y: 347, distance: 625.1
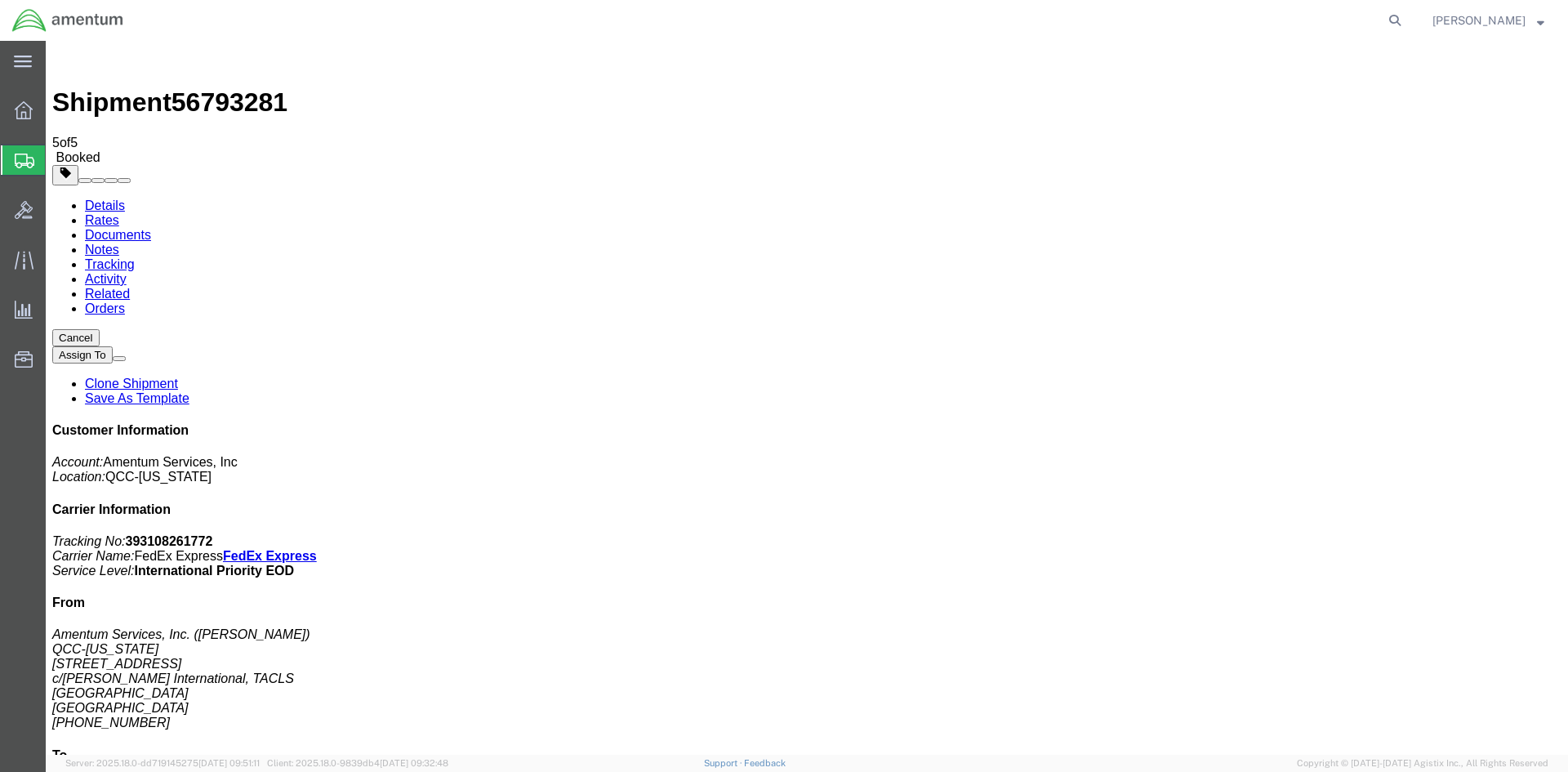
drag, startPoint x: 683, startPoint y: 263, endPoint x: 757, endPoint y: 226, distance: 82.7
click at [57, 116] on span "Overview" at bounding box center [50, 111] width 11 height 33
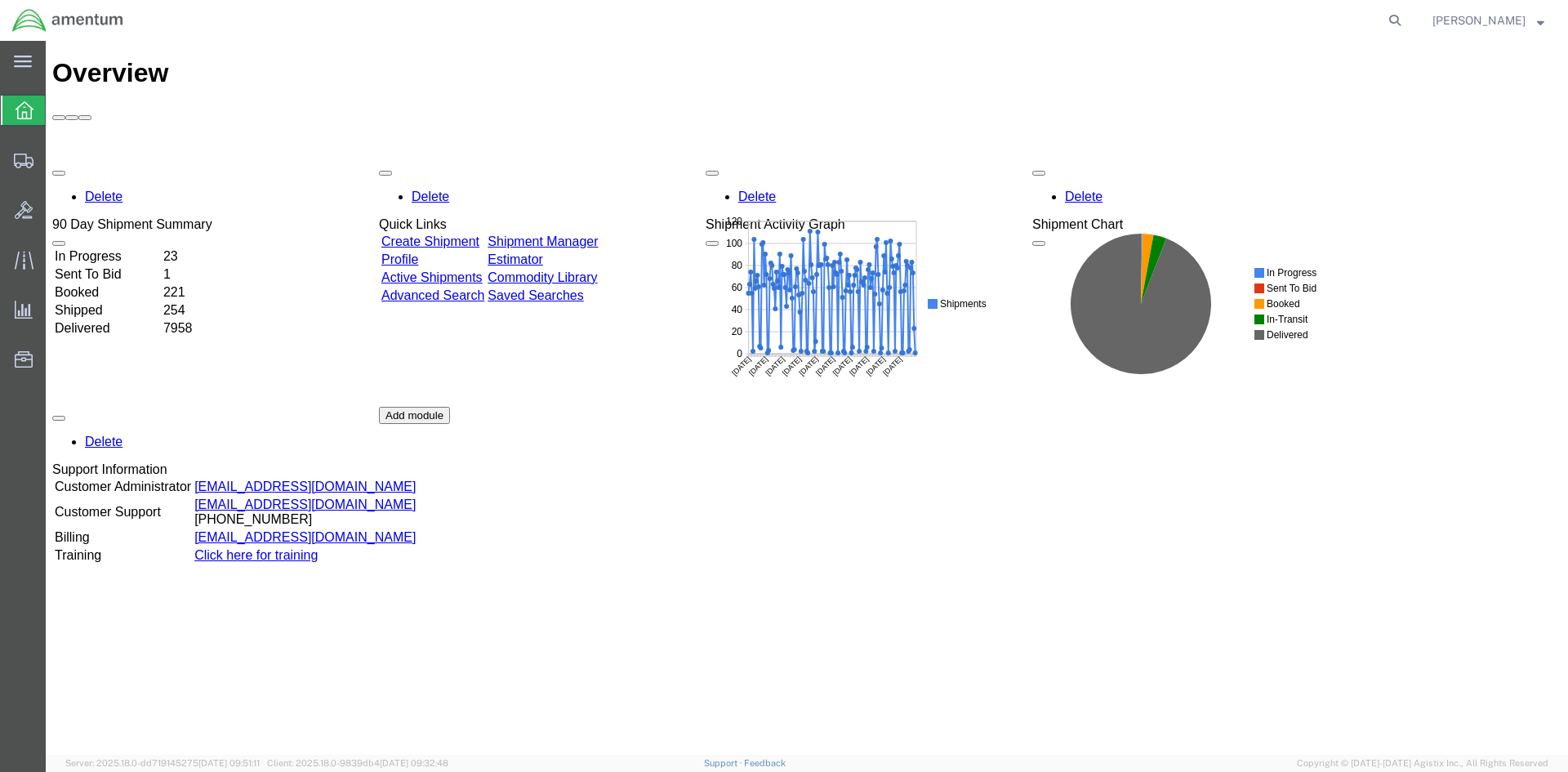
click at [598, 234] on link "Shipment Manager" at bounding box center [542, 241] width 111 height 14
